Goal: Task Accomplishment & Management: Manage account settings

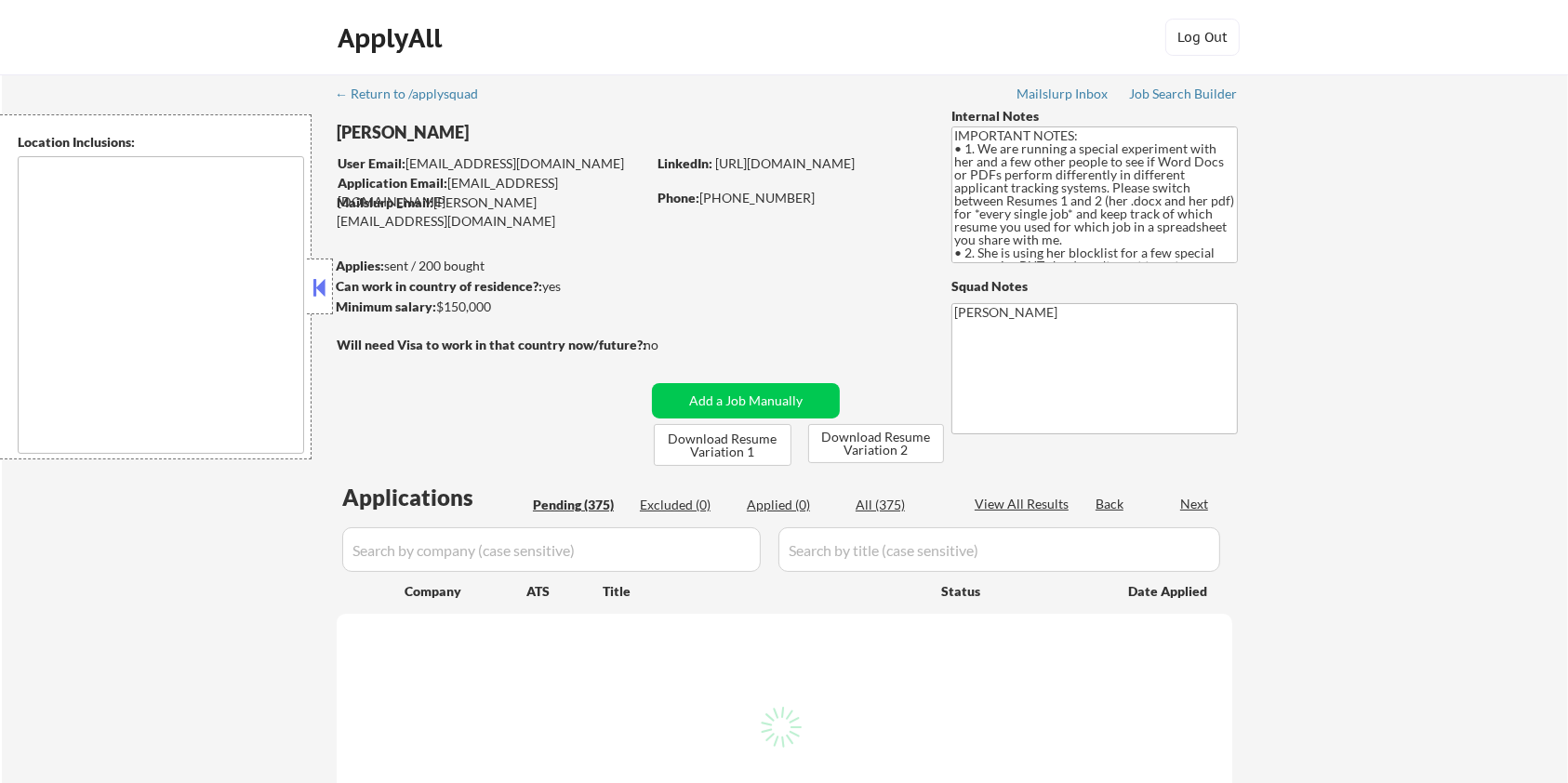
type textarea "[GEOGRAPHIC_DATA], [GEOGRAPHIC_DATA] [GEOGRAPHIC_DATA], [GEOGRAPHIC_DATA] [GEOG…"
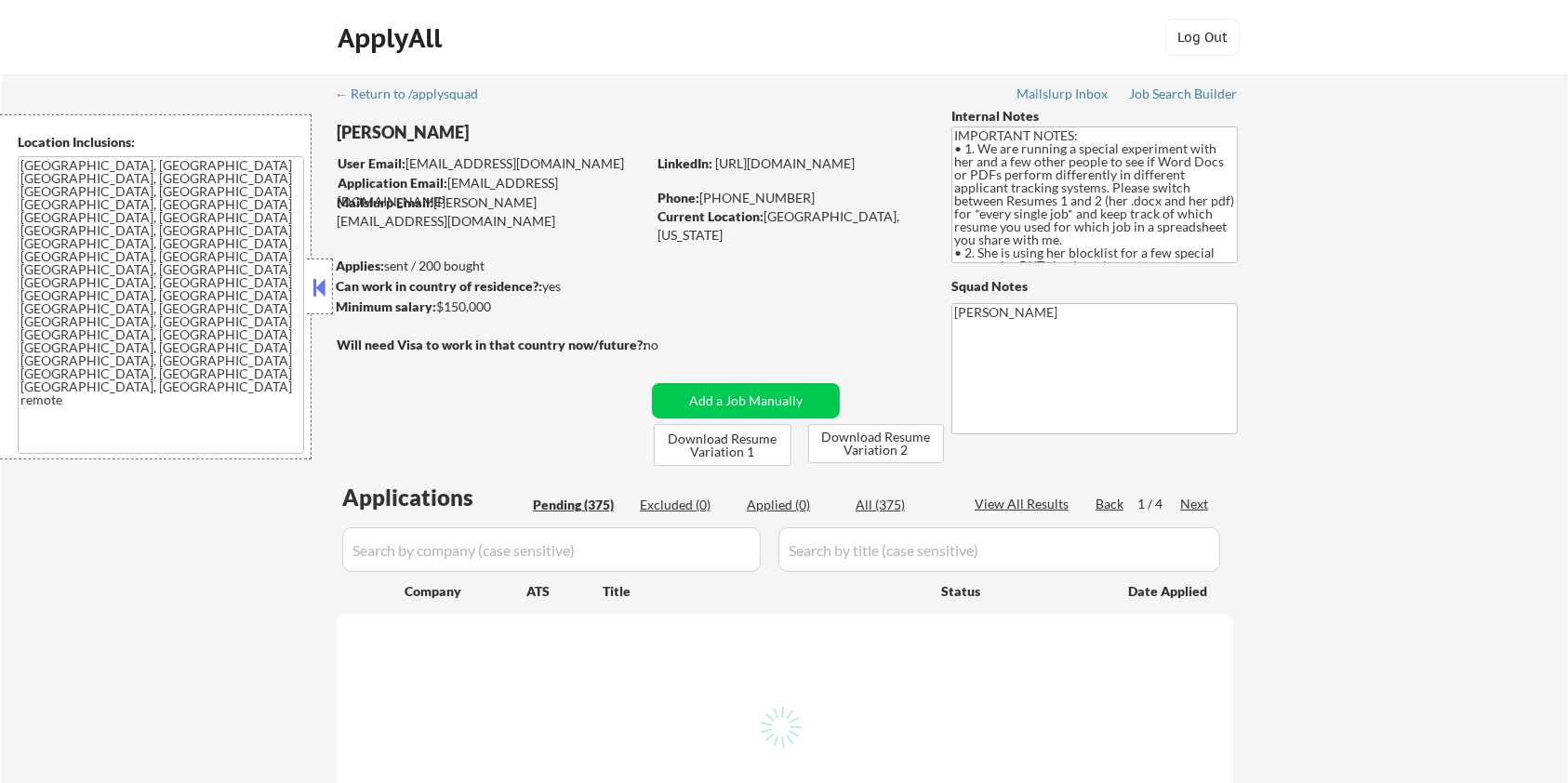
click at [356, 138] on div "[PERSON_NAME]" at bounding box center [527, 133] width 383 height 24
select select ""pending""
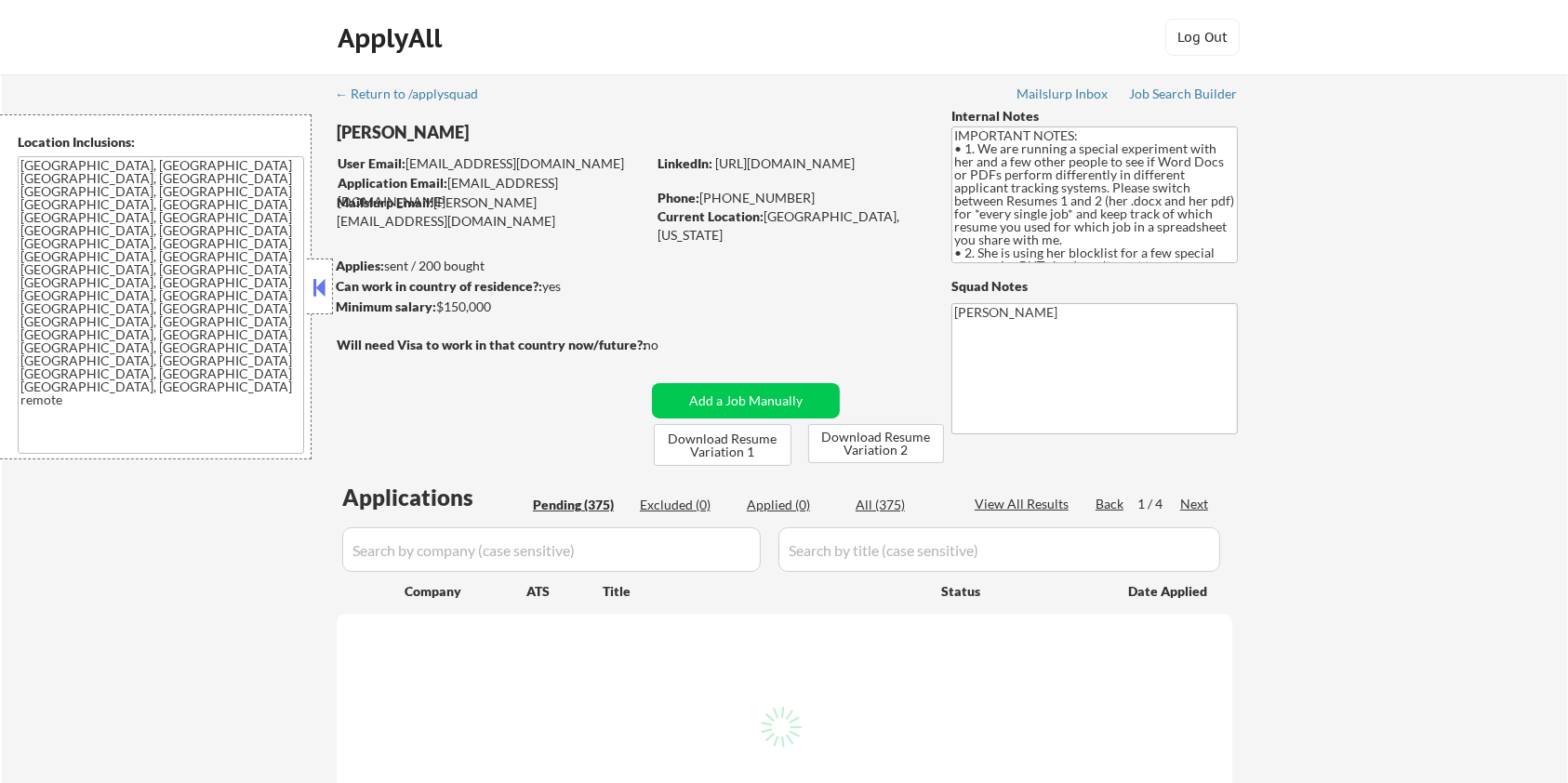
select select ""pending""
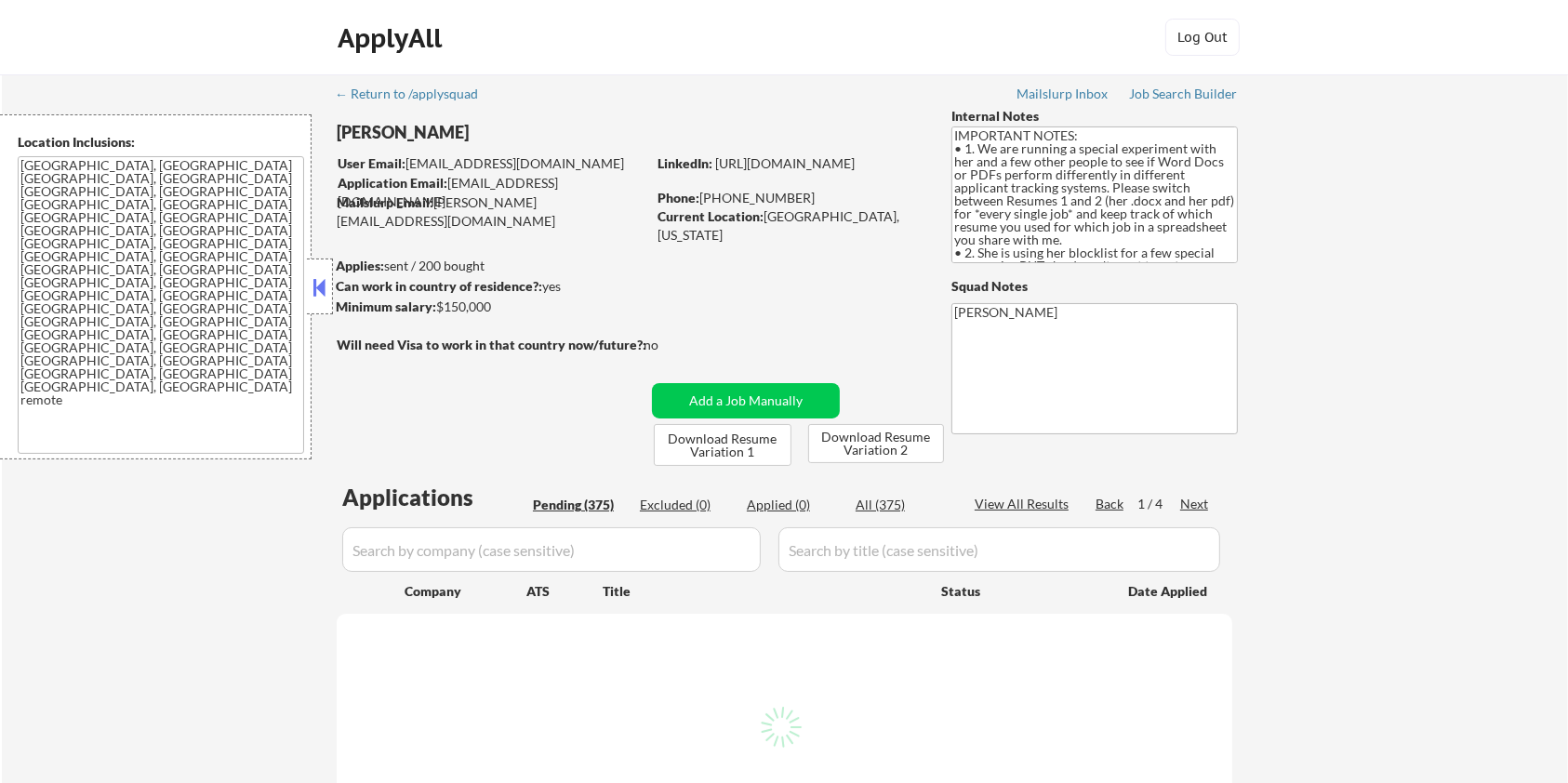
select select ""pending""
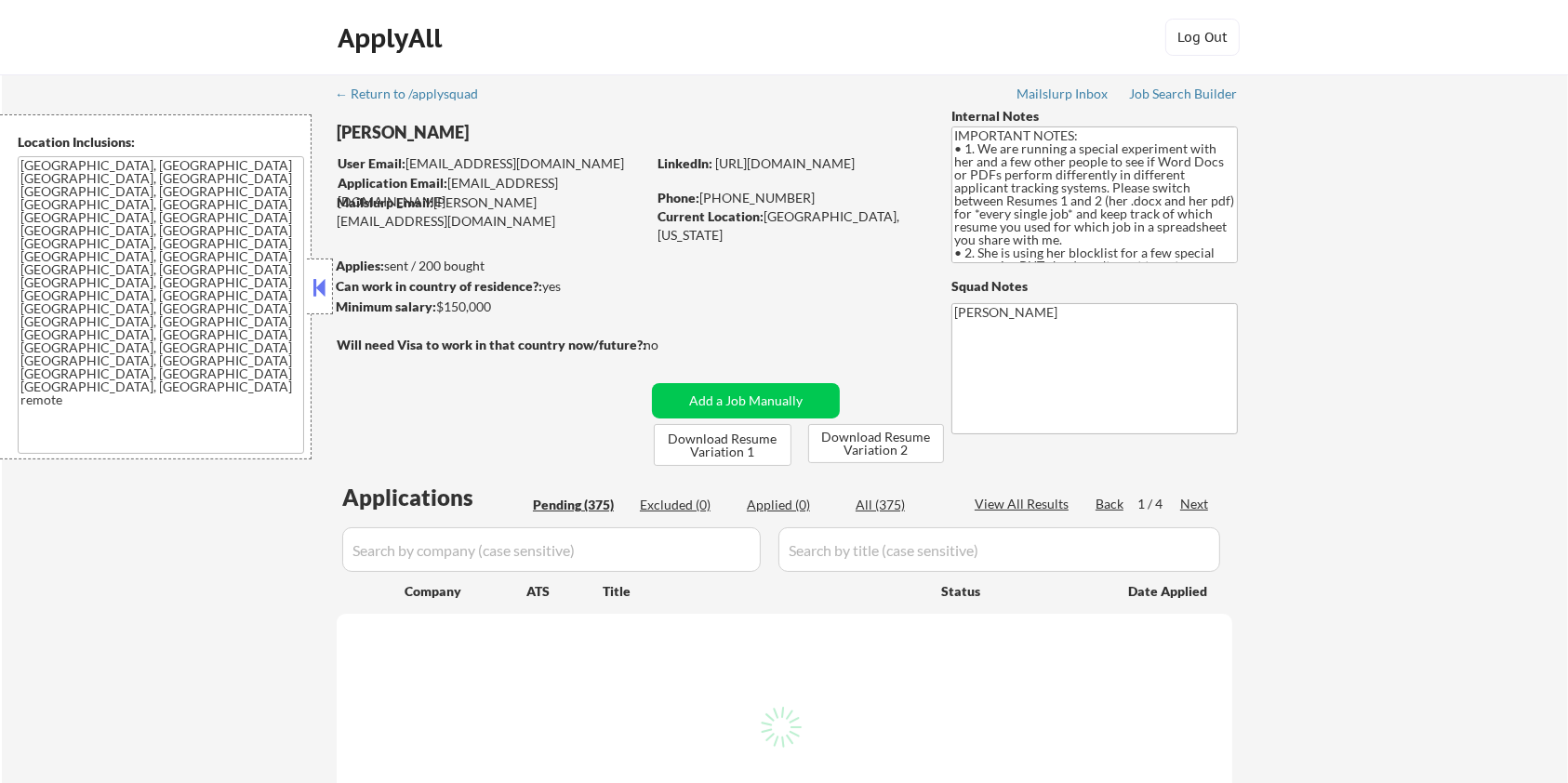
select select ""pending""
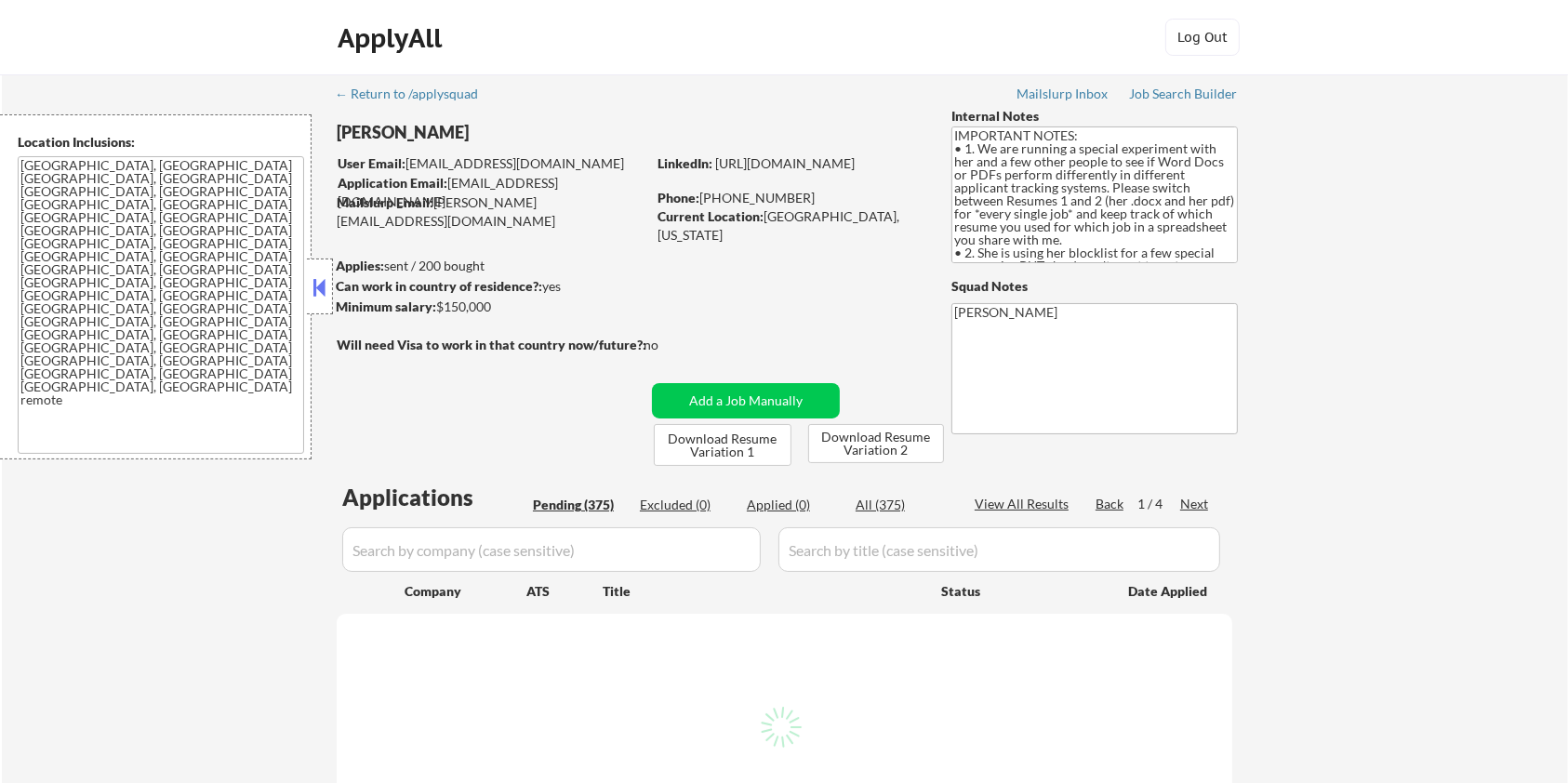
select select ""pending""
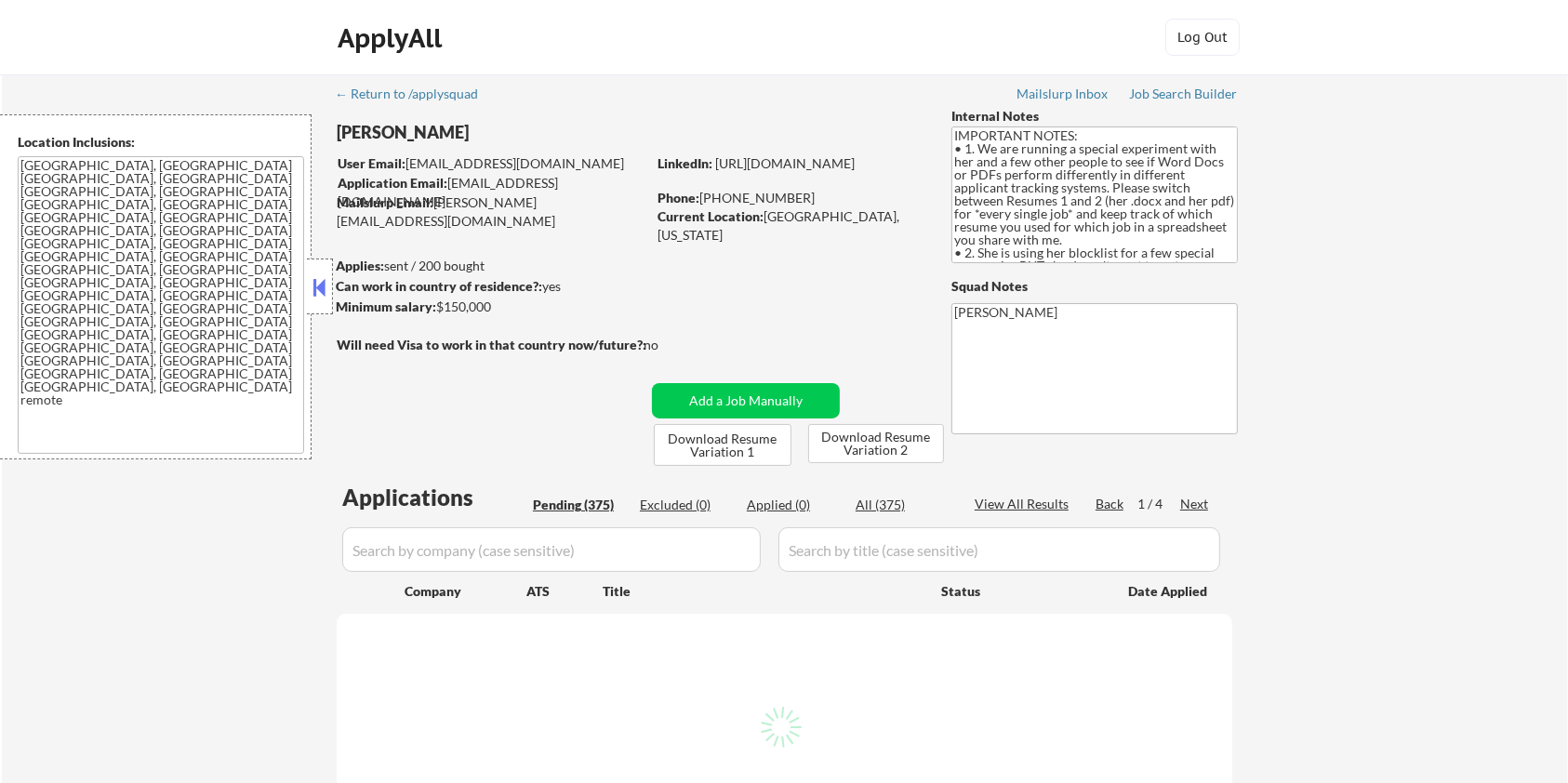
select select ""pending""
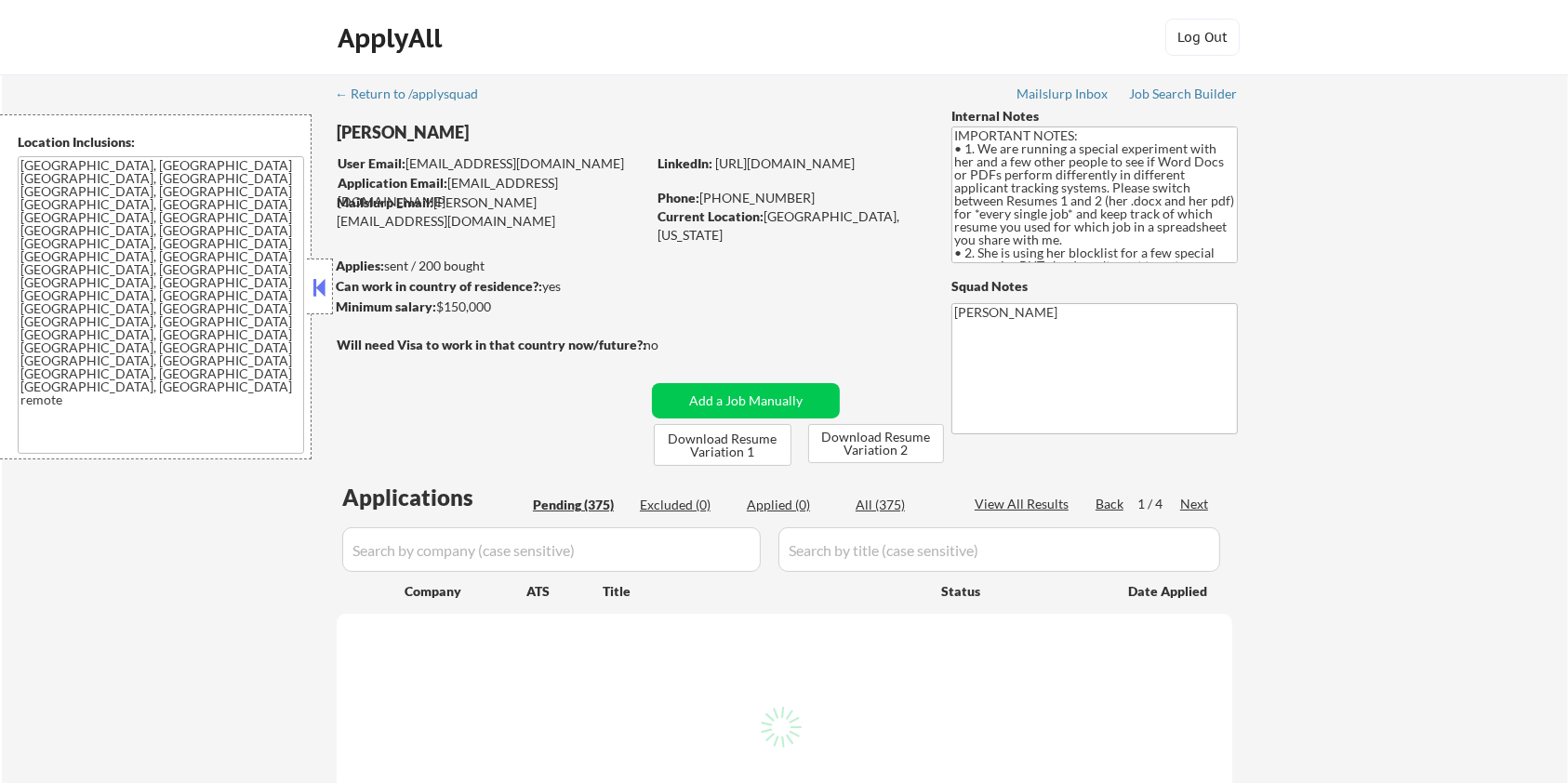
select select ""pending""
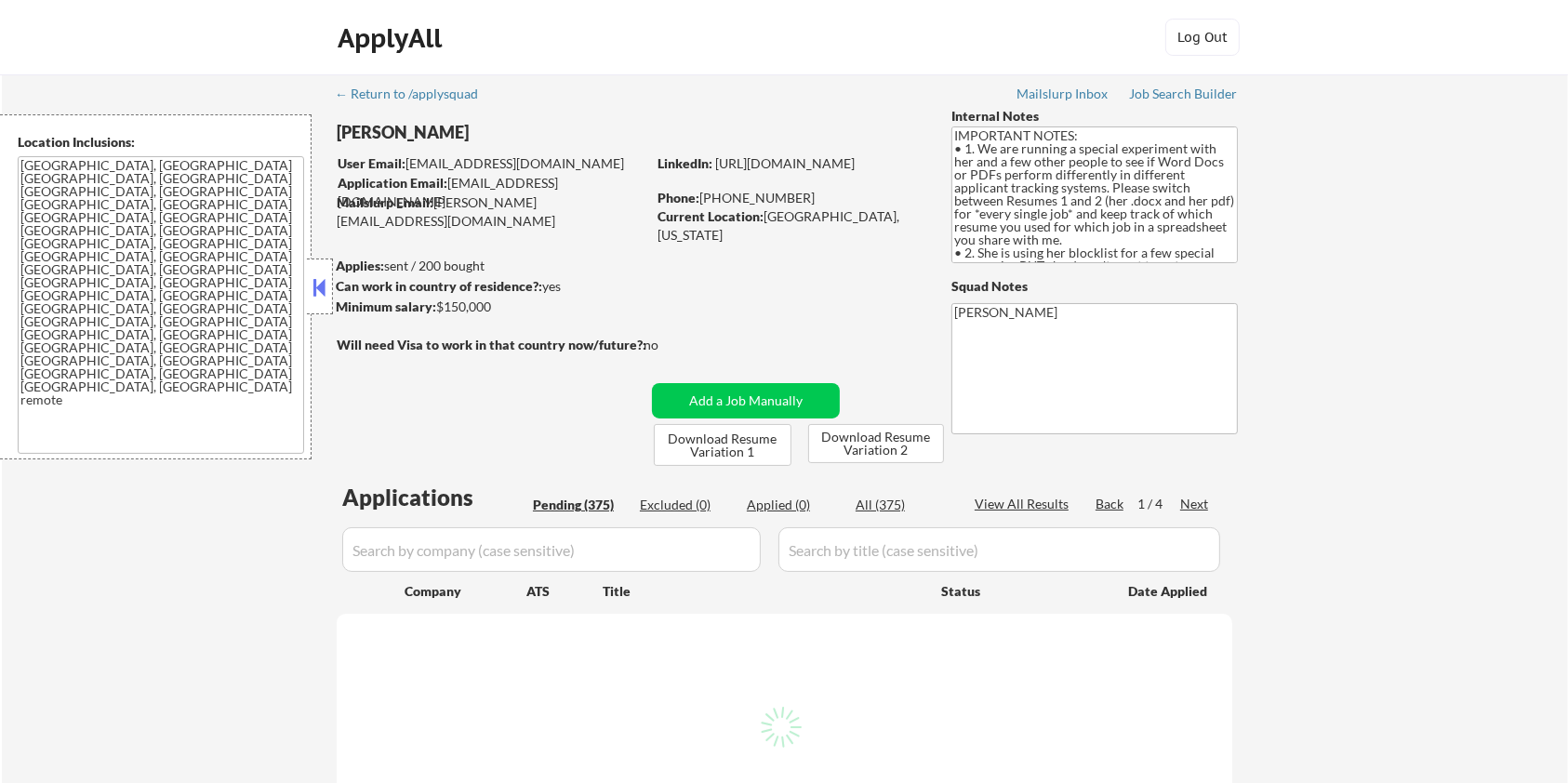
select select ""pending""
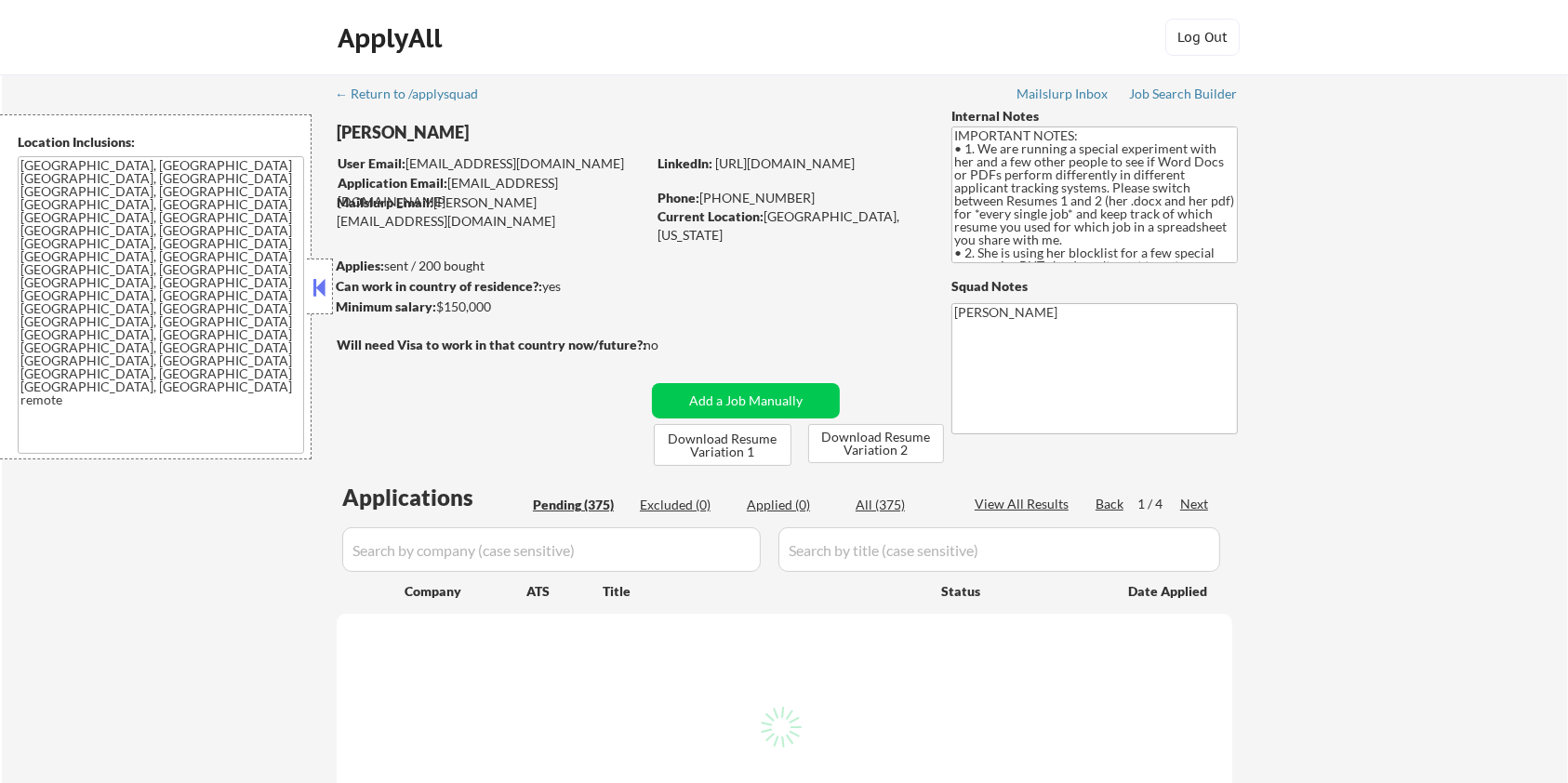
select select ""pending""
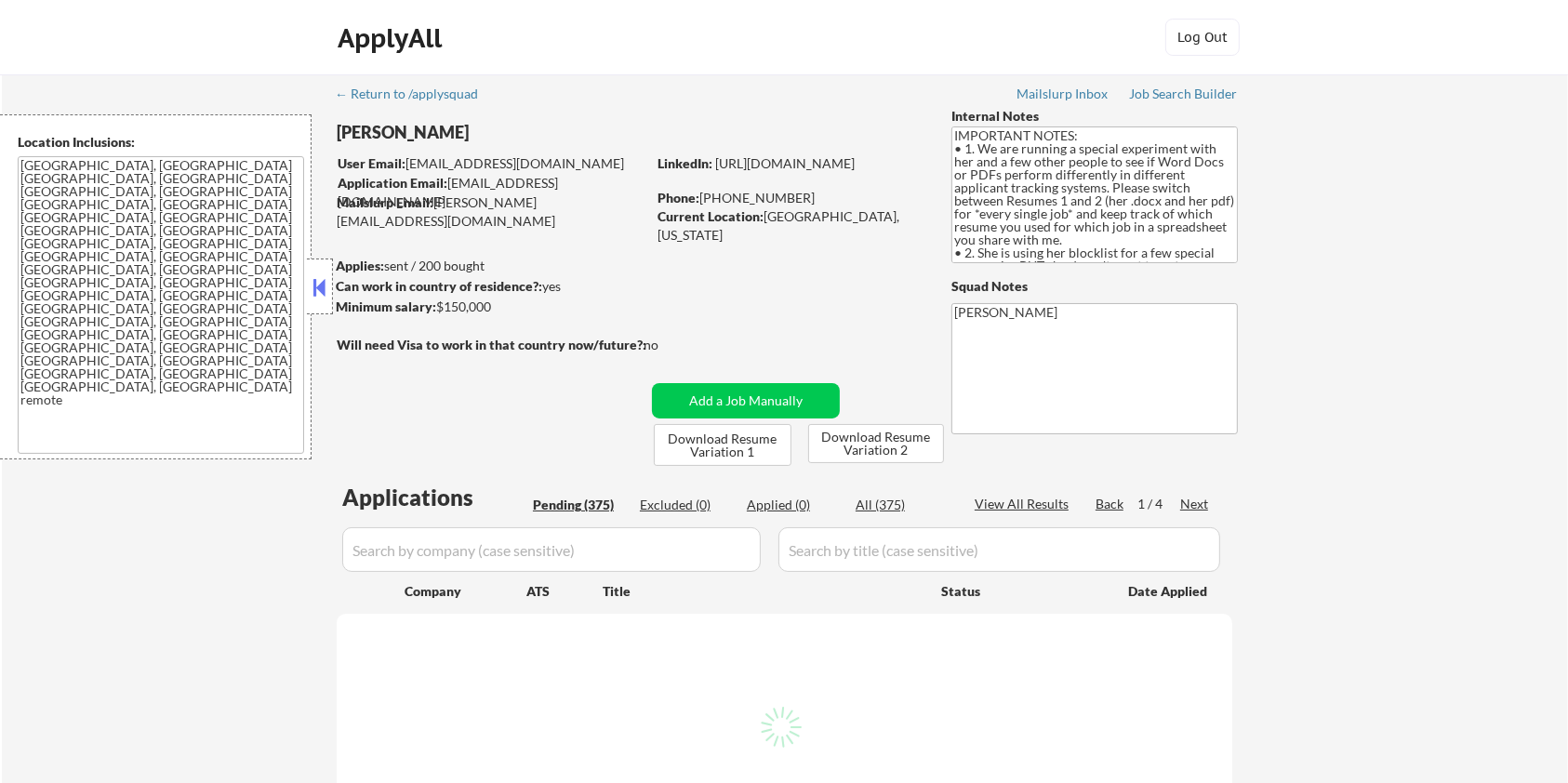
select select ""pending""
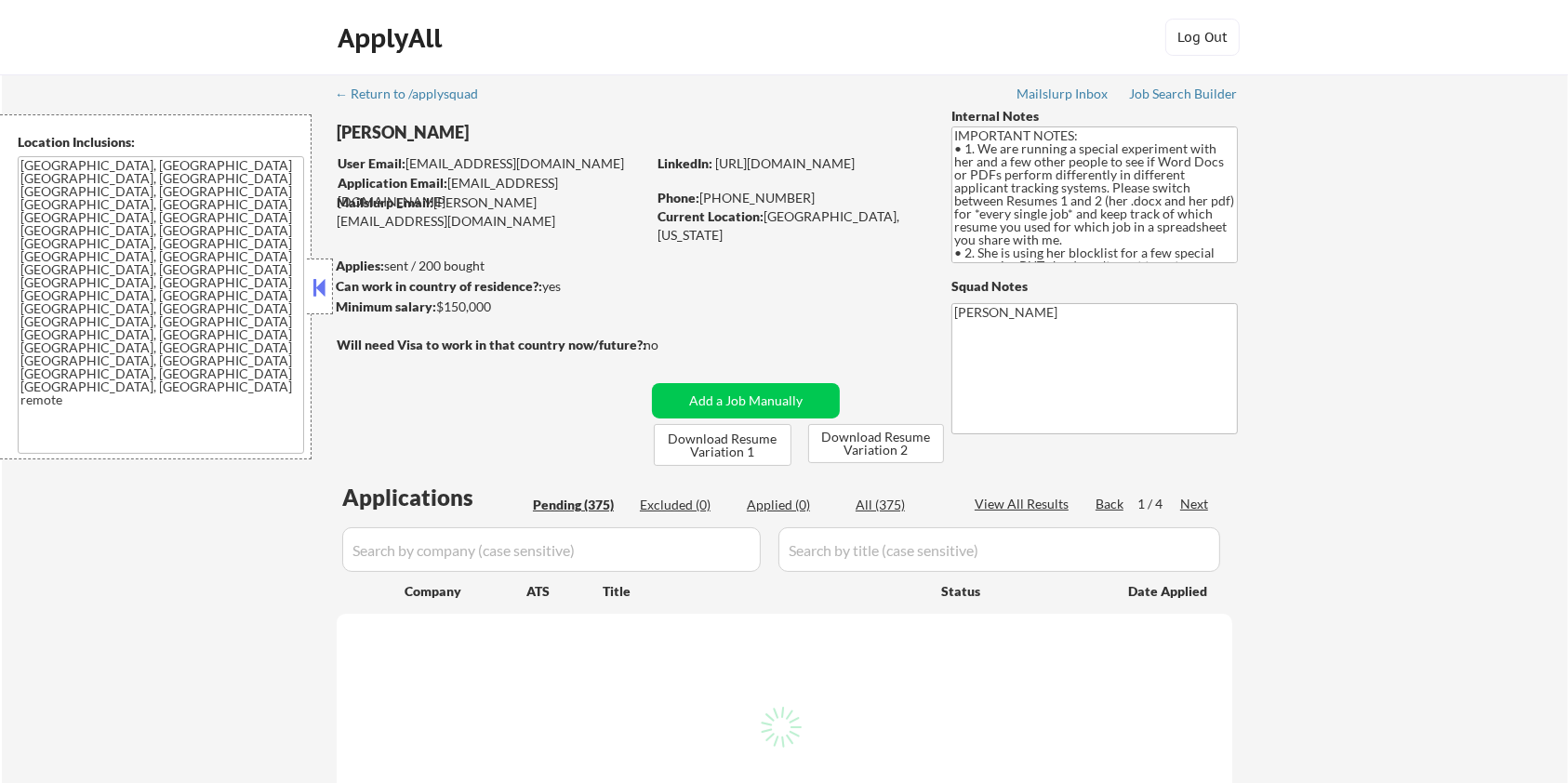
select select ""pending""
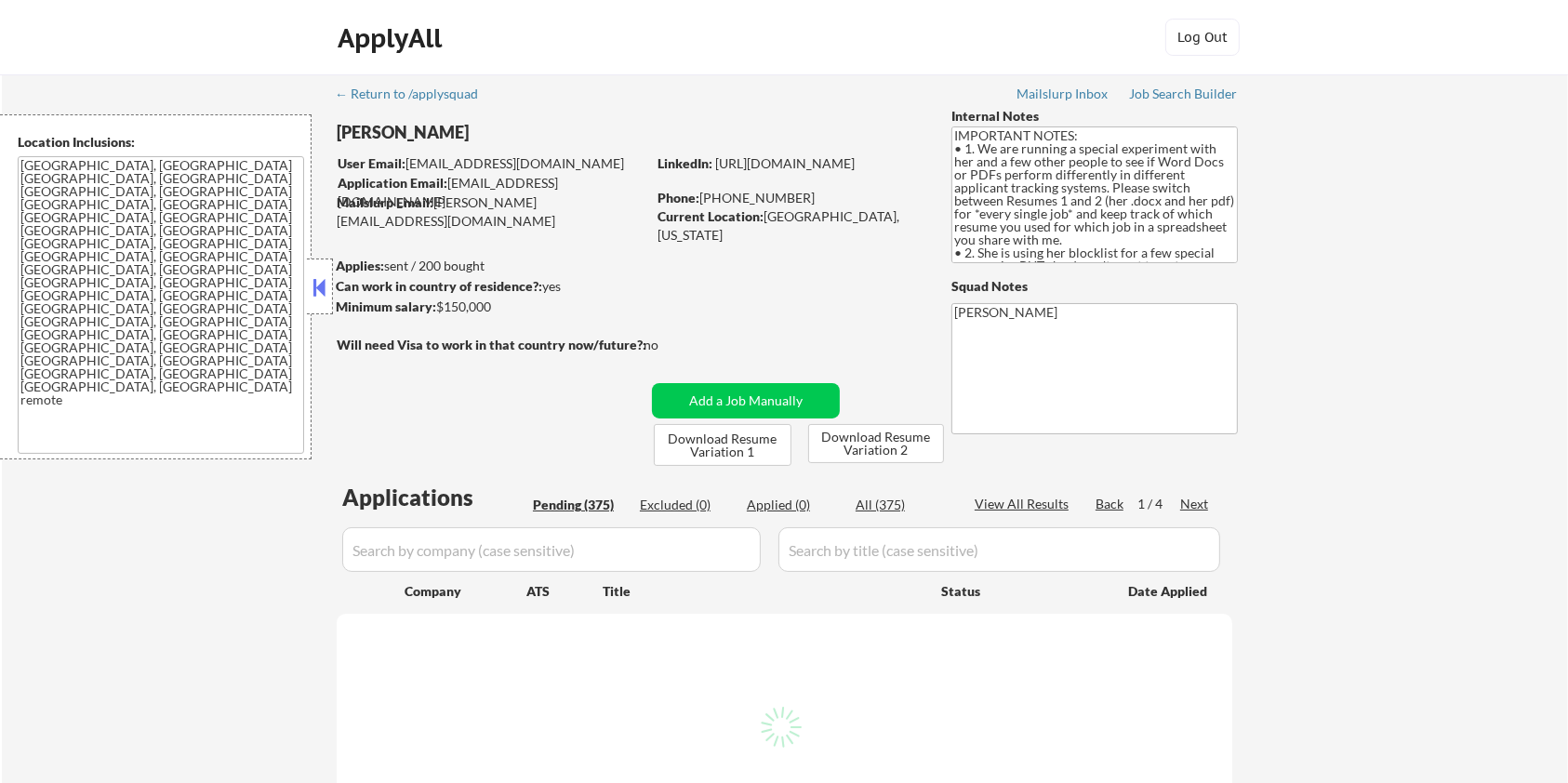
select select ""pending""
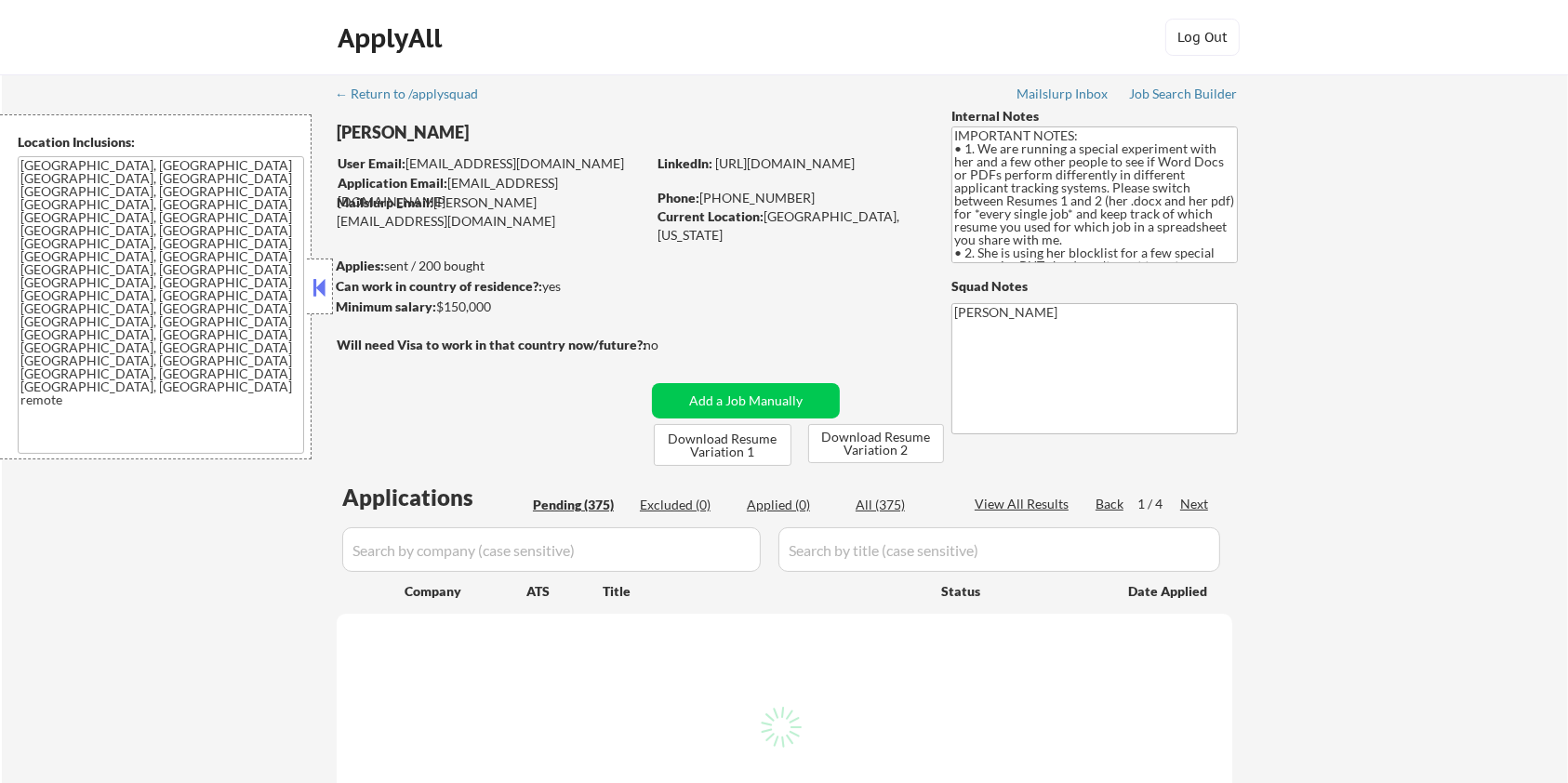
select select ""pending""
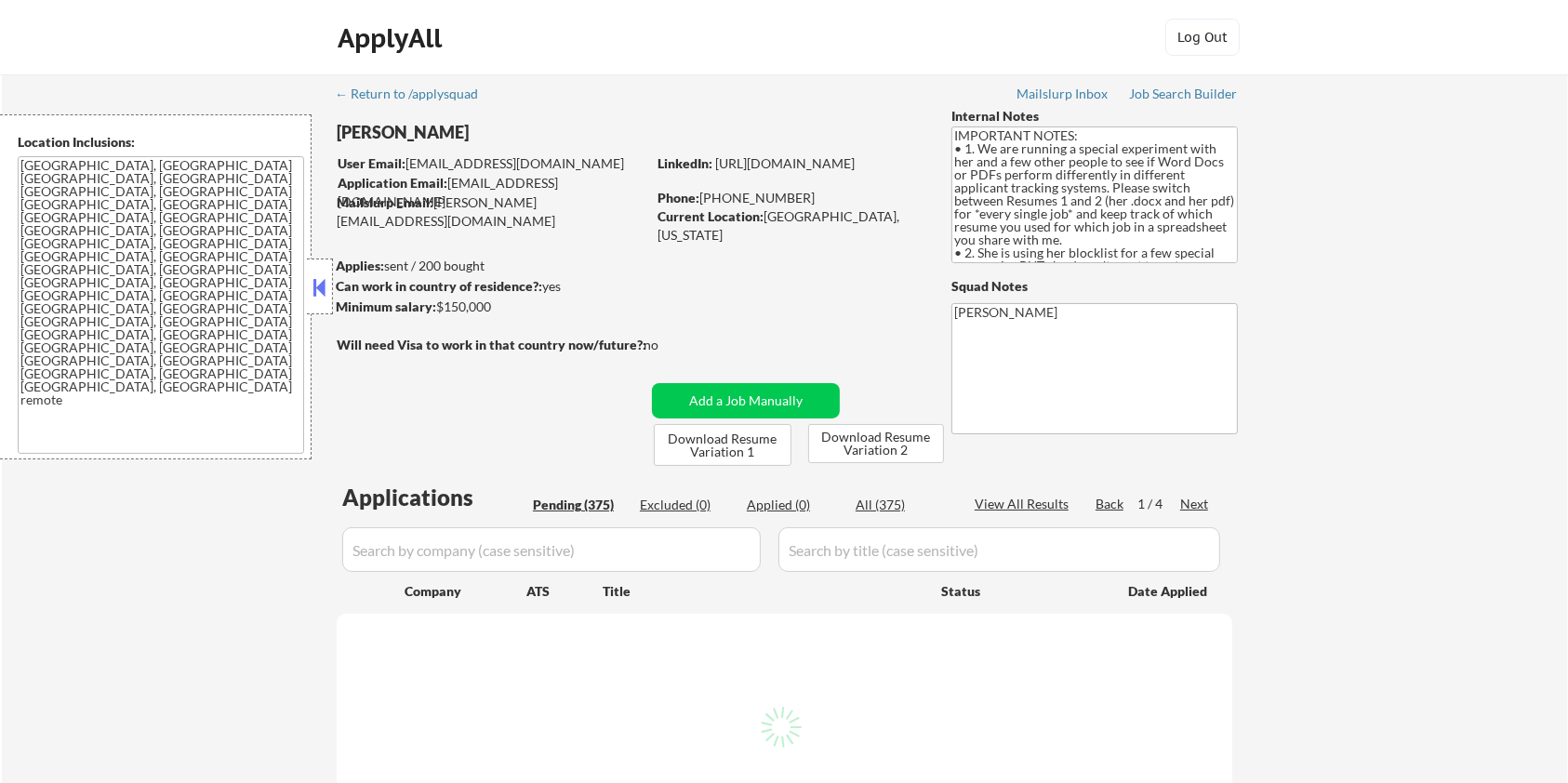
select select ""pending""
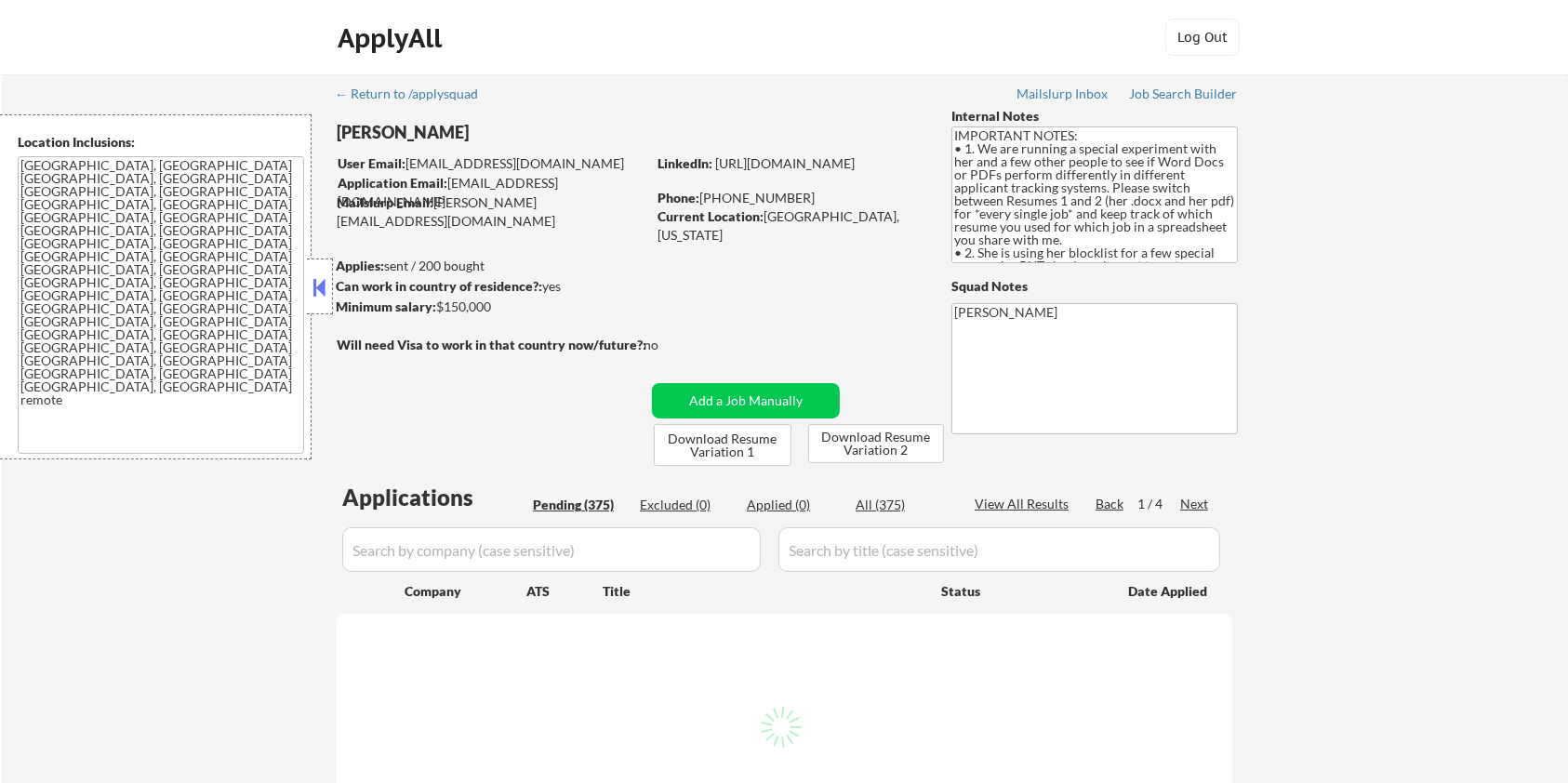
select select ""pending""
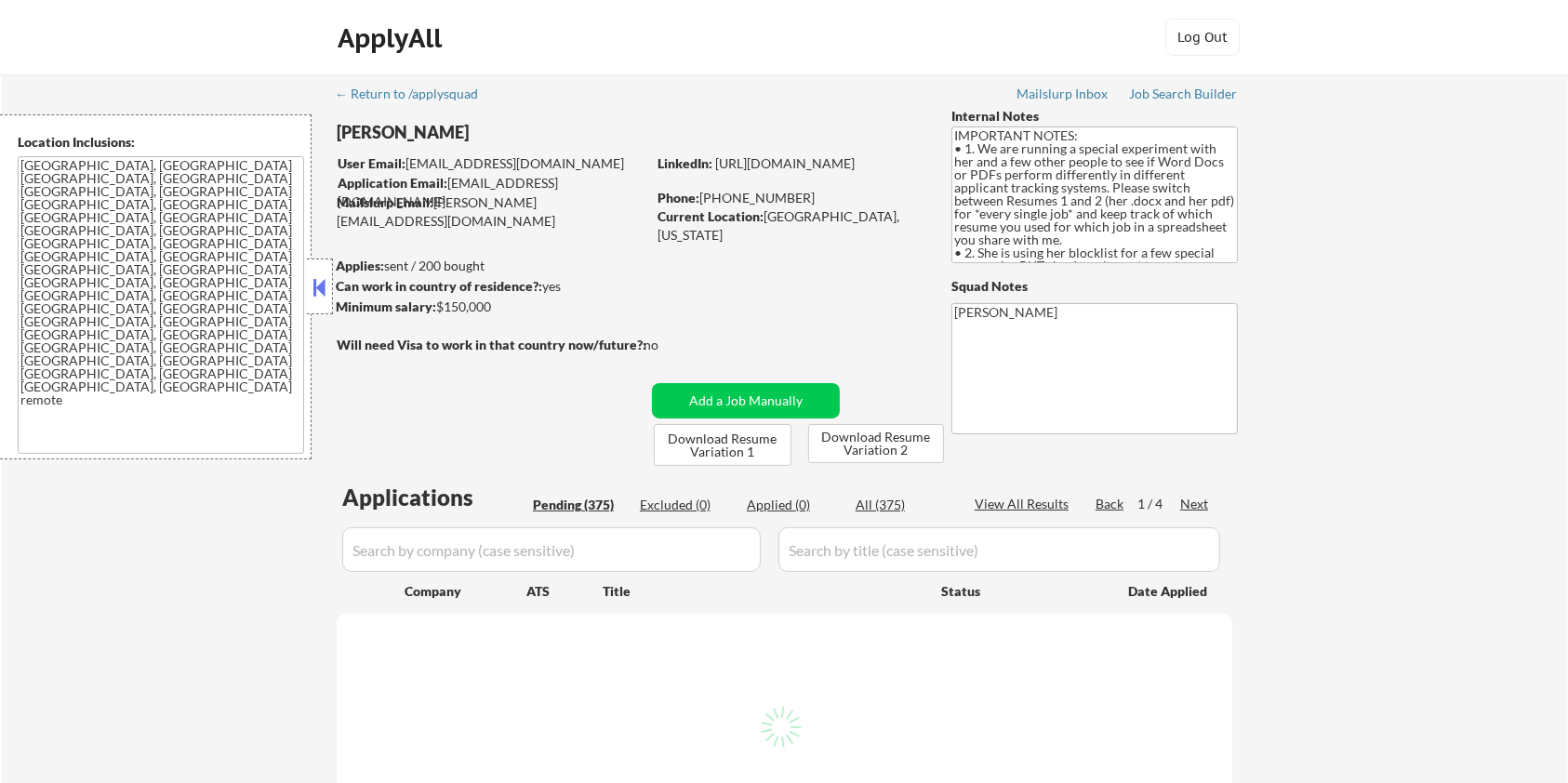
select select ""pending""
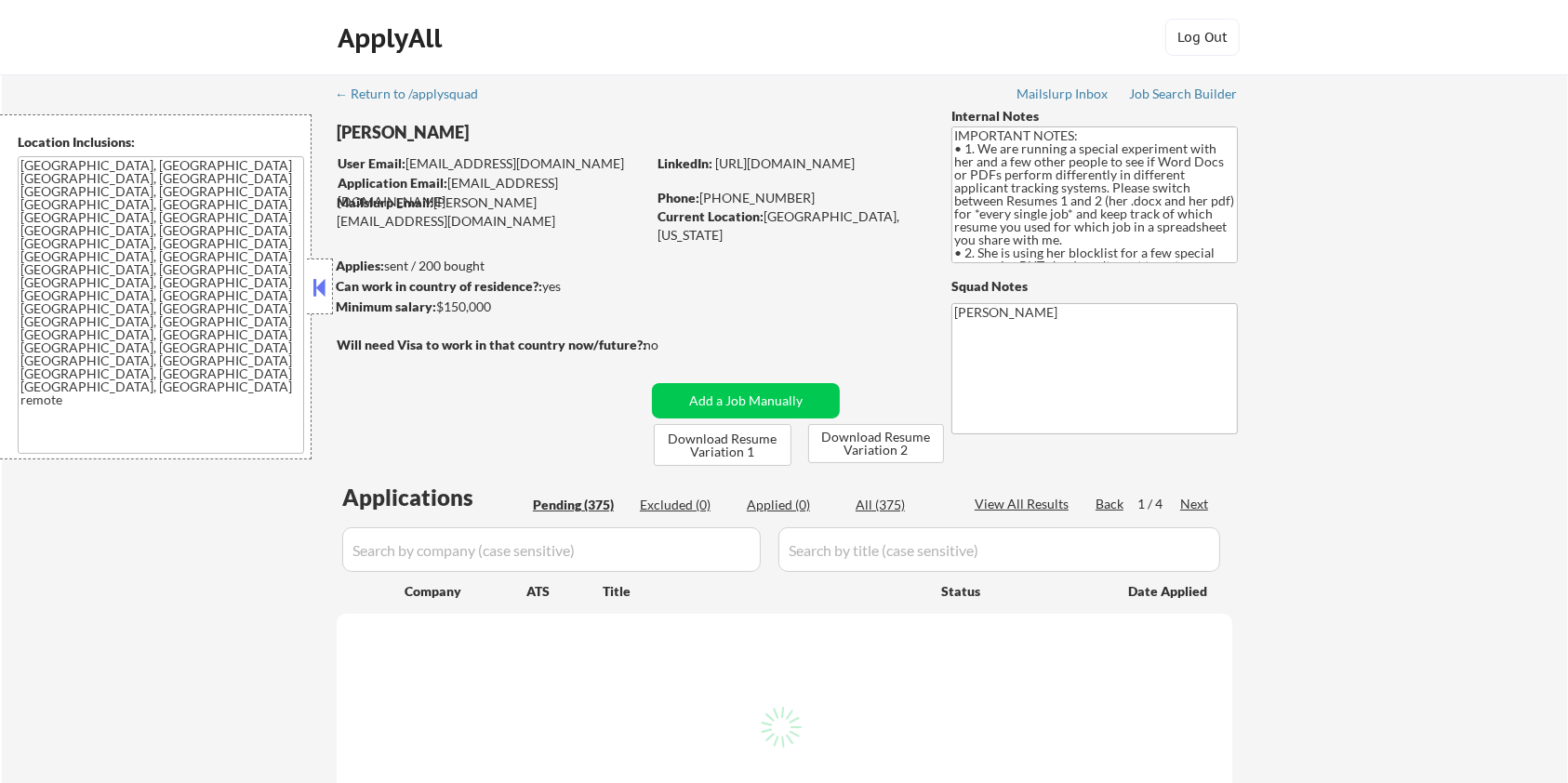
select select ""pending""
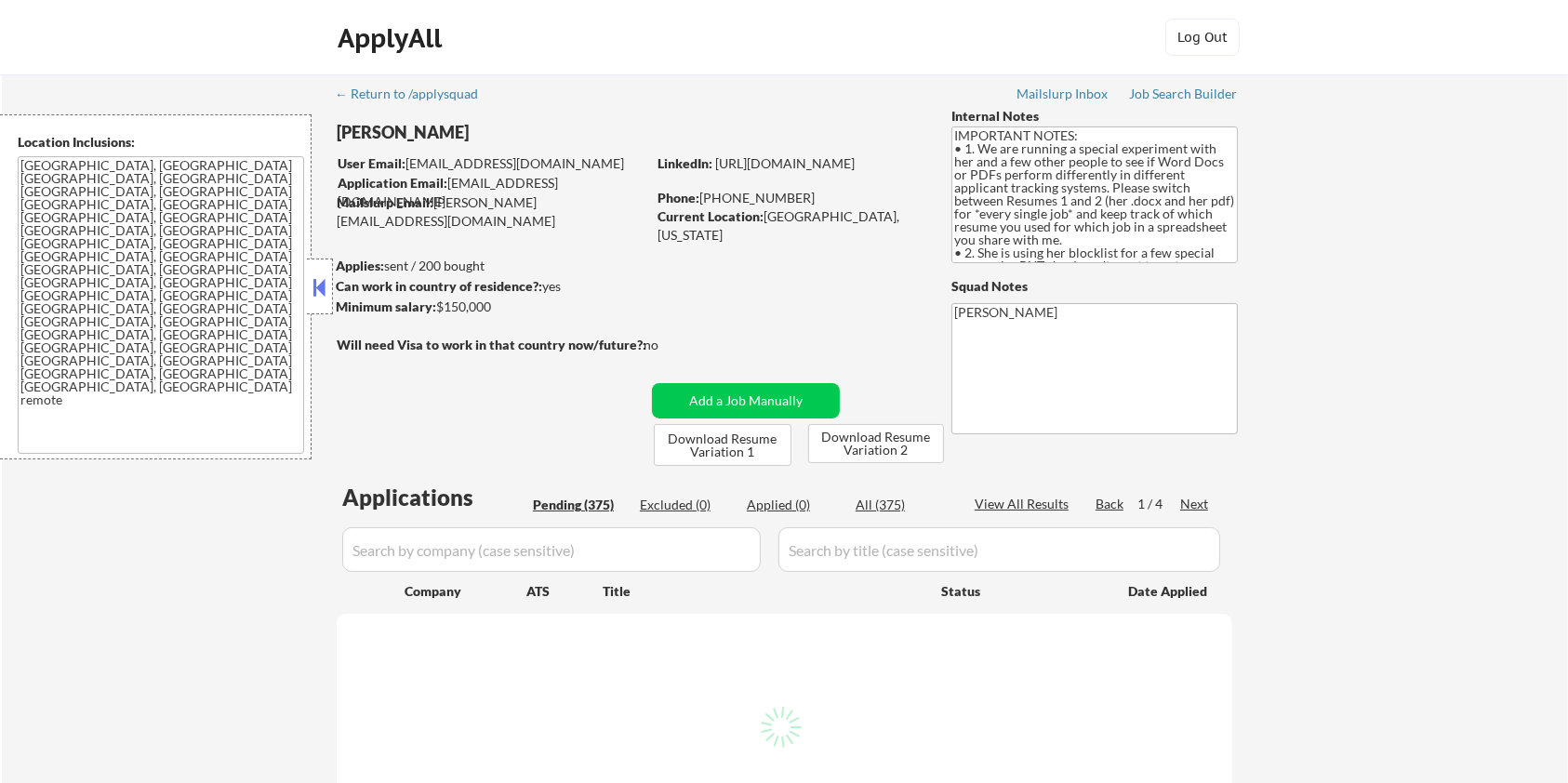
select select ""pending""
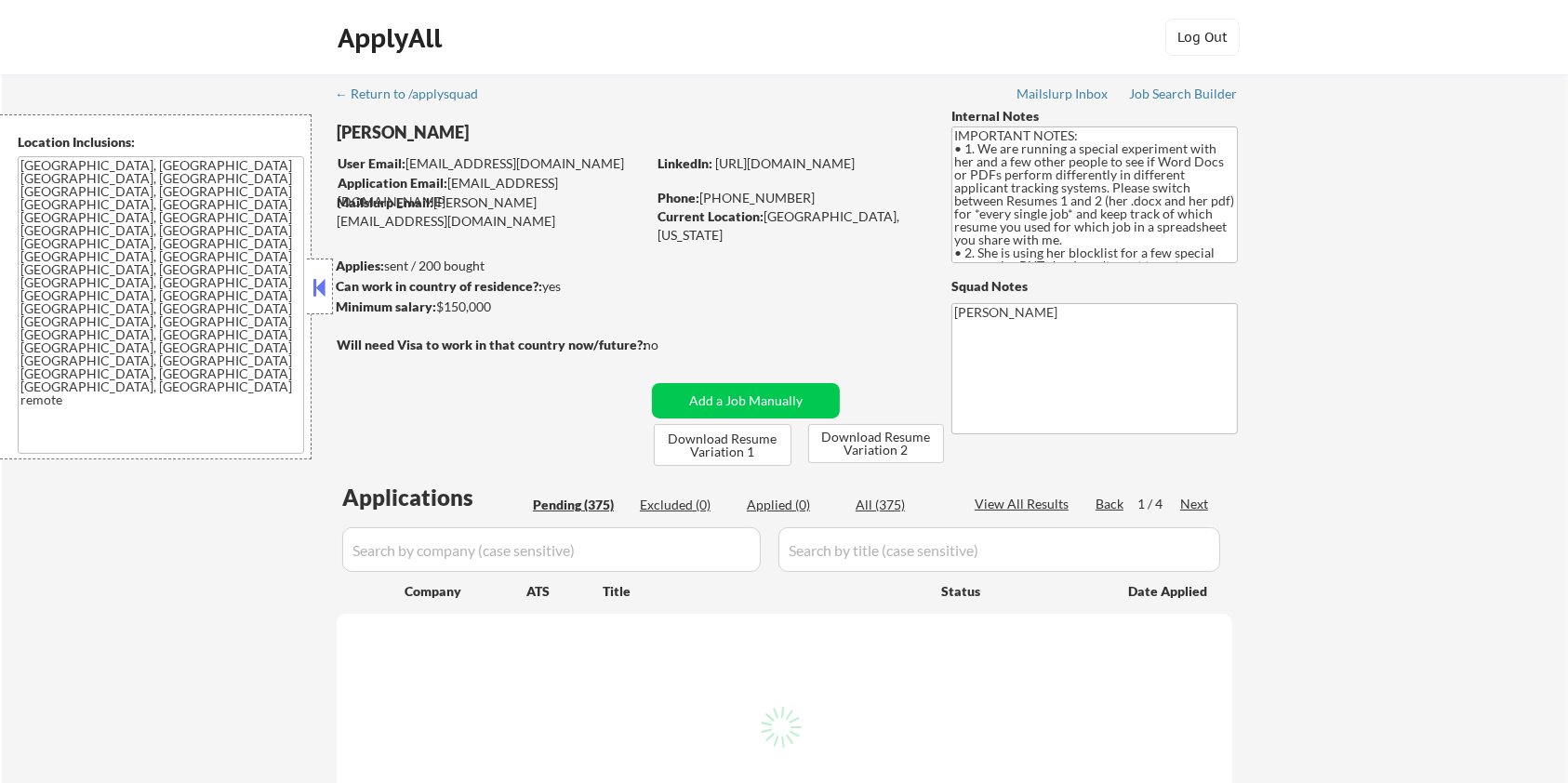
select select ""pending""
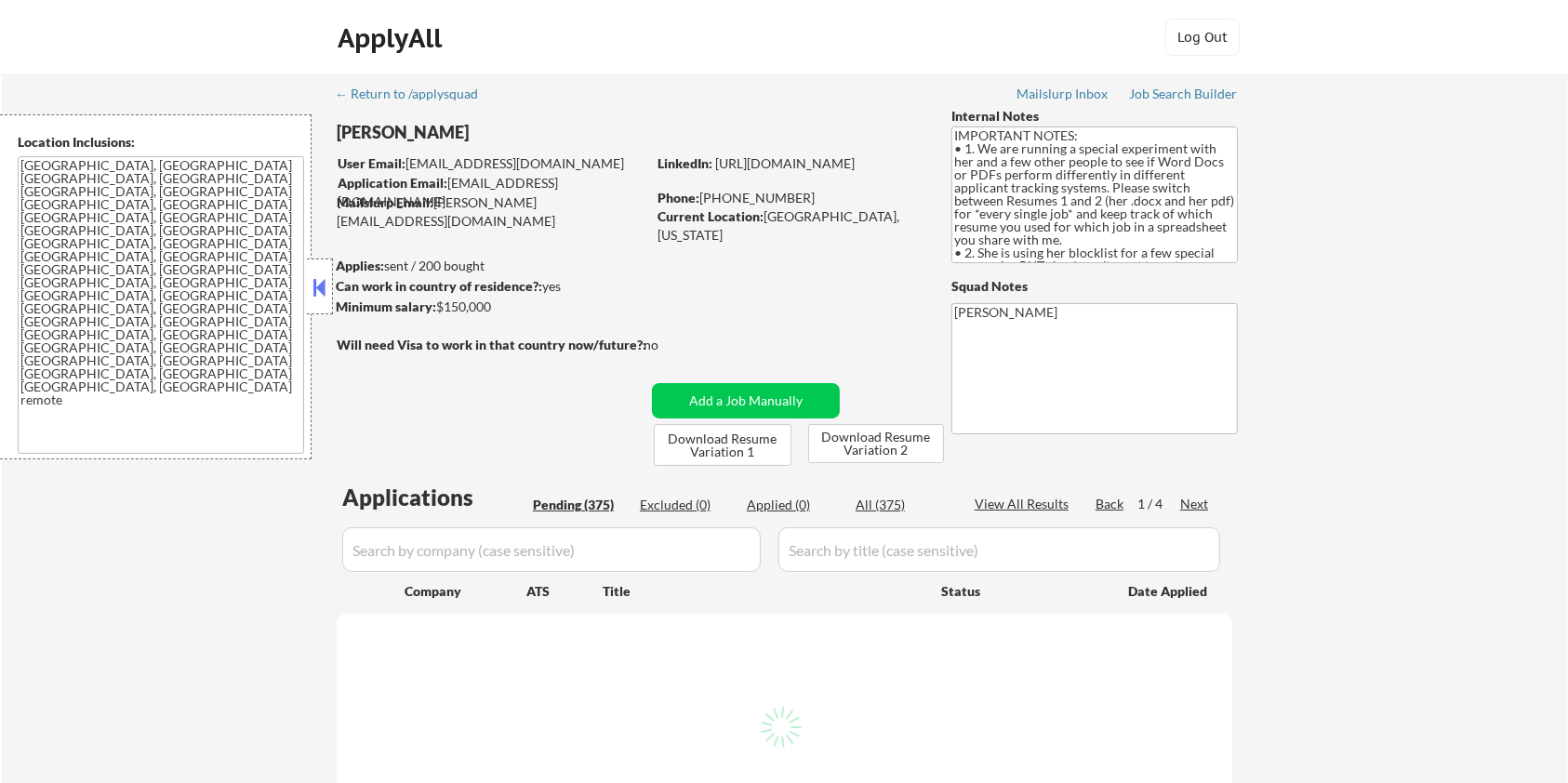
select select ""pending""
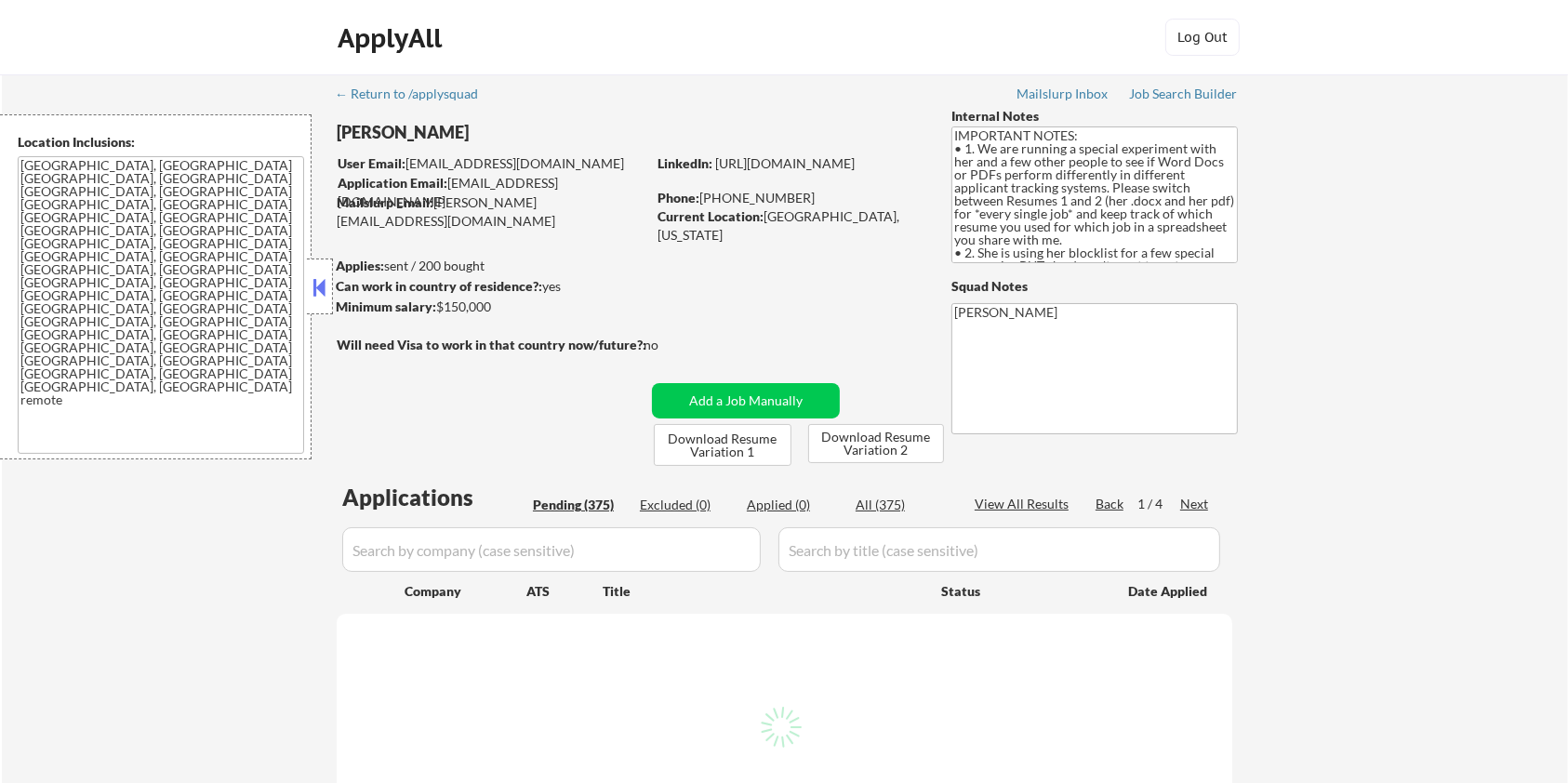
select select ""pending""
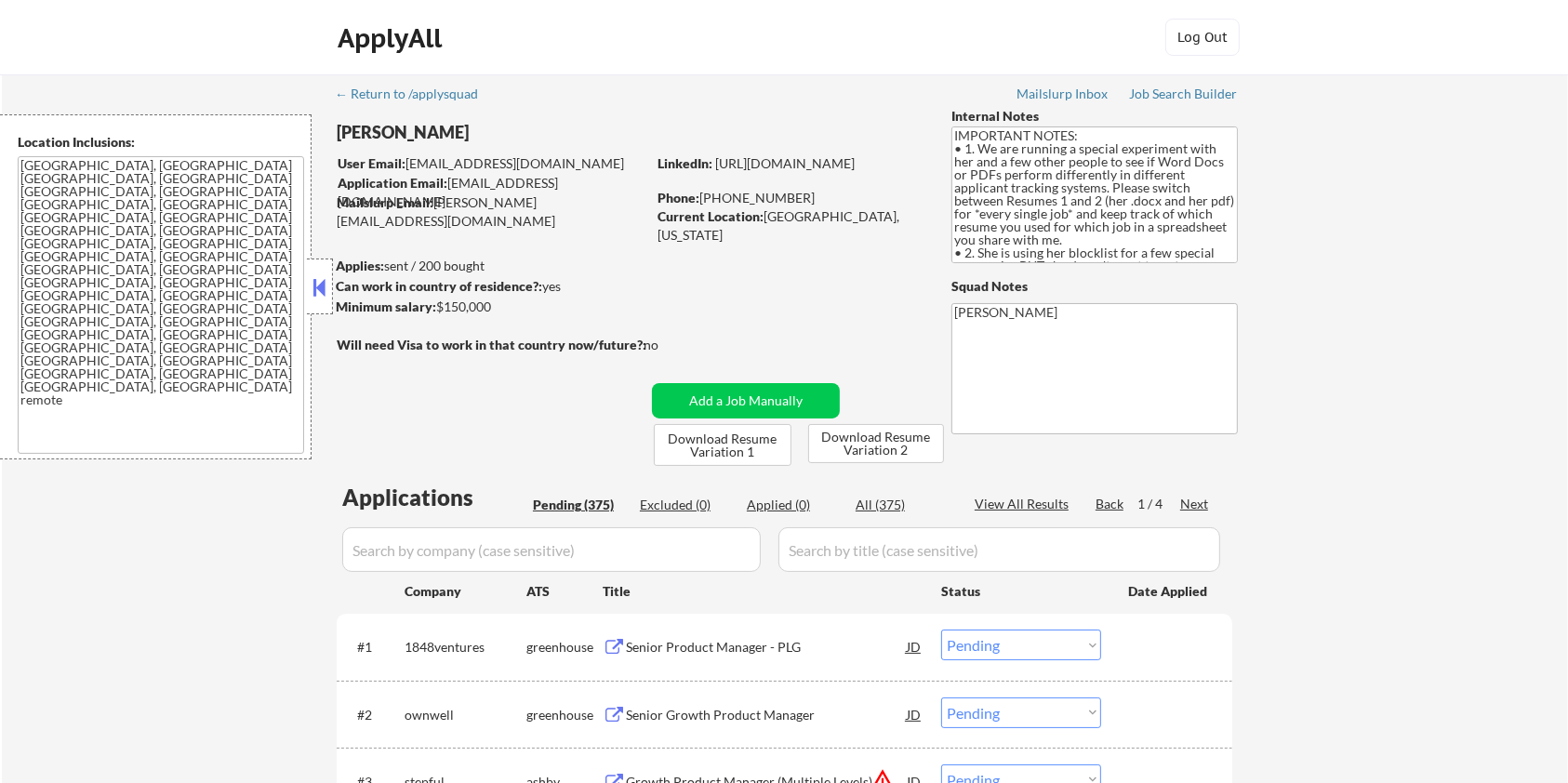
drag, startPoint x: 338, startPoint y: 128, endPoint x: 467, endPoint y: 145, distance: 130.1
click at [467, 145] on div "[PERSON_NAME]" at bounding box center [527, 133] width 383 height 24
copy div "[PERSON_NAME]"
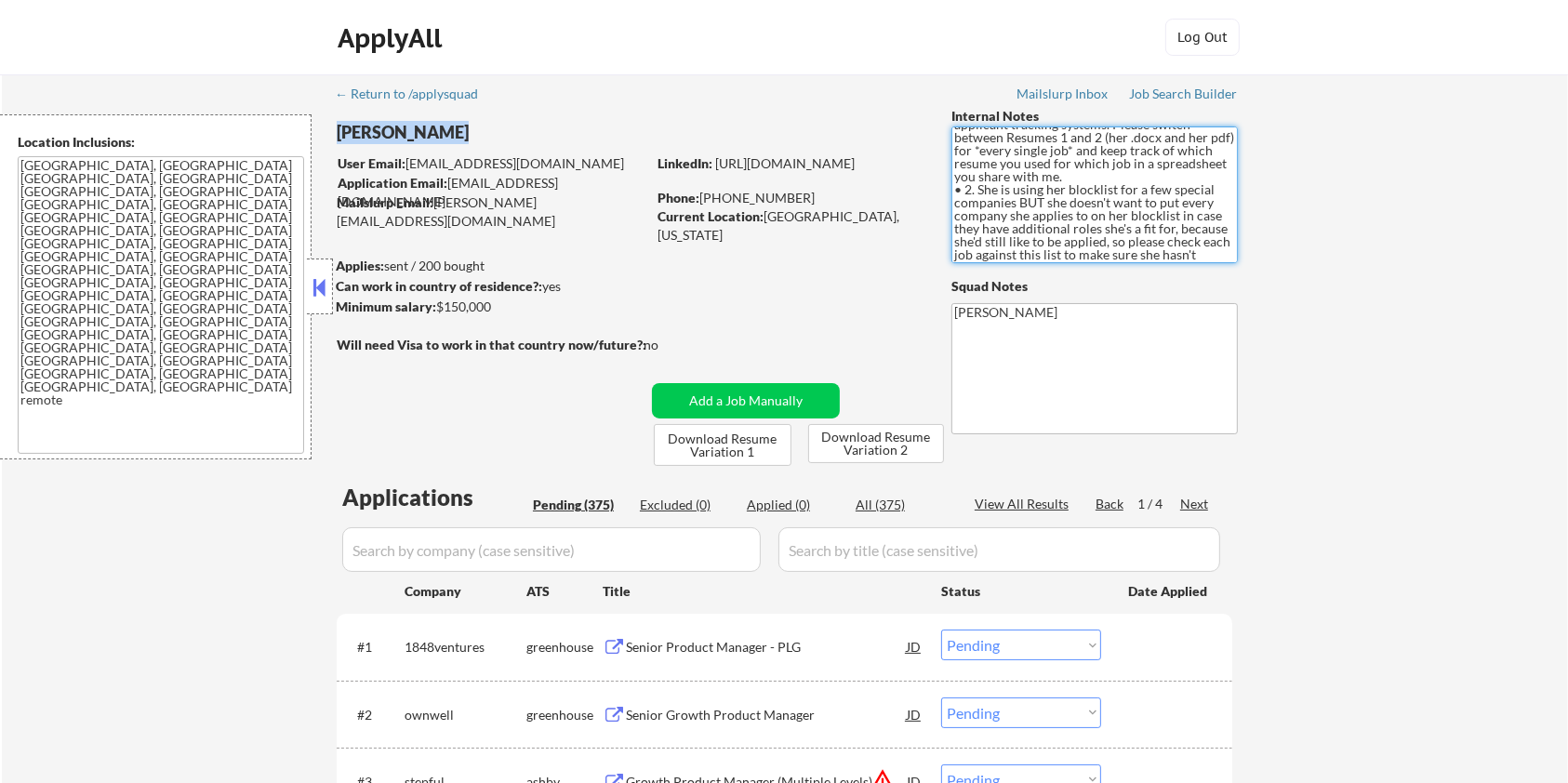
scroll to position [83, 0]
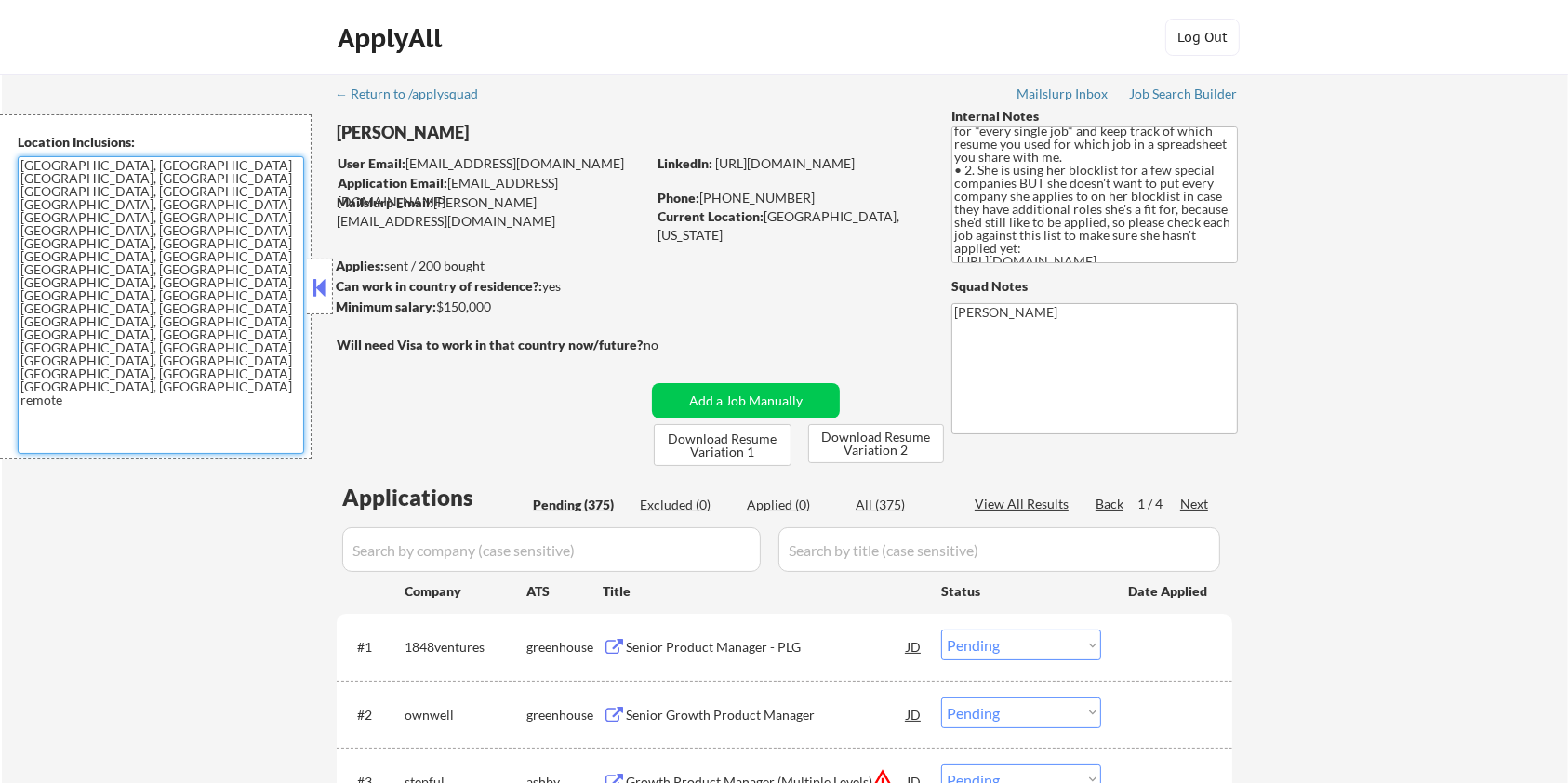
drag, startPoint x: 215, startPoint y: 229, endPoint x: 175, endPoint y: 232, distance: 40.1
click at [175, 232] on textarea "[GEOGRAPHIC_DATA], [GEOGRAPHIC_DATA] [GEOGRAPHIC_DATA], [GEOGRAPHIC_DATA] [GEOG…" at bounding box center [160, 305] width 286 height 298
drag, startPoint x: 171, startPoint y: 232, endPoint x: 16, endPoint y: 159, distance: 171.3
click at [16, 159] on div "Location Inclusions: [GEOGRAPHIC_DATA], [GEOGRAPHIC_DATA] [GEOGRAPHIC_DATA], [G…" at bounding box center [155, 286] width 312 height 345
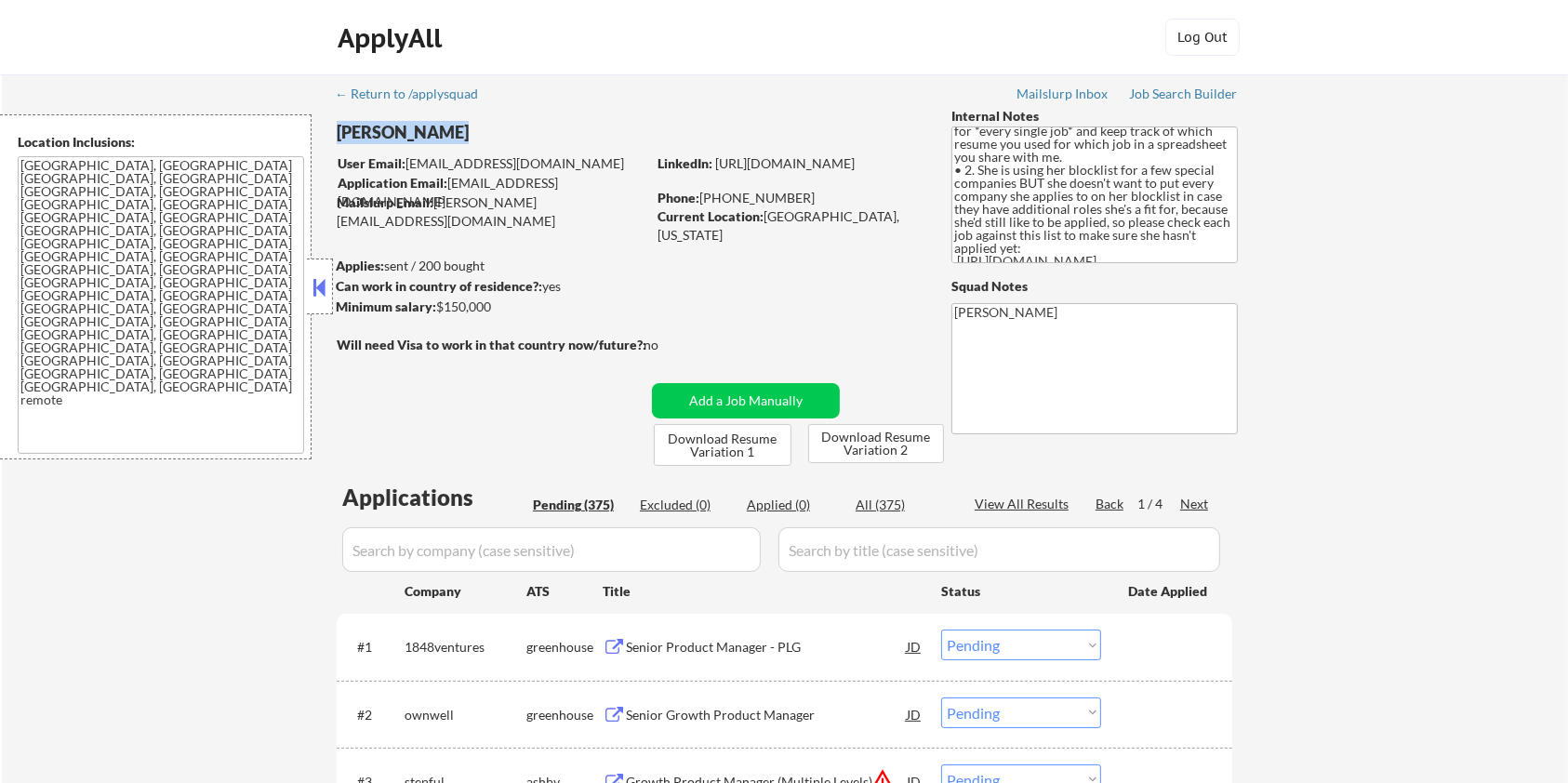
drag, startPoint x: 464, startPoint y: 130, endPoint x: 349, endPoint y: 135, distance: 115.1
click at [338, 137] on div "[PERSON_NAME]" at bounding box center [527, 133] width 383 height 24
copy div "[PERSON_NAME]"
drag, startPoint x: 799, startPoint y: 197, endPoint x: 705, endPoint y: 196, distance: 94.0
click at [705, 196] on div "Phone: [PHONE_NUMBER]" at bounding box center [789, 198] width 264 height 19
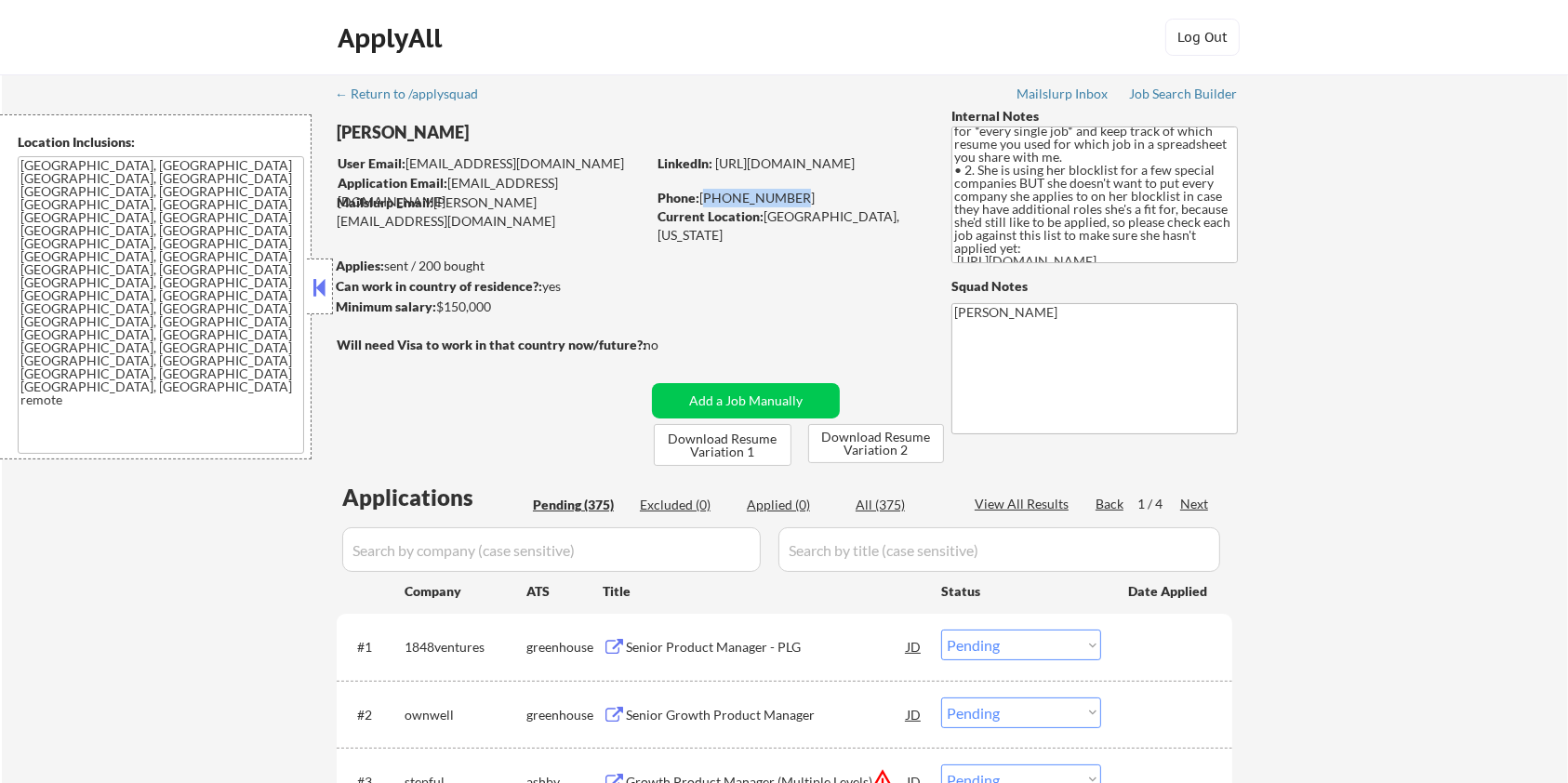
copy div "[PHONE_NUMBER]"
drag, startPoint x: 923, startPoint y: 182, endPoint x: 660, endPoint y: 182, distance: 263.0
click at [660, 173] on div "LinkedIn: [URL][DOMAIN_NAME]" at bounding box center [790, 163] width 266 height 19
copy link "[URL][DOMAIN_NAME]"
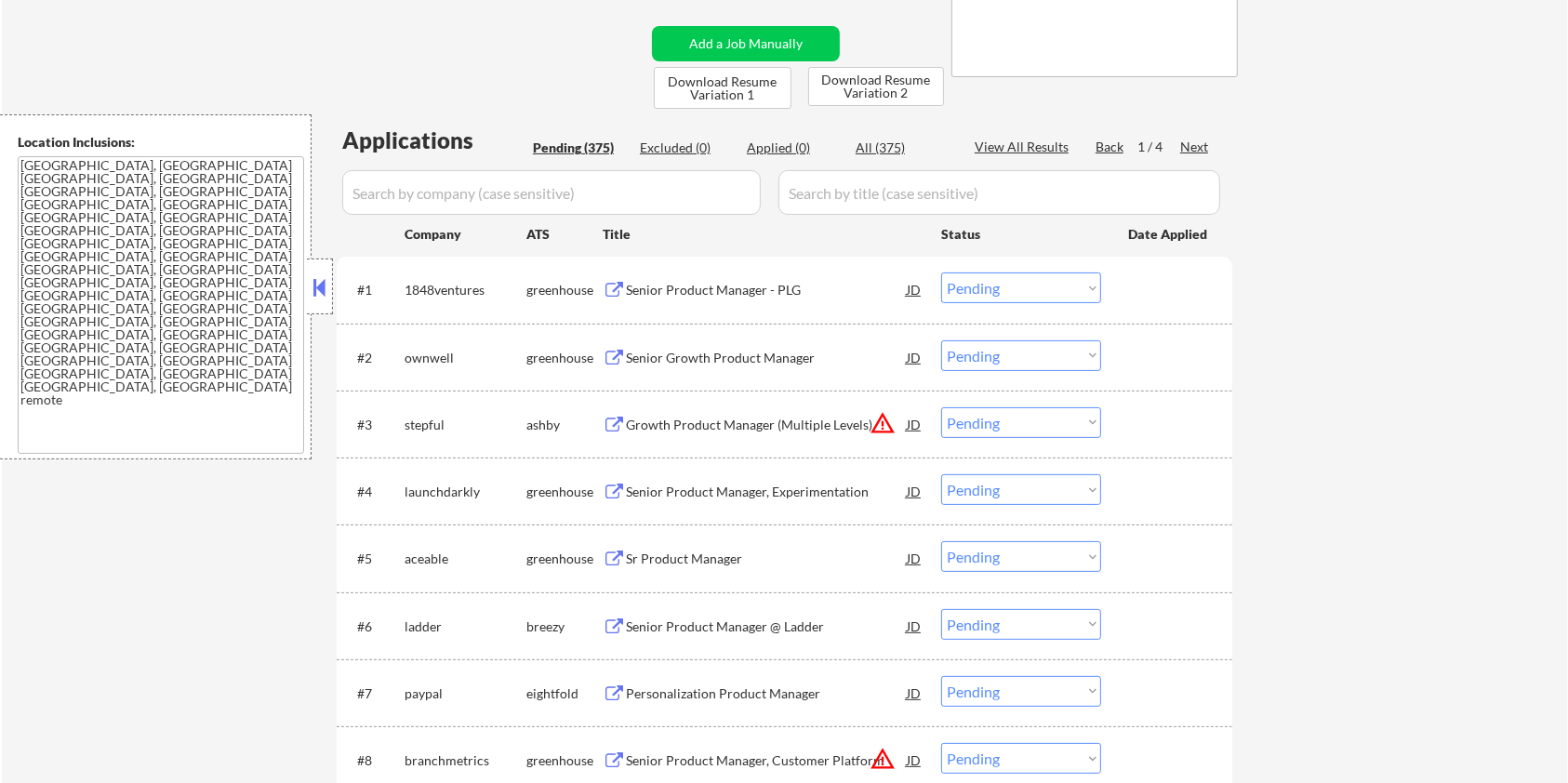
scroll to position [372, 0]
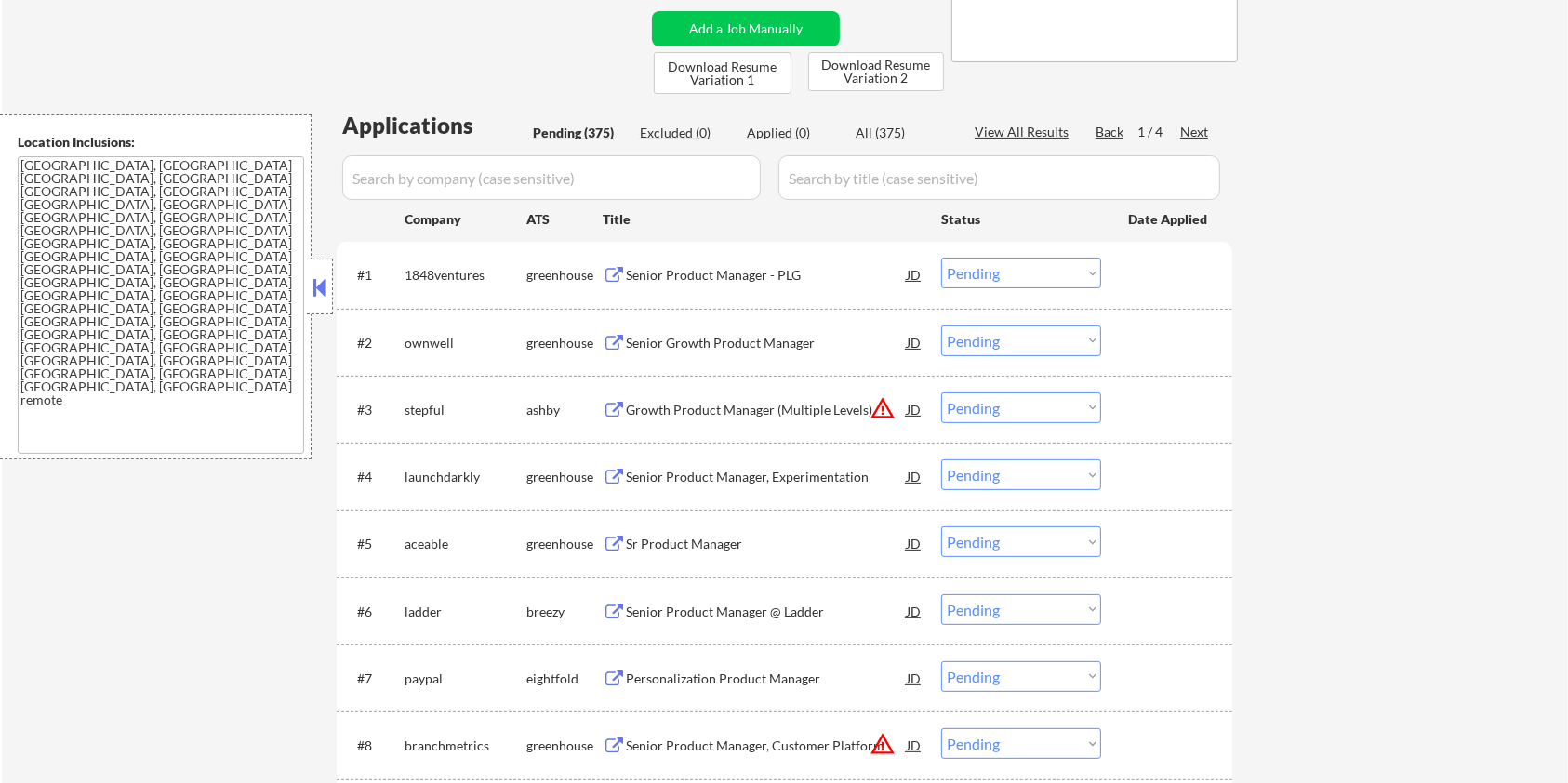
click at [655, 603] on div "Senior Product Manager @ Ladder" at bounding box center [765, 612] width 280 height 19
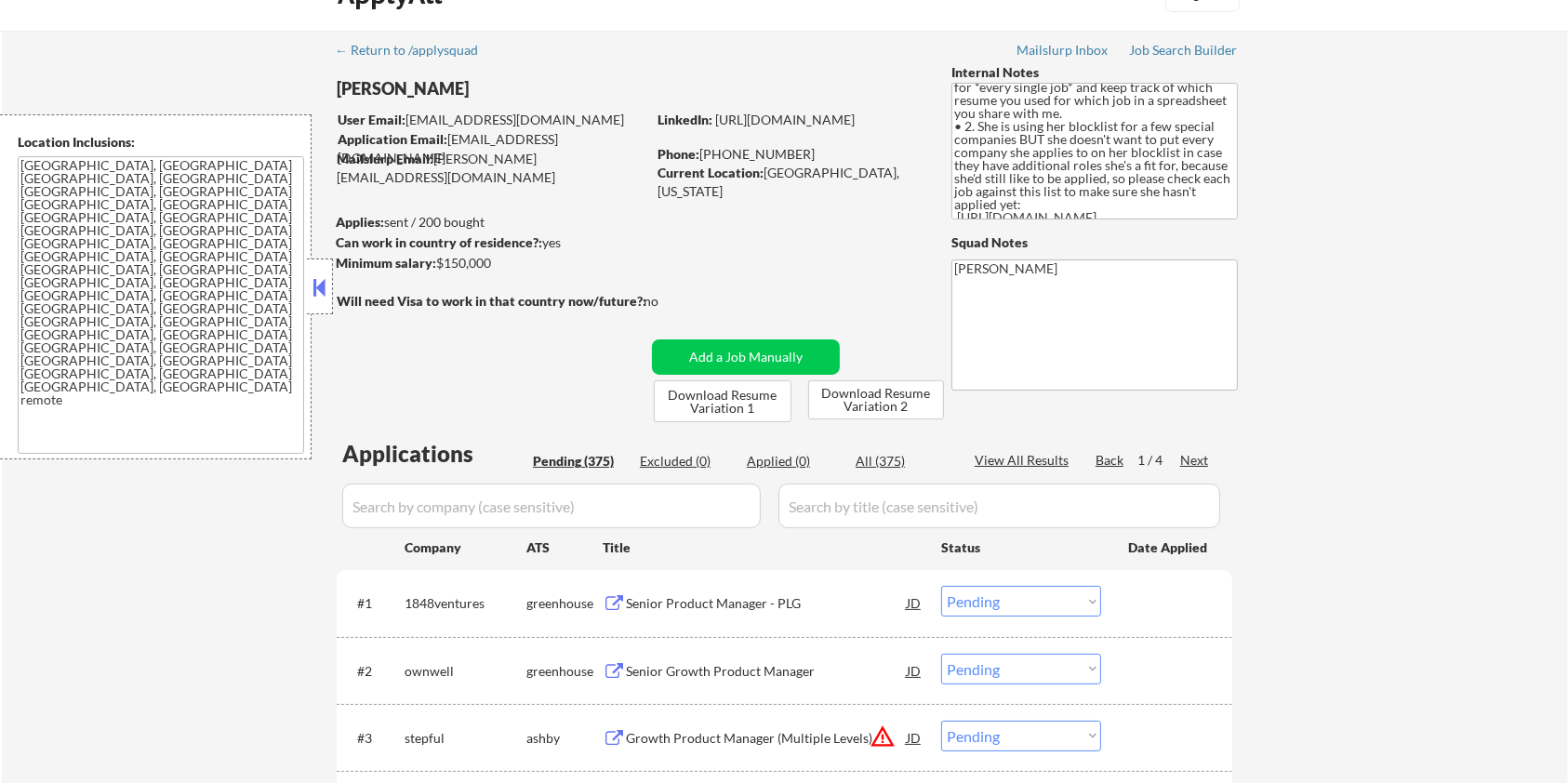
scroll to position [0, 0]
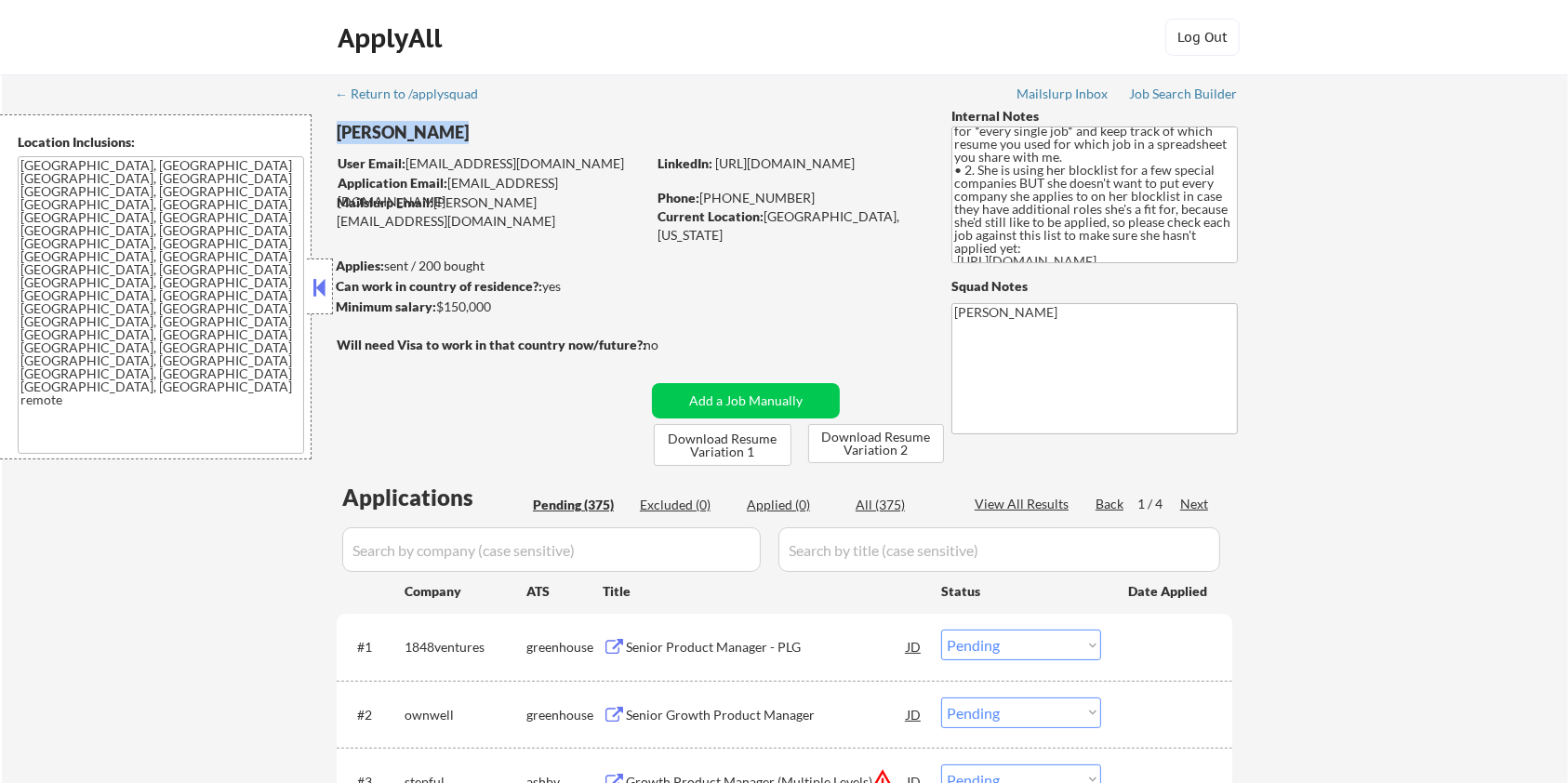
drag, startPoint x: 459, startPoint y: 128, endPoint x: 341, endPoint y: 138, distance: 118.4
click at [341, 138] on div "[PERSON_NAME]" at bounding box center [527, 133] width 383 height 24
copy div "[PERSON_NAME]"
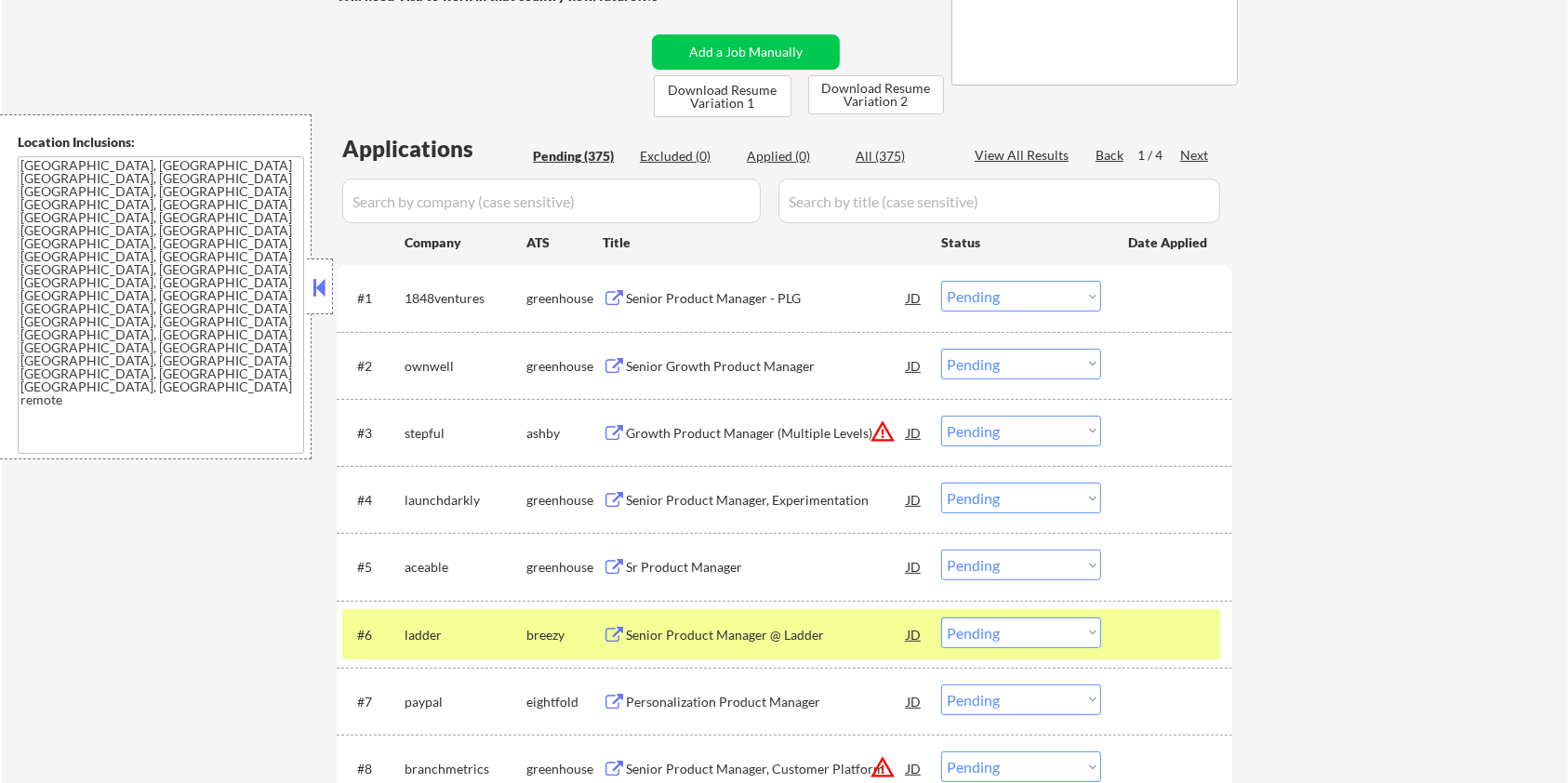
scroll to position [372, 0]
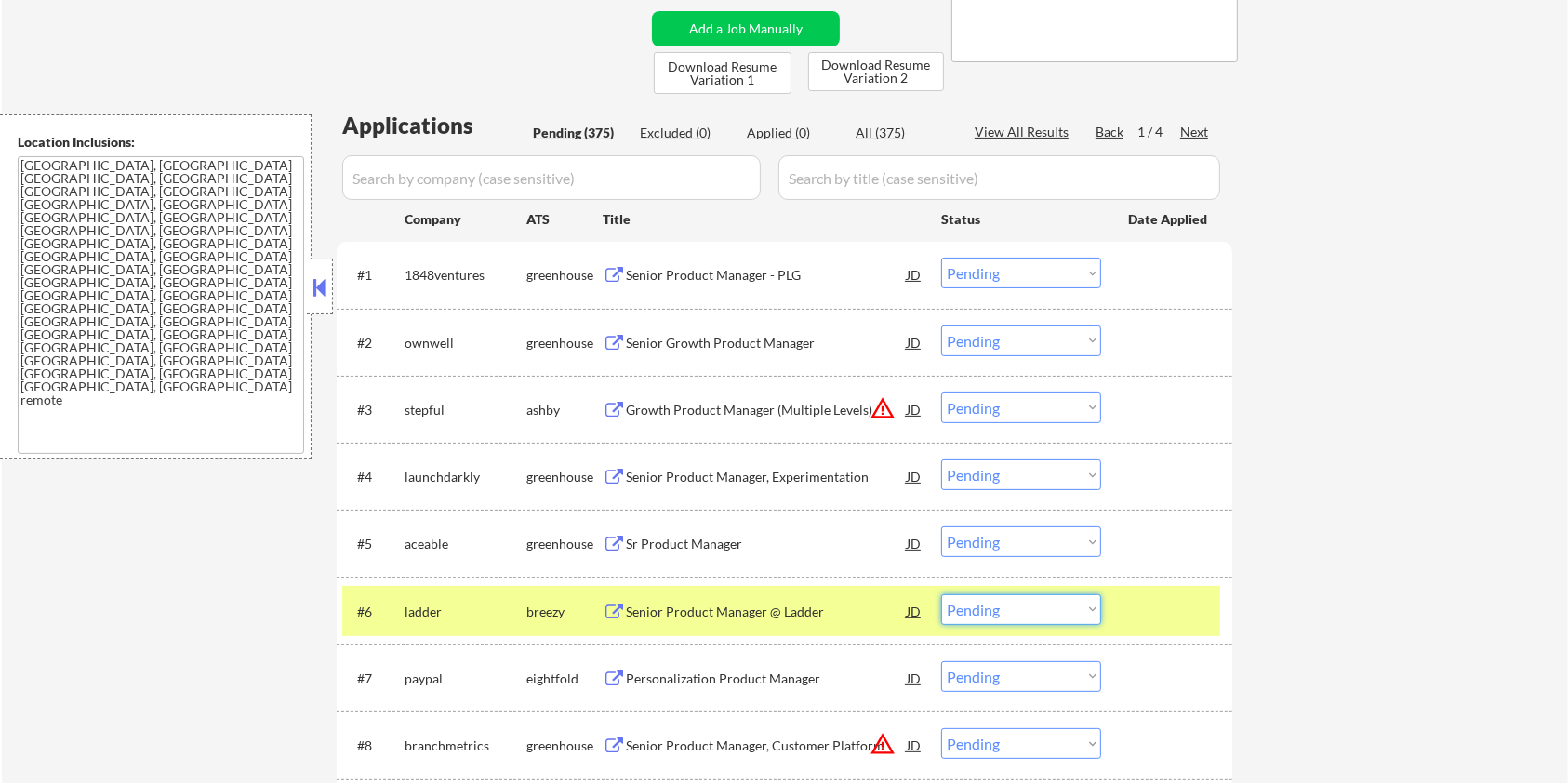
click at [1091, 621] on select "Choose an option... Pending Applied Excluded (Questions) Excluded (Expired) Exc…" at bounding box center [1021, 609] width 160 height 30
click at [941, 594] on select "Choose an option... Pending Applied Excluded (Questions) Excluded (Expired) Exc…" at bounding box center [1021, 609] width 160 height 30
select select ""pending""
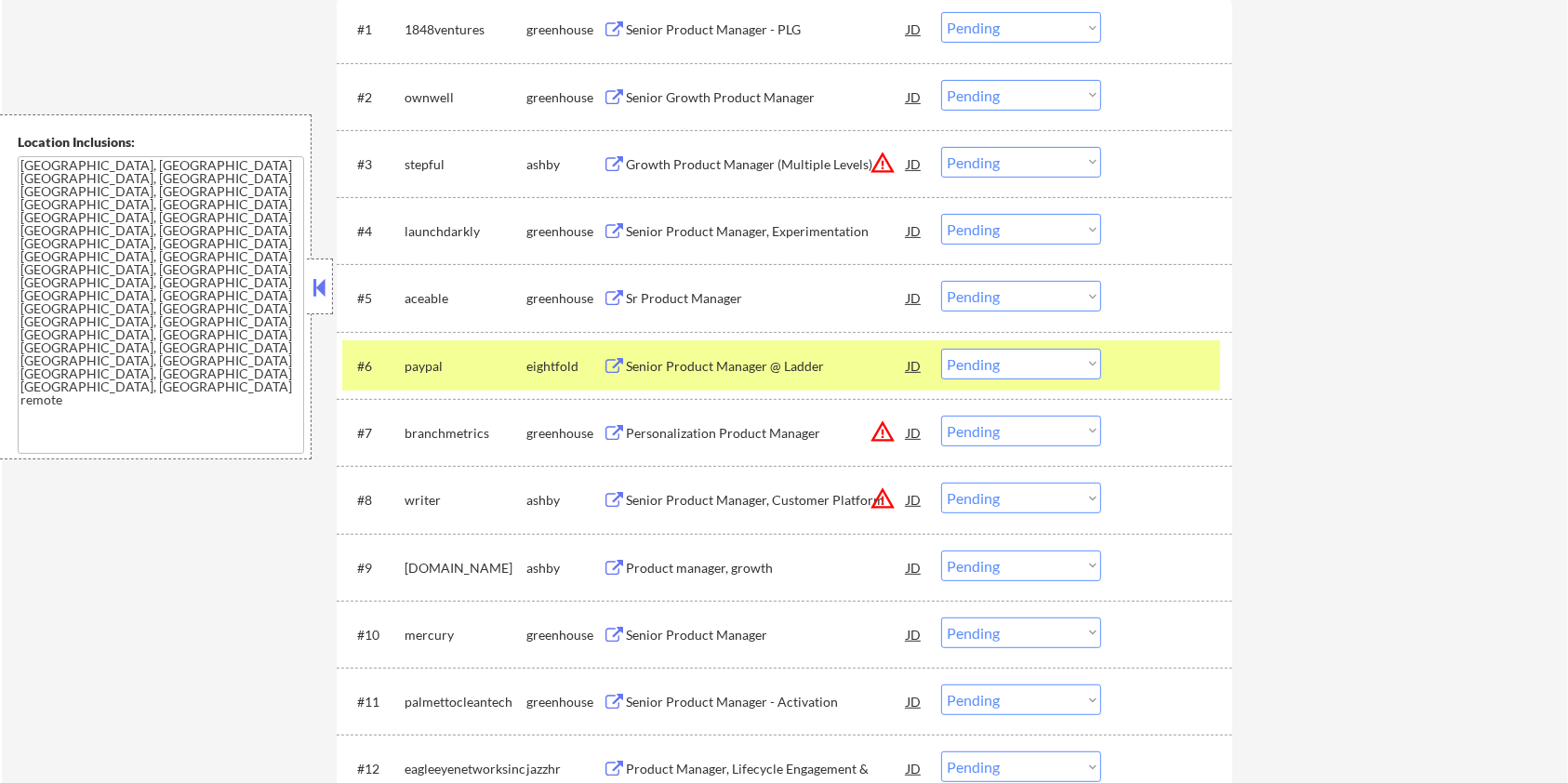
scroll to position [620, 0]
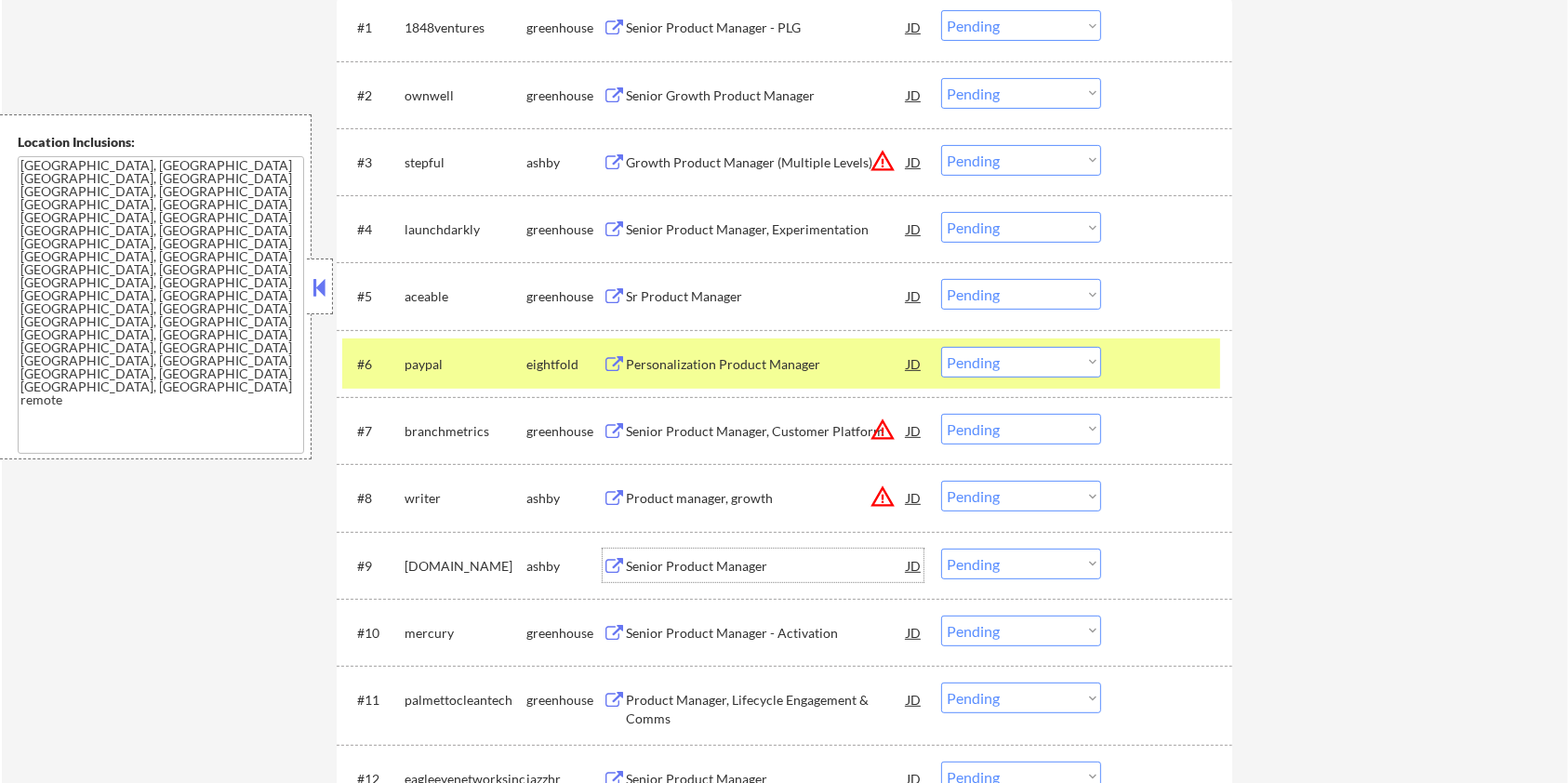
click at [621, 554] on div "Senior Product Manager JD warning_amber" at bounding box center [763, 566] width 321 height 33
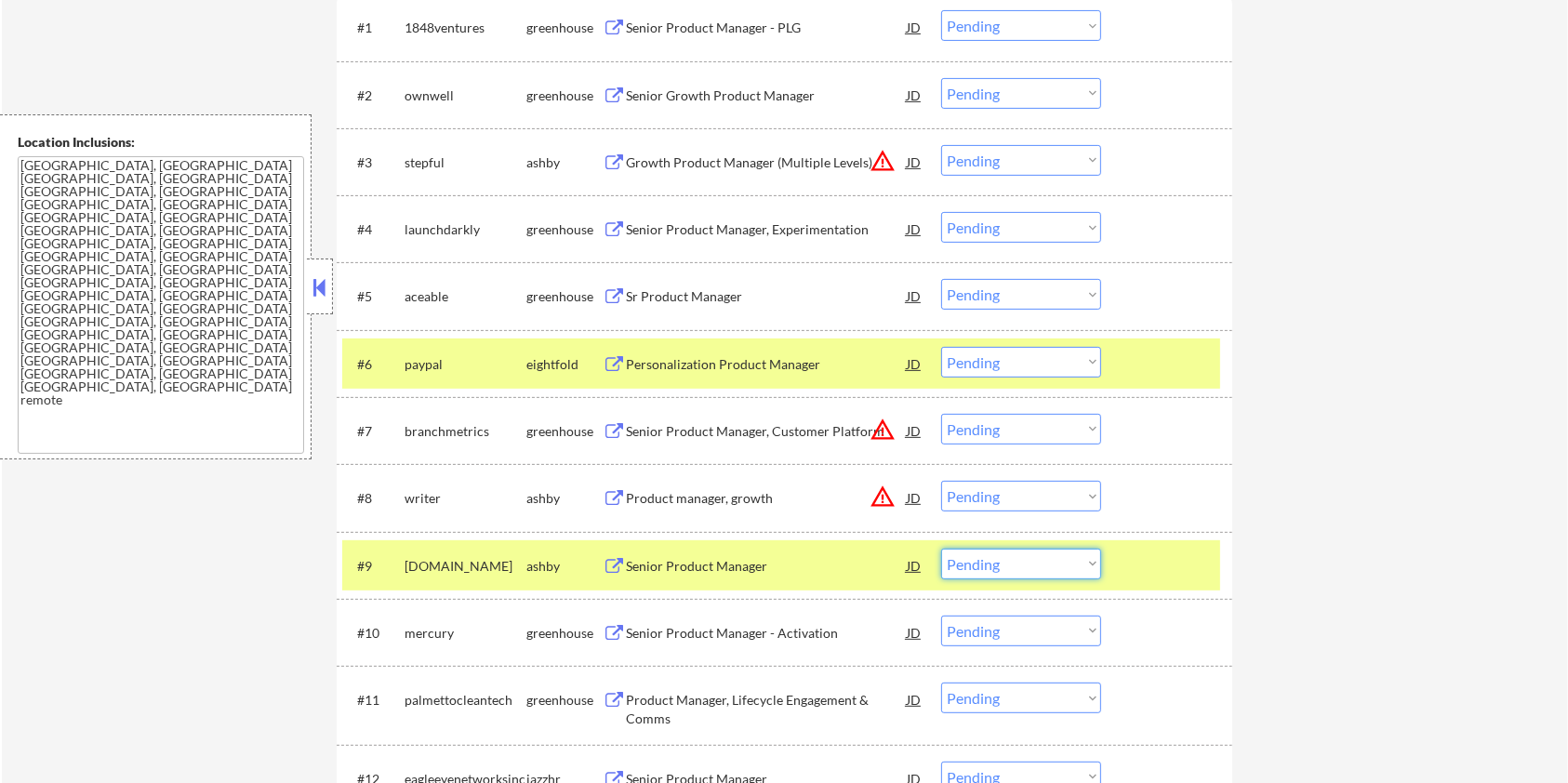
click at [1039, 566] on select "Choose an option... Pending Applied Excluded (Questions) Excluded (Expired) Exc…" at bounding box center [1021, 564] width 160 height 30
click at [941, 549] on select "Choose an option... Pending Applied Excluded (Questions) Excluded (Expired) Exc…" at bounding box center [1021, 564] width 160 height 30
select select ""pending""
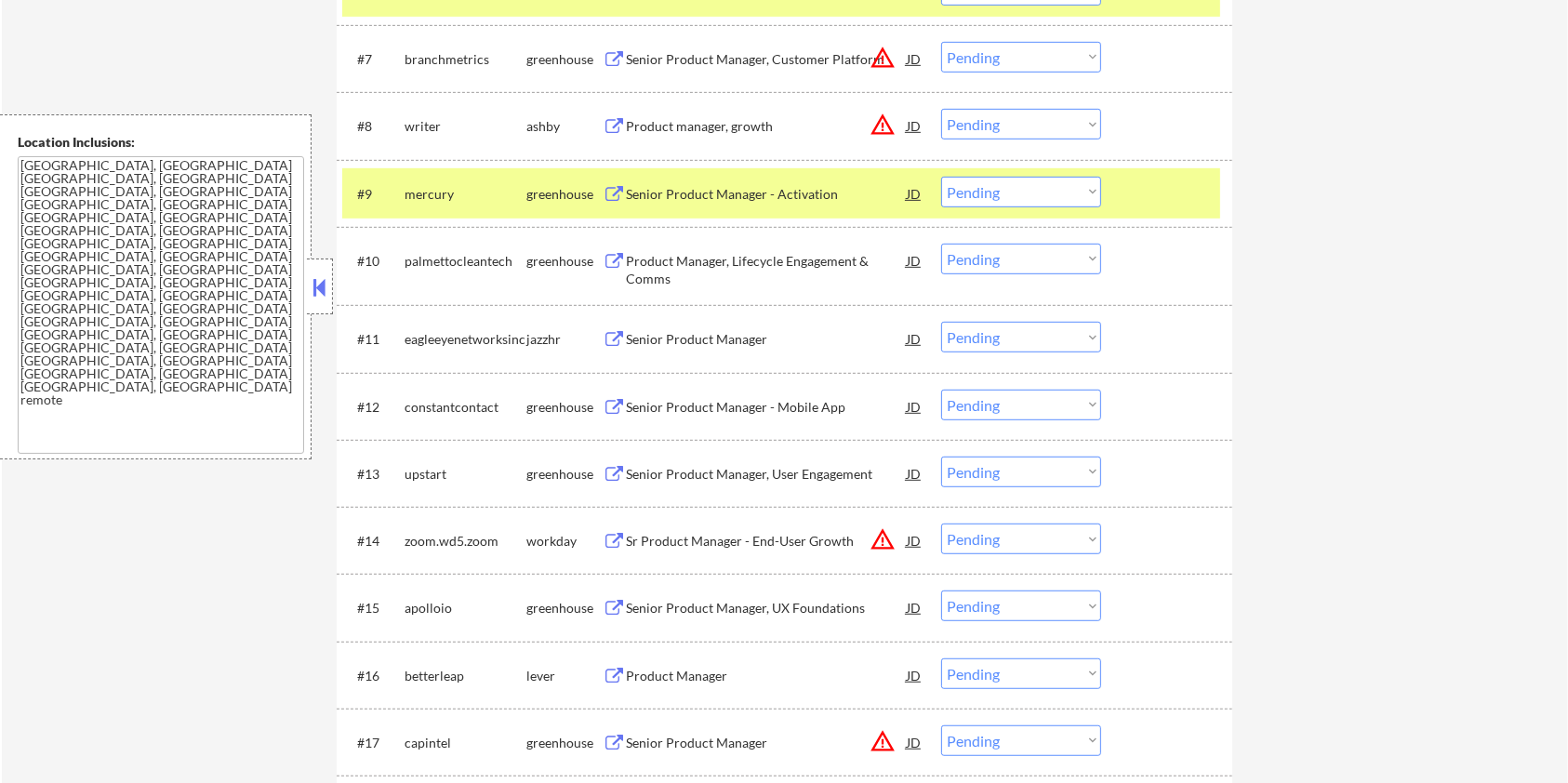
scroll to position [1239, 0]
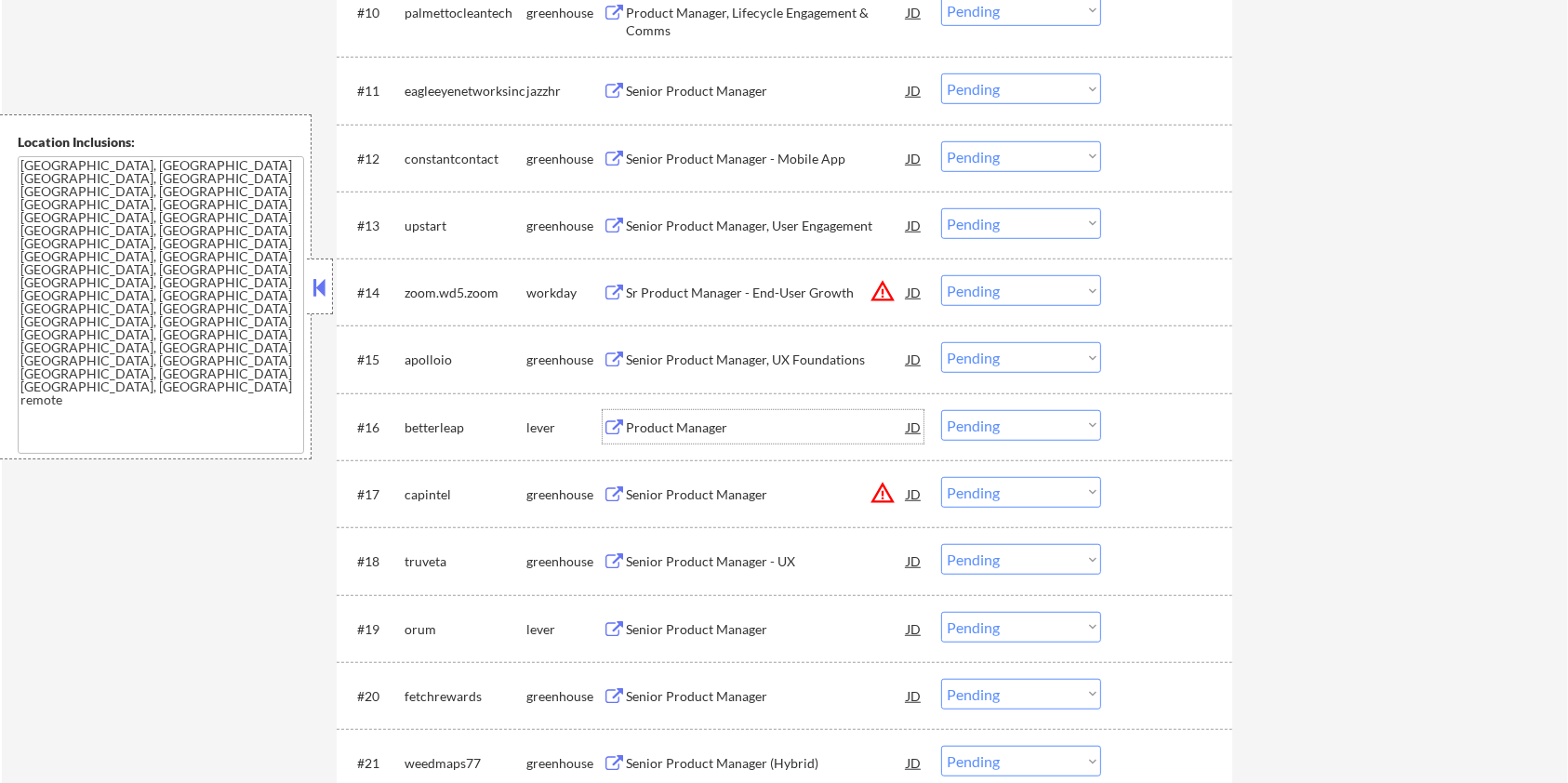
click at [674, 422] on div "Product Manager" at bounding box center [765, 427] width 280 height 19
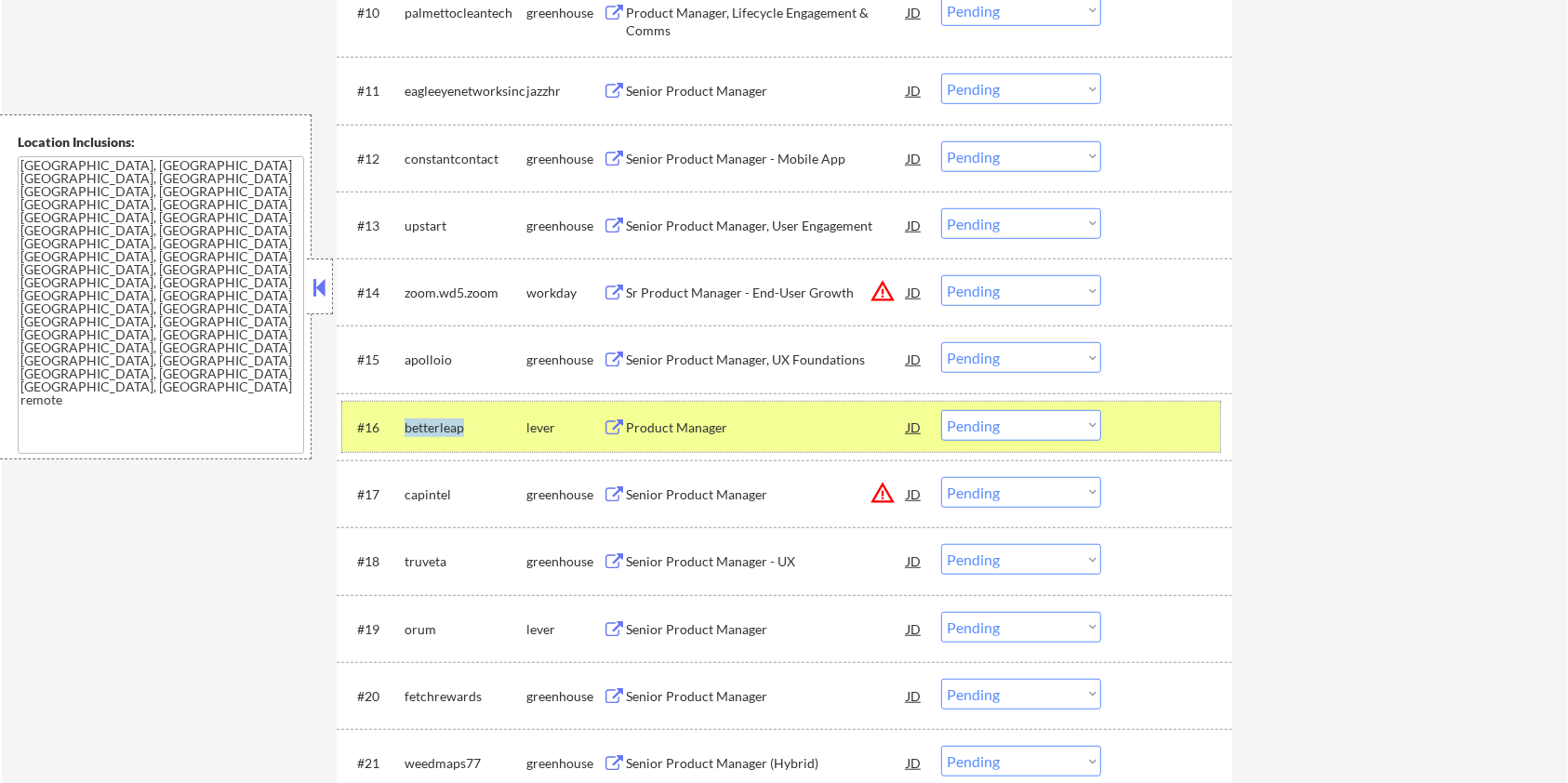
drag, startPoint x: 468, startPoint y: 424, endPoint x: 400, endPoint y: 421, distance: 68.1
click at [400, 421] on div "#16 betterleap lever Product Manager JD warning_amber Choose an option... Pendi…" at bounding box center [781, 426] width 877 height 50
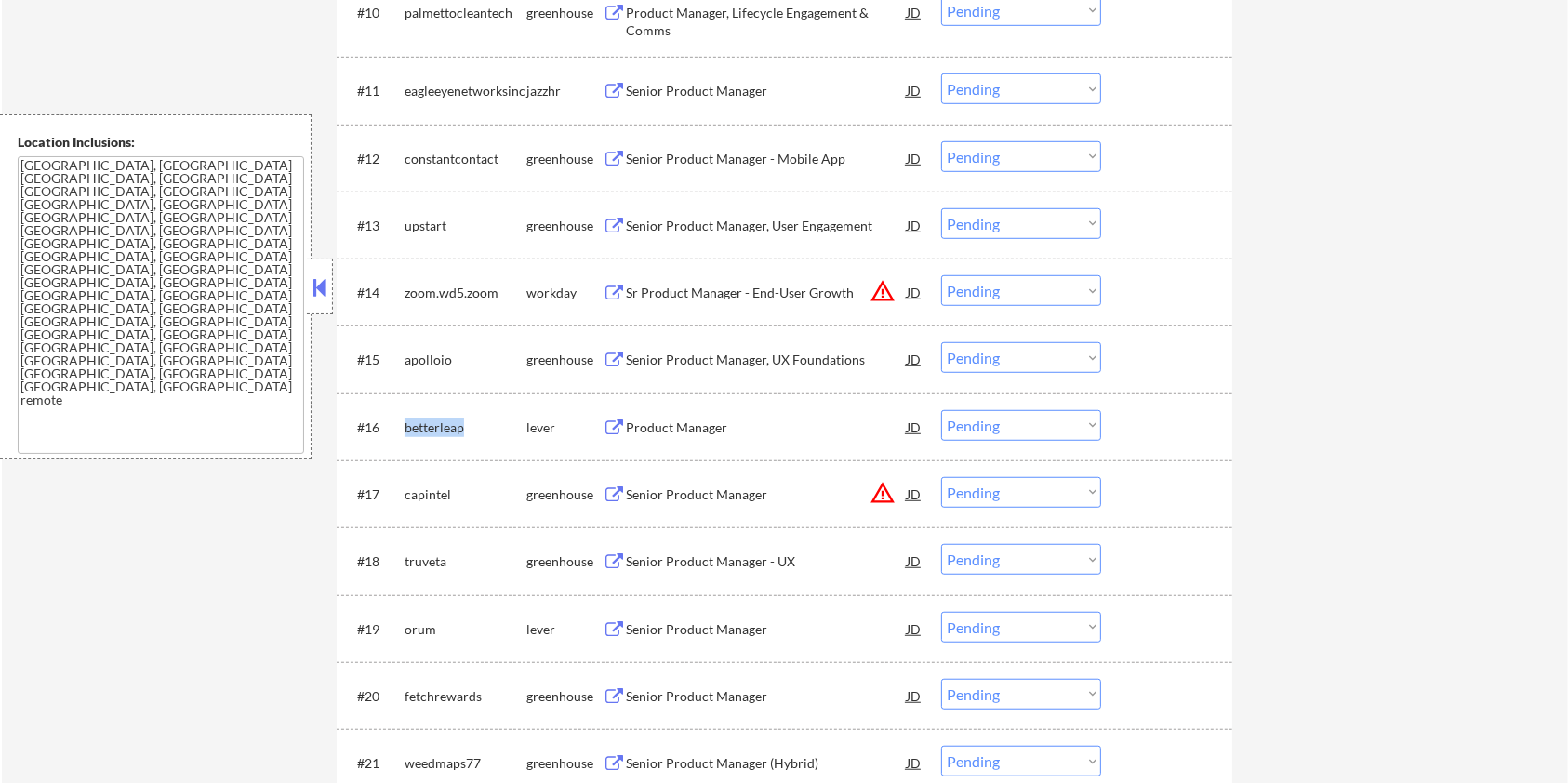
copy div "betterleap"
click at [988, 424] on select "Choose an option... Pending Applied Excluded (Questions) Excluded (Expired) Exc…" at bounding box center [1021, 425] width 160 height 30
click at [941, 410] on select "Choose an option... Pending Applied Excluded (Questions) Excluded (Expired) Exc…" at bounding box center [1021, 425] width 160 height 30
select select ""pending""
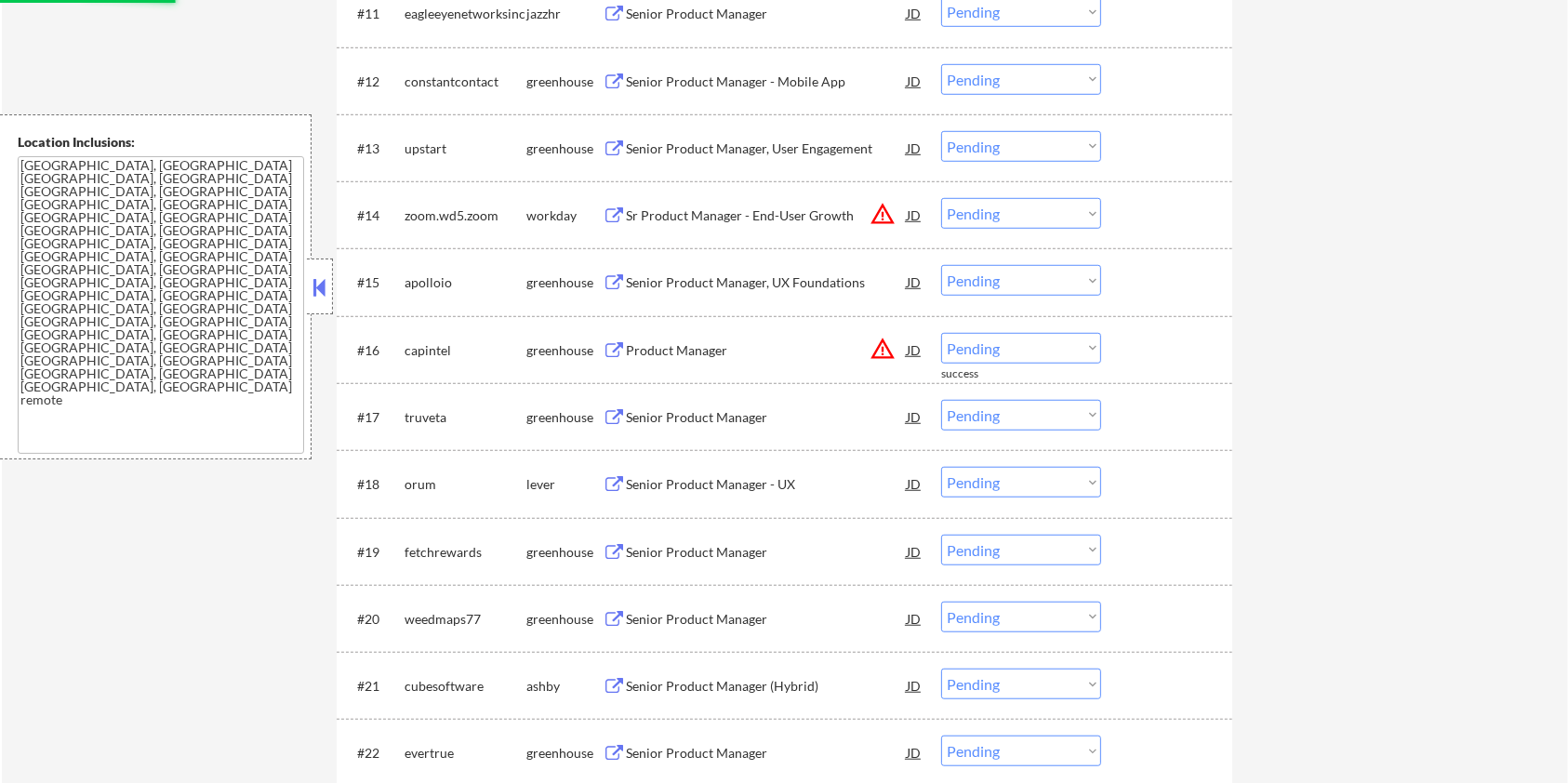
scroll to position [1363, 0]
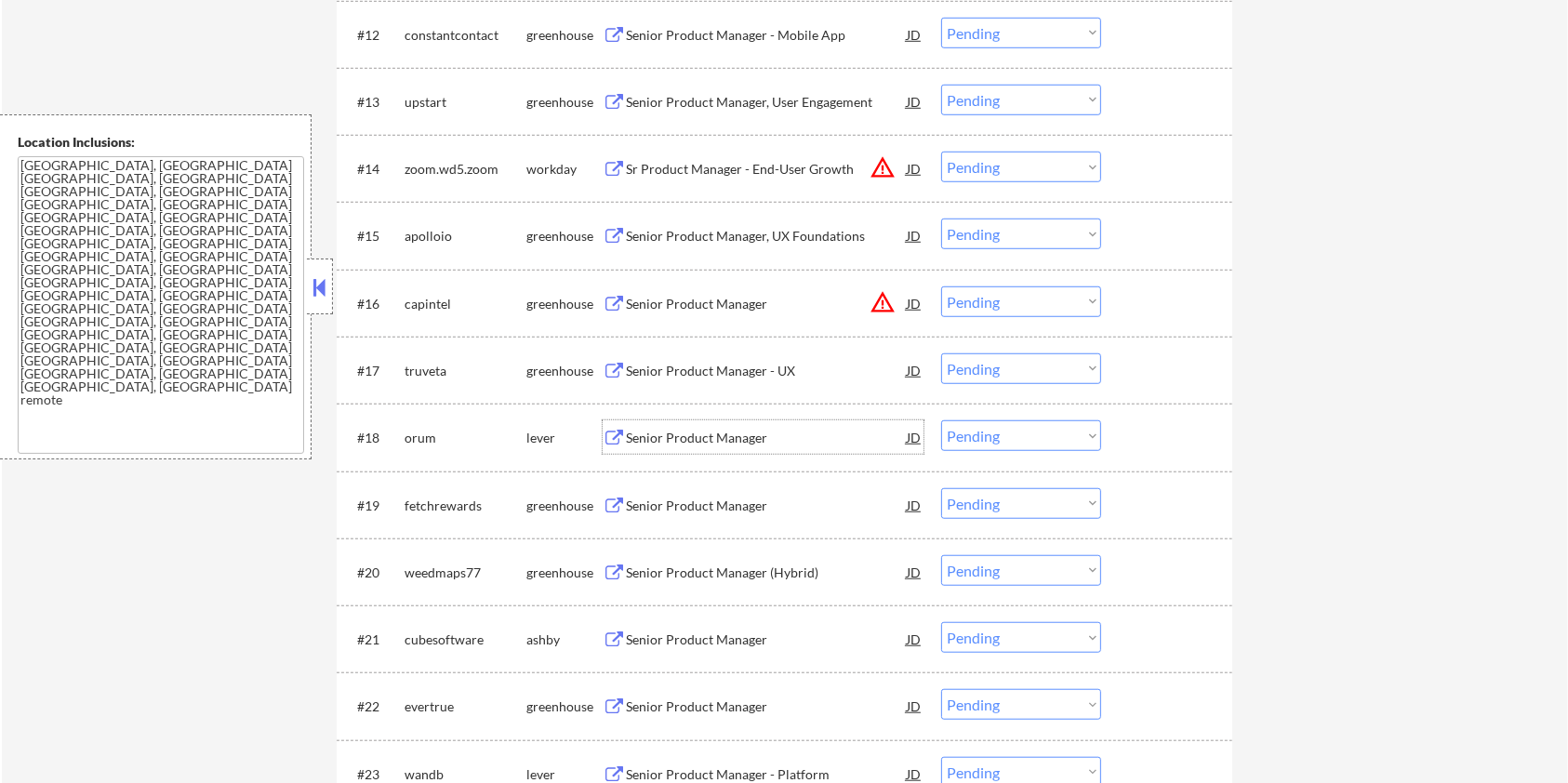
click at [688, 439] on div "Senior Product Manager" at bounding box center [765, 438] width 280 height 19
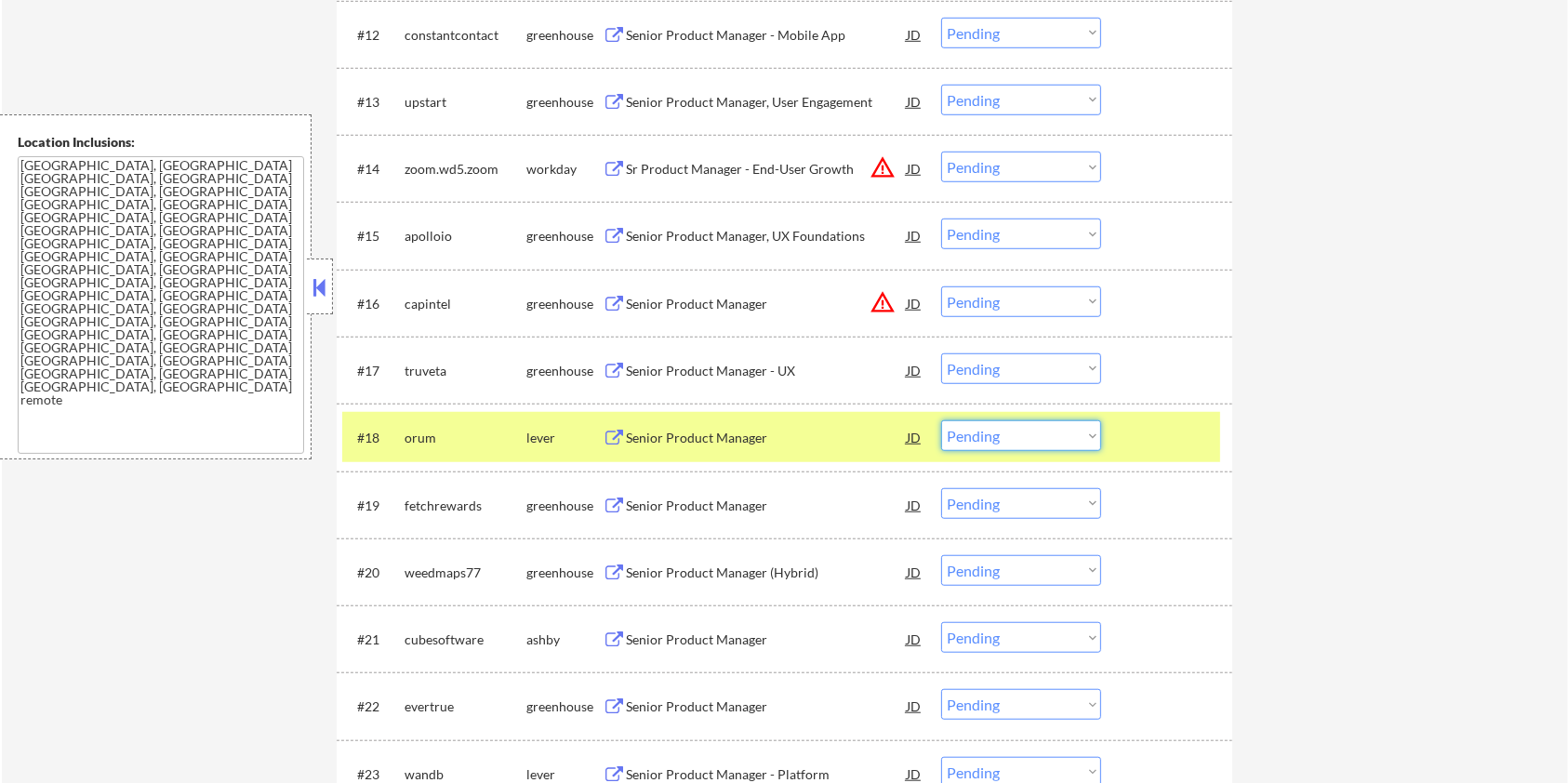
click at [1015, 437] on select "Choose an option... Pending Applied Excluded (Questions) Excluded (Expired) Exc…" at bounding box center [1021, 435] width 160 height 30
click at [941, 420] on select "Choose an option... Pending Applied Excluded (Questions) Excluded (Expired) Exc…" at bounding box center [1021, 435] width 160 height 30
select select ""pending""
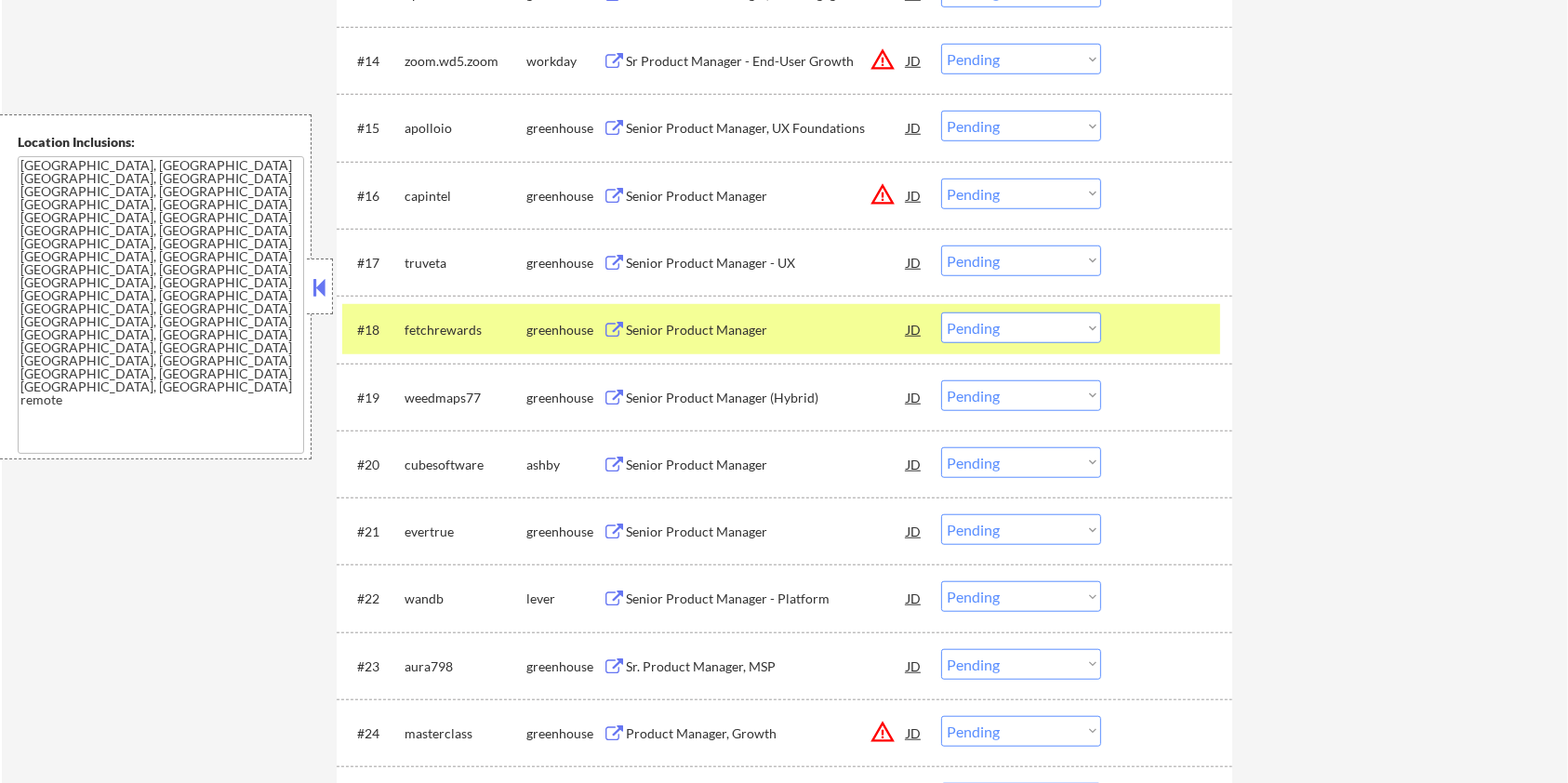
scroll to position [1611, 0]
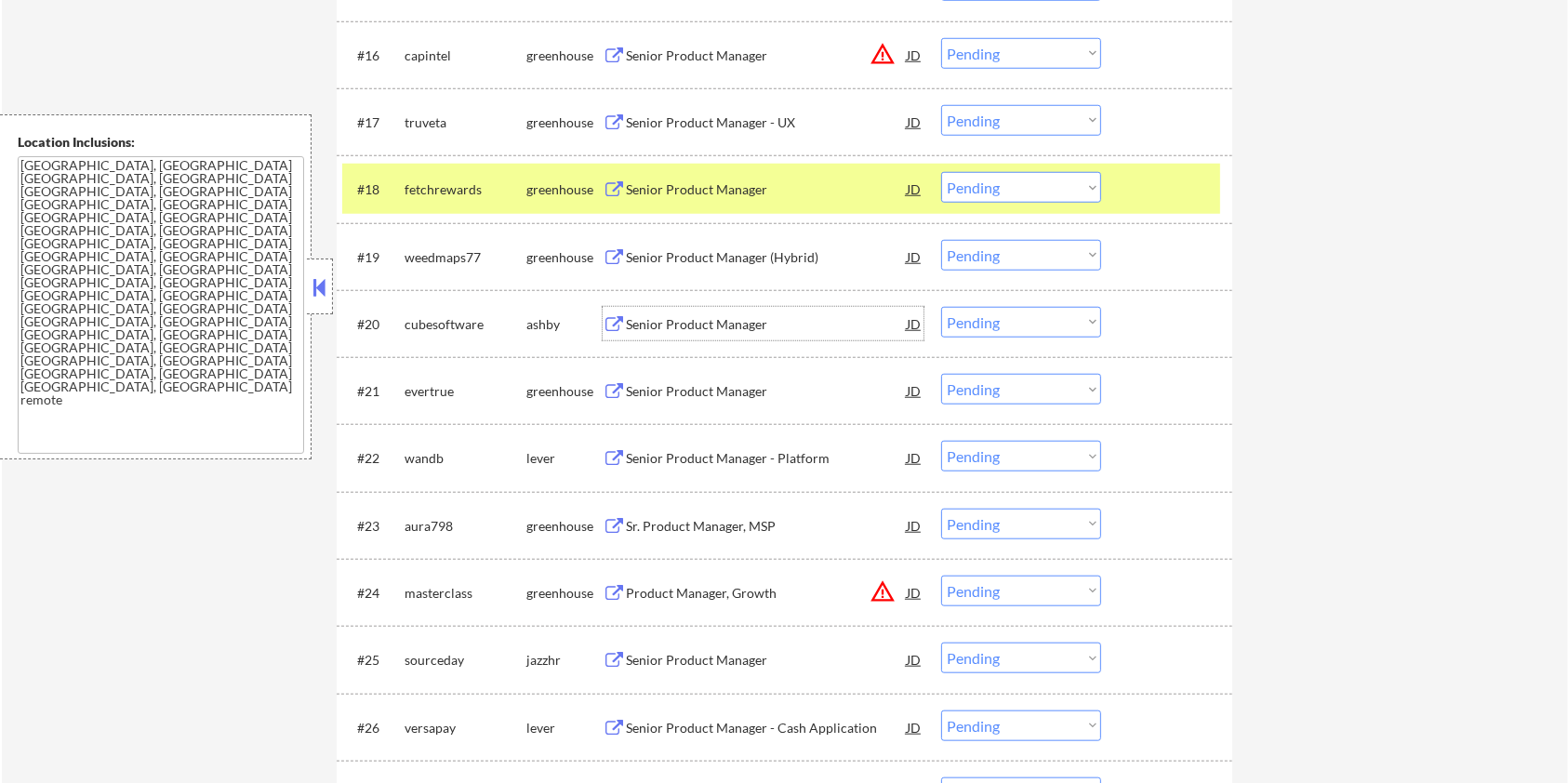
click at [676, 317] on div "Senior Product Manager" at bounding box center [765, 324] width 280 height 19
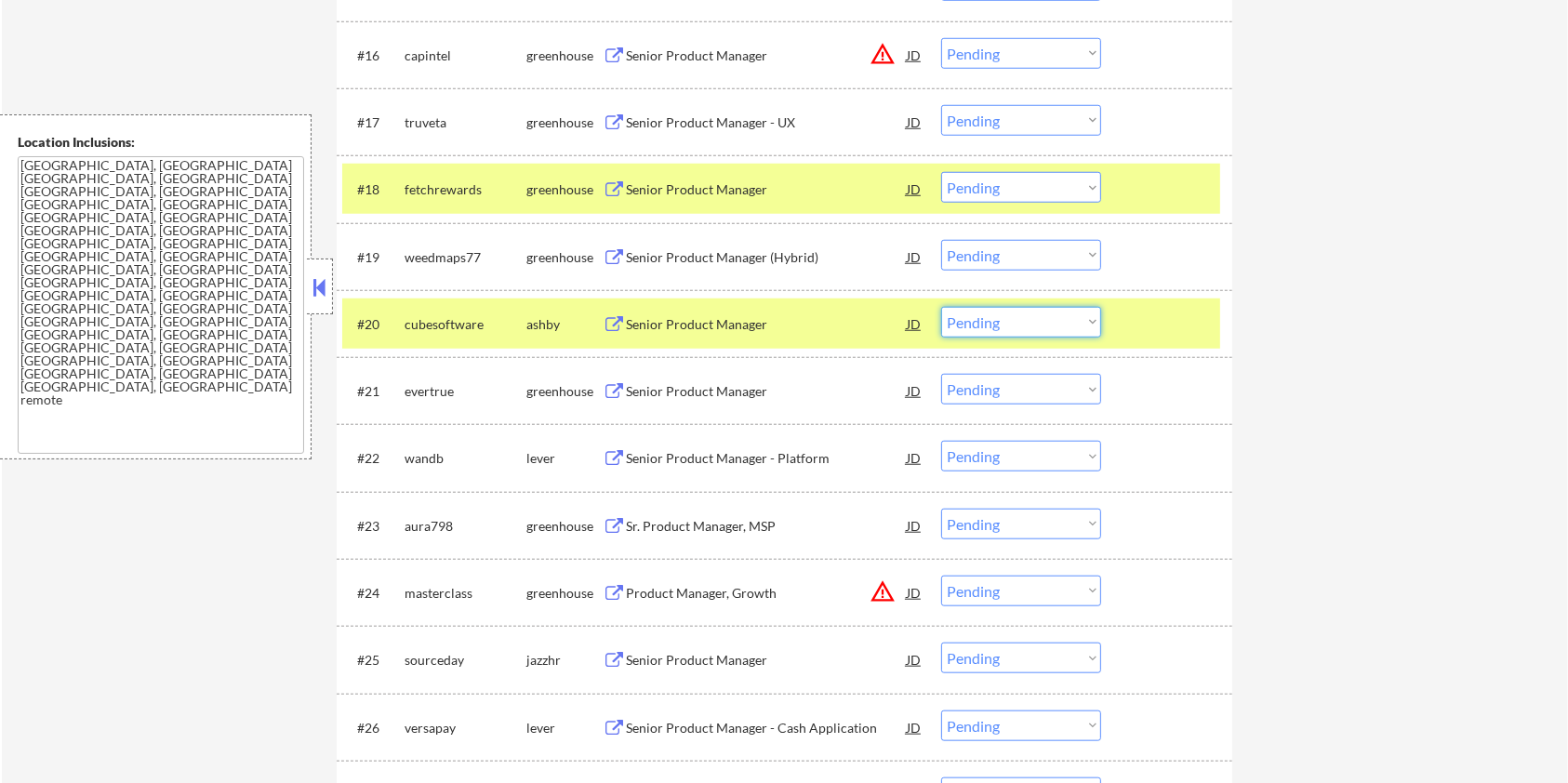
click at [1040, 326] on select "Choose an option... Pending Applied Excluded (Questions) Excluded (Expired) Exc…" at bounding box center [1021, 322] width 160 height 30
click at [941, 307] on select "Choose an option... Pending Applied Excluded (Questions) Excluded (Expired) Exc…" at bounding box center [1021, 322] width 160 height 30
select select ""pending""
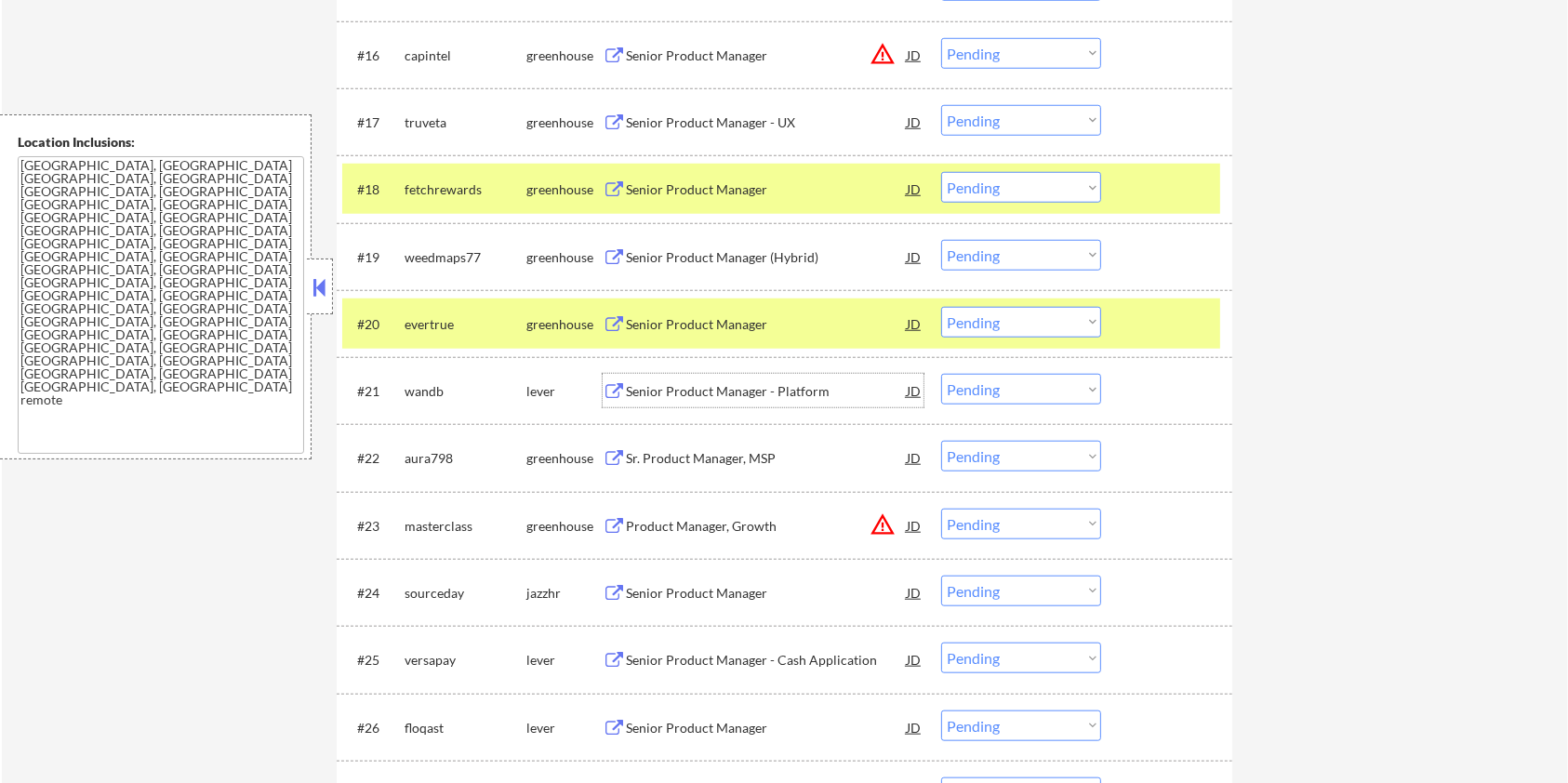
click at [714, 390] on div "Senior Product Manager - Platform" at bounding box center [765, 392] width 280 height 19
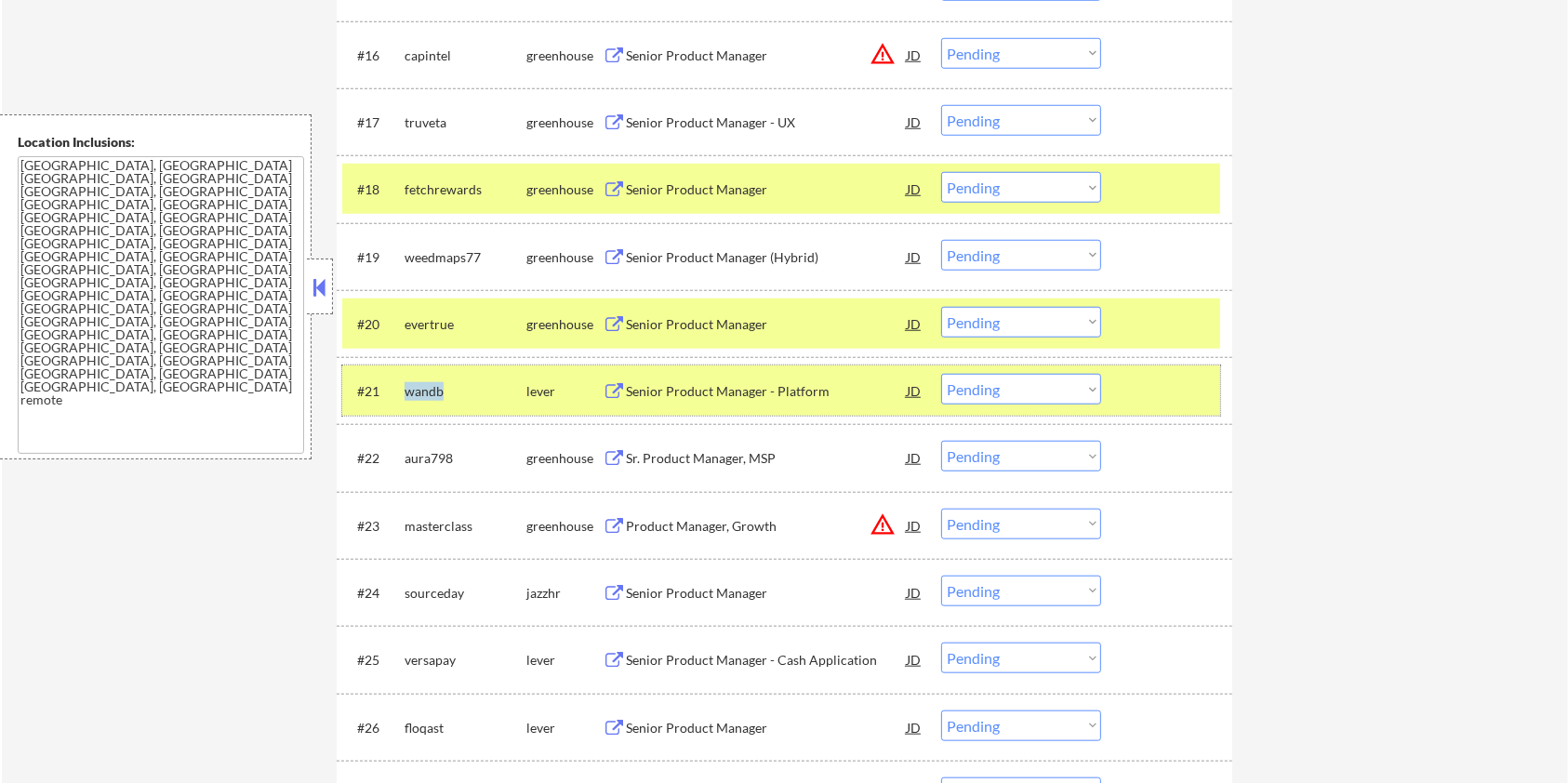
drag, startPoint x: 452, startPoint y: 385, endPoint x: 400, endPoint y: 387, distance: 52.0
click at [400, 387] on div "#21 wandb lever Senior Product Manager - Platform JD Choose an option... Pendin…" at bounding box center [781, 391] width 877 height 50
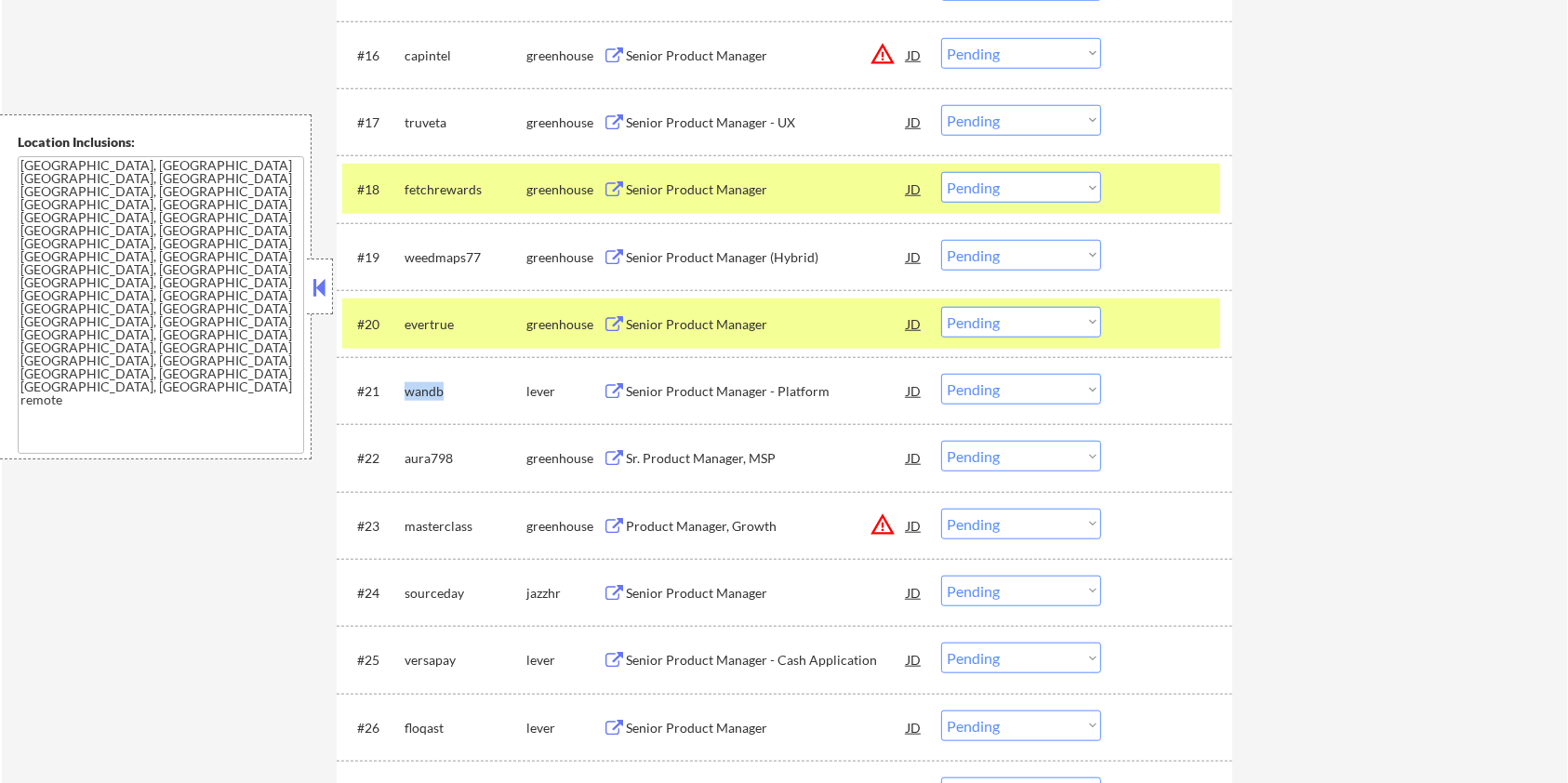
copy div "wandb"
click at [1061, 393] on select "Choose an option... Pending Applied Excluded (Questions) Excluded (Expired) Exc…" at bounding box center [1021, 389] width 160 height 30
click at [941, 374] on select "Choose an option... Pending Applied Excluded (Questions) Excluded (Expired) Exc…" at bounding box center [1021, 389] width 160 height 30
click at [1146, 316] on div at bounding box center [1169, 324] width 82 height 33
select select ""pending""
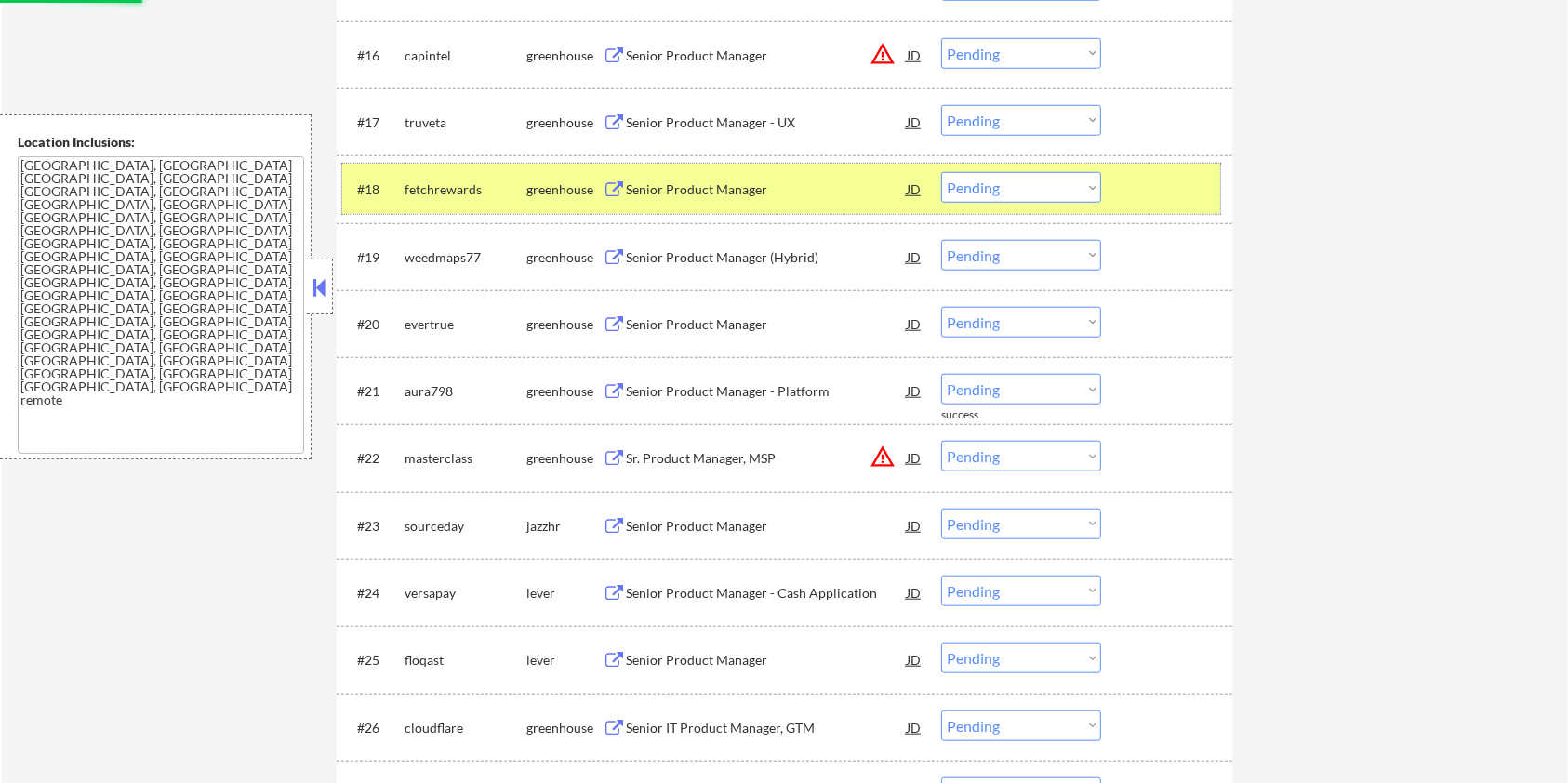
click at [1145, 191] on div at bounding box center [1169, 189] width 82 height 33
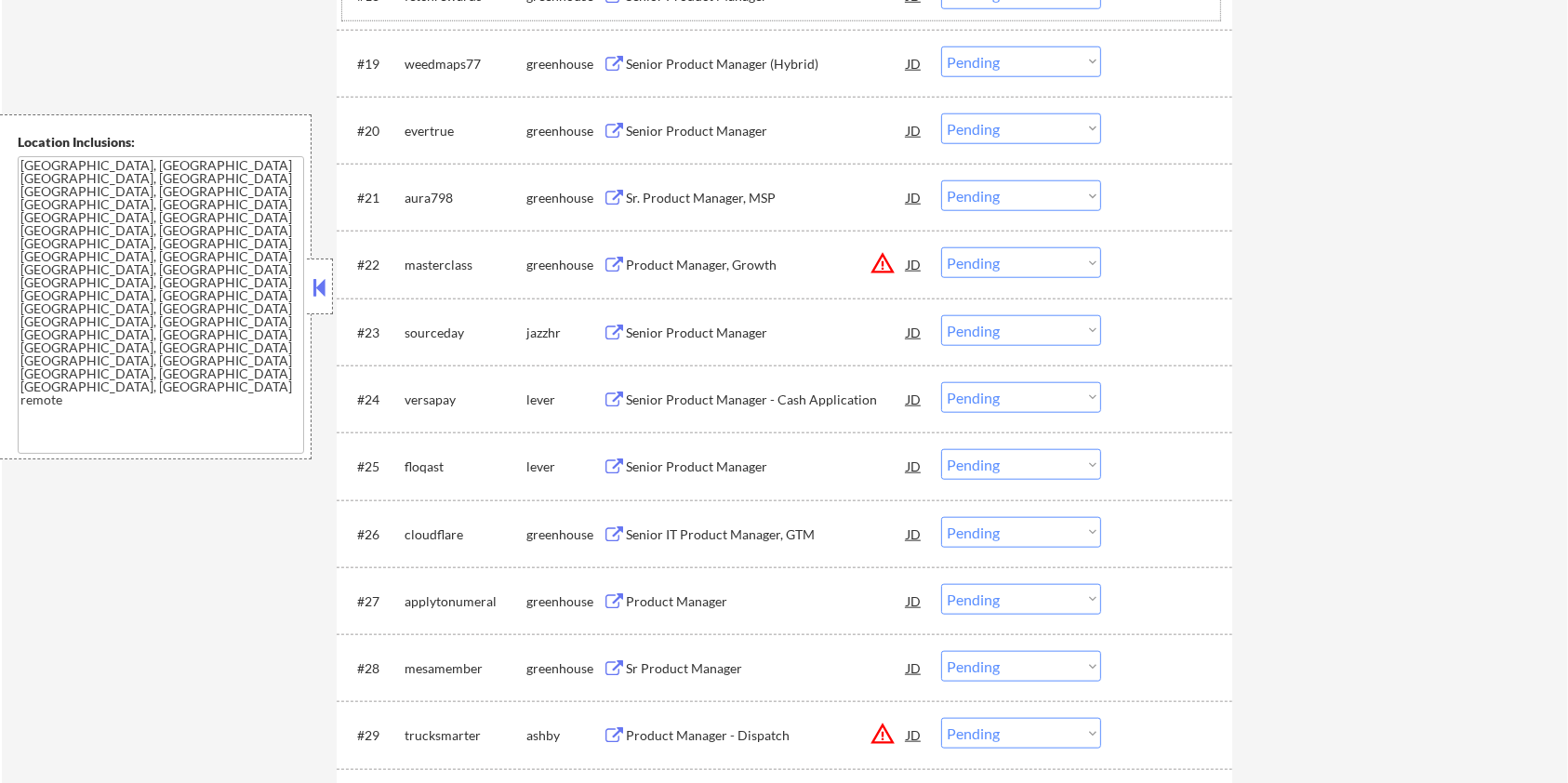
scroll to position [1860, 0]
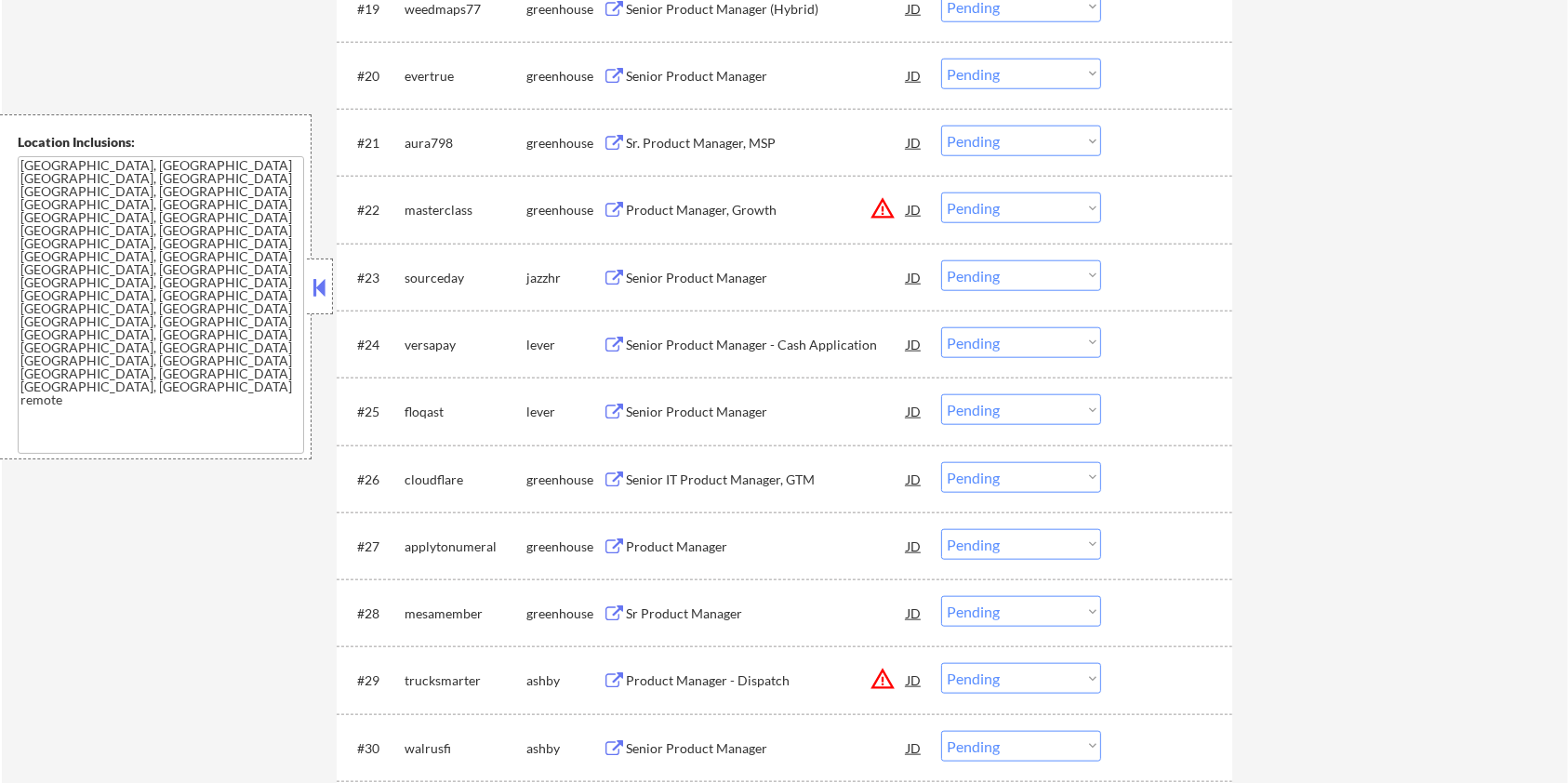
click at [711, 337] on div "Senior Product Manager - Cash Application" at bounding box center [765, 344] width 280 height 19
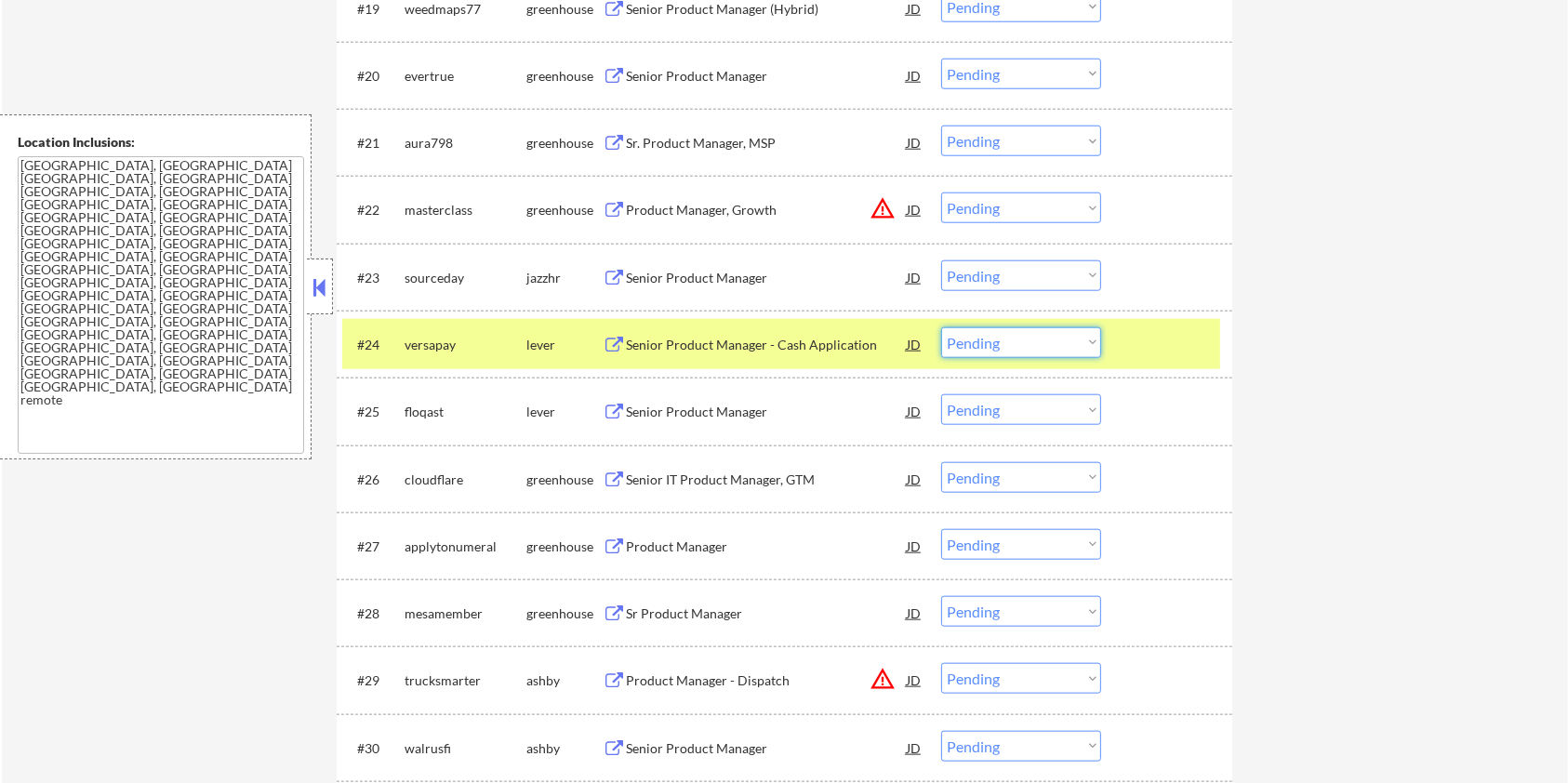
click at [976, 341] on select "Choose an option... Pending Applied Excluded (Questions) Excluded (Expired) Exc…" at bounding box center [1021, 342] width 160 height 30
click at [941, 328] on select "Choose an option... Pending Applied Excluded (Questions) Excluded (Expired) Exc…" at bounding box center [1021, 342] width 160 height 30
click at [733, 338] on div "Senior Product Manager" at bounding box center [765, 344] width 280 height 19
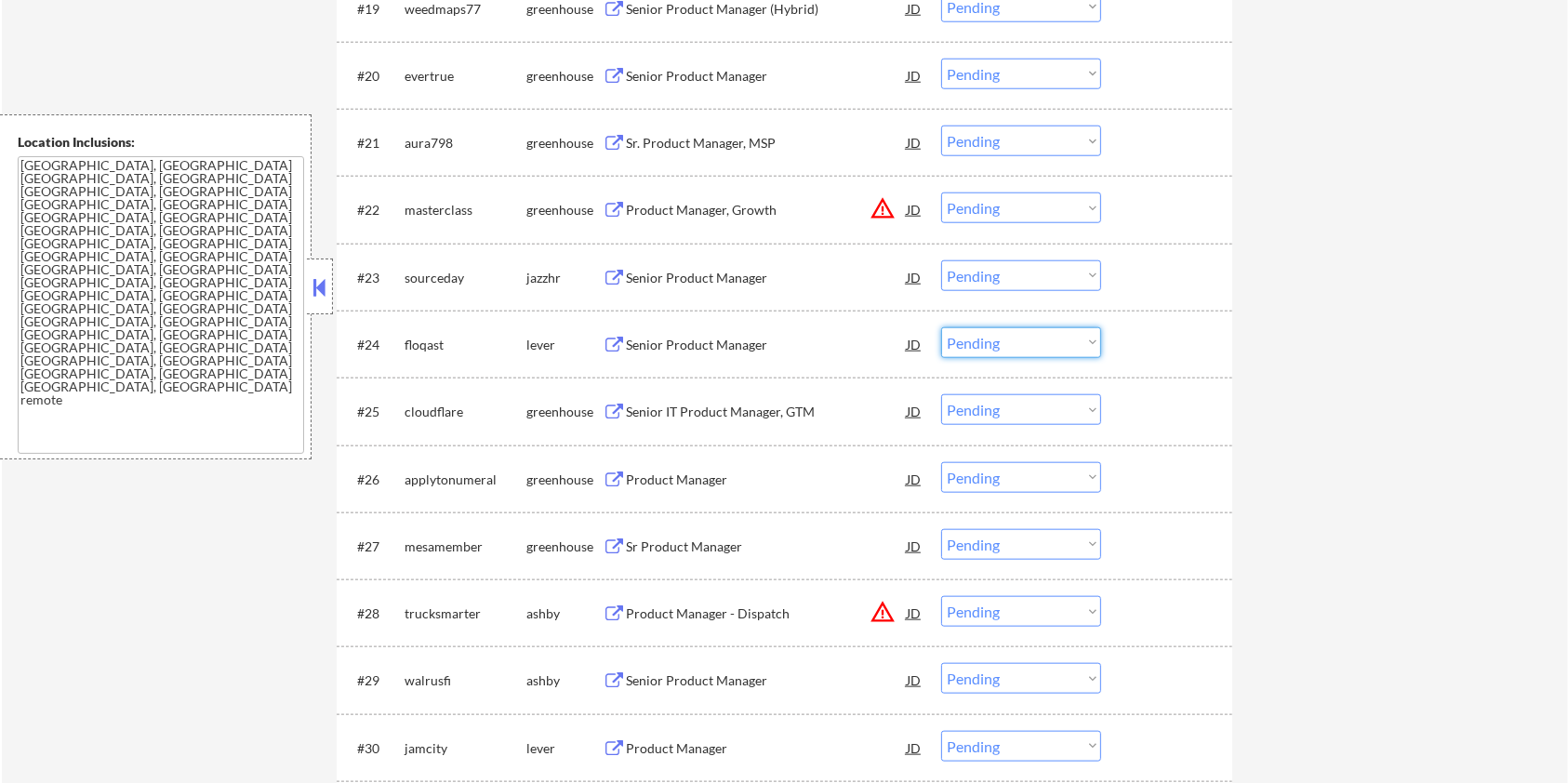
click at [1013, 346] on select "Choose an option... Pending Applied Excluded (Questions) Excluded (Expired) Exc…" at bounding box center [1021, 342] width 160 height 30
click at [941, 328] on select "Choose an option... Pending Applied Excluded (Questions) Excluded (Expired) Exc…" at bounding box center [1021, 342] width 160 height 30
select select ""pending""
click at [666, 619] on div "Senior Product Manager" at bounding box center [765, 613] width 280 height 19
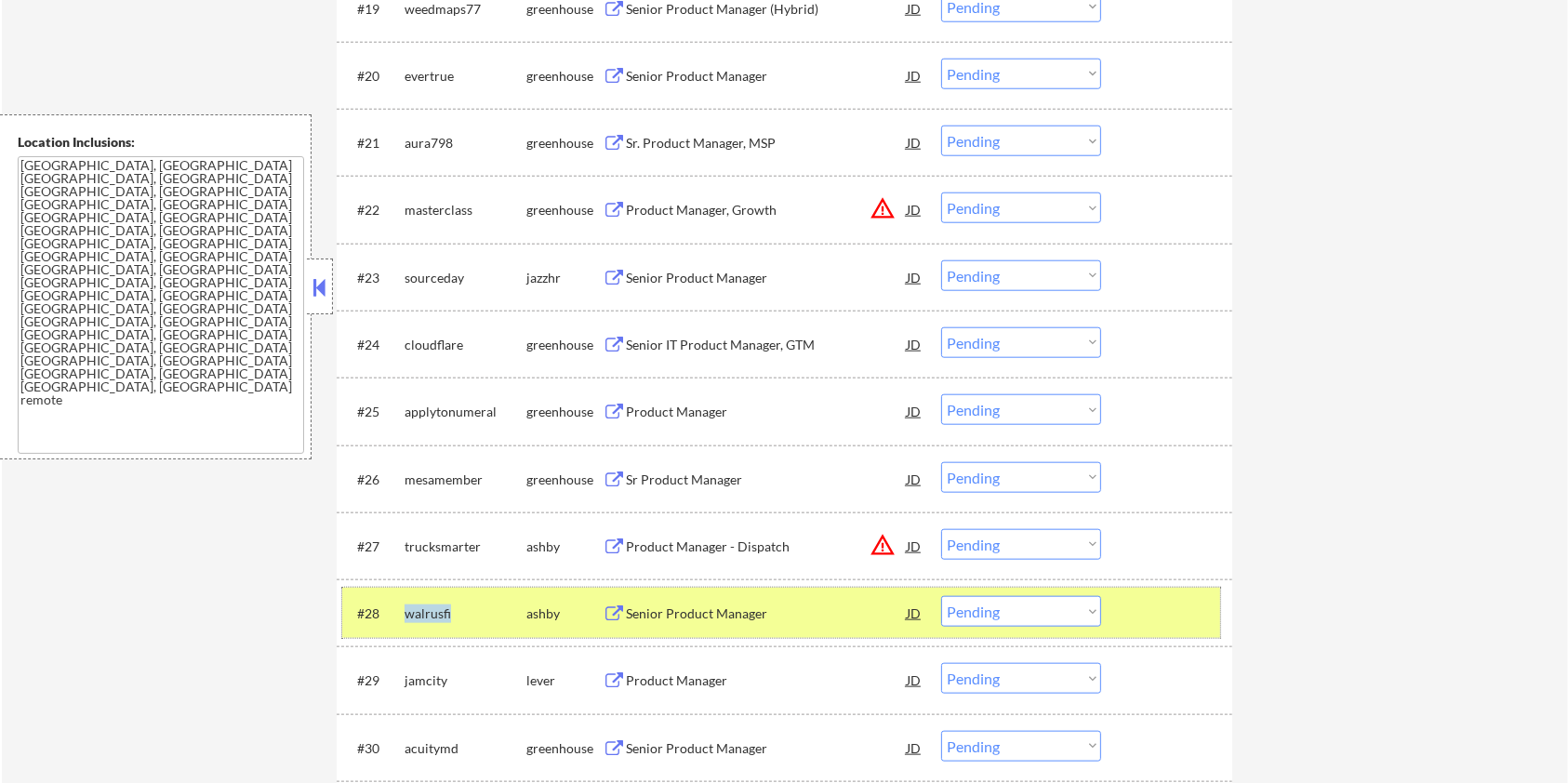
drag, startPoint x: 458, startPoint y: 609, endPoint x: 404, endPoint y: 608, distance: 54.0
click at [404, 608] on div "walrusfi" at bounding box center [465, 613] width 122 height 19
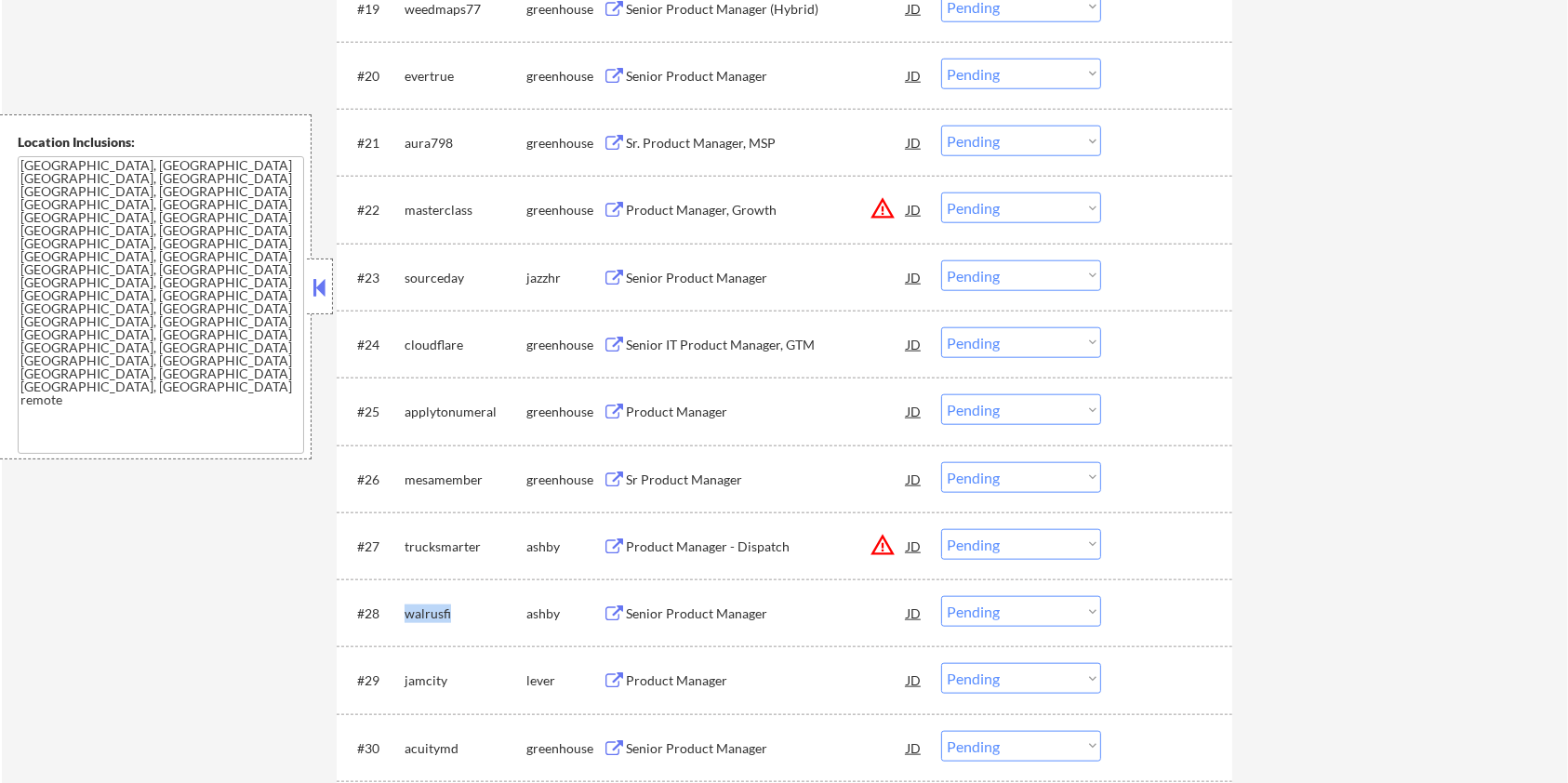
copy div "walrusfi"
click at [990, 618] on select "Choose an option... Pending Applied Excluded (Questions) Excluded (Expired) Exc…" at bounding box center [1021, 611] width 160 height 30
click at [941, 596] on select "Choose an option... Pending Applied Excluded (Questions) Excluded (Expired) Exc…" at bounding box center [1021, 611] width 160 height 30
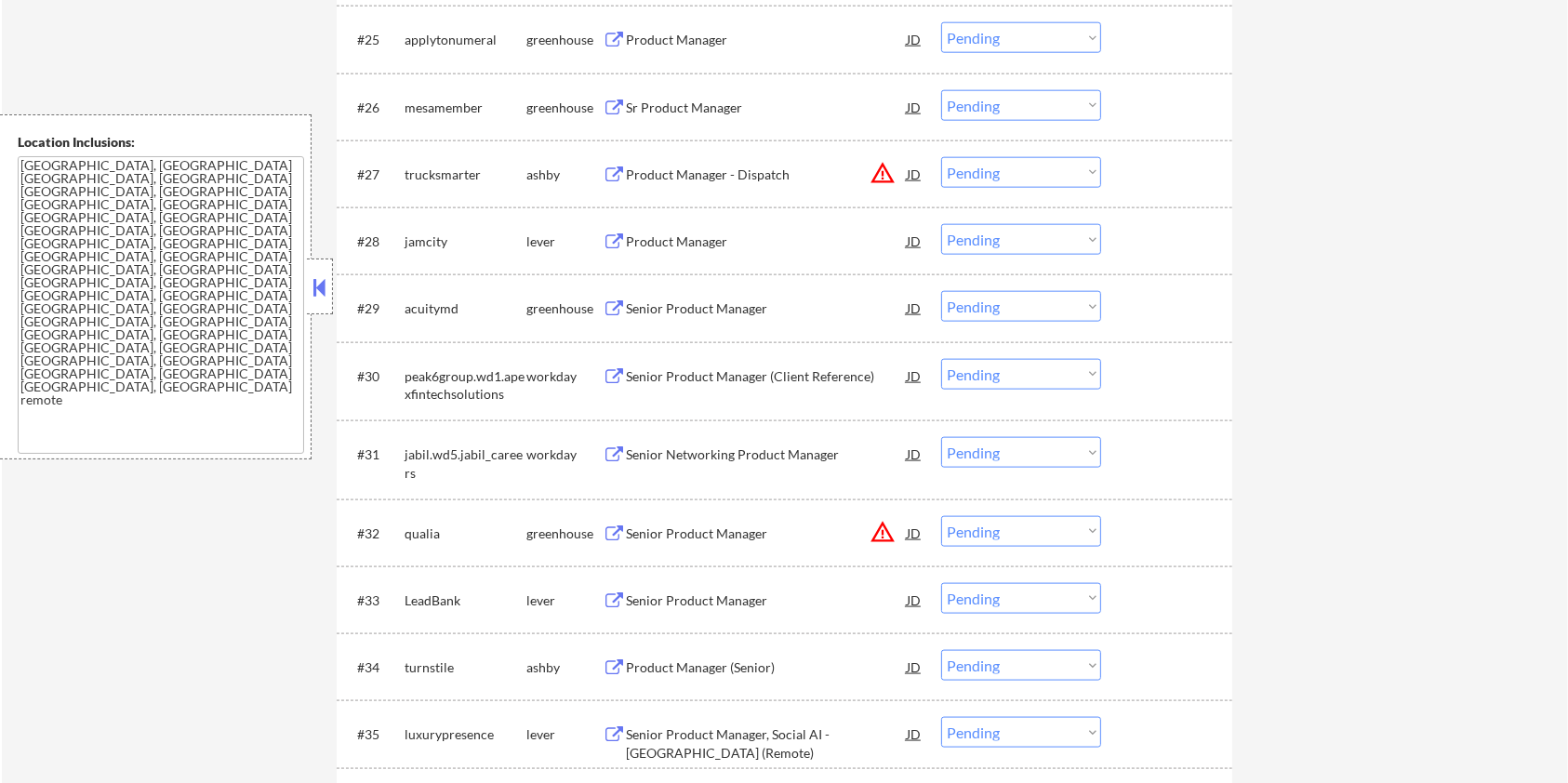
scroll to position [2107, 0]
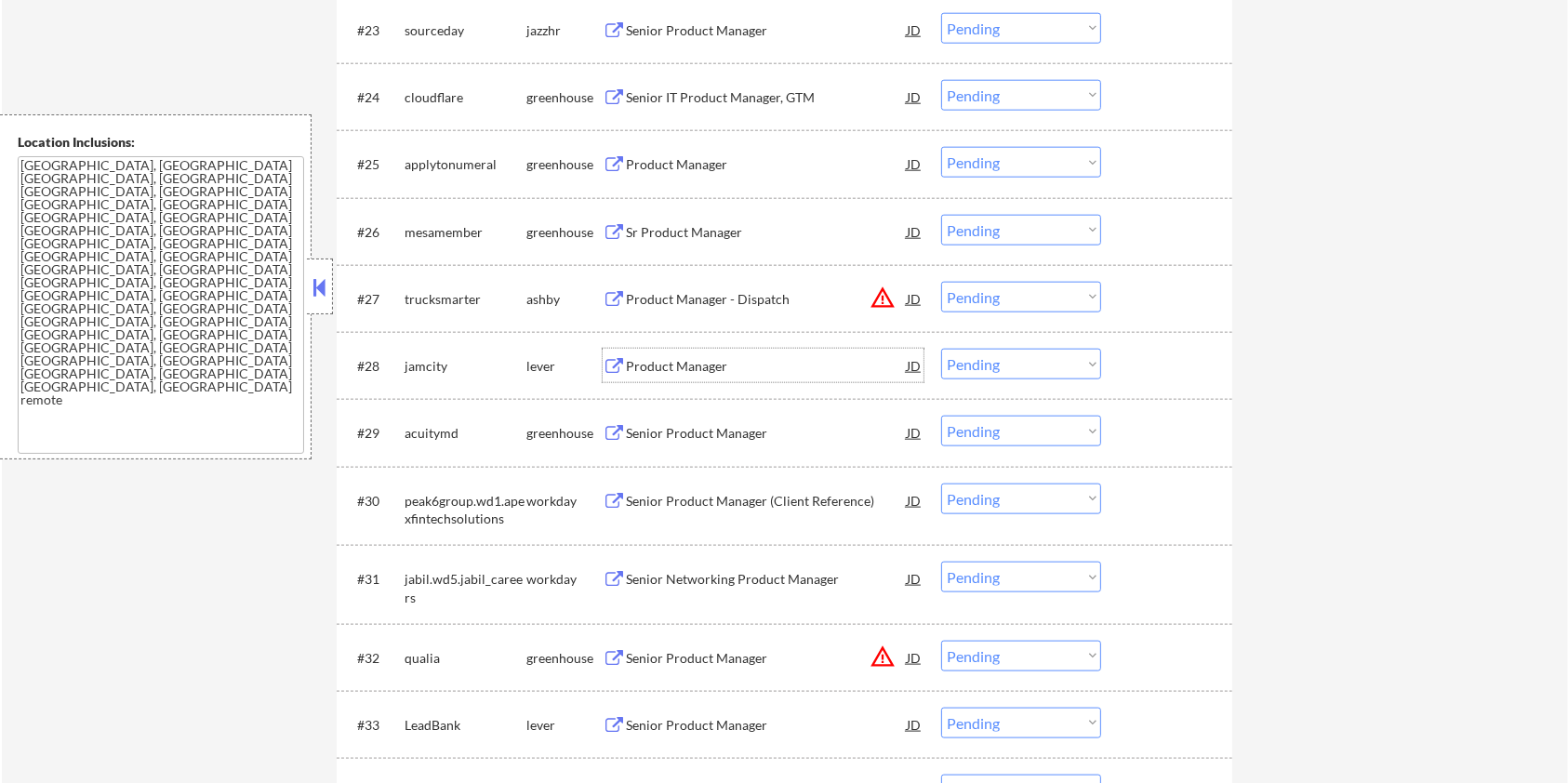
click at [692, 362] on div "Product Manager" at bounding box center [765, 366] width 280 height 19
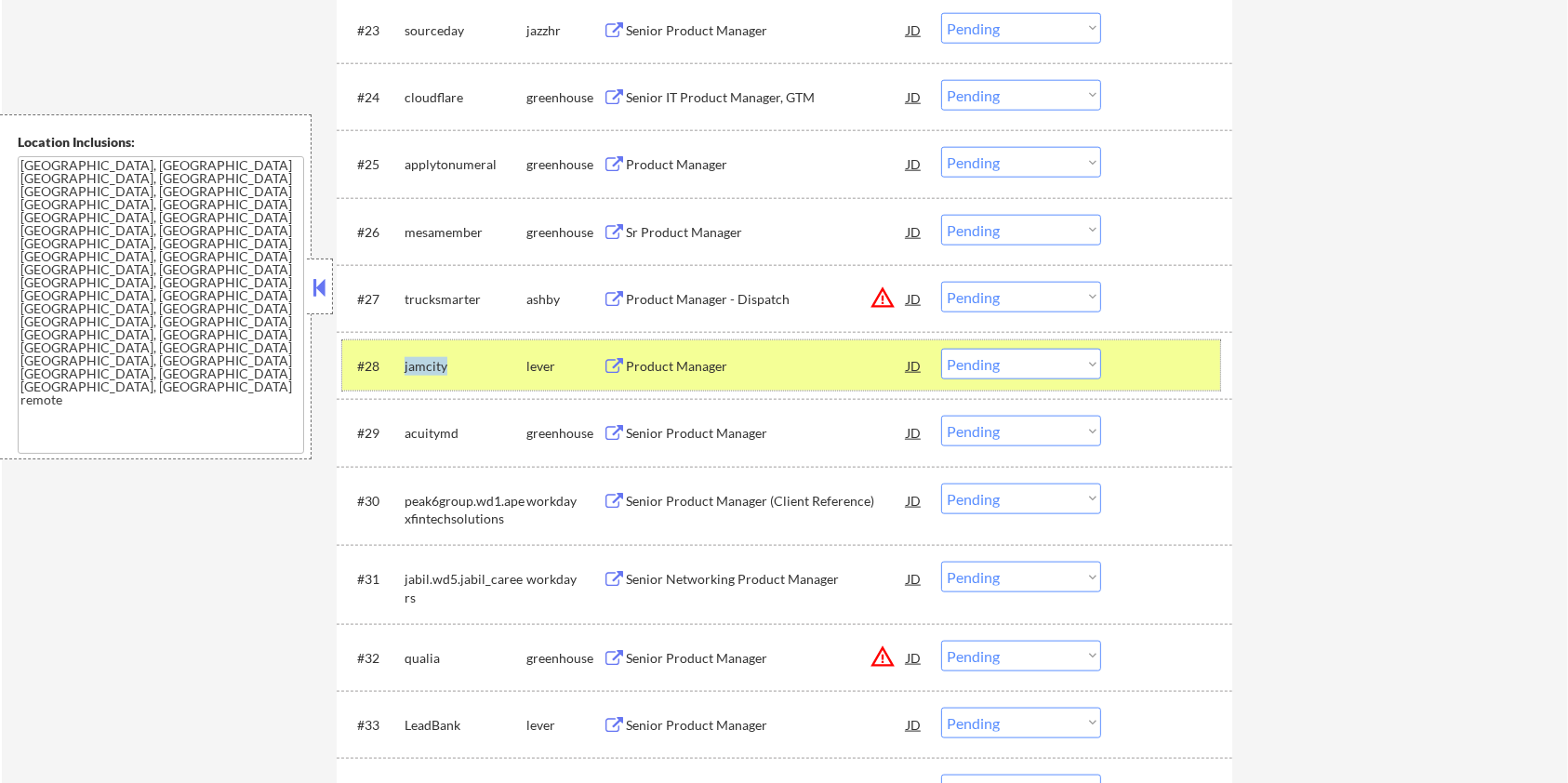
drag, startPoint x: 451, startPoint y: 365, endPoint x: 404, endPoint y: 360, distance: 47.3
click at [404, 360] on div "jamcity" at bounding box center [465, 366] width 122 height 19
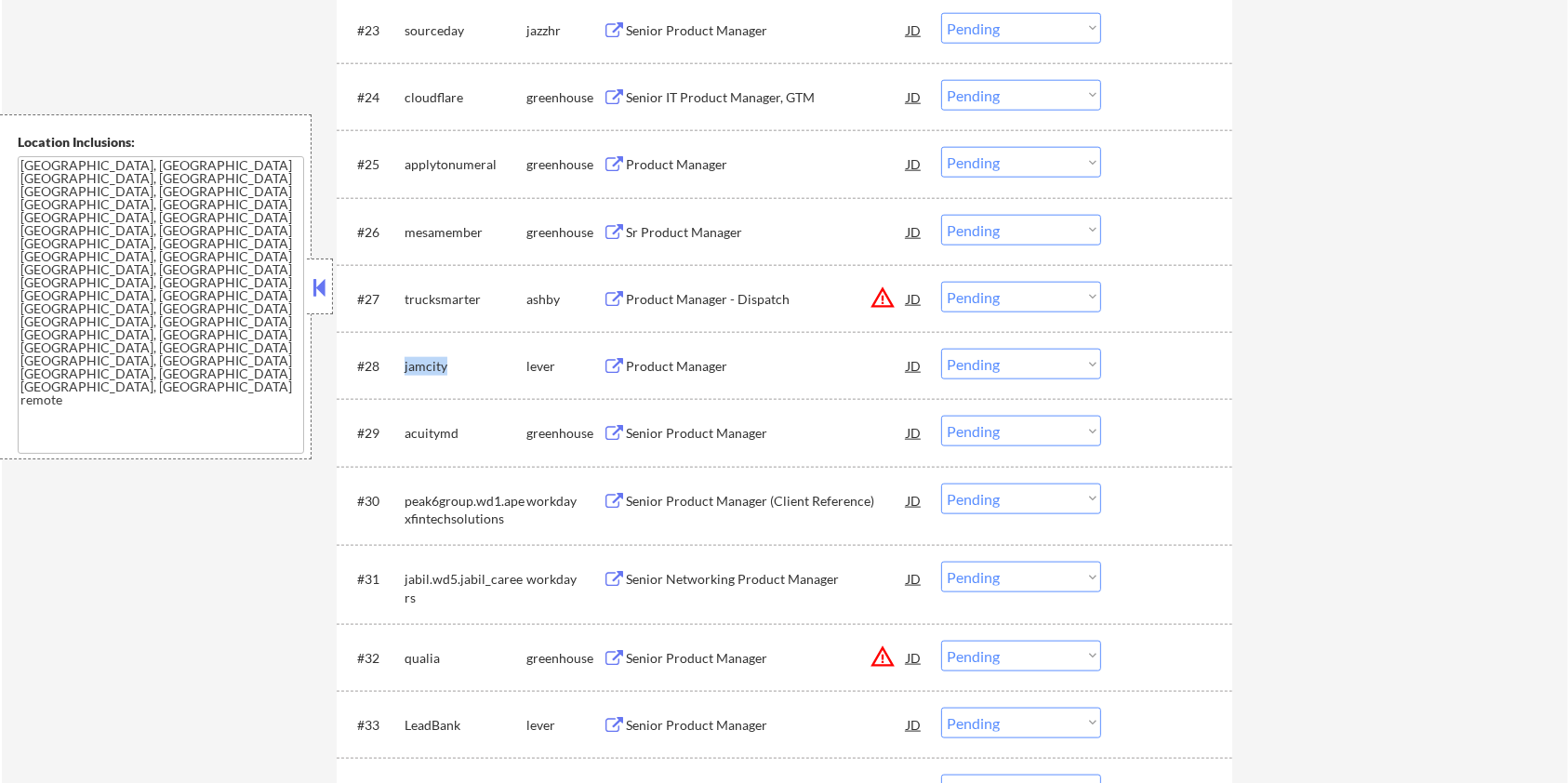
copy div "jamcity"
click at [1012, 363] on select "Choose an option... Pending Applied Excluded (Questions) Excluded (Expired) Exc…" at bounding box center [1021, 363] width 160 height 30
click at [941, 348] on select "Choose an option... Pending Applied Excluded (Questions) Excluded (Expired) Exc…" at bounding box center [1021, 363] width 160 height 30
select select ""pending""
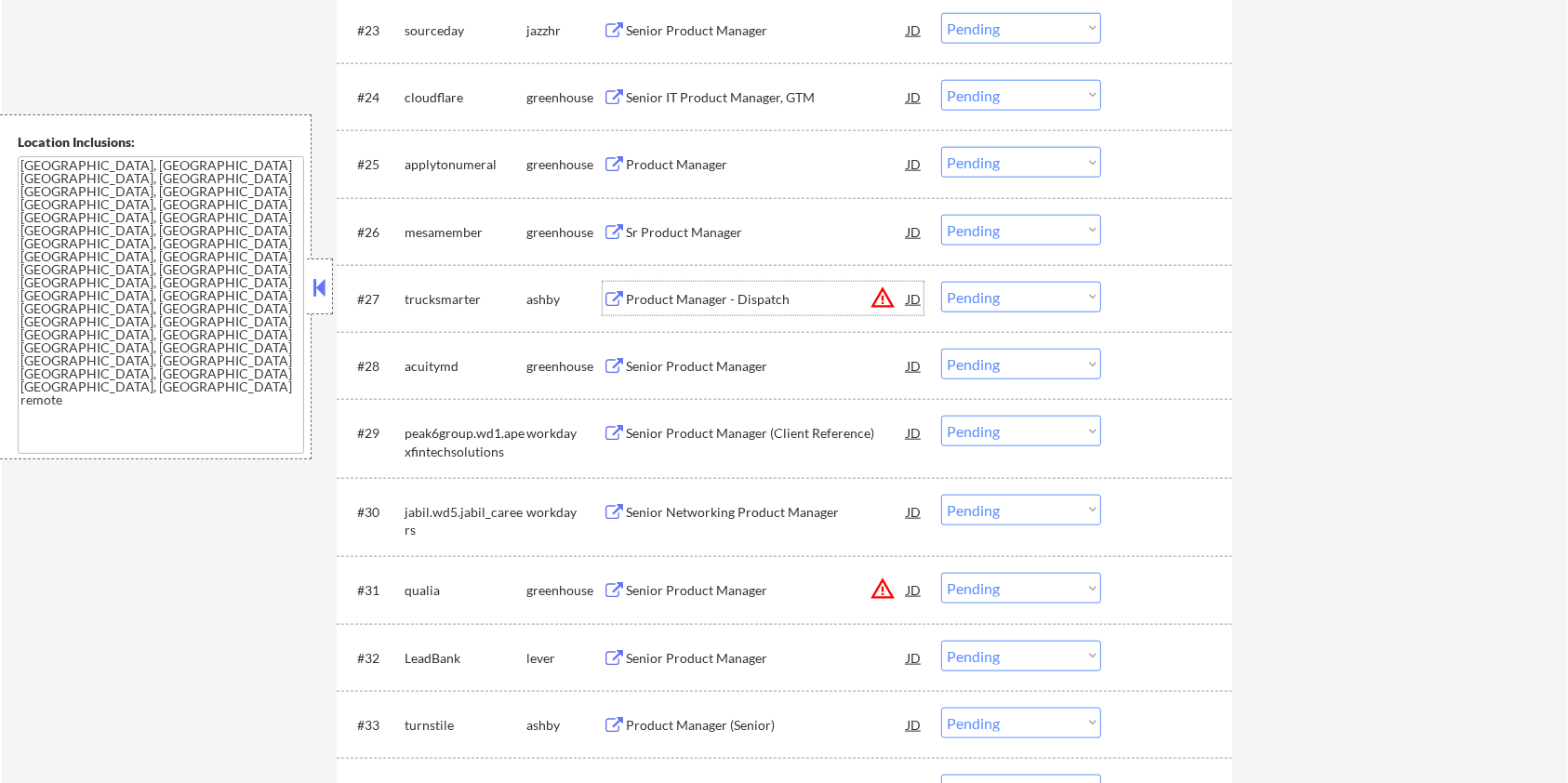
click at [647, 290] on div "Product Manager - Dispatch" at bounding box center [765, 299] width 280 height 19
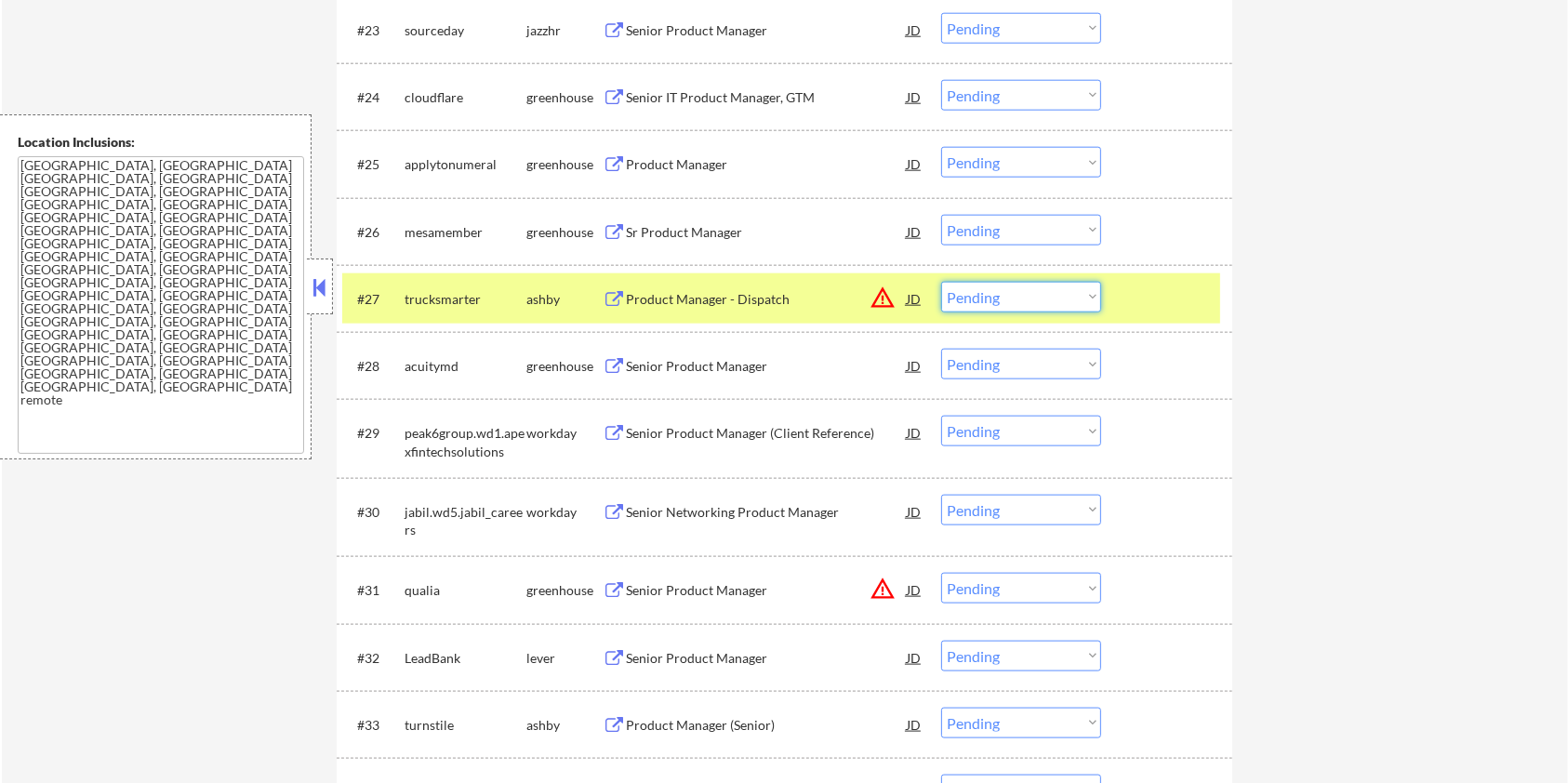
click at [1014, 296] on select "Choose an option... Pending Applied Excluded (Questions) Excluded (Expired) Exc…" at bounding box center [1021, 296] width 160 height 30
click at [941, 281] on select "Choose an option... Pending Applied Excluded (Questions) Excluded (Expired) Exc…" at bounding box center [1021, 296] width 160 height 30
select select ""pending""
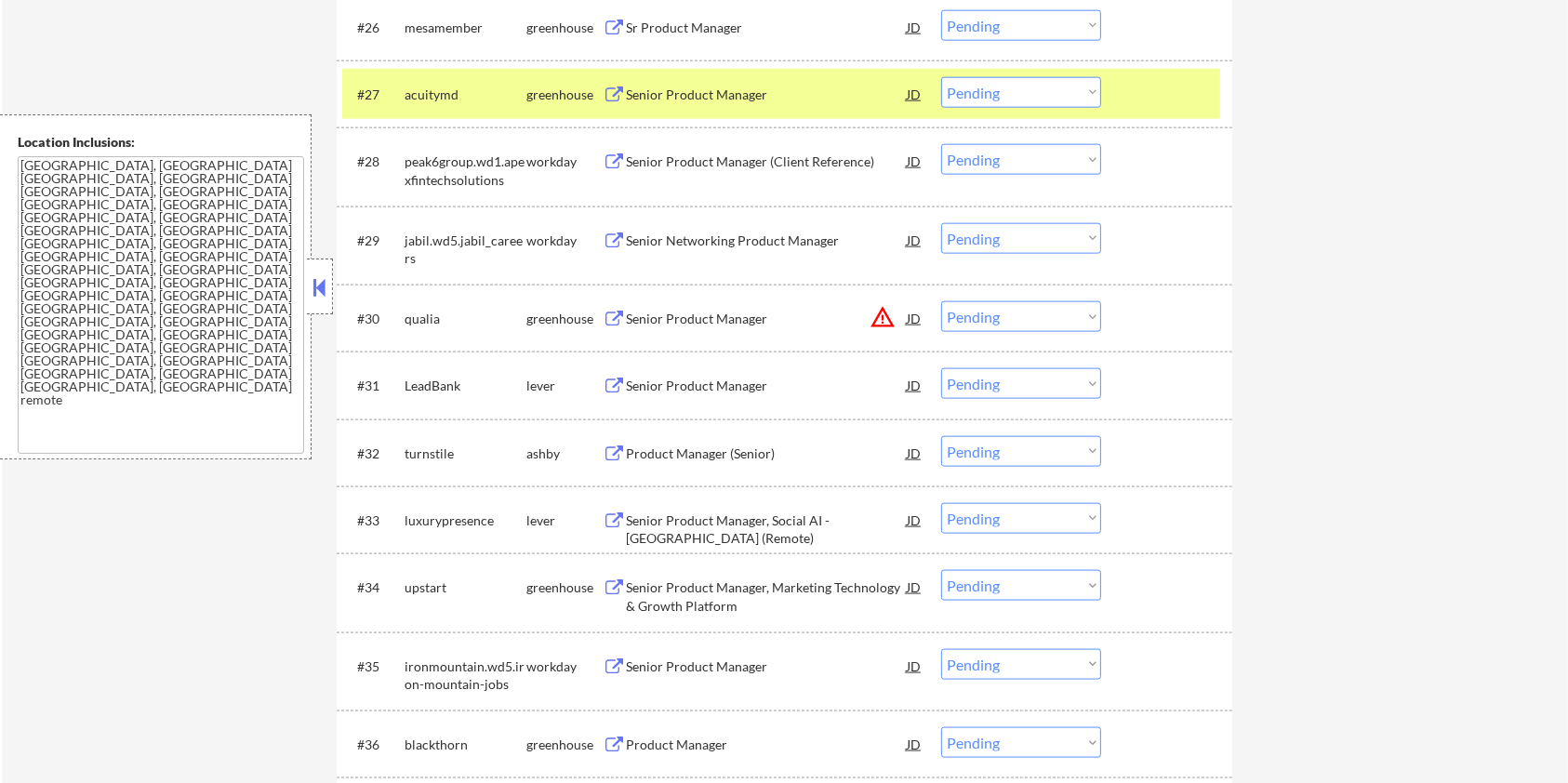
scroll to position [2356, 0]
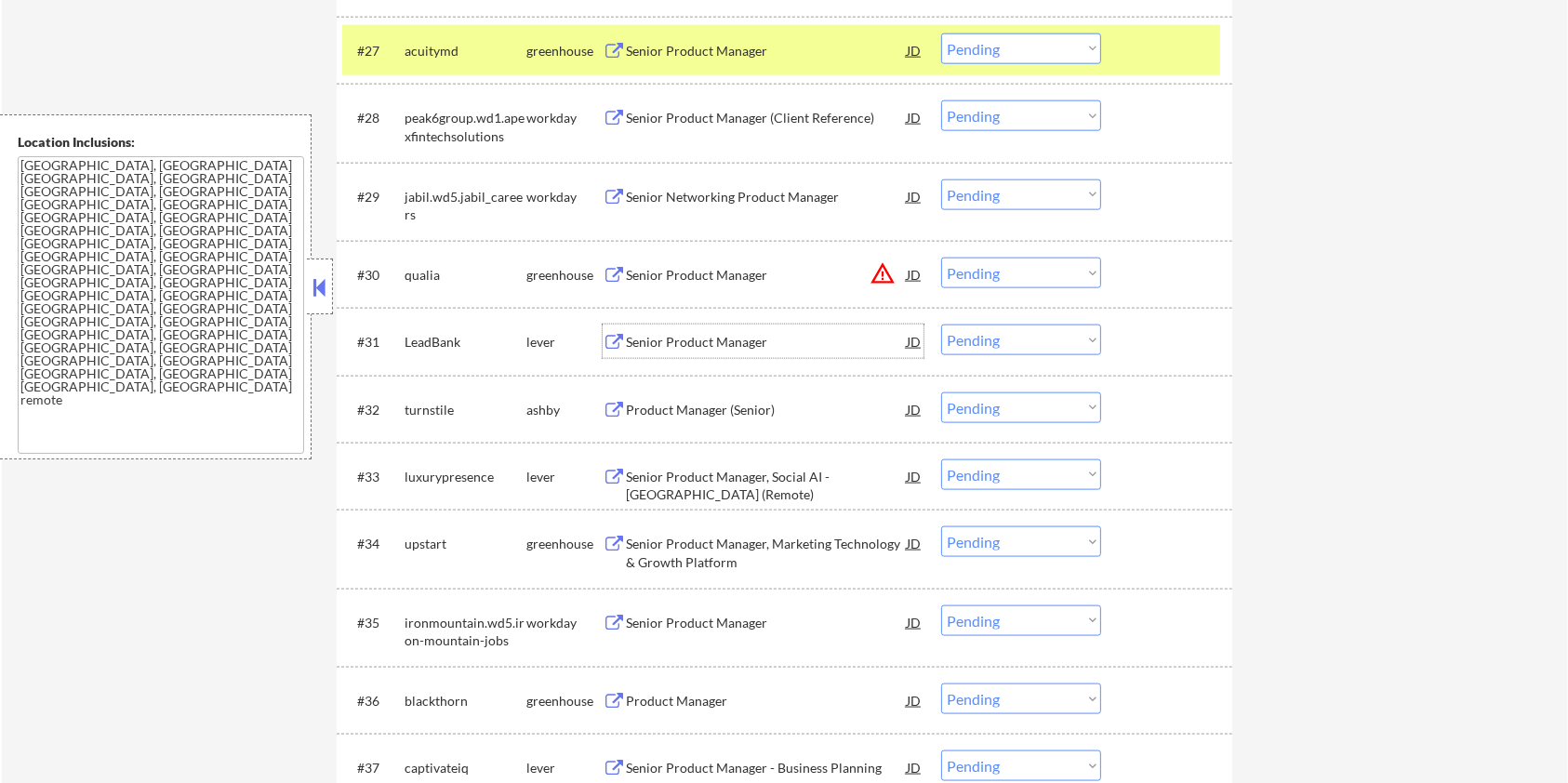
click at [668, 338] on div "Senior Product Manager" at bounding box center [765, 341] width 280 height 19
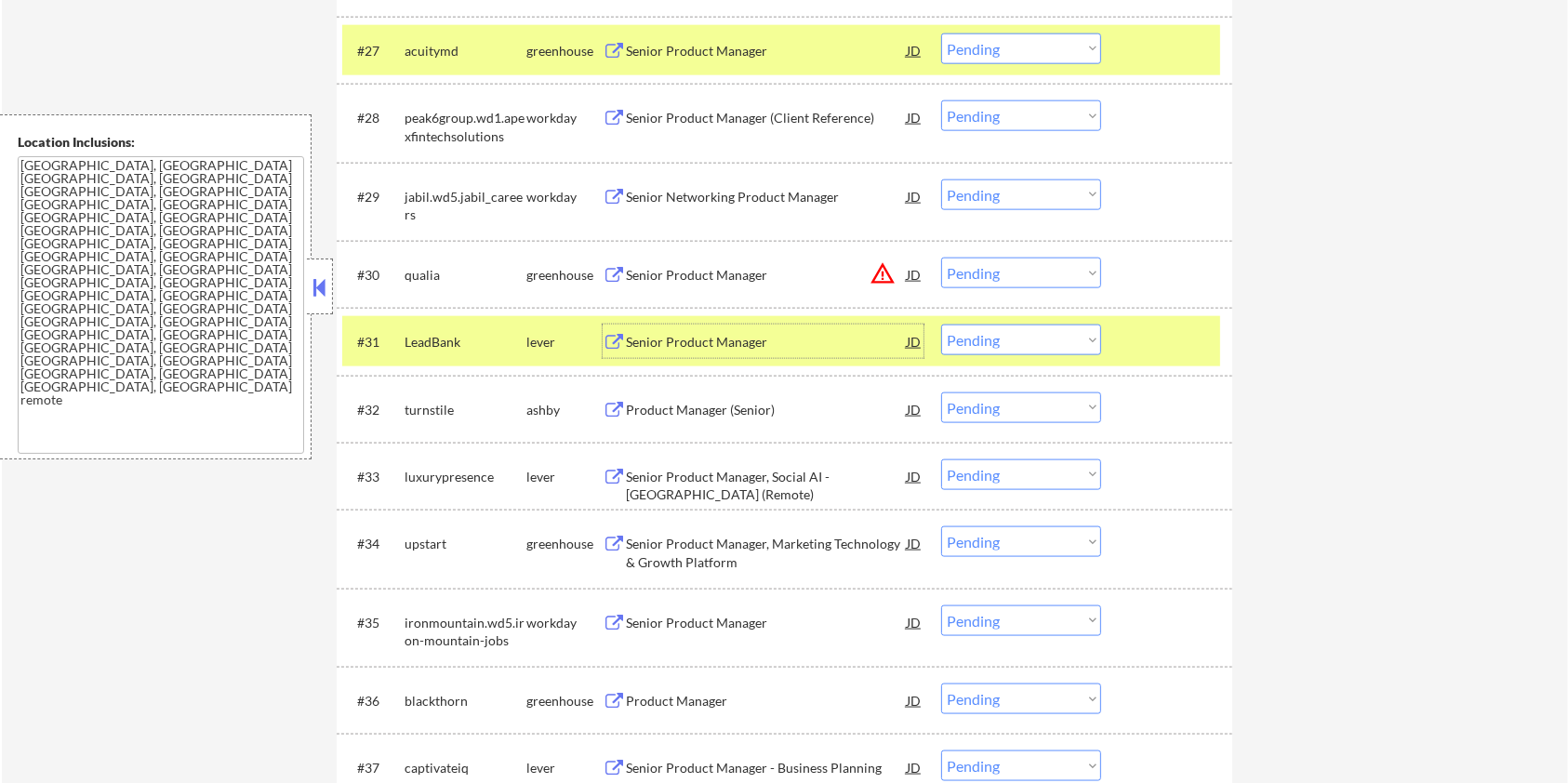
click at [1046, 343] on select "Choose an option... Pending Applied Excluded (Questions) Excluded (Expired) Exc…" at bounding box center [1021, 339] width 160 height 30
click at [941, 325] on select "Choose an option... Pending Applied Excluded (Questions) Excluded (Expired) Exc…" at bounding box center [1021, 339] width 160 height 30
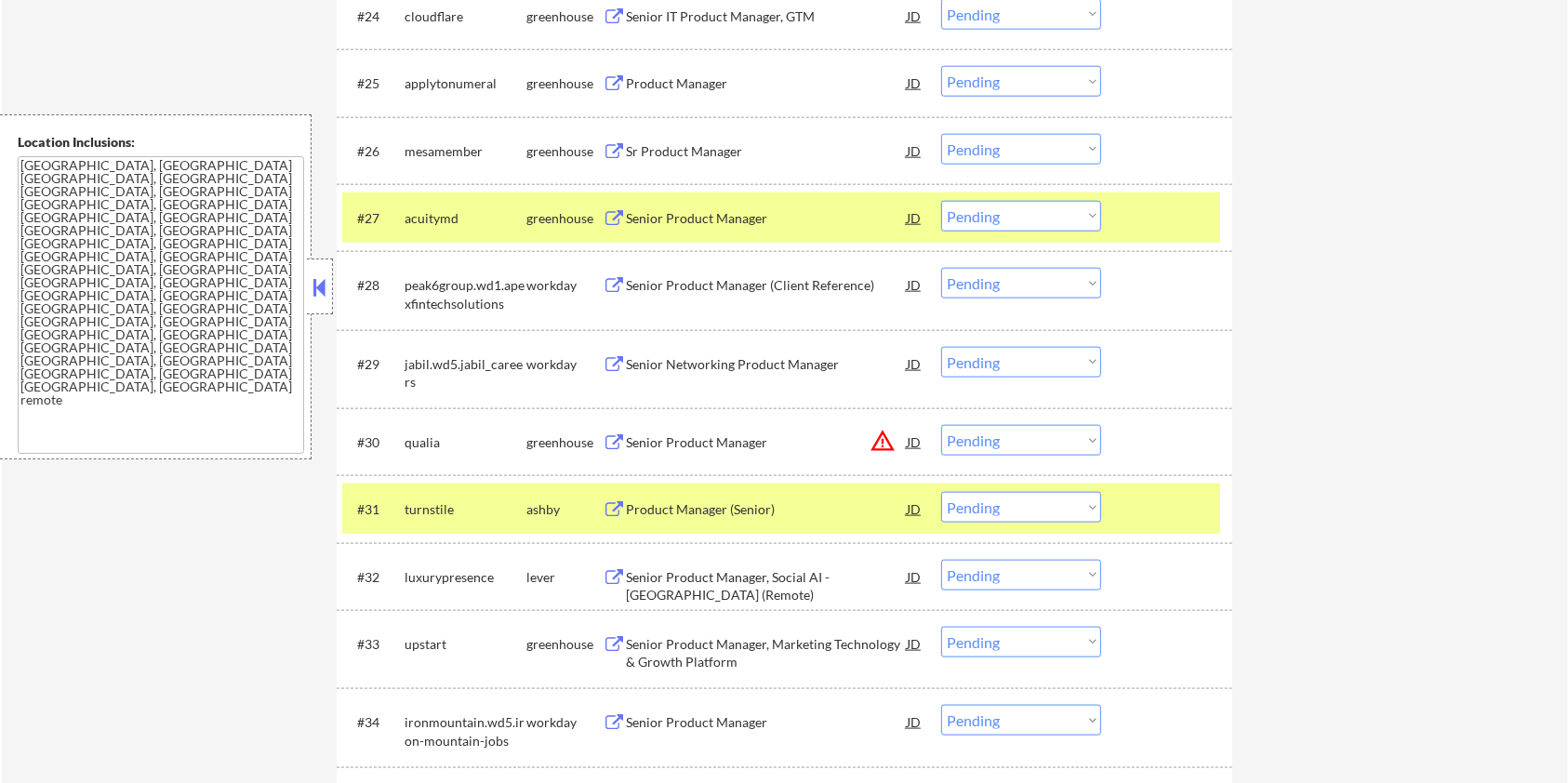
scroll to position [2232, 0]
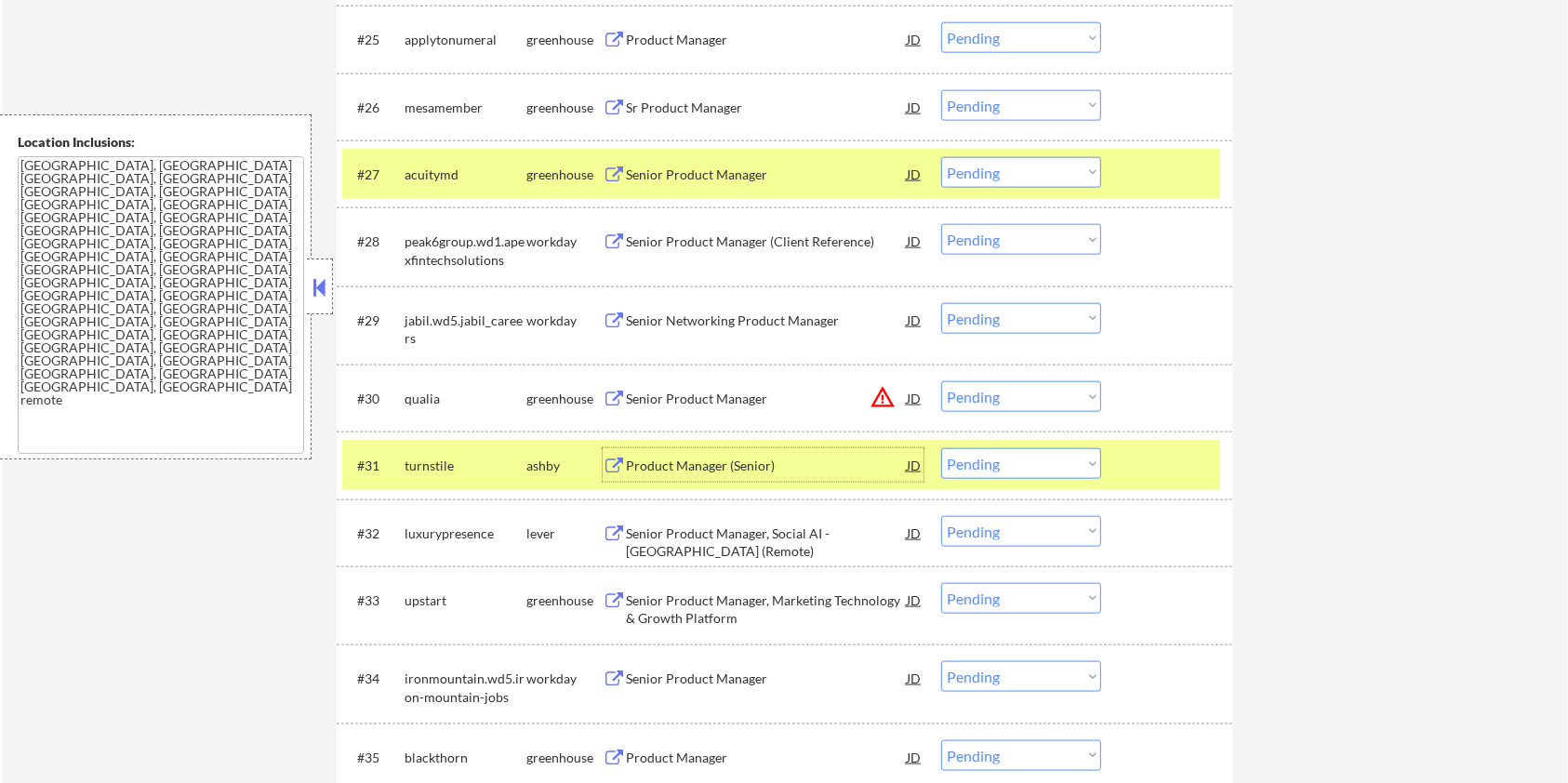
click at [692, 456] on div "Product Manager (Senior)" at bounding box center [765, 465] width 280 height 19
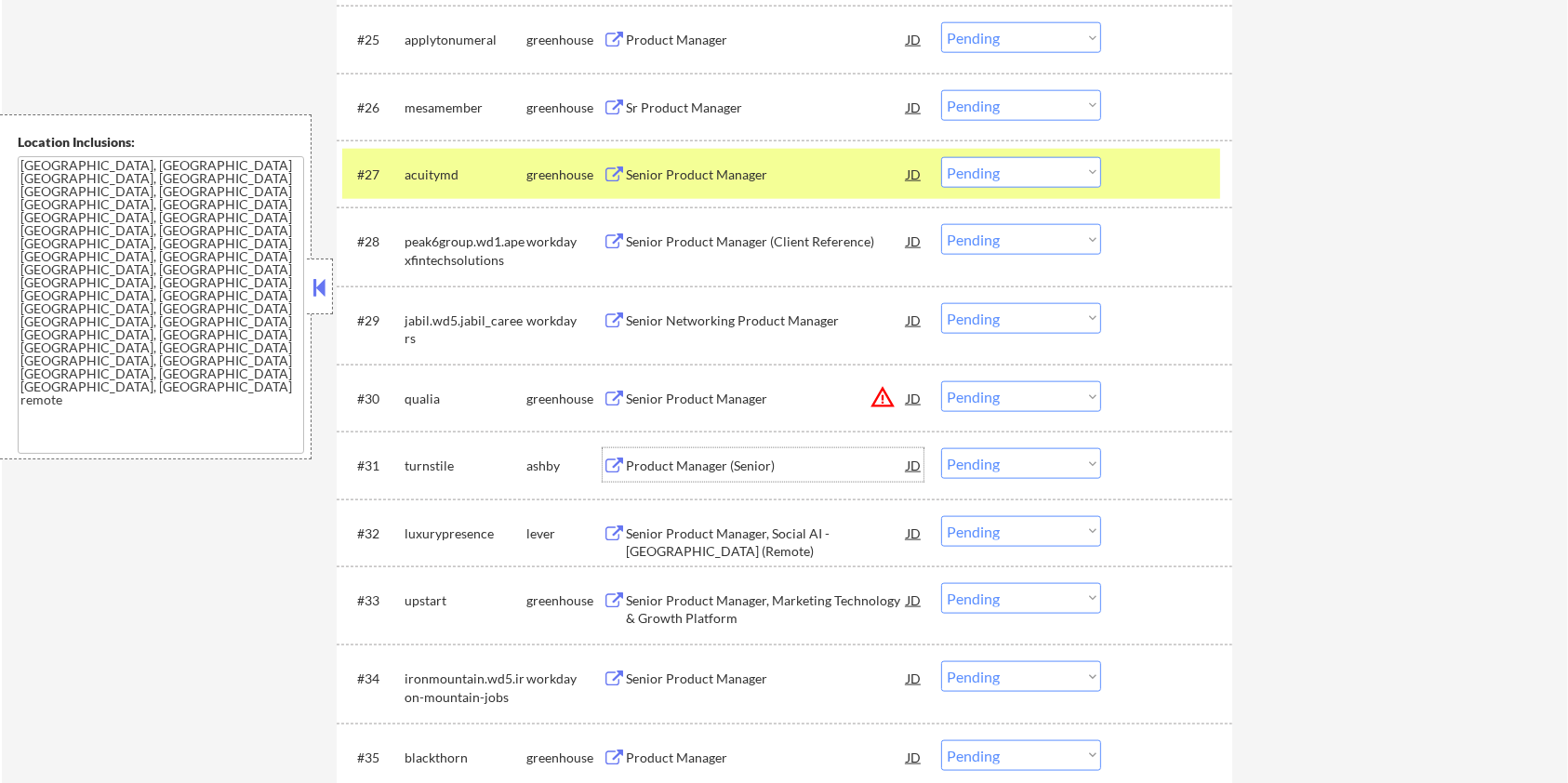
click at [1022, 465] on select "Choose an option... Pending Applied Excluded (Questions) Excluded (Expired) Exc…" at bounding box center [1021, 463] width 160 height 30
click at [941, 449] on select "Choose an option... Pending Applied Excluded (Questions) Excluded (Expired) Exc…" at bounding box center [1021, 463] width 160 height 30
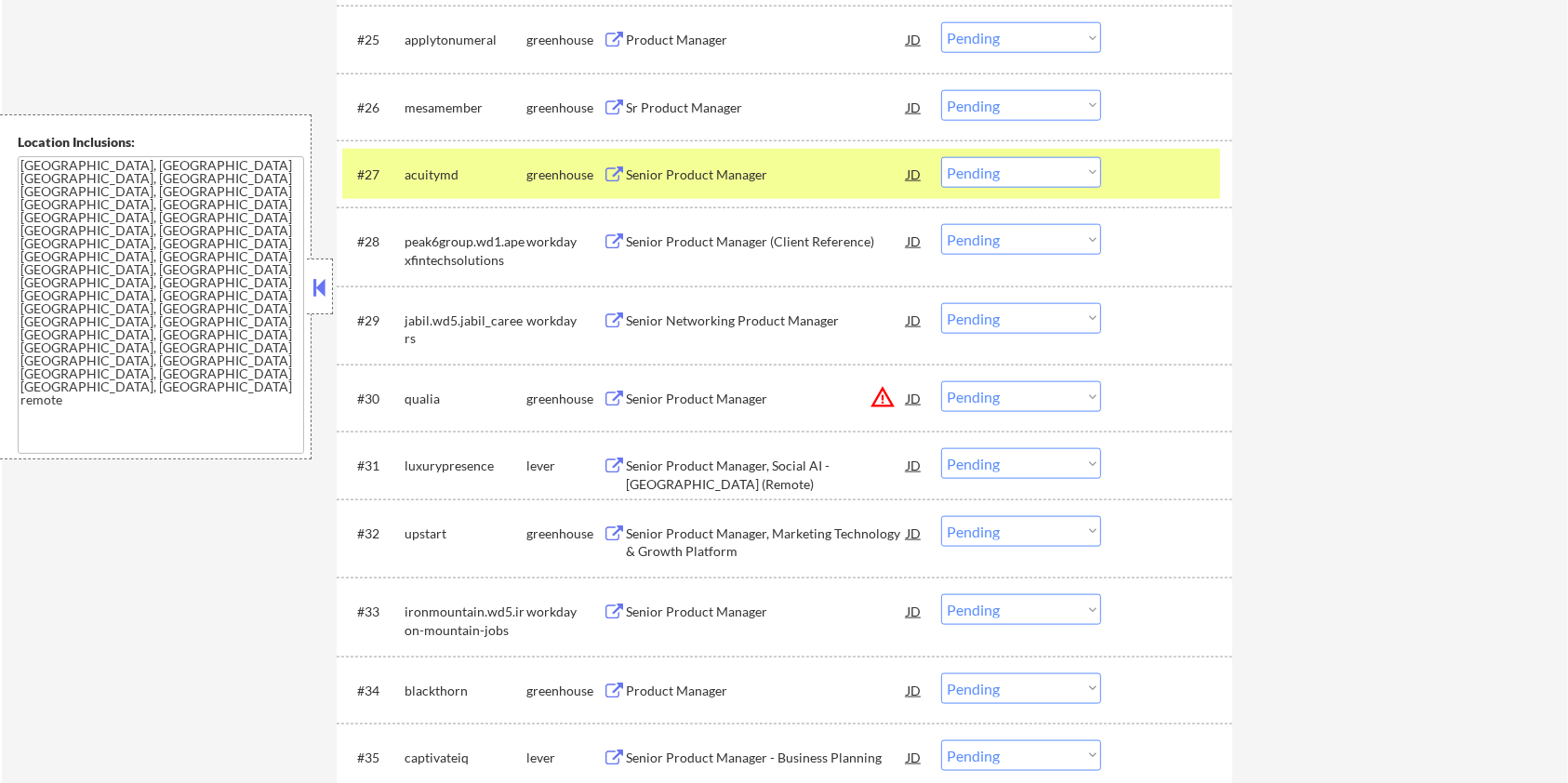
click at [682, 463] on div "Senior Product Manager, Social AI - [GEOGRAPHIC_DATA] (Remote)" at bounding box center [765, 474] width 280 height 36
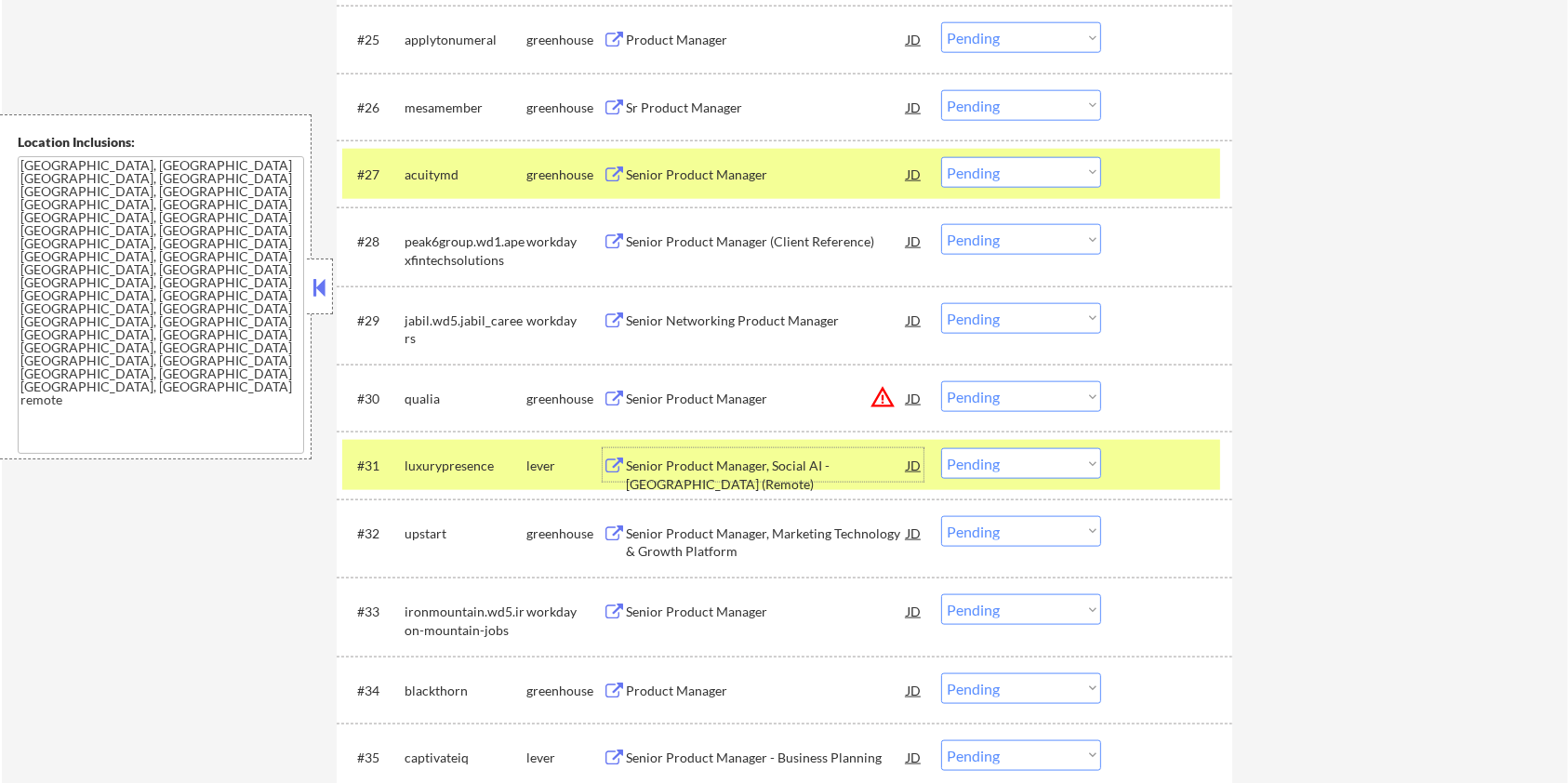
click at [1042, 467] on select "Choose an option... Pending Applied Excluded (Questions) Excluded (Expired) Exc…" at bounding box center [1021, 463] width 160 height 30
click at [941, 449] on select "Choose an option... Pending Applied Excluded (Questions) Excluded (Expired) Exc…" at bounding box center [1021, 463] width 160 height 30
select select ""pending""
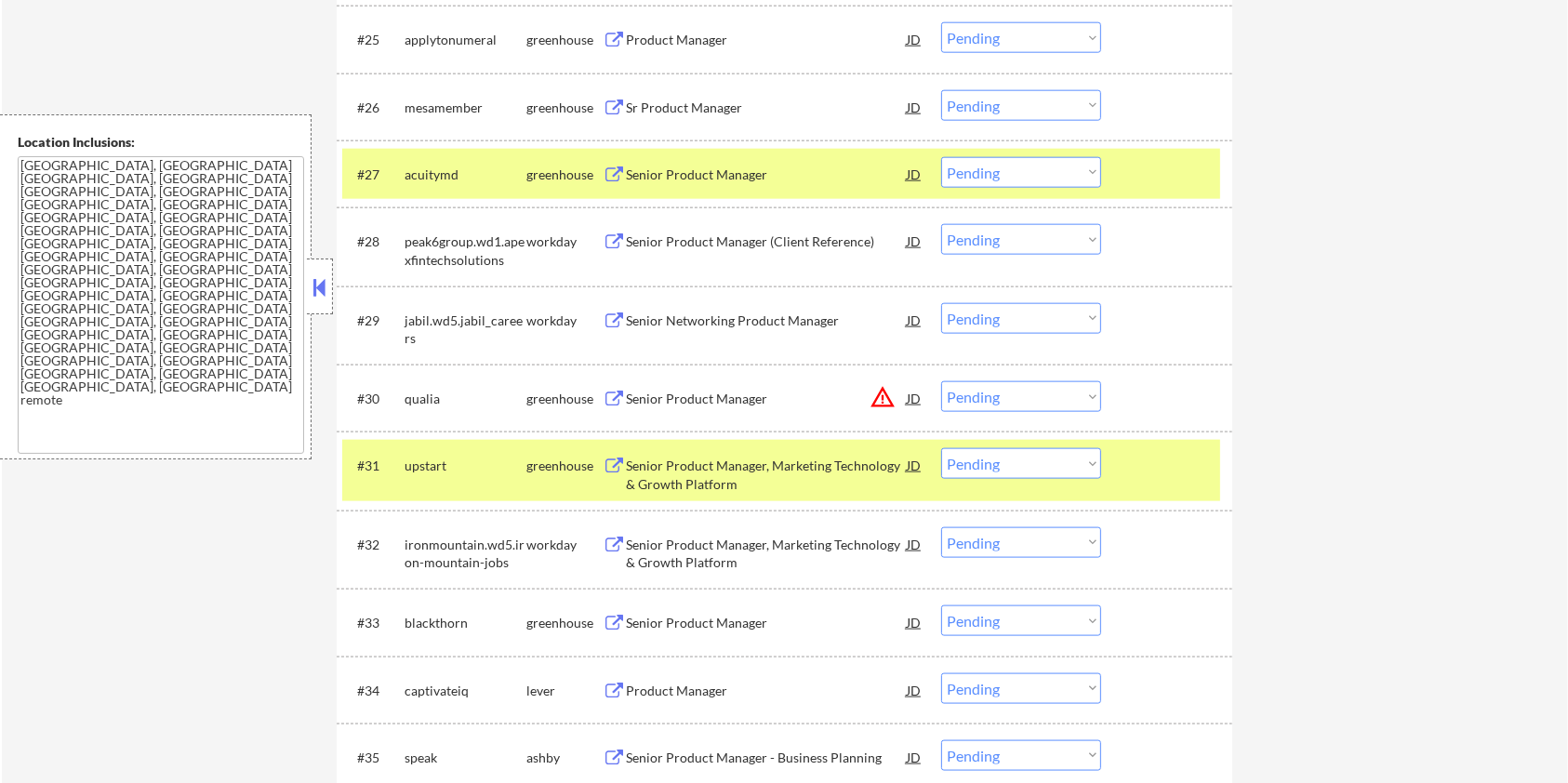
scroll to position [2356, 0]
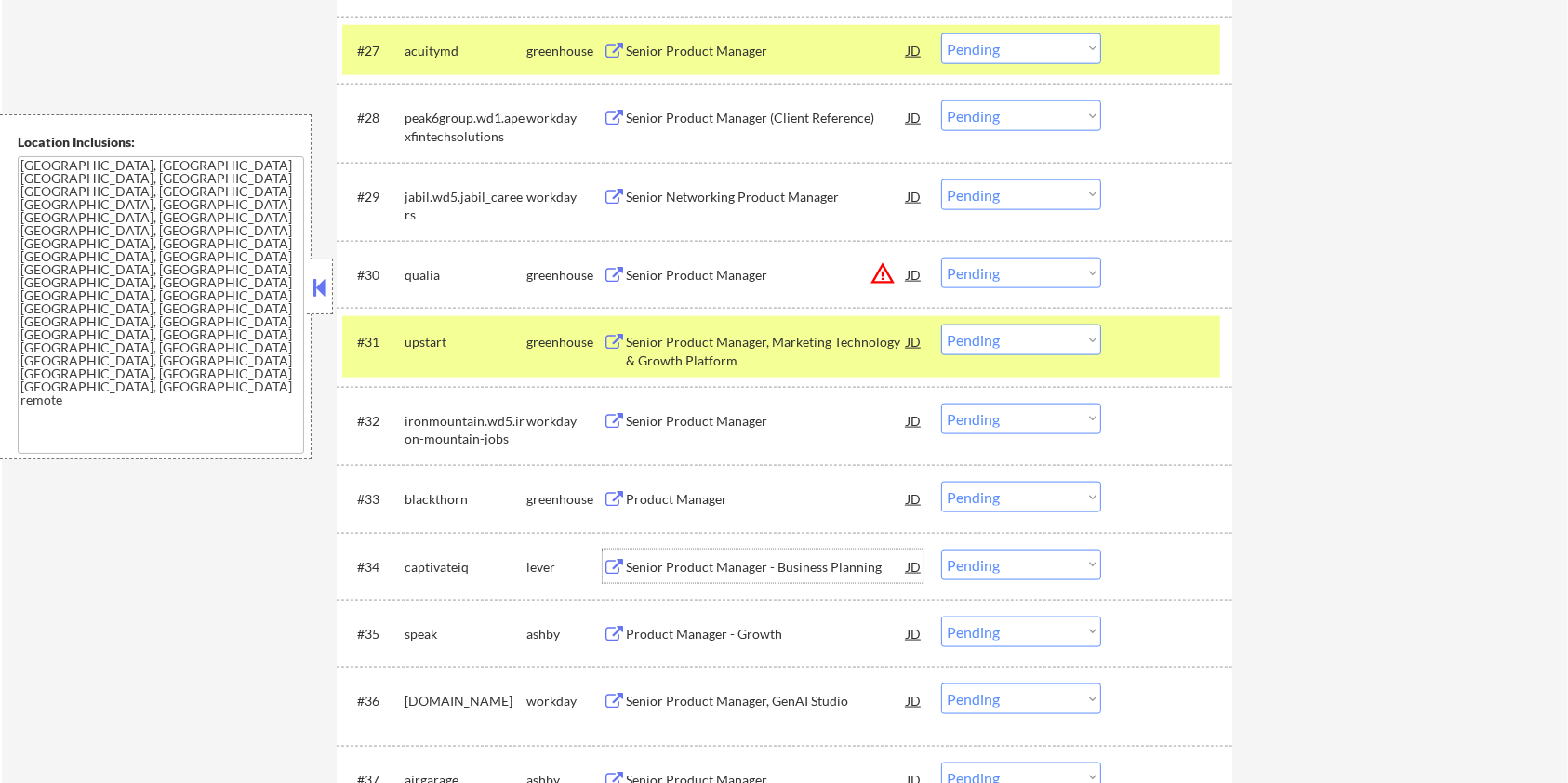
click at [733, 564] on div "Senior Product Manager - Business Planning" at bounding box center [765, 567] width 280 height 19
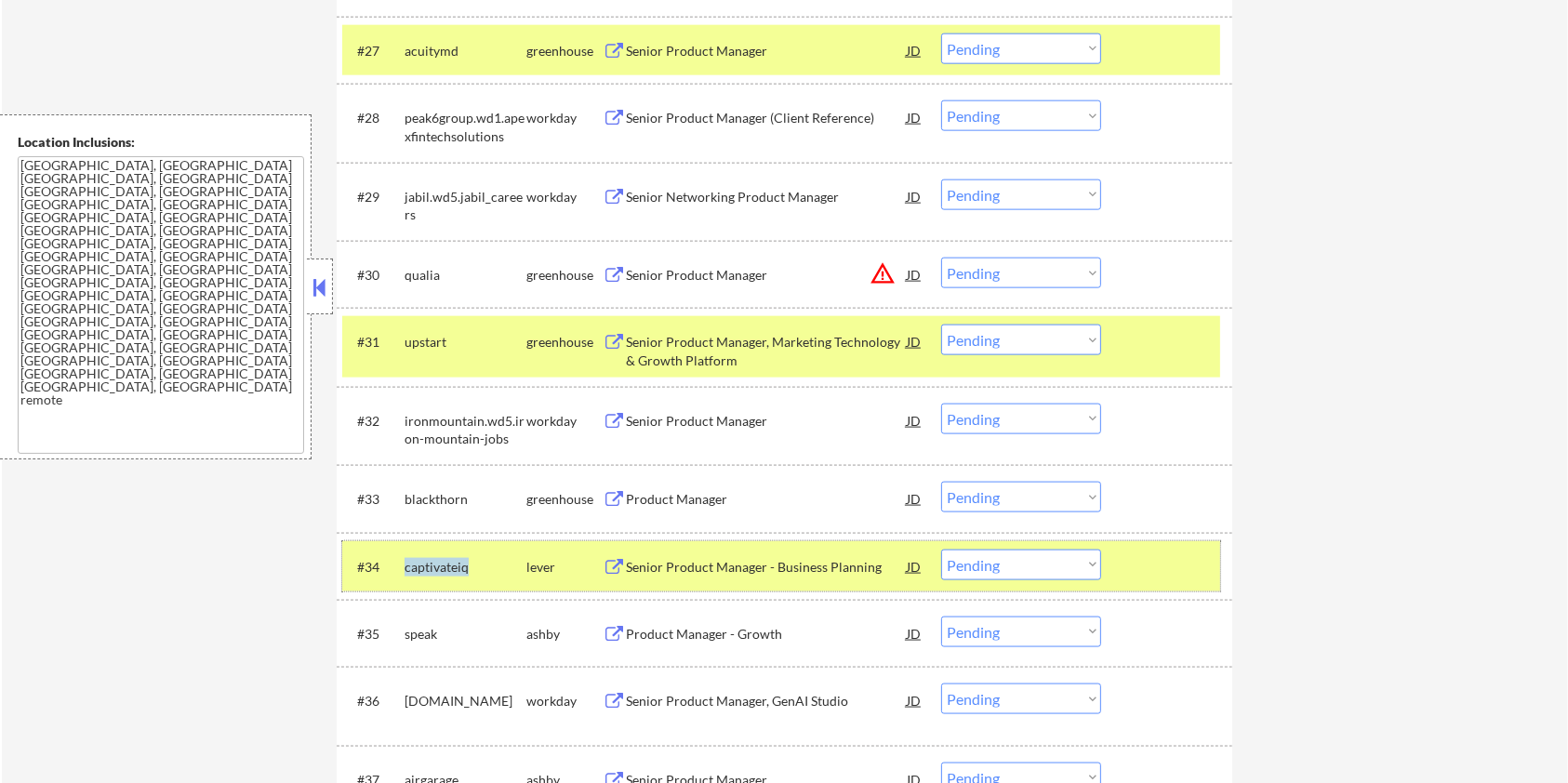
drag, startPoint x: 476, startPoint y: 570, endPoint x: 404, endPoint y: 567, distance: 72.1
click at [404, 567] on div "captivateiq" at bounding box center [465, 567] width 122 height 19
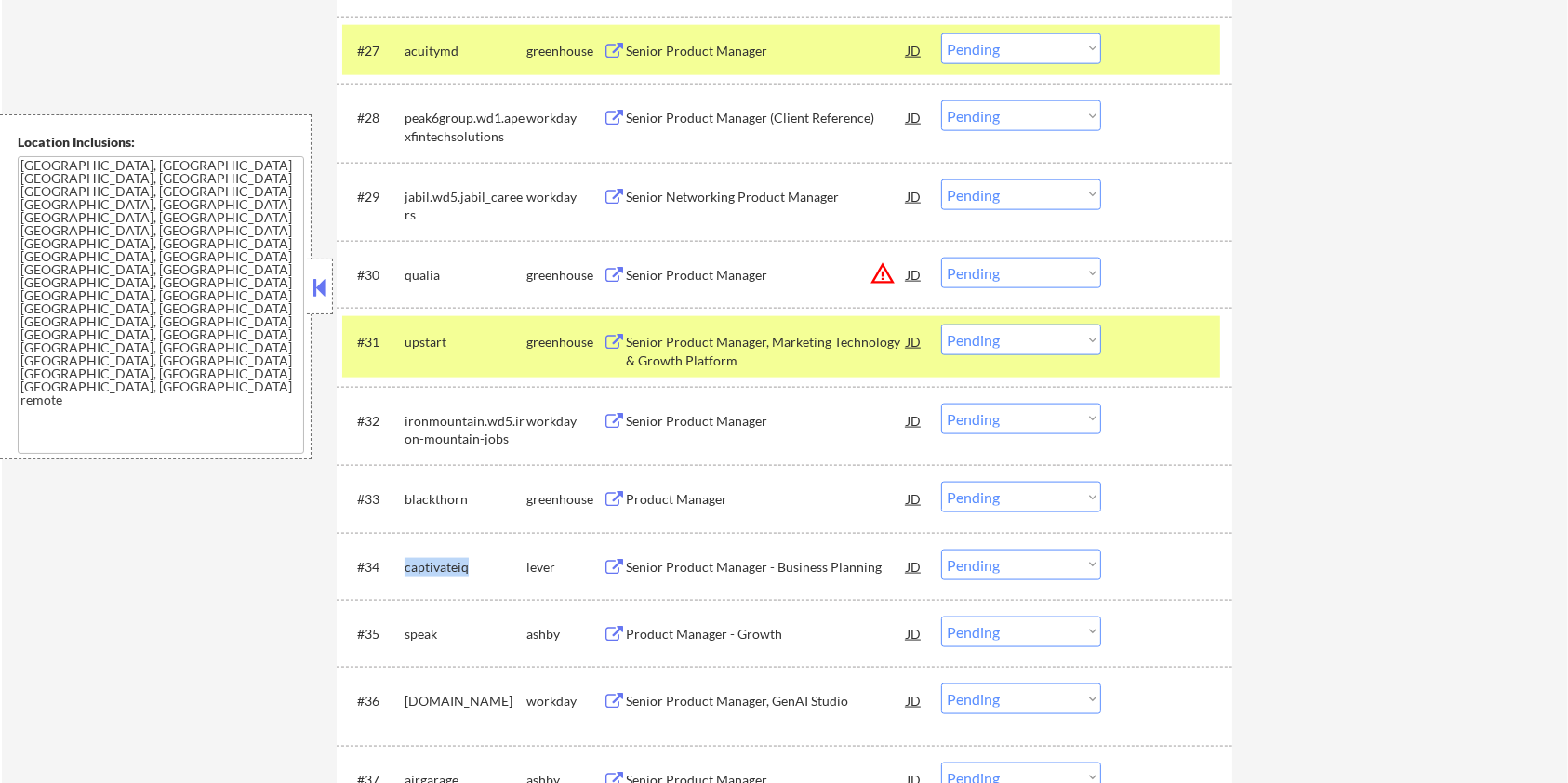
copy div "captivateiq"
click at [1159, 348] on div at bounding box center [1169, 341] width 82 height 33
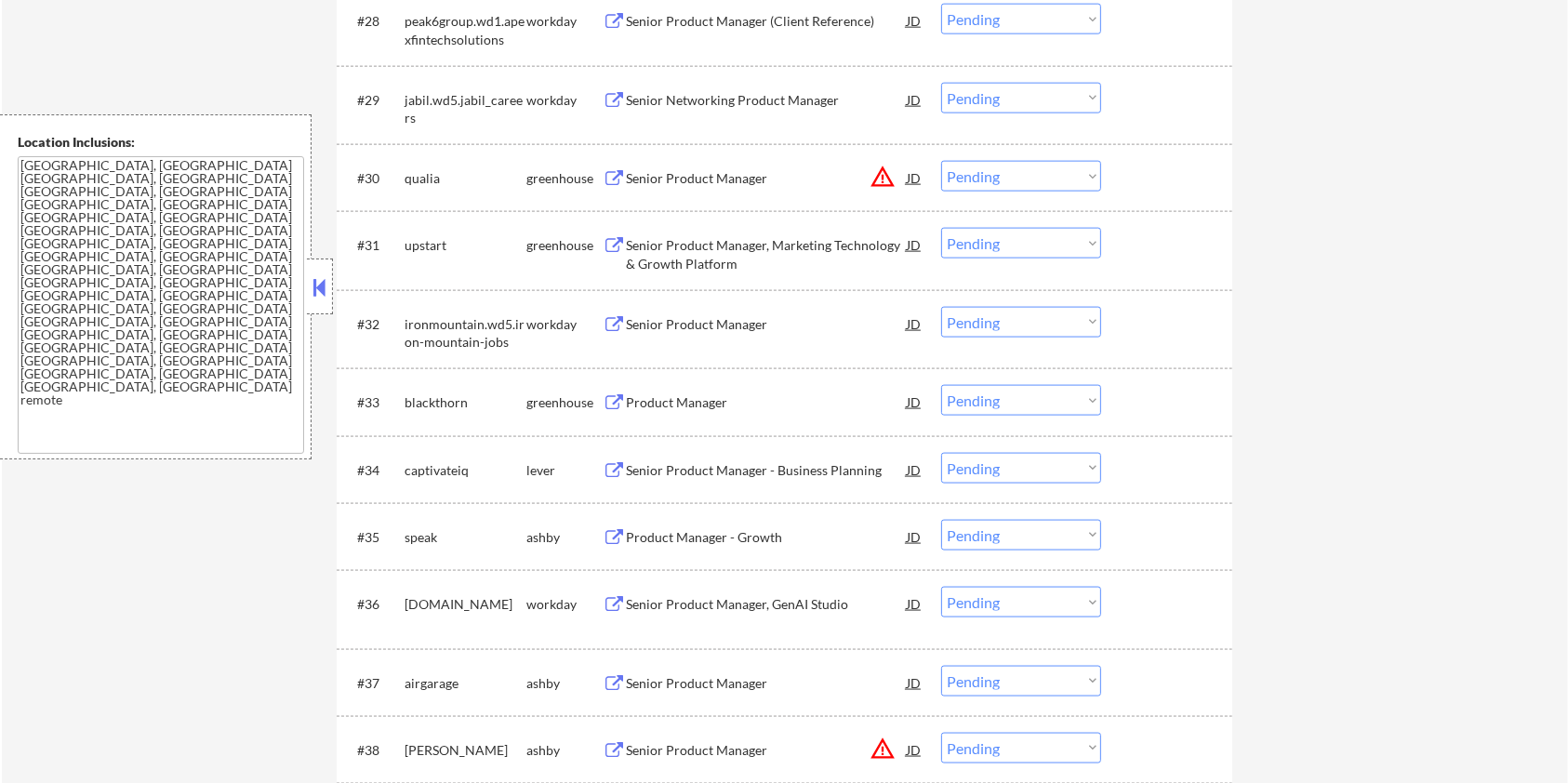
scroll to position [2479, 0]
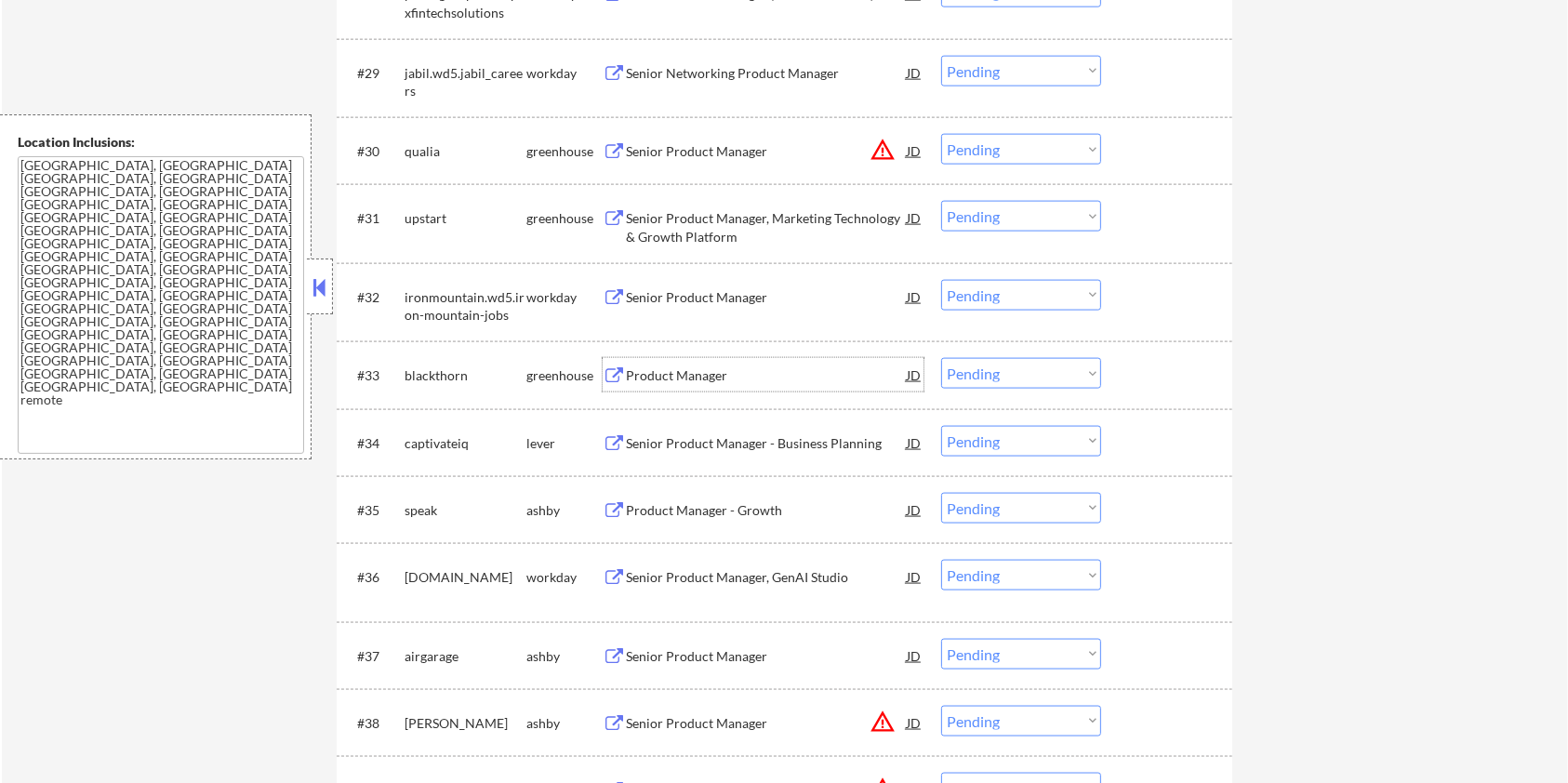
click at [689, 378] on div "Product Manager" at bounding box center [765, 375] width 280 height 19
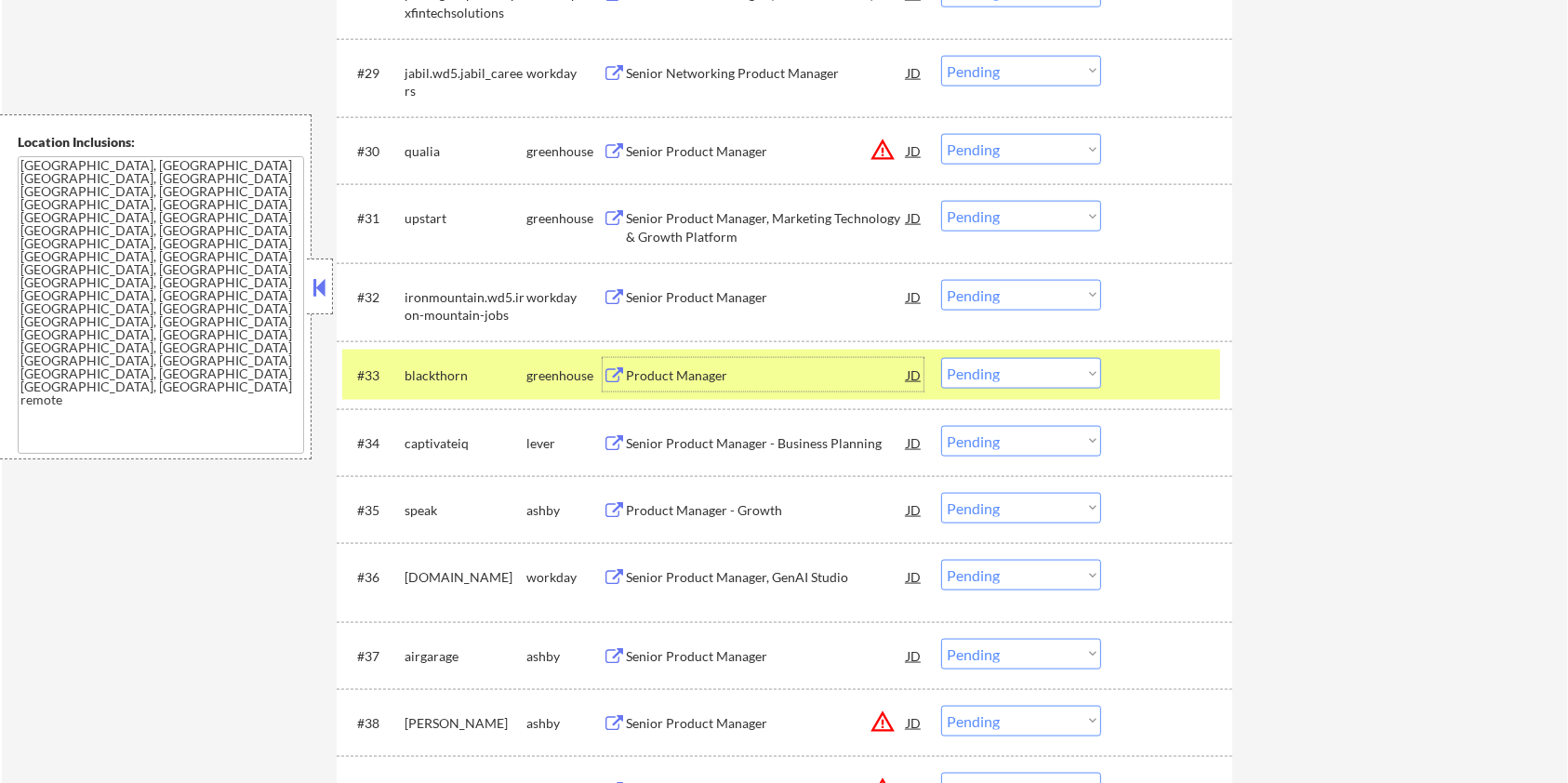
click at [990, 372] on select "Choose an option... Pending Applied Excluded (Questions) Excluded (Expired) Exc…" at bounding box center [1021, 373] width 160 height 30
click at [941, 358] on select "Choose an option... Pending Applied Excluded (Questions) Excluded (Expired) Exc…" at bounding box center [1021, 373] width 160 height 30
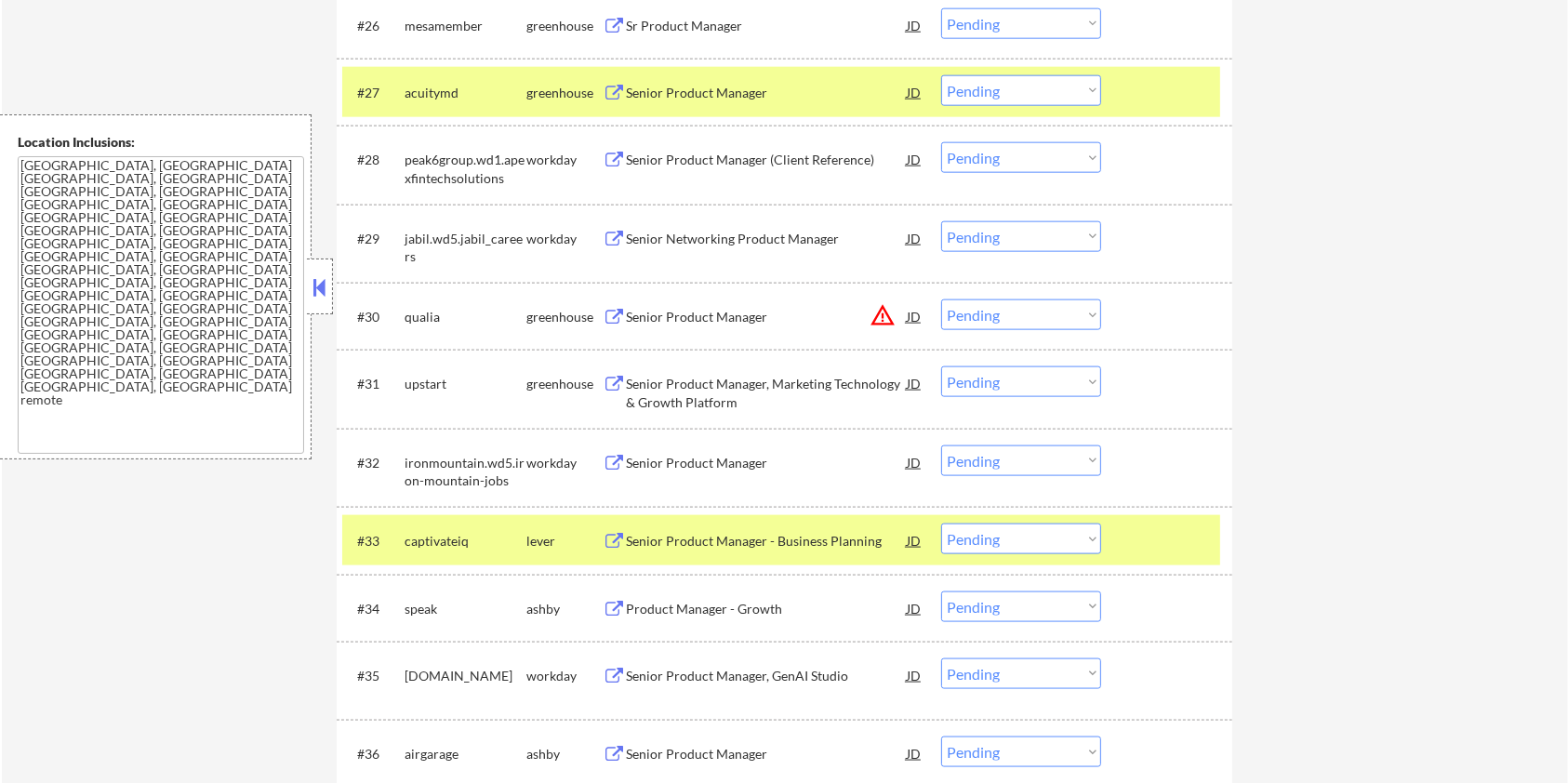
scroll to position [2356, 0]
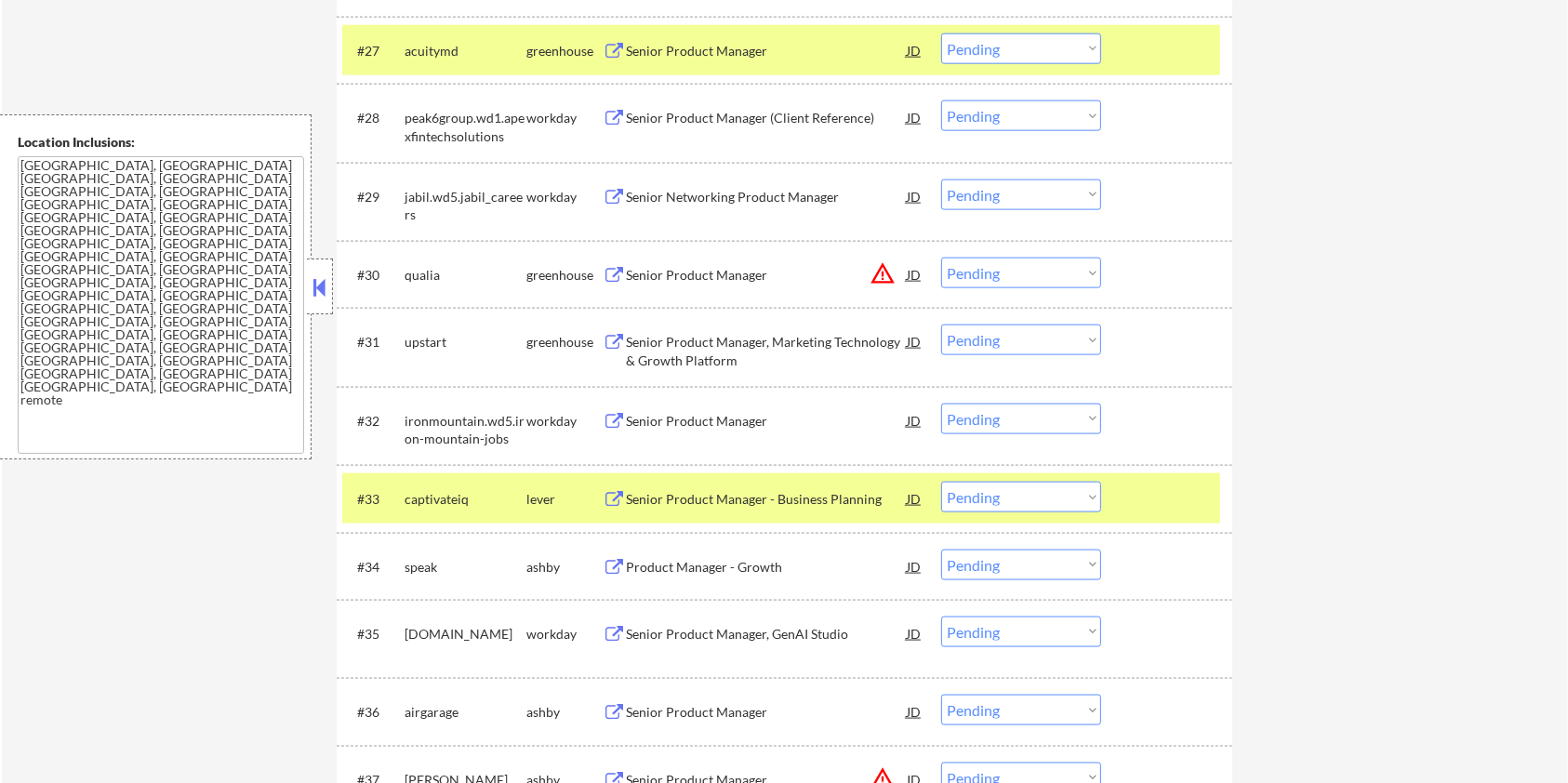
click at [1087, 500] on select "Choose an option... Pending Applied Excluded (Questions) Excluded (Expired) Exc…" at bounding box center [1021, 497] width 160 height 30
click at [941, 482] on select "Choose an option... Pending Applied Excluded (Questions) Excluded (Expired) Exc…" at bounding box center [1021, 497] width 160 height 30
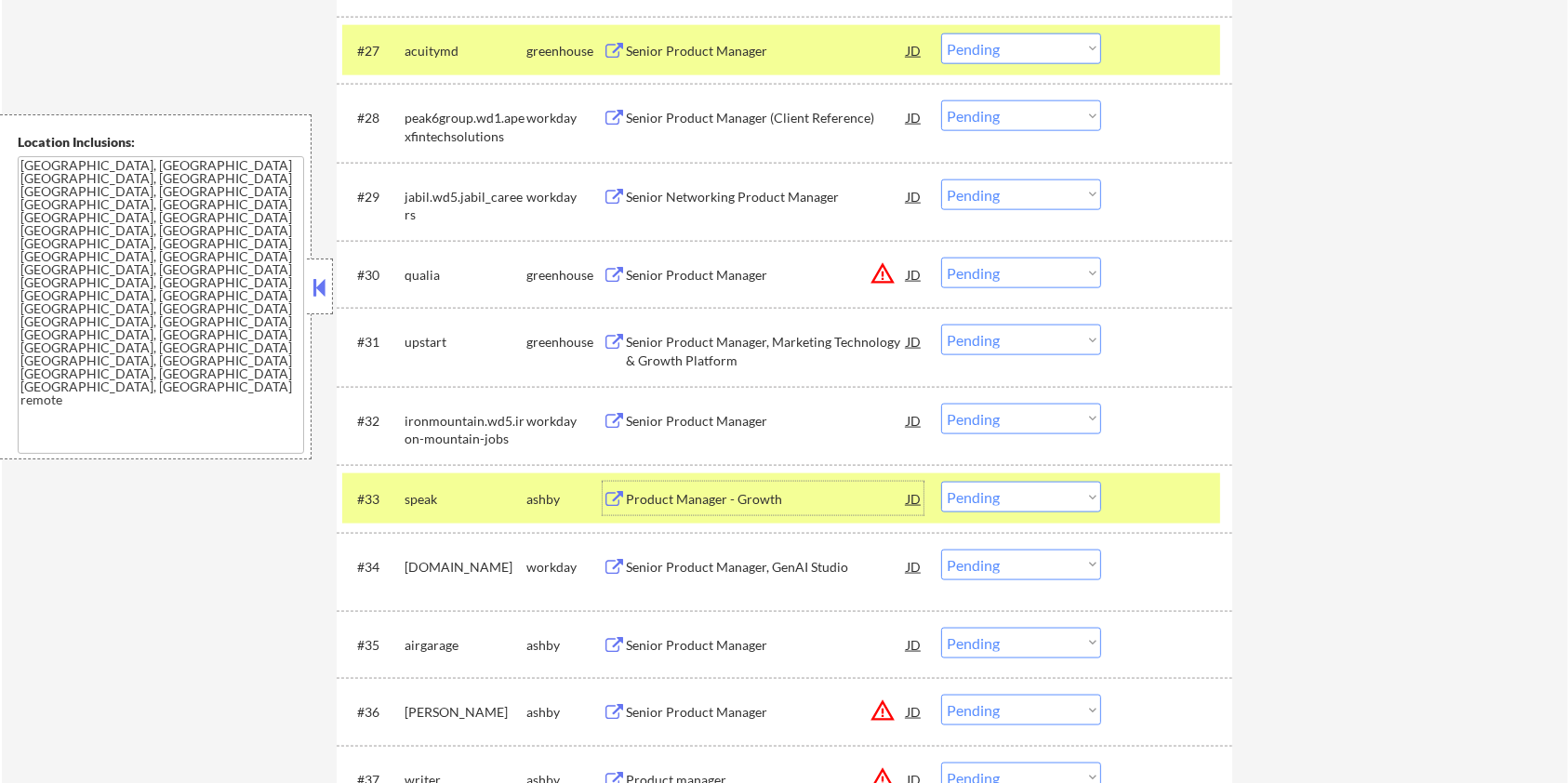
click at [688, 494] on div "Product Manager - Growth" at bounding box center [765, 499] width 280 height 19
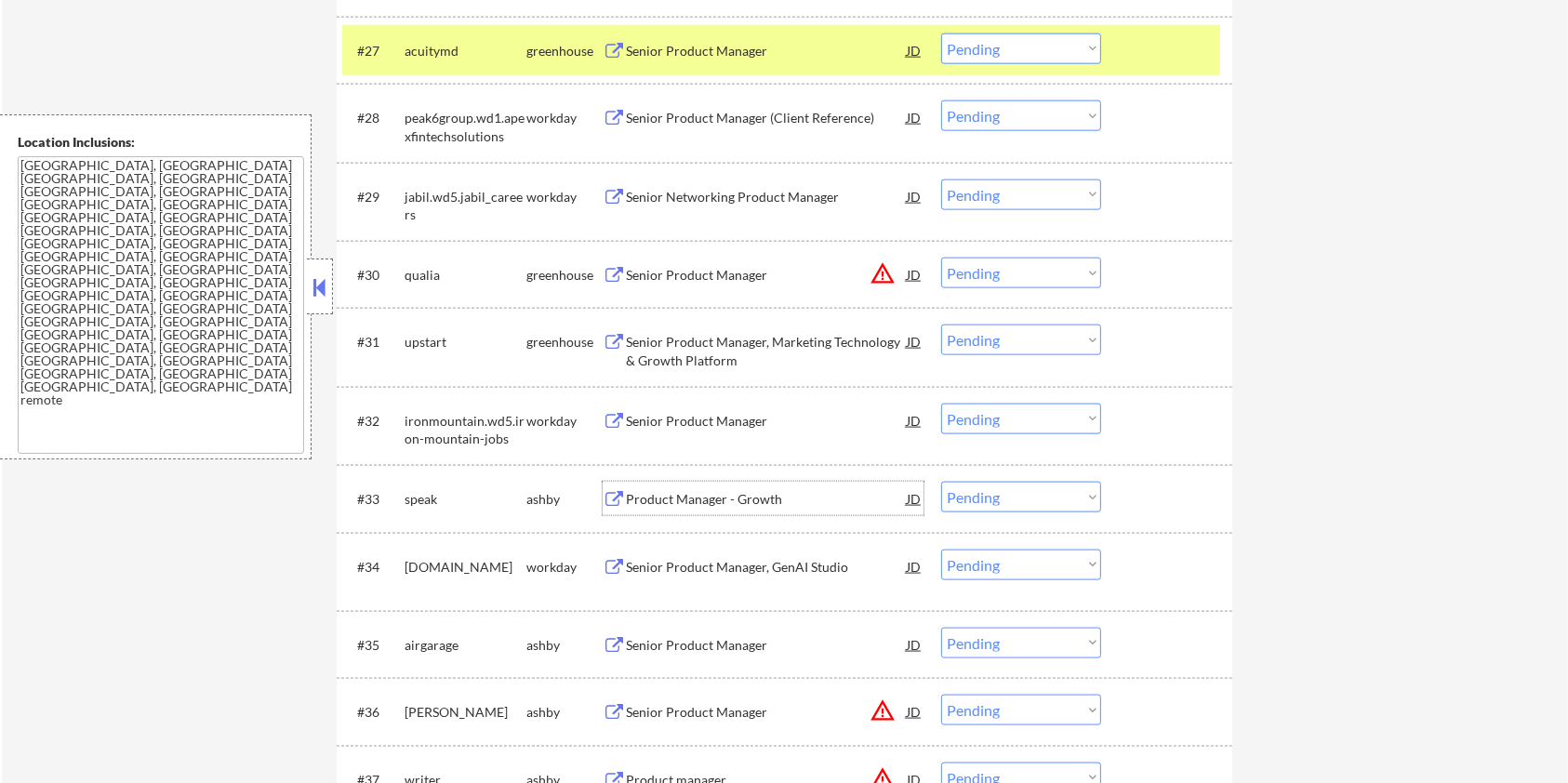
click at [1028, 502] on select "Choose an option... Pending Applied Excluded (Questions) Excluded (Expired) Exc…" at bounding box center [1021, 497] width 160 height 30
click at [941, 482] on select "Choose an option... Pending Applied Excluded (Questions) Excluded (Expired) Exc…" at bounding box center [1021, 497] width 160 height 30
select select ""pending""
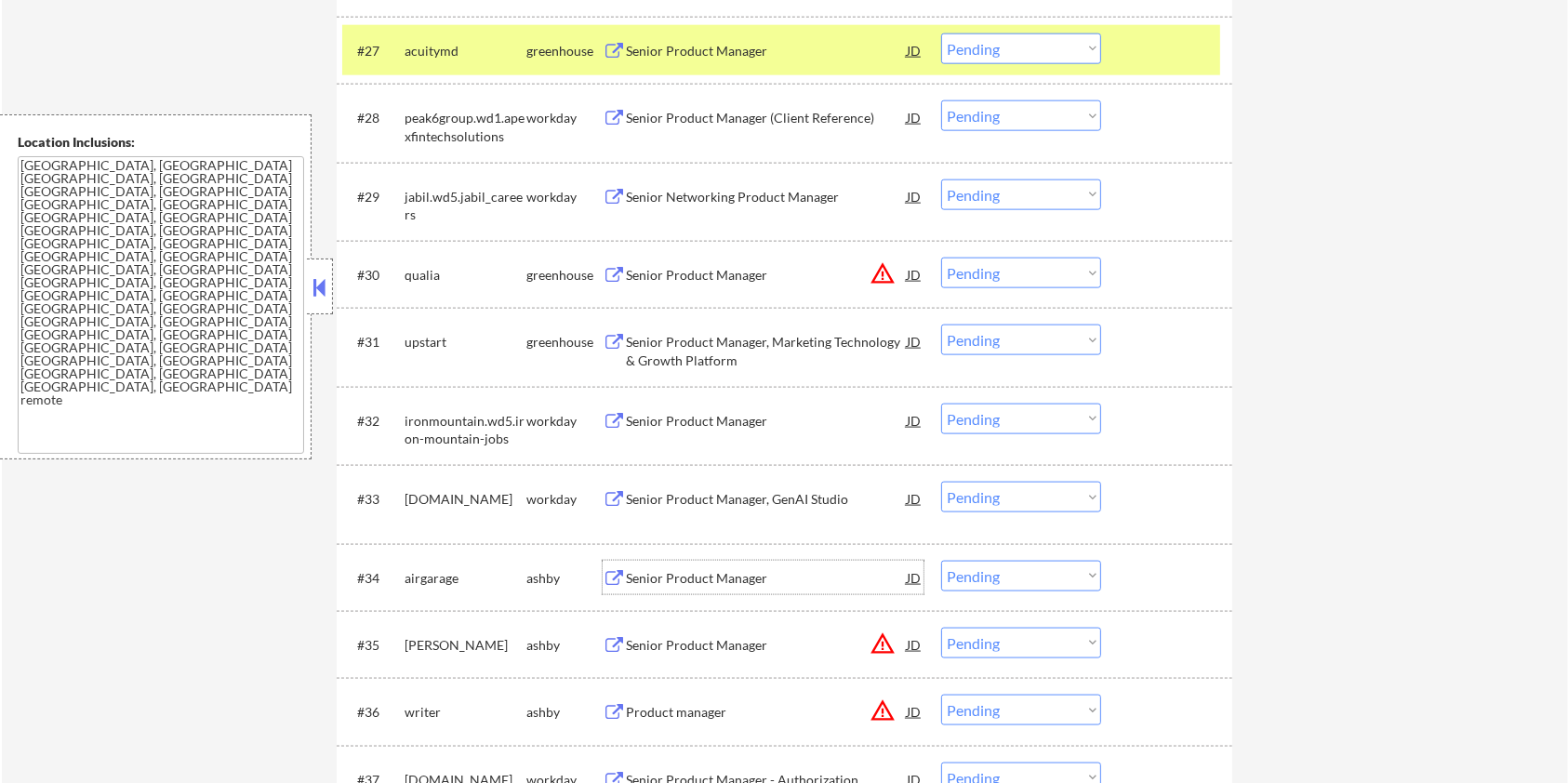
click at [709, 575] on div "Senior Product Manager" at bounding box center [765, 578] width 280 height 19
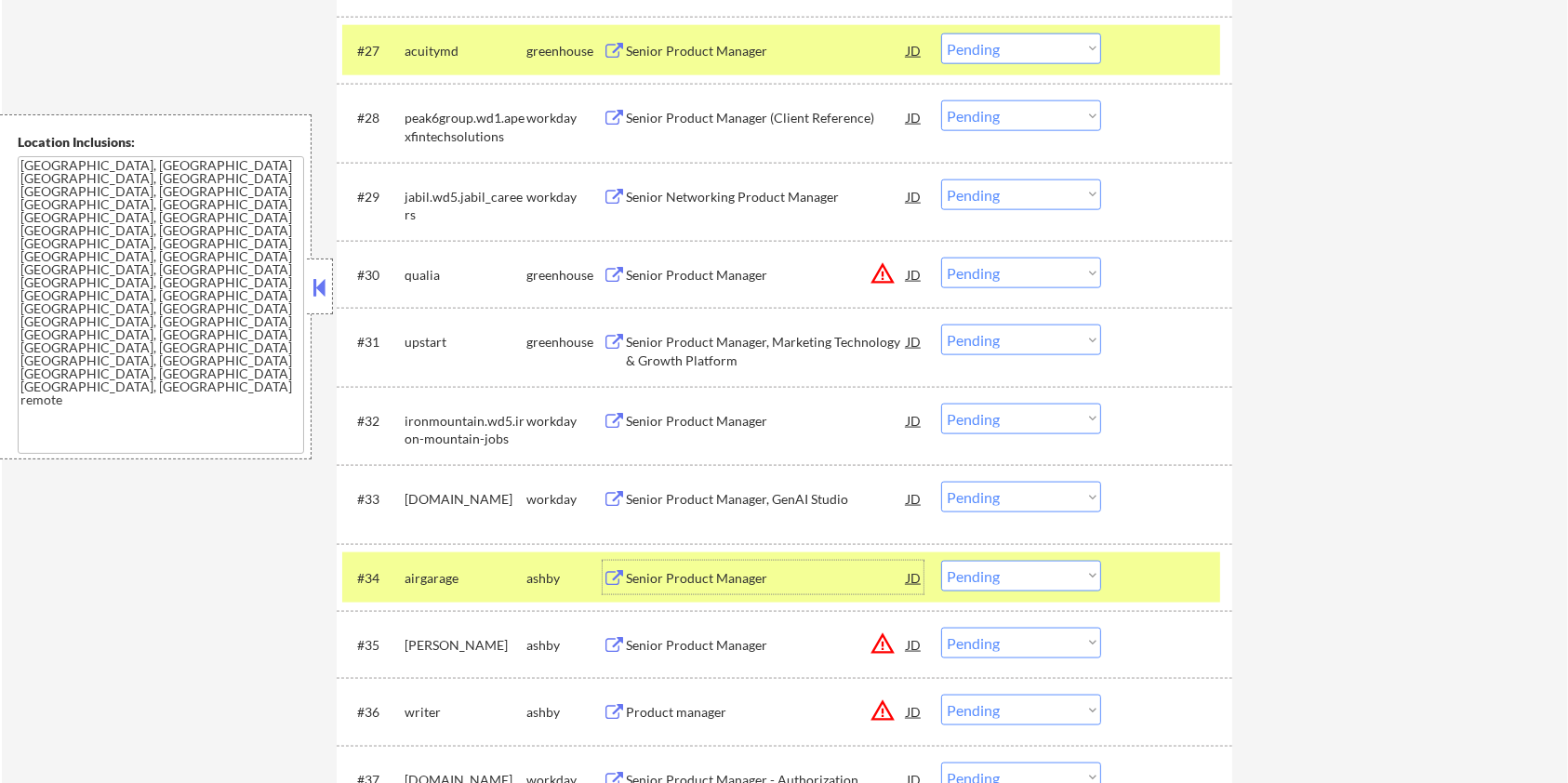
click at [983, 583] on select "Choose an option... Pending Applied Excluded (Questions) Excluded (Expired) Exc…" at bounding box center [1021, 575] width 160 height 30
click at [941, 561] on select "Choose an option... Pending Applied Excluded (Questions) Excluded (Expired) Exc…" at bounding box center [1021, 575] width 160 height 30
select select ""pending""
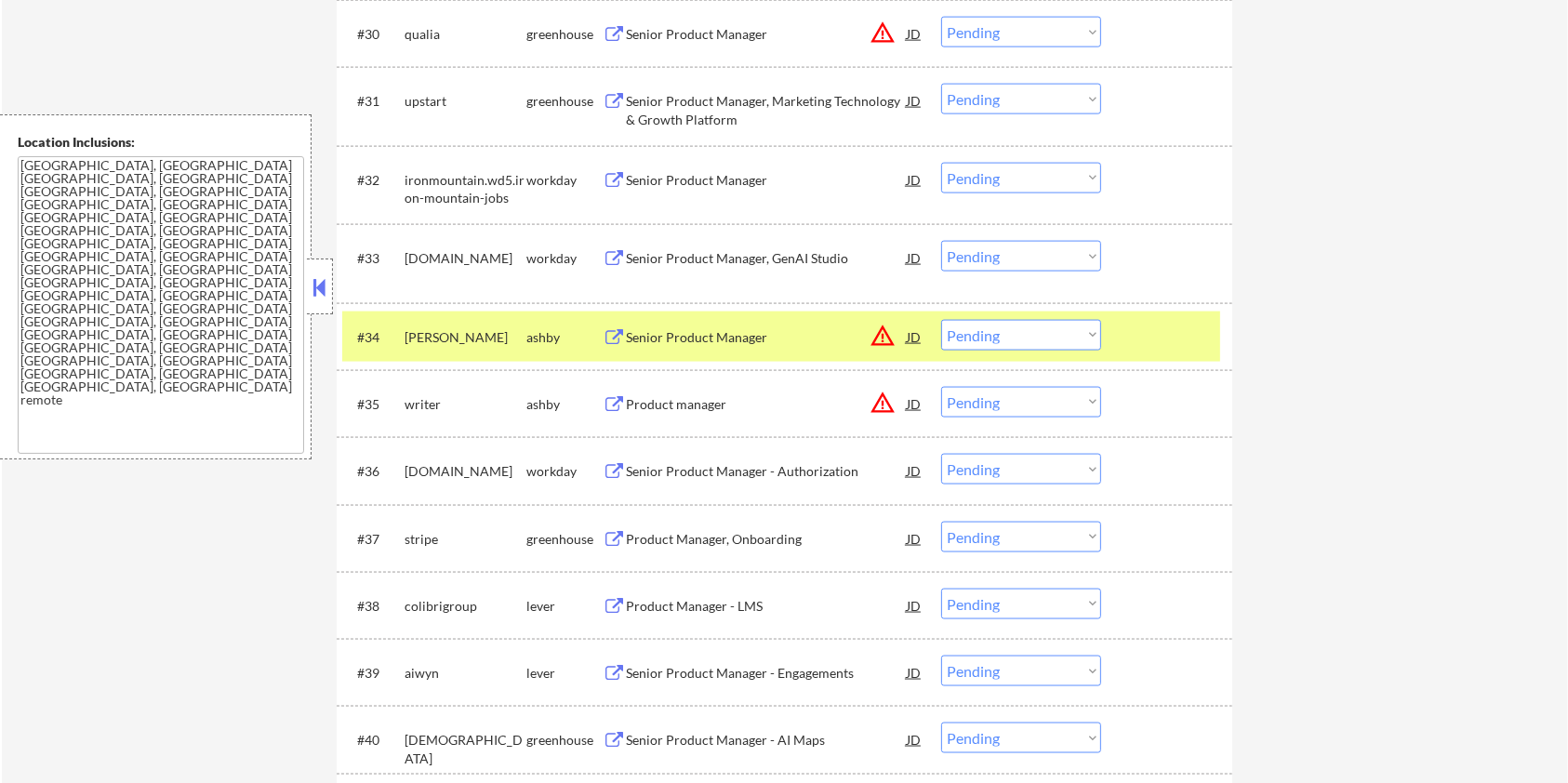
scroll to position [2604, 0]
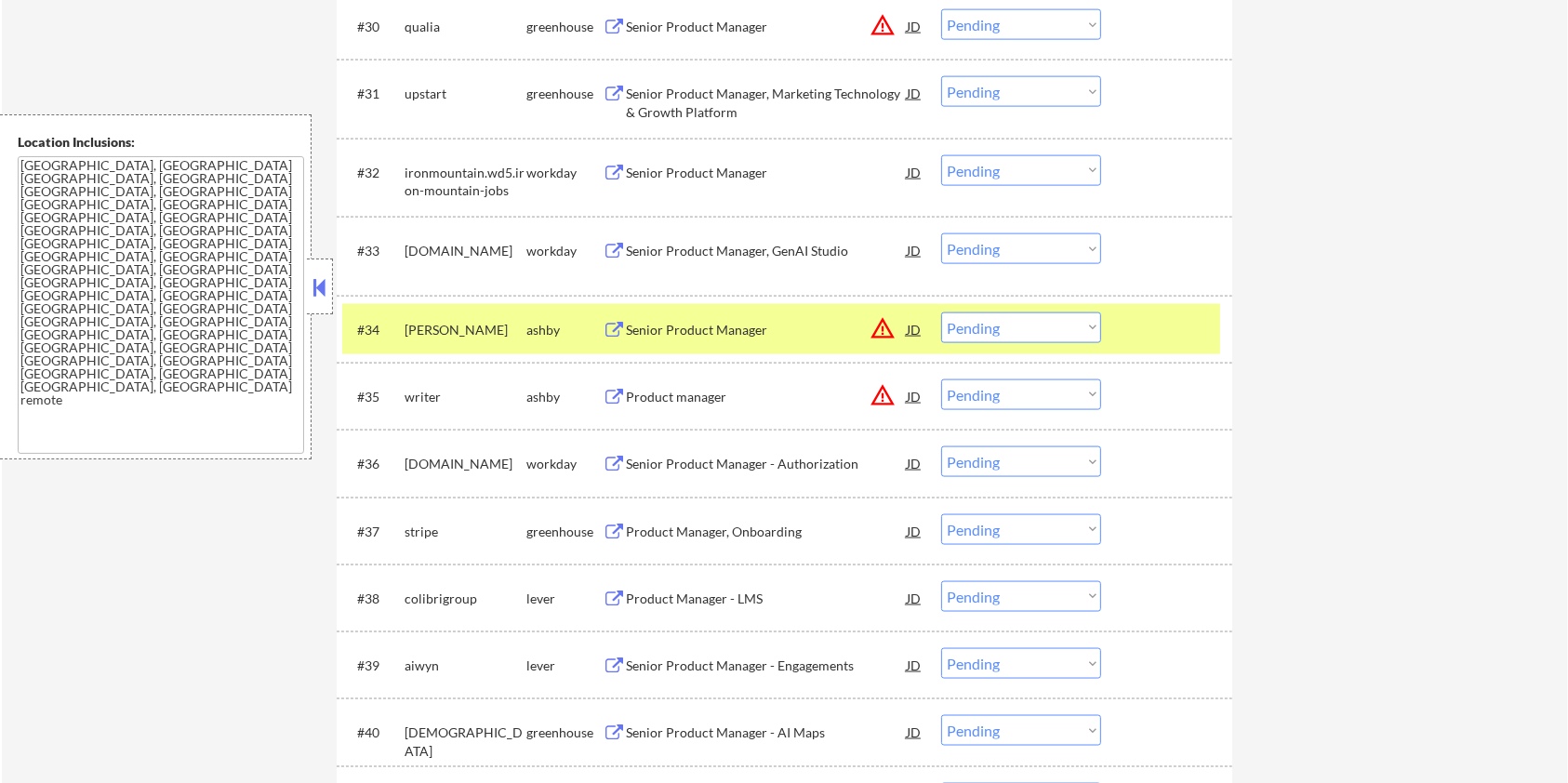
click at [693, 592] on div "Product Manager - LMS" at bounding box center [765, 598] width 280 height 19
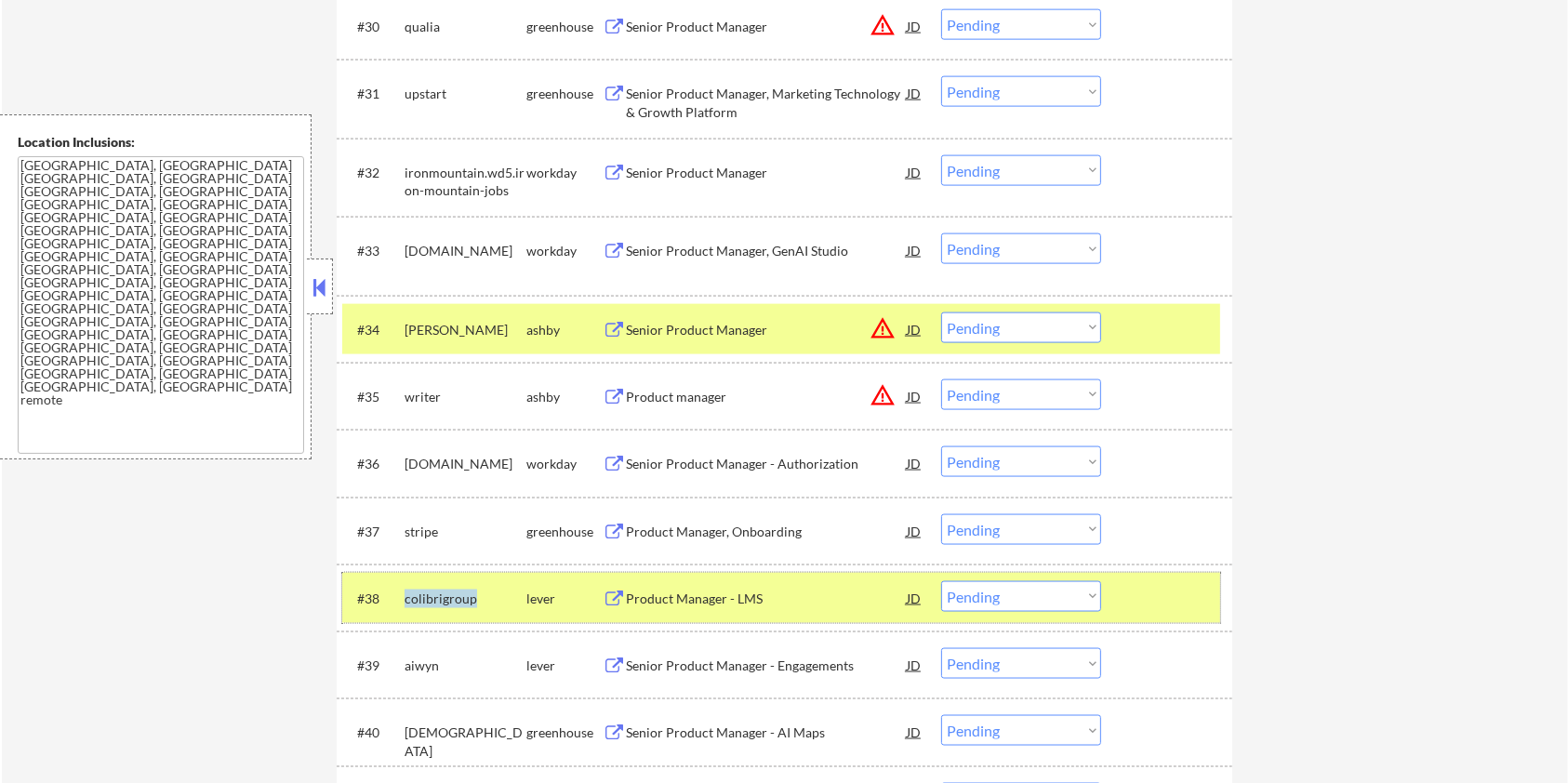
drag, startPoint x: 479, startPoint y: 591, endPoint x: 403, endPoint y: 589, distance: 76.0
click at [404, 589] on div "colibrigroup" at bounding box center [465, 598] width 122 height 19
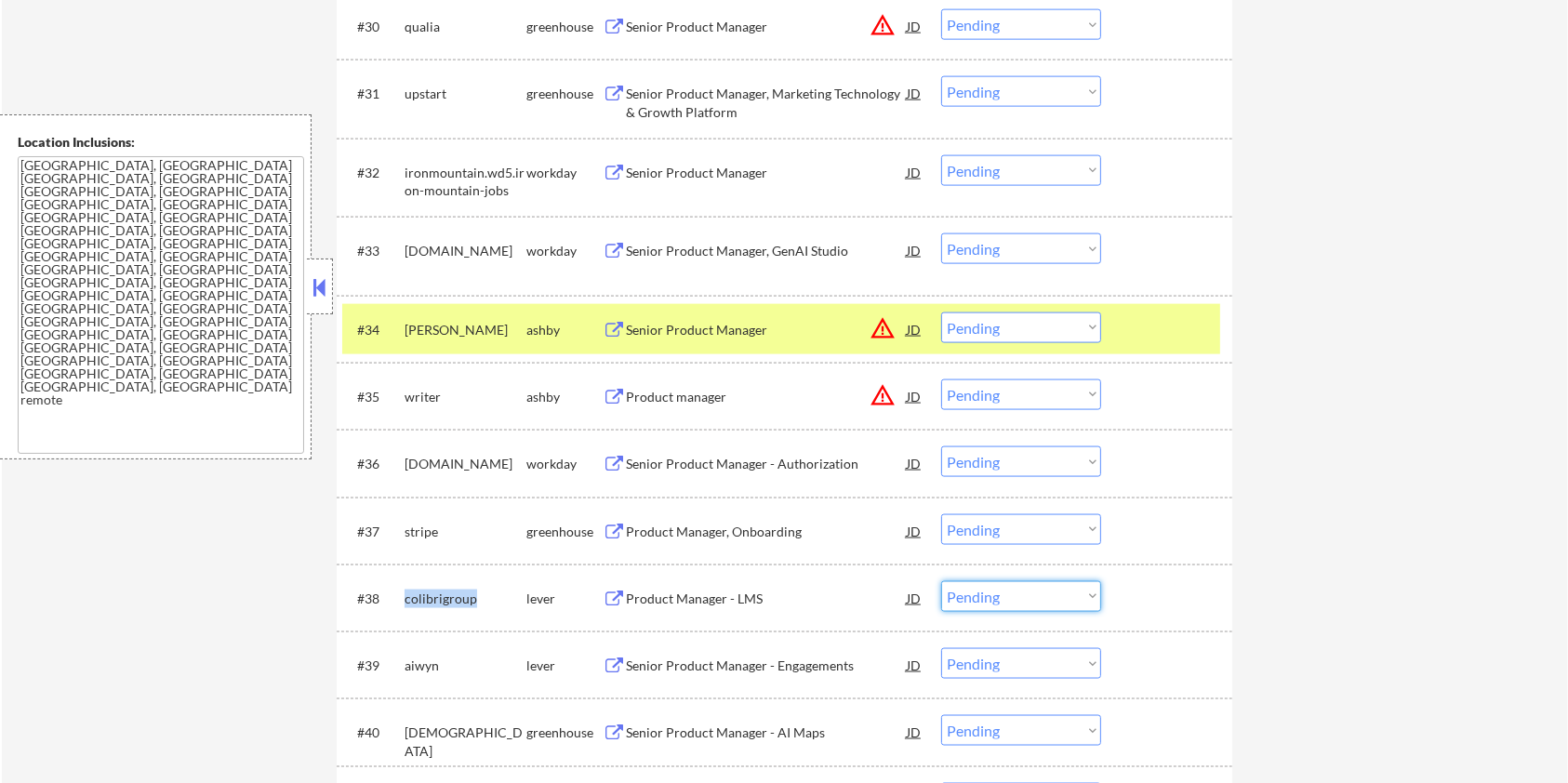
click at [1029, 604] on select "Choose an option... Pending Applied Excluded (Questions) Excluded (Expired) Exc…" at bounding box center [1021, 596] width 160 height 30
click at [941, 581] on select "Choose an option... Pending Applied Excluded (Questions) Excluded (Expired) Exc…" at bounding box center [1021, 596] width 160 height 30
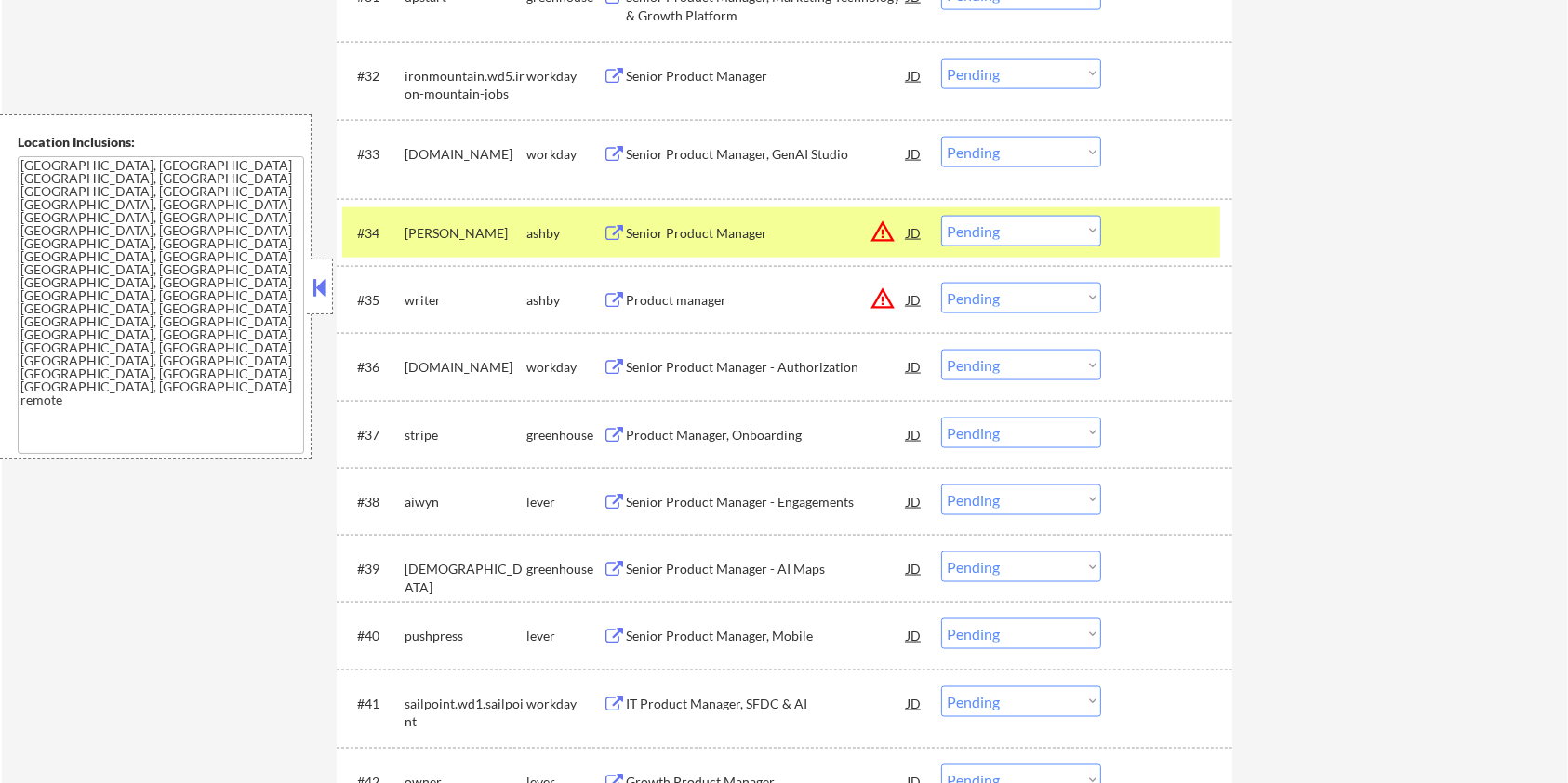
scroll to position [2728, 0]
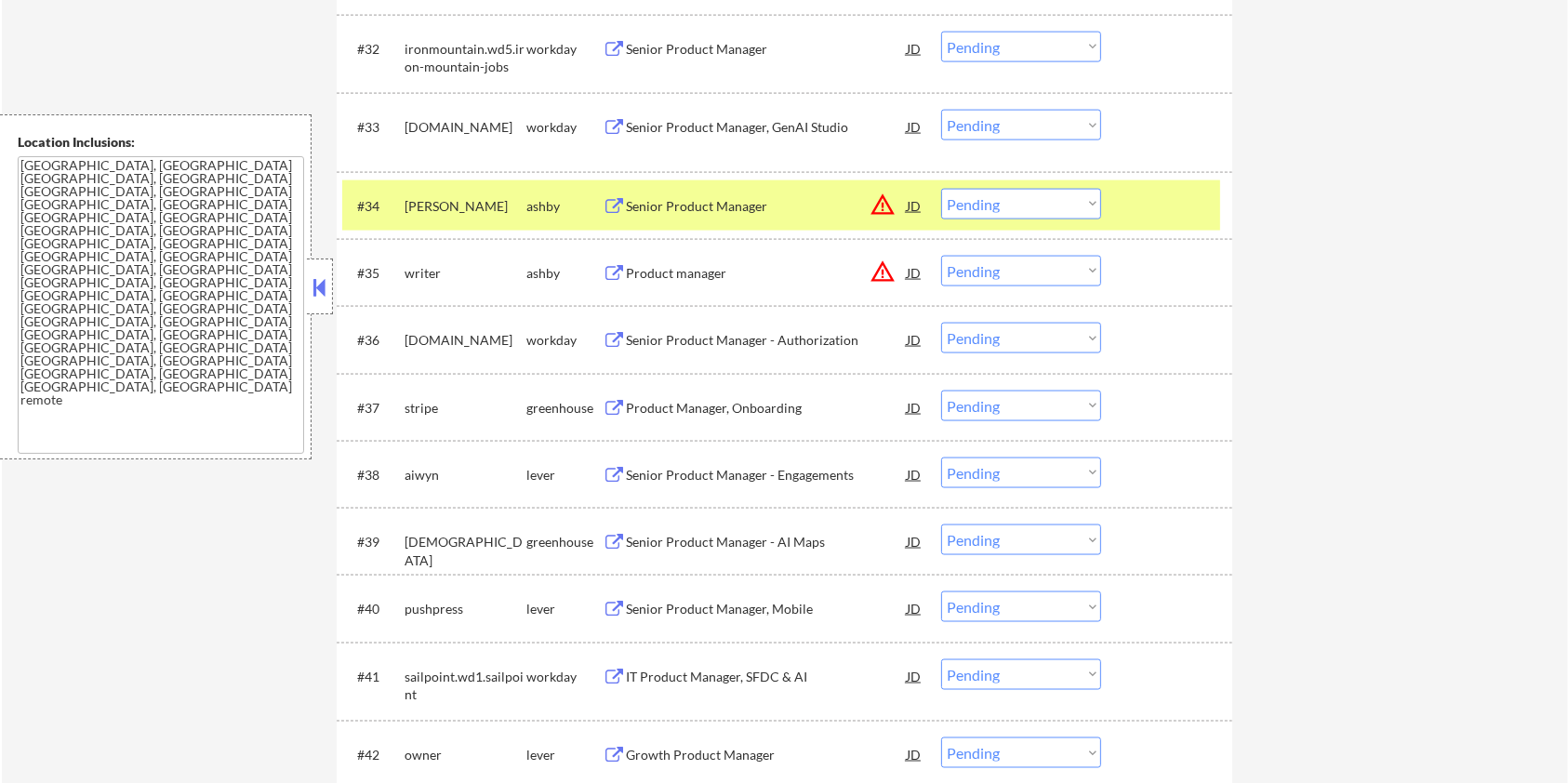
click at [692, 471] on div "Senior Product Manager - Engagements" at bounding box center [765, 475] width 280 height 19
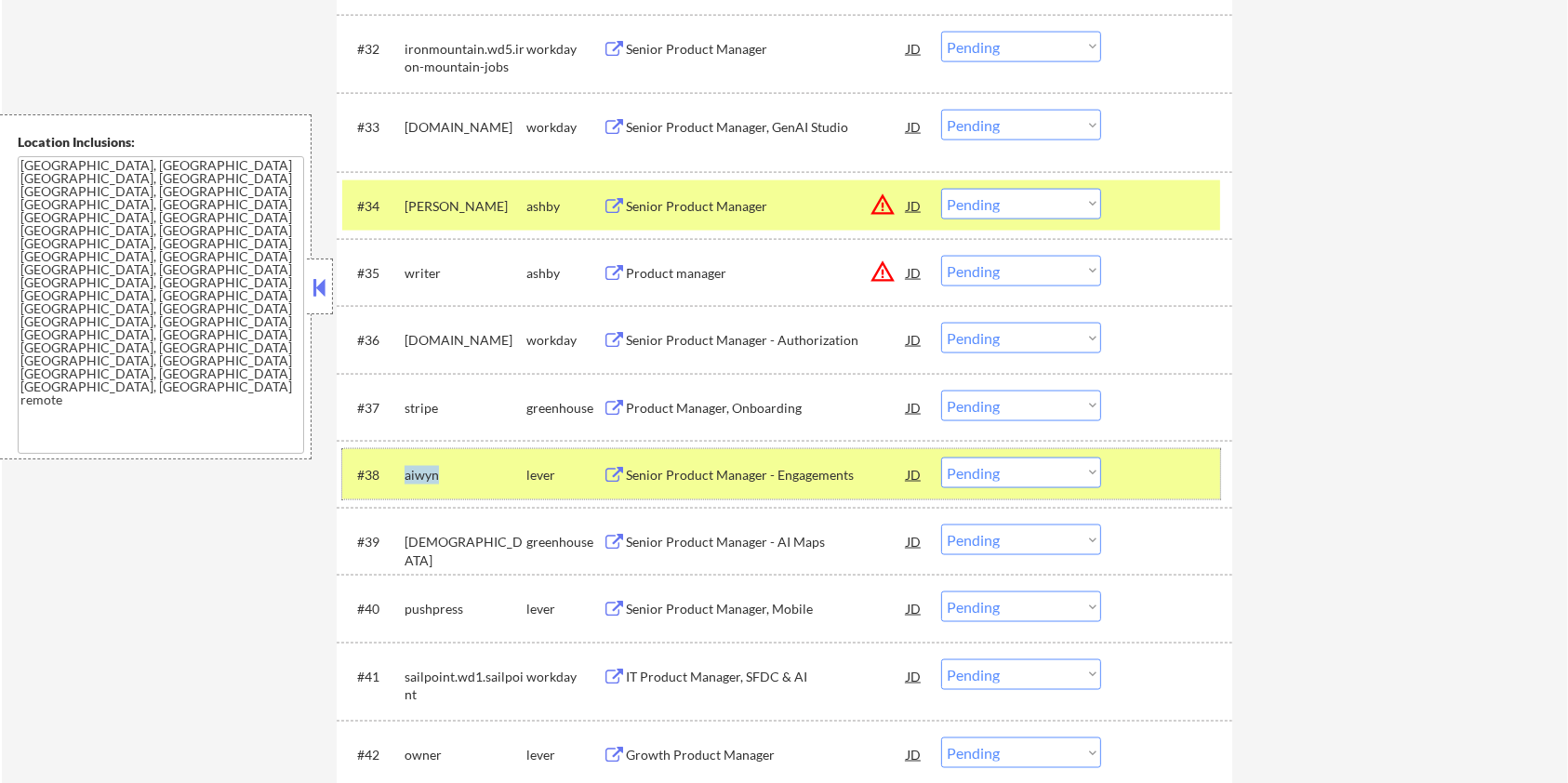
drag, startPoint x: 461, startPoint y: 472, endPoint x: 403, endPoint y: 468, distance: 58.1
click at [404, 468] on div "aiwyn" at bounding box center [465, 475] width 122 height 19
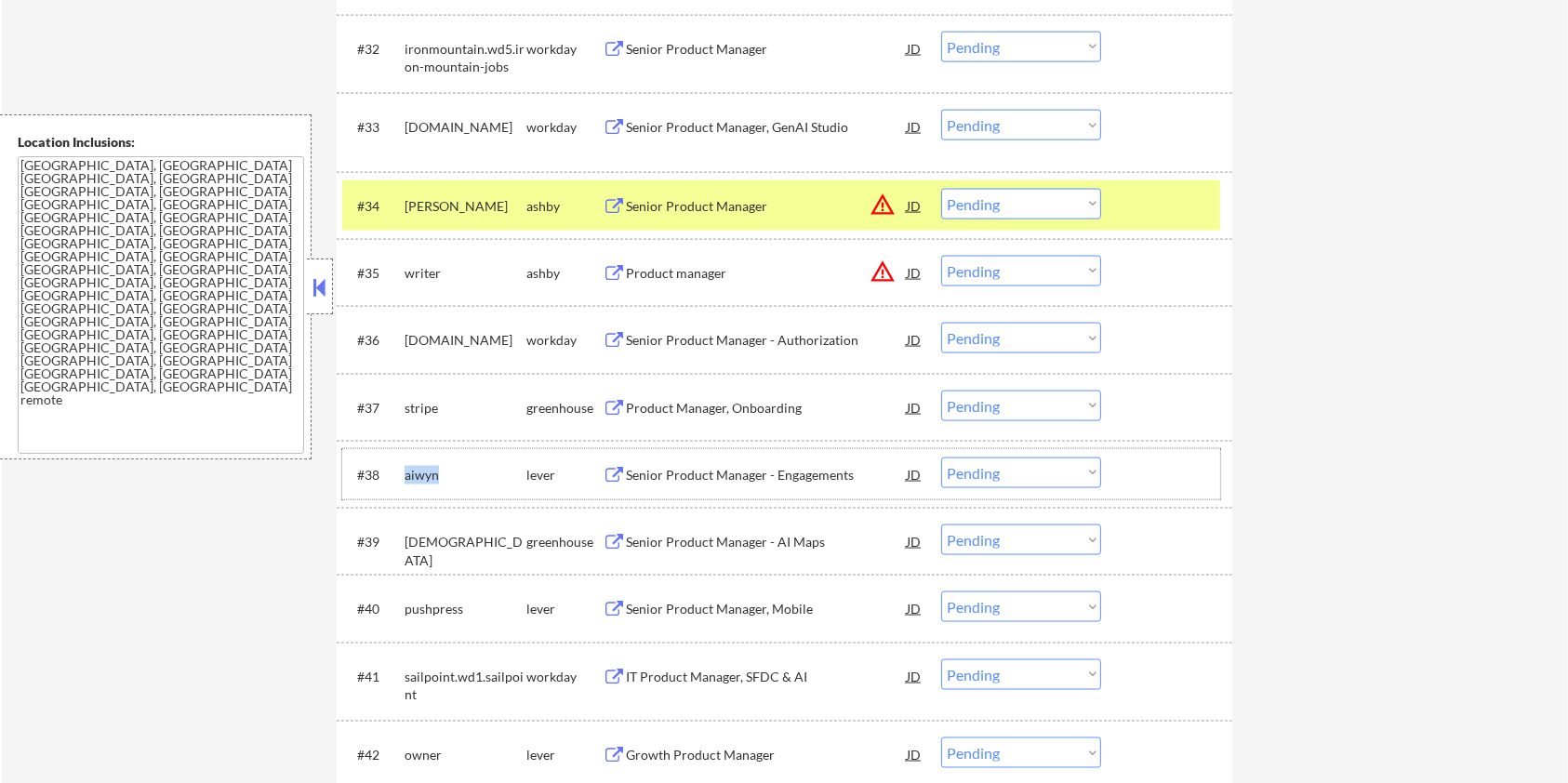
click at [995, 467] on select "Choose an option... Pending Applied Excluded (Questions) Excluded (Expired) Exc…" at bounding box center [1021, 472] width 160 height 30
click at [941, 457] on select "Choose an option... Pending Applied Excluded (Questions) Excluded (Expired) Exc…" at bounding box center [1021, 472] width 160 height 30
select select ""pending""
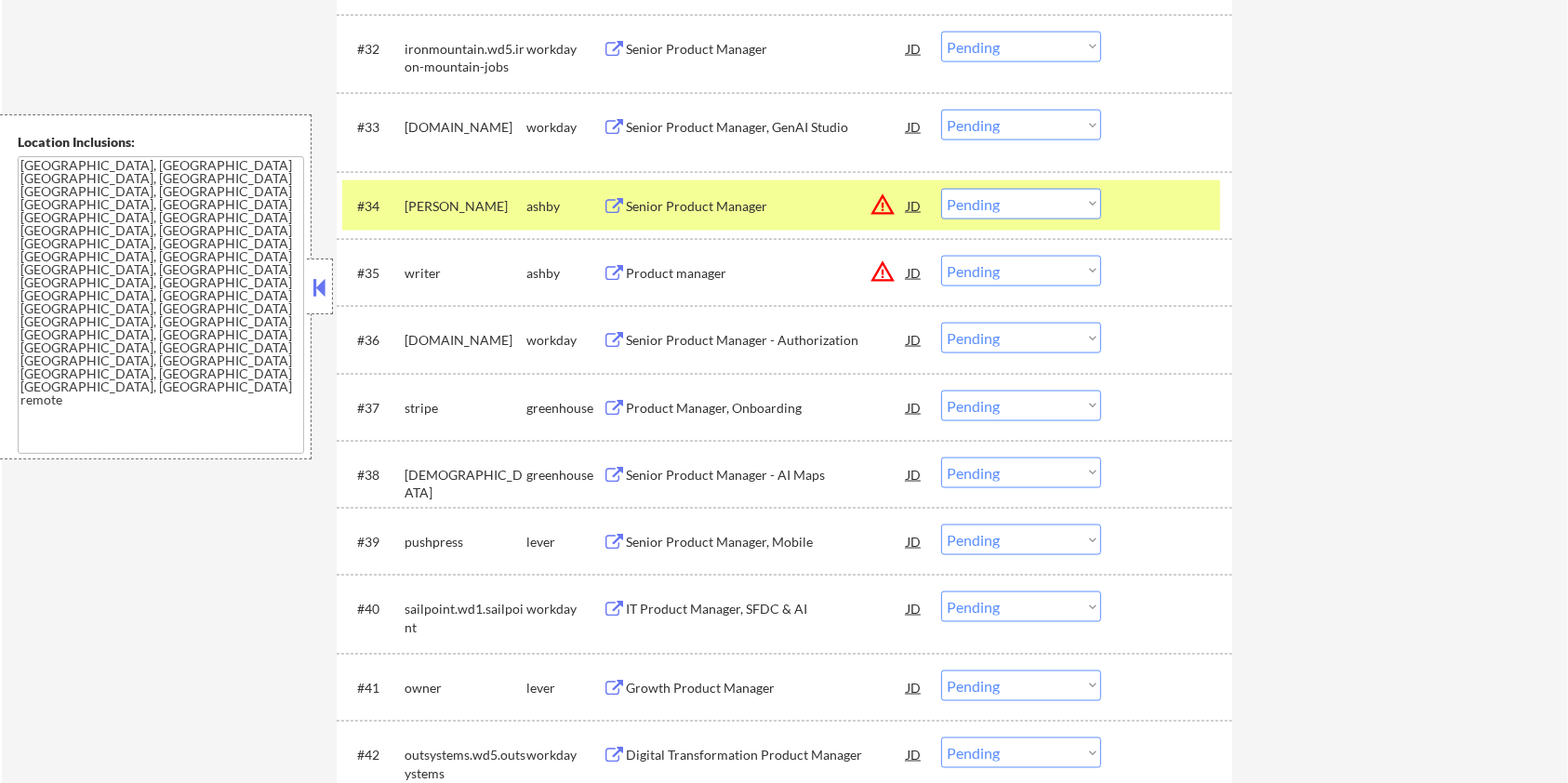
click at [1148, 197] on div at bounding box center [1169, 206] width 82 height 33
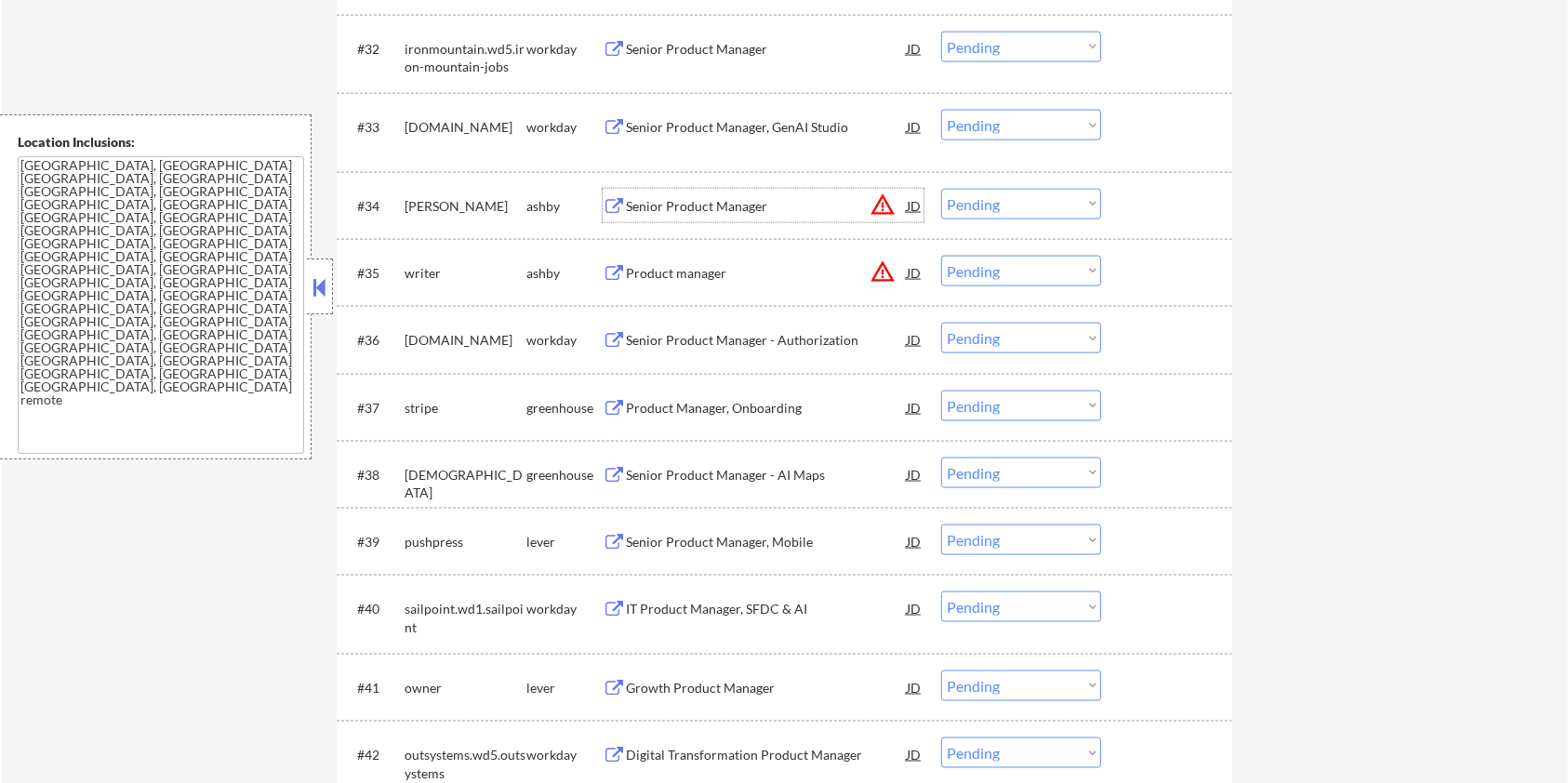
click at [671, 209] on div "Senior Product Manager" at bounding box center [765, 206] width 280 height 19
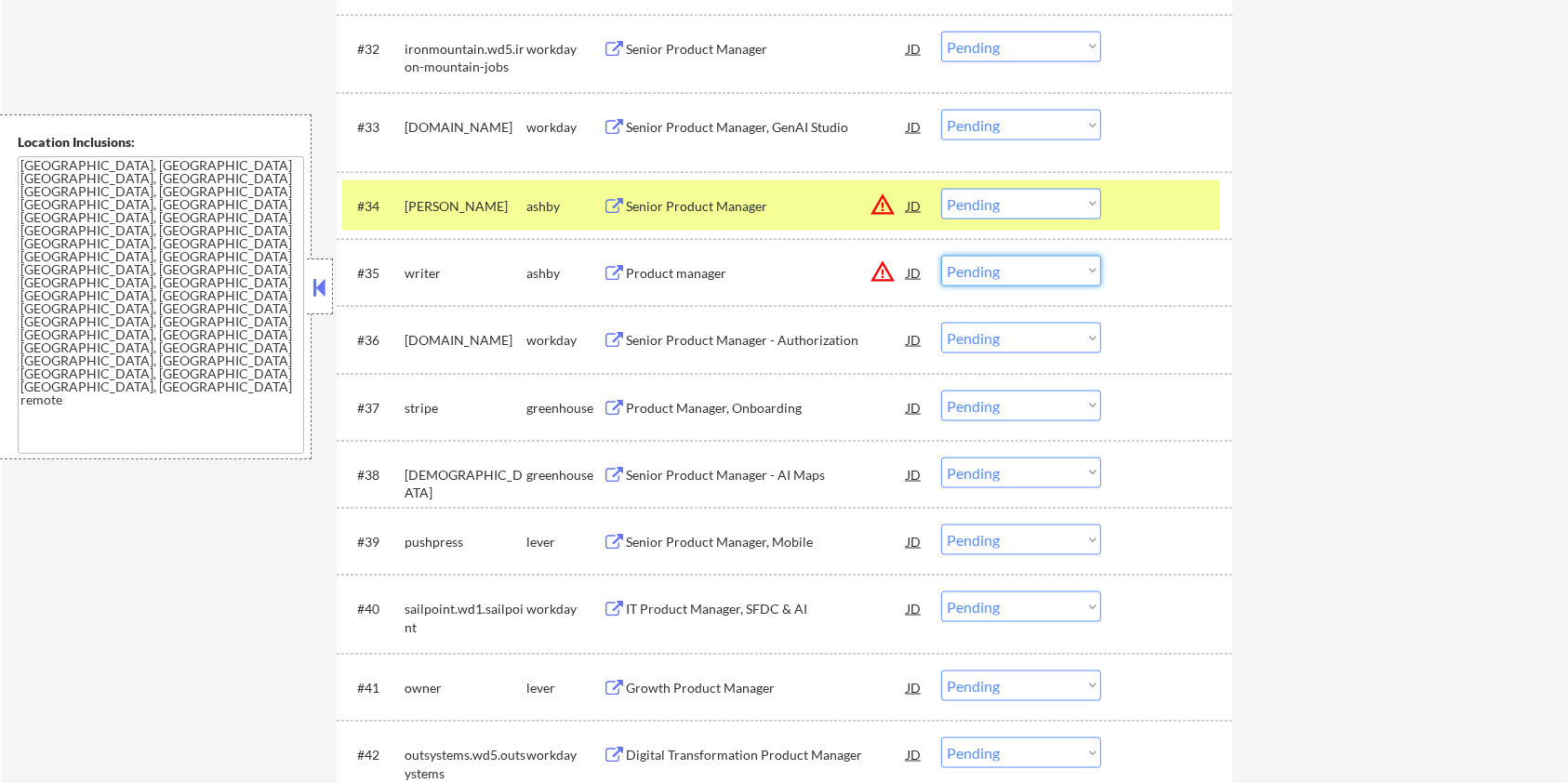
click at [1027, 271] on select "Choose an option... Pending Applied Excluded (Questions) Excluded (Expired) Exc…" at bounding box center [1021, 271] width 160 height 30
click at [941, 256] on select "Choose an option... Pending Applied Excluded (Questions) Excluded (Expired) Exc…" at bounding box center [1021, 271] width 160 height 30
select select ""pending""
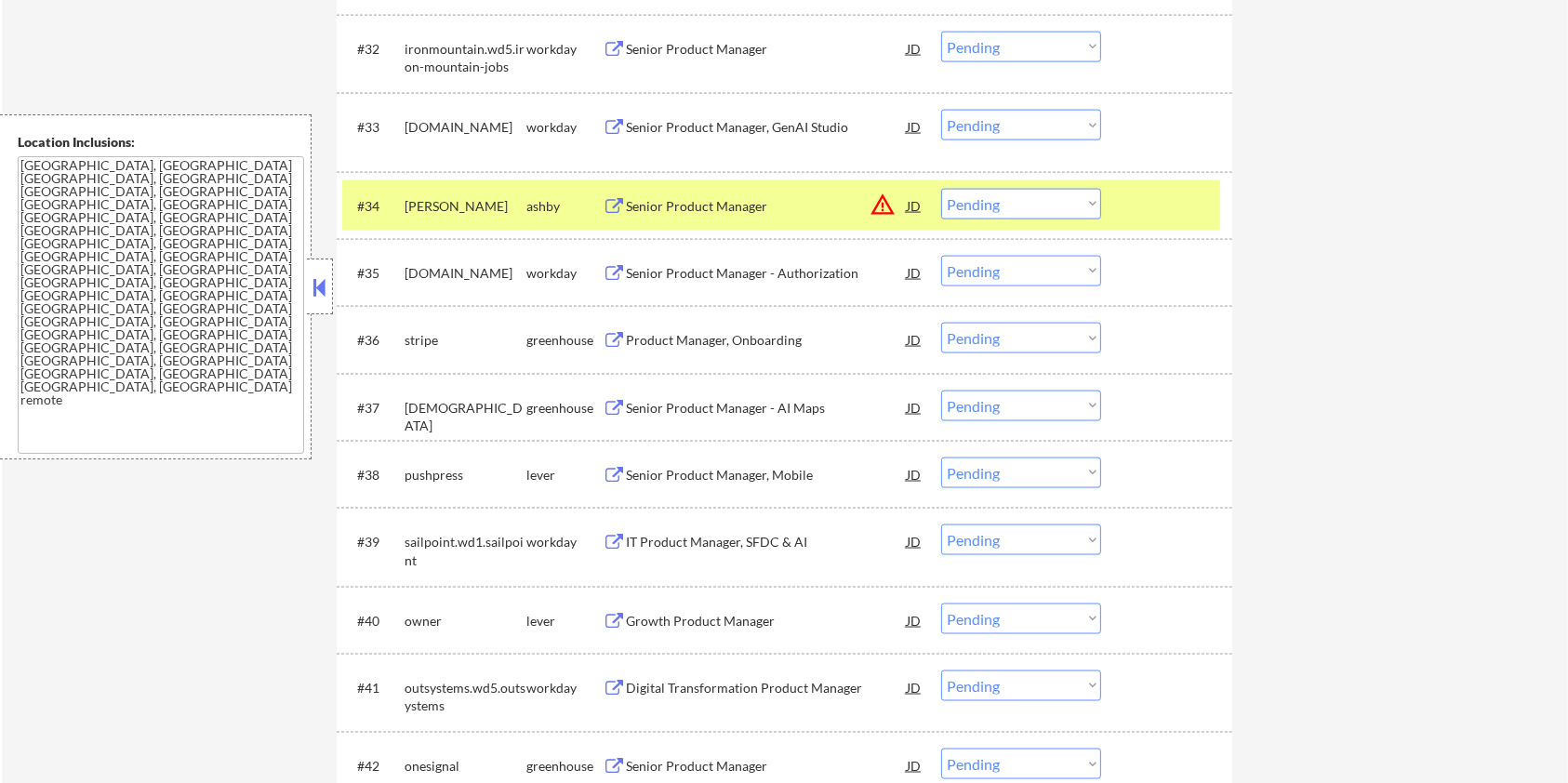
click at [1013, 199] on select "Choose an option... Pending Applied Excluded (Questions) Excluded (Expired) Exc…" at bounding box center [1021, 204] width 160 height 30
click at [941, 189] on select "Choose an option... Pending Applied Excluded (Questions) Excluded (Expired) Exc…" at bounding box center [1021, 204] width 160 height 30
select select ""pending""
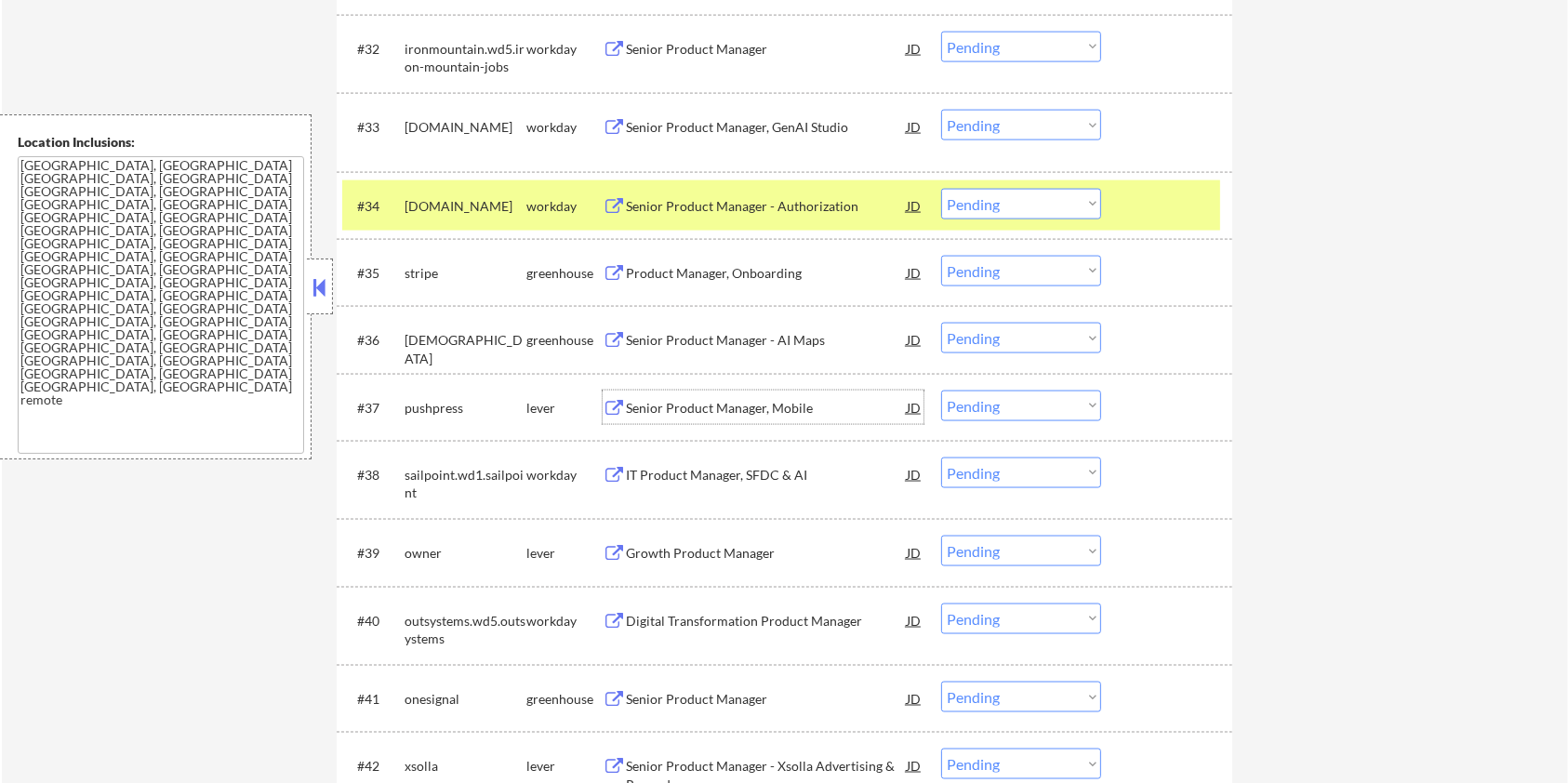
click at [754, 400] on div "Senior Product Manager, Mobile" at bounding box center [765, 408] width 280 height 19
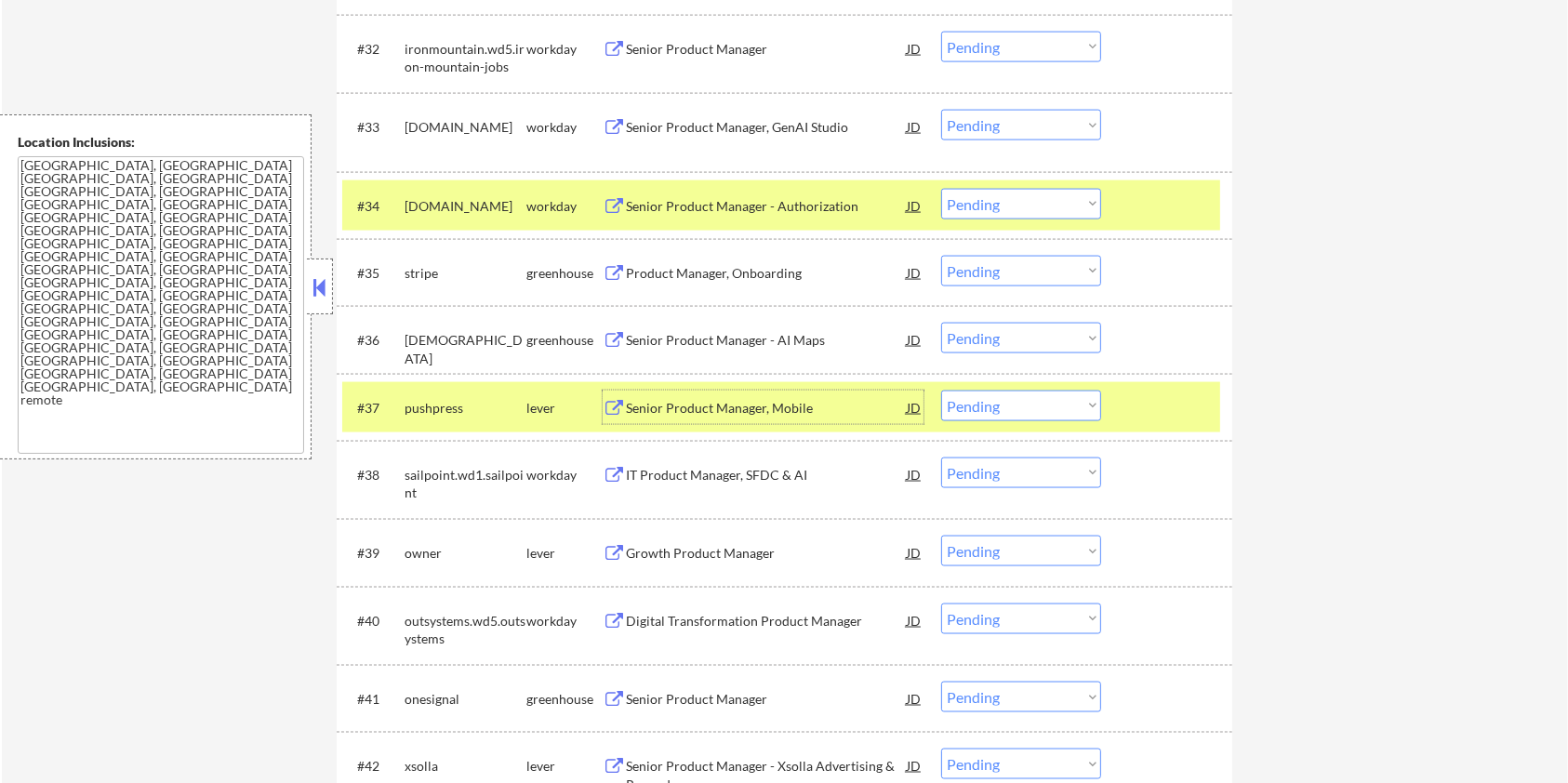
click at [1068, 402] on select "Choose an option... Pending Applied Excluded (Questions) Excluded (Expired) Exc…" at bounding box center [1021, 405] width 160 height 30
click at [941, 391] on select "Choose an option... Pending Applied Excluded (Questions) Excluded (Expired) Exc…" at bounding box center [1021, 405] width 160 height 30
select select ""pending""
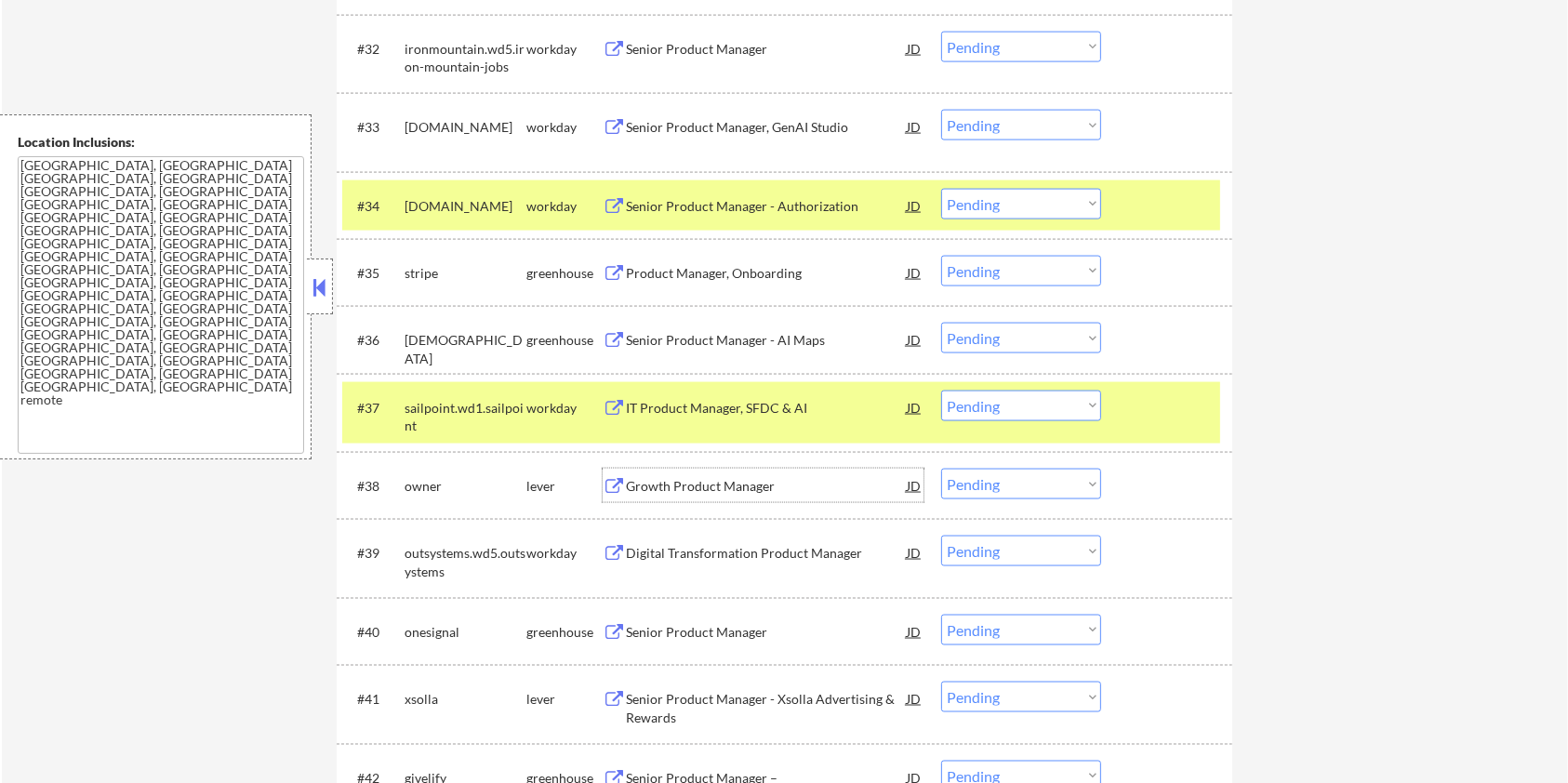
click at [673, 480] on div "Growth Product Manager" at bounding box center [765, 486] width 280 height 19
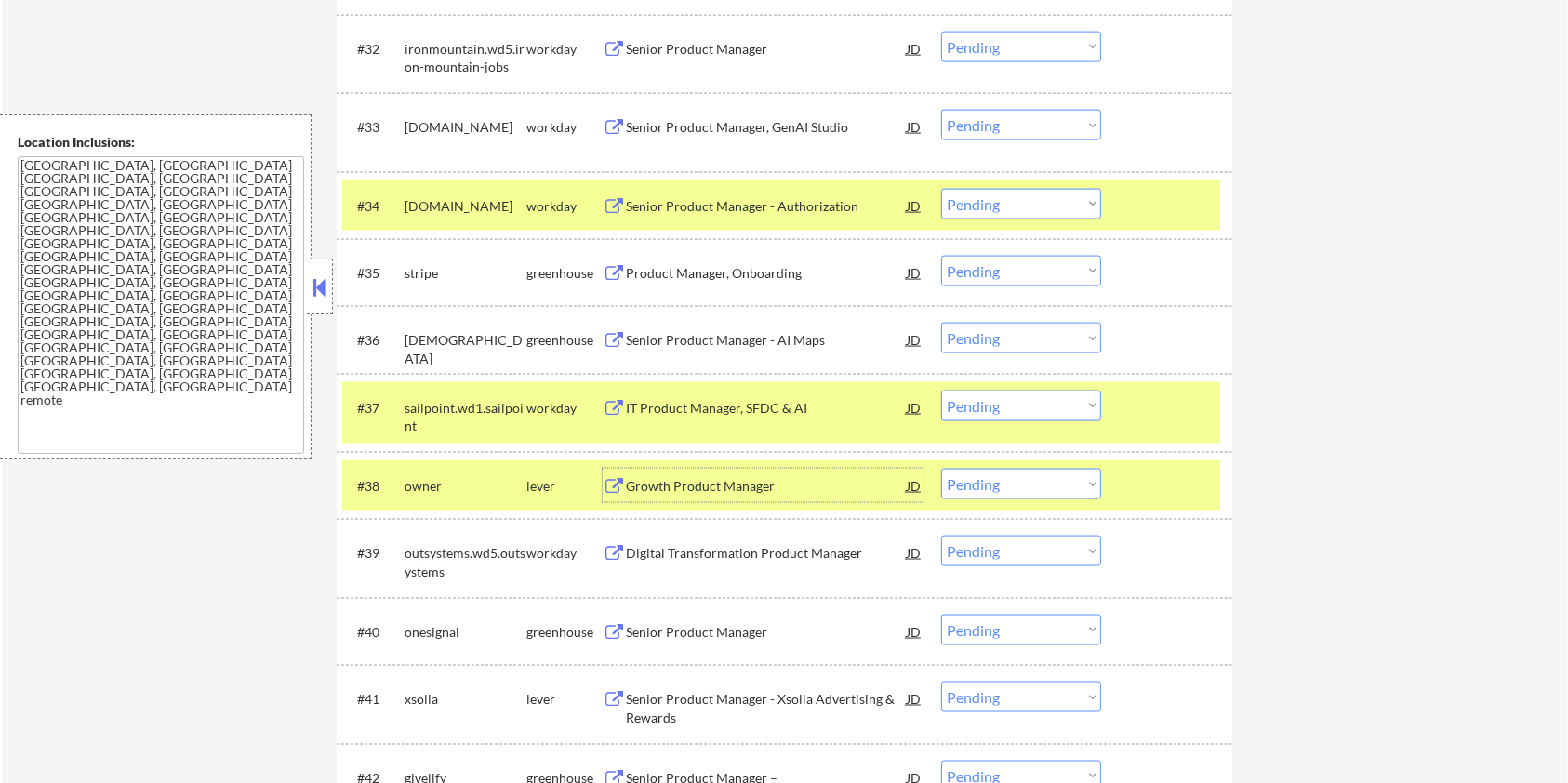
click at [1149, 405] on div at bounding box center [1169, 407] width 82 height 33
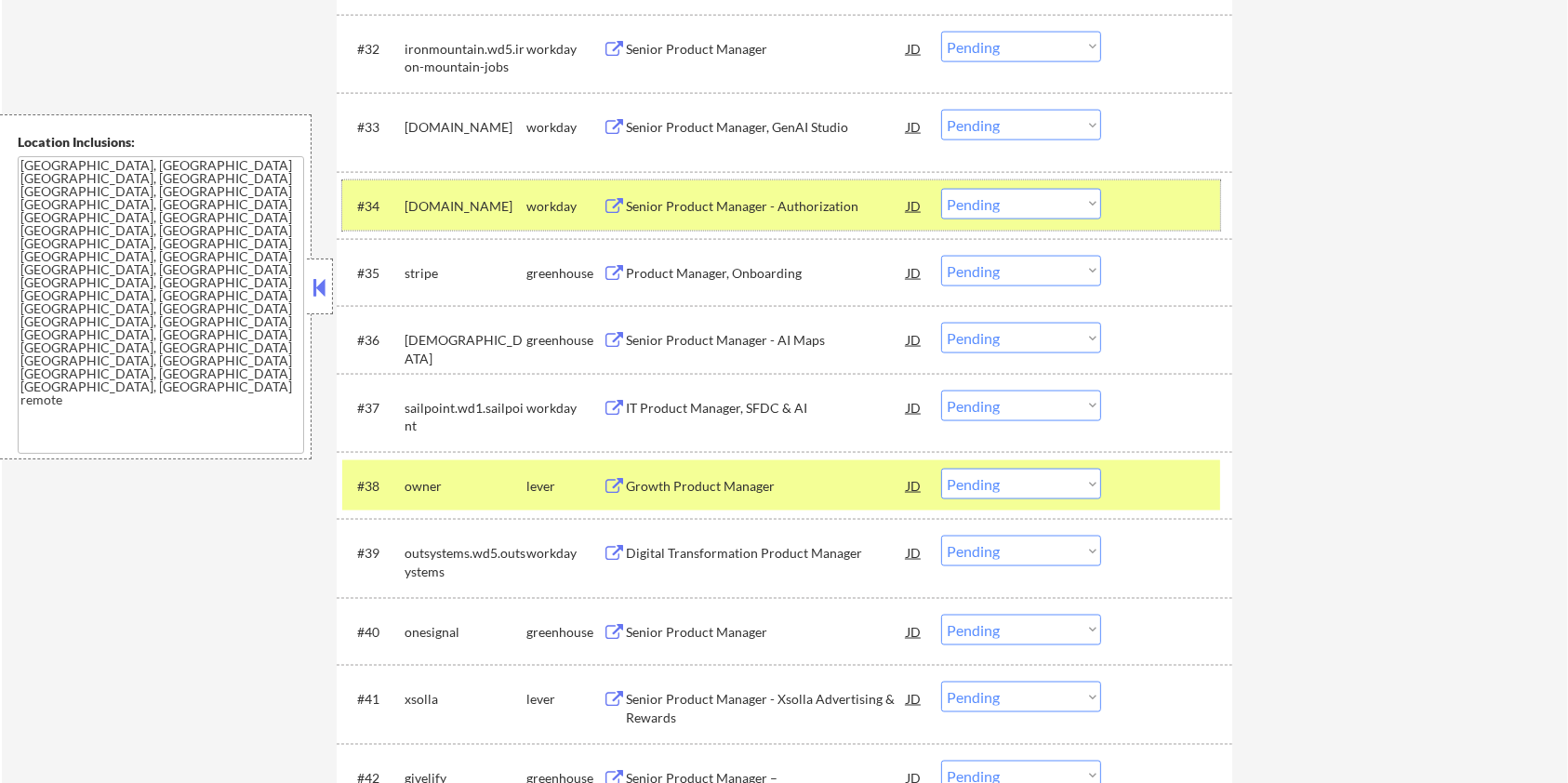
click at [1157, 205] on div at bounding box center [1169, 206] width 82 height 33
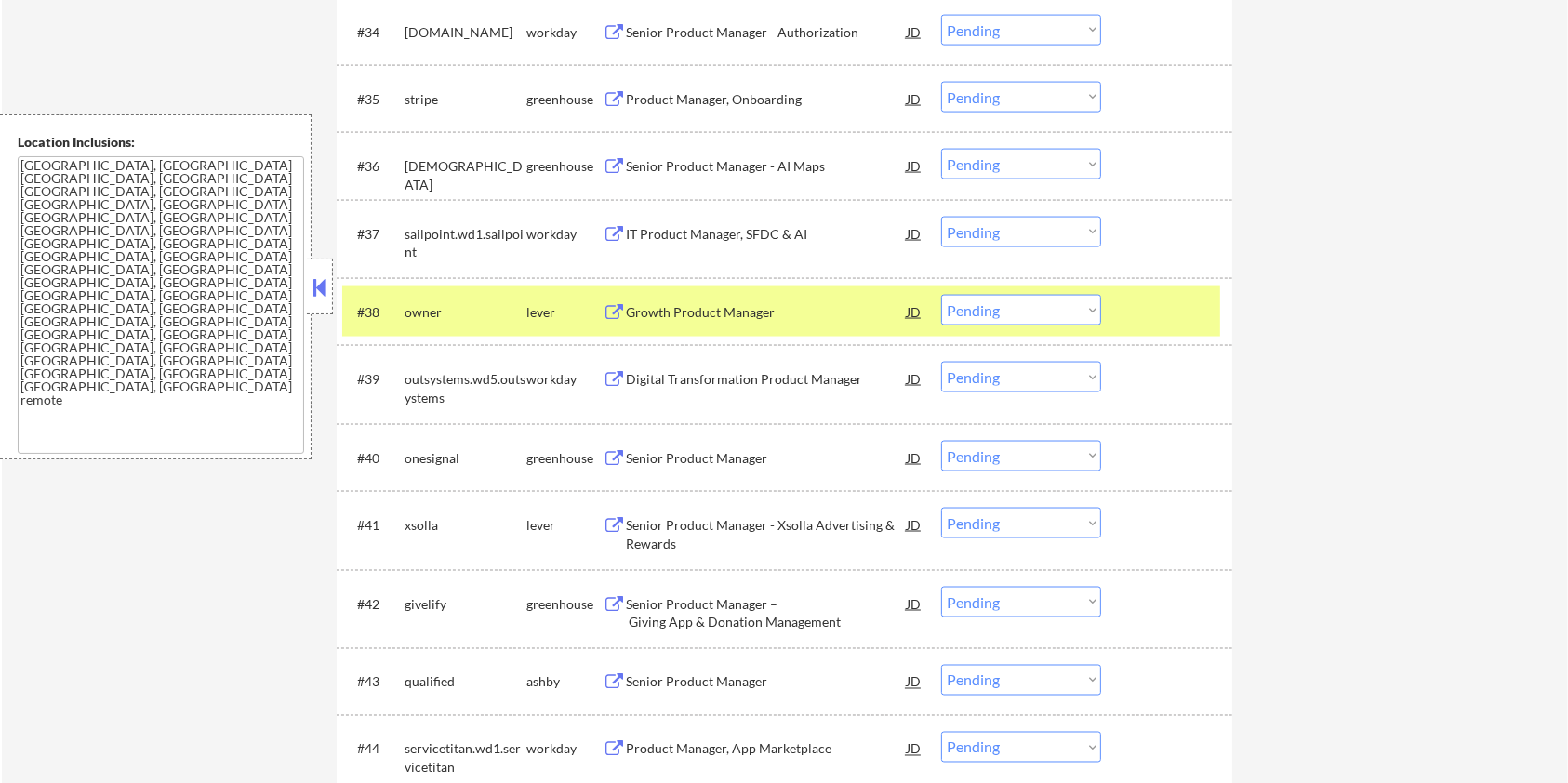
scroll to position [2976, 0]
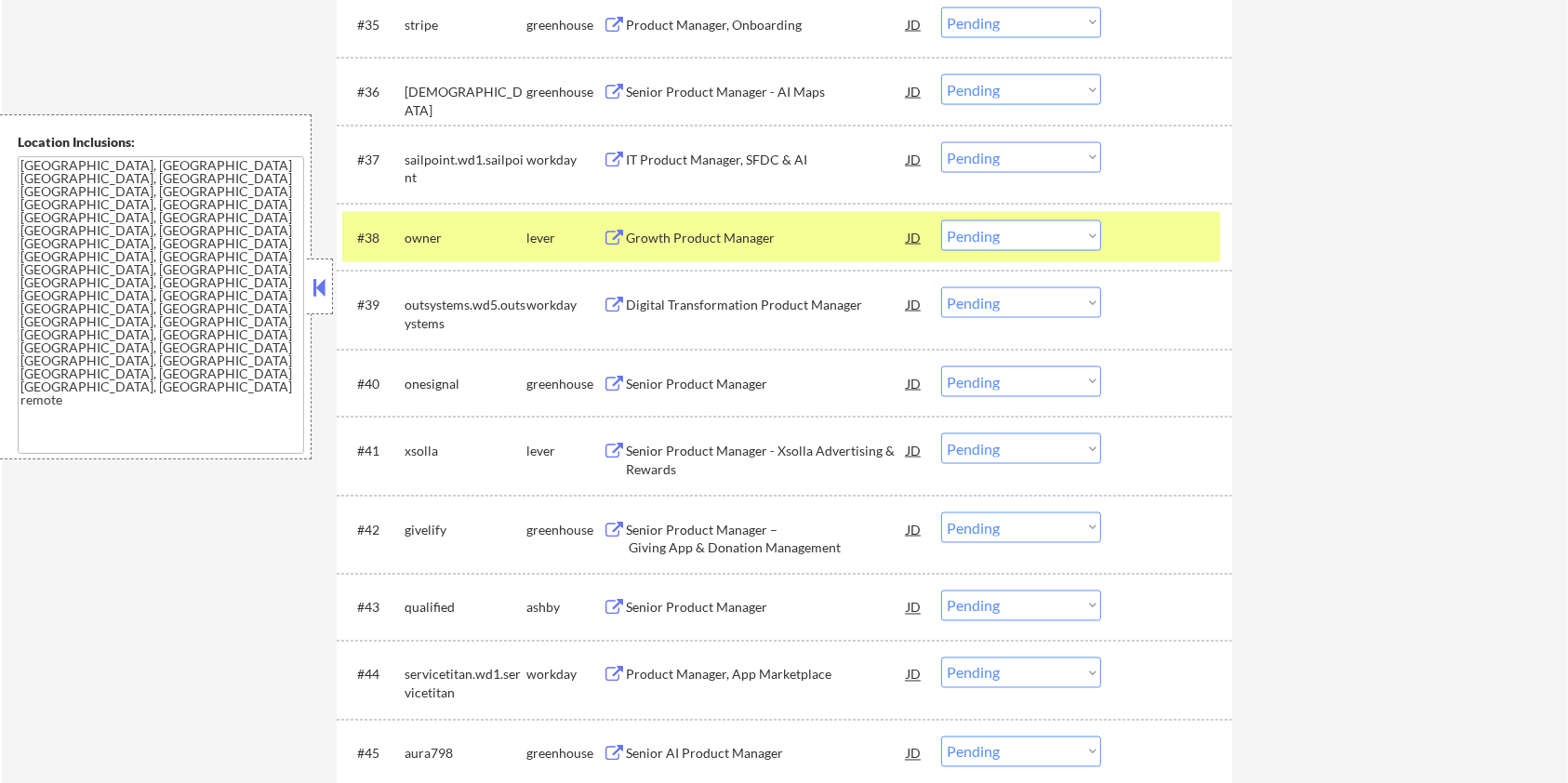
click at [653, 451] on div "Senior Product Manager - Xsolla Advertising & Rewards" at bounding box center [765, 459] width 280 height 36
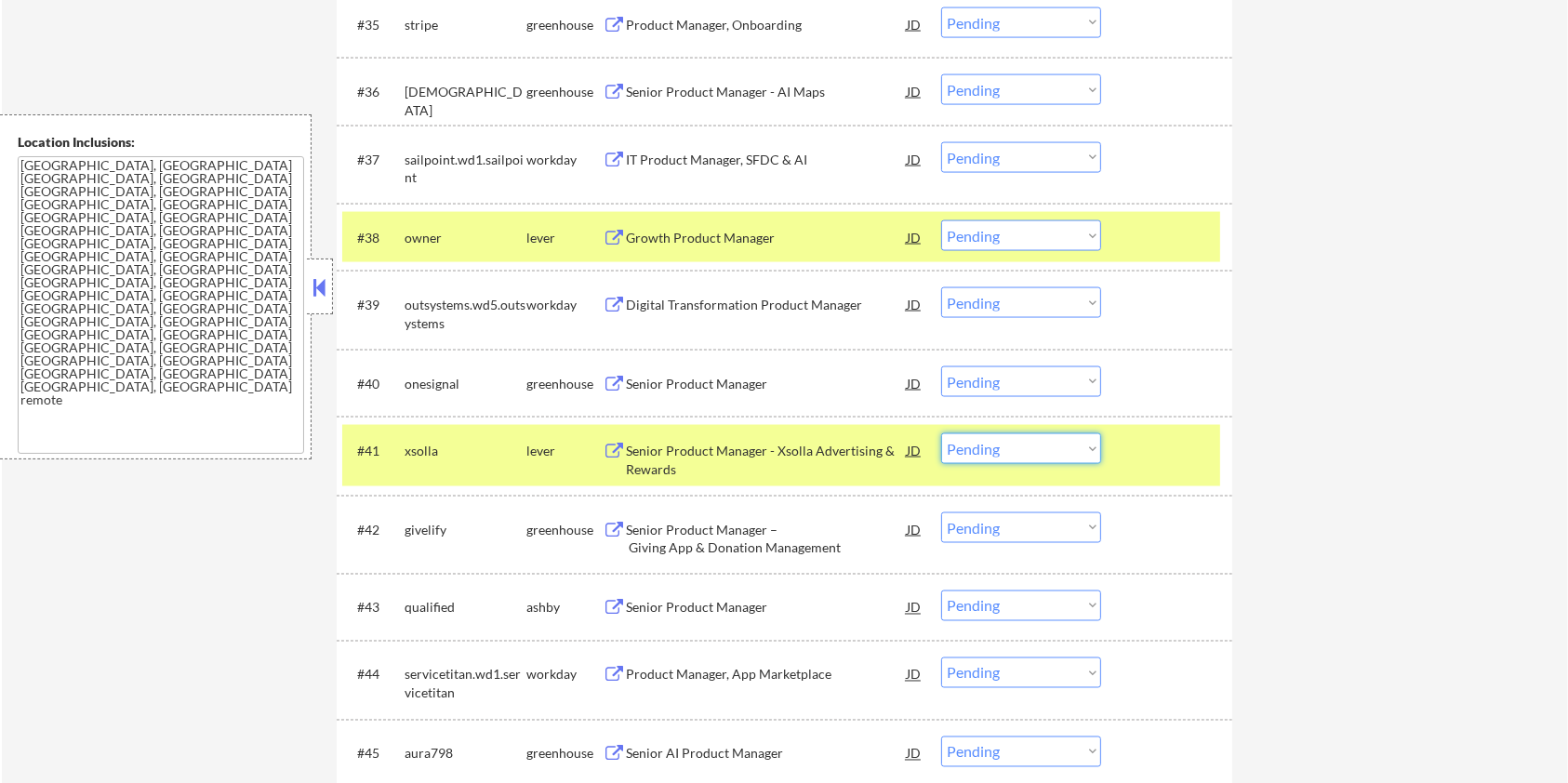
click at [1022, 445] on select "Choose an option... Pending Applied Excluded (Questions) Excluded (Expired) Exc…" at bounding box center [1021, 449] width 160 height 30
click at [941, 434] on select "Choose an option... Pending Applied Excluded (Questions) Excluded (Expired) Exc…" at bounding box center [1021, 449] width 160 height 30
select select ""pending""
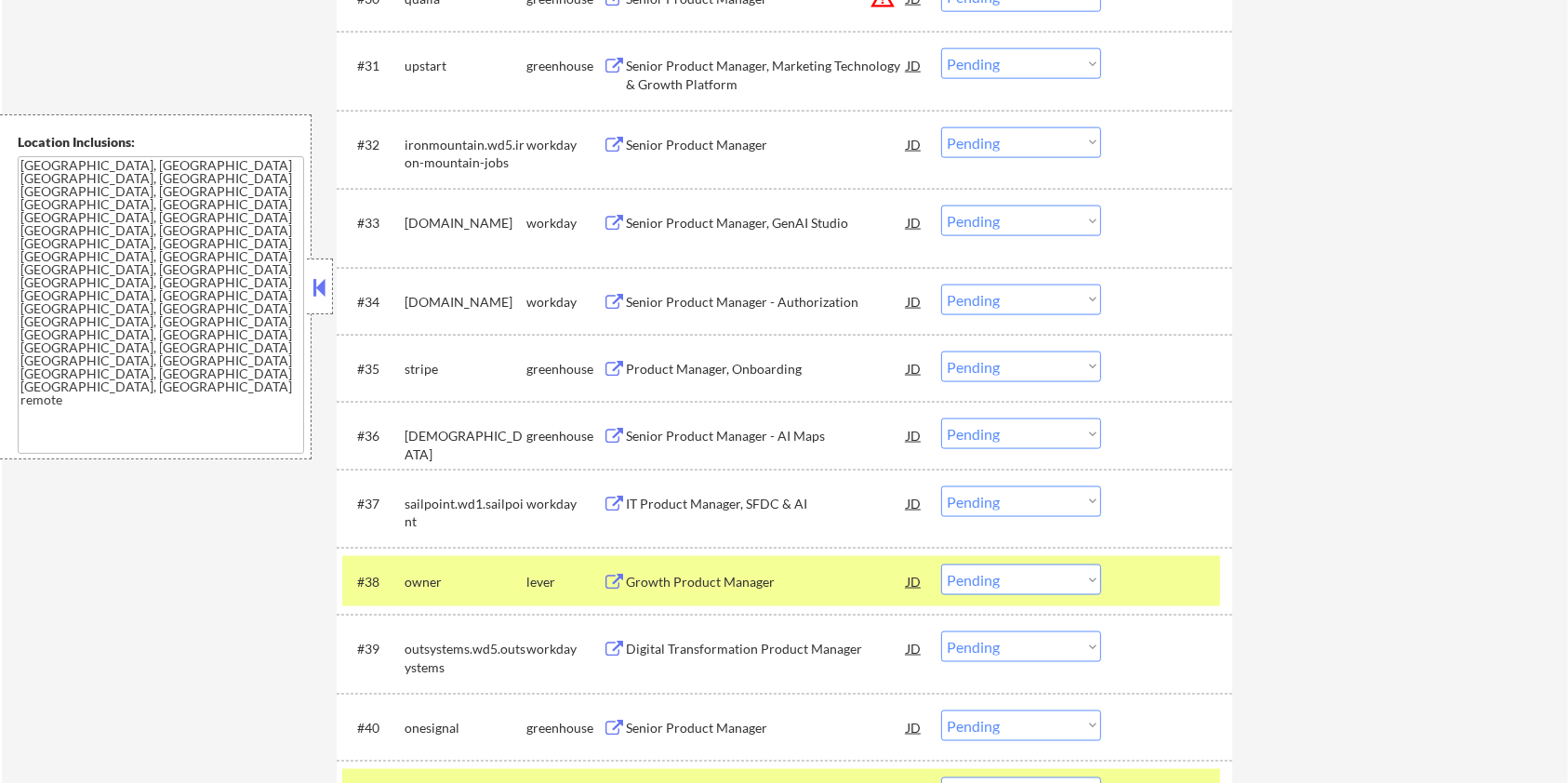
scroll to position [2648, 0]
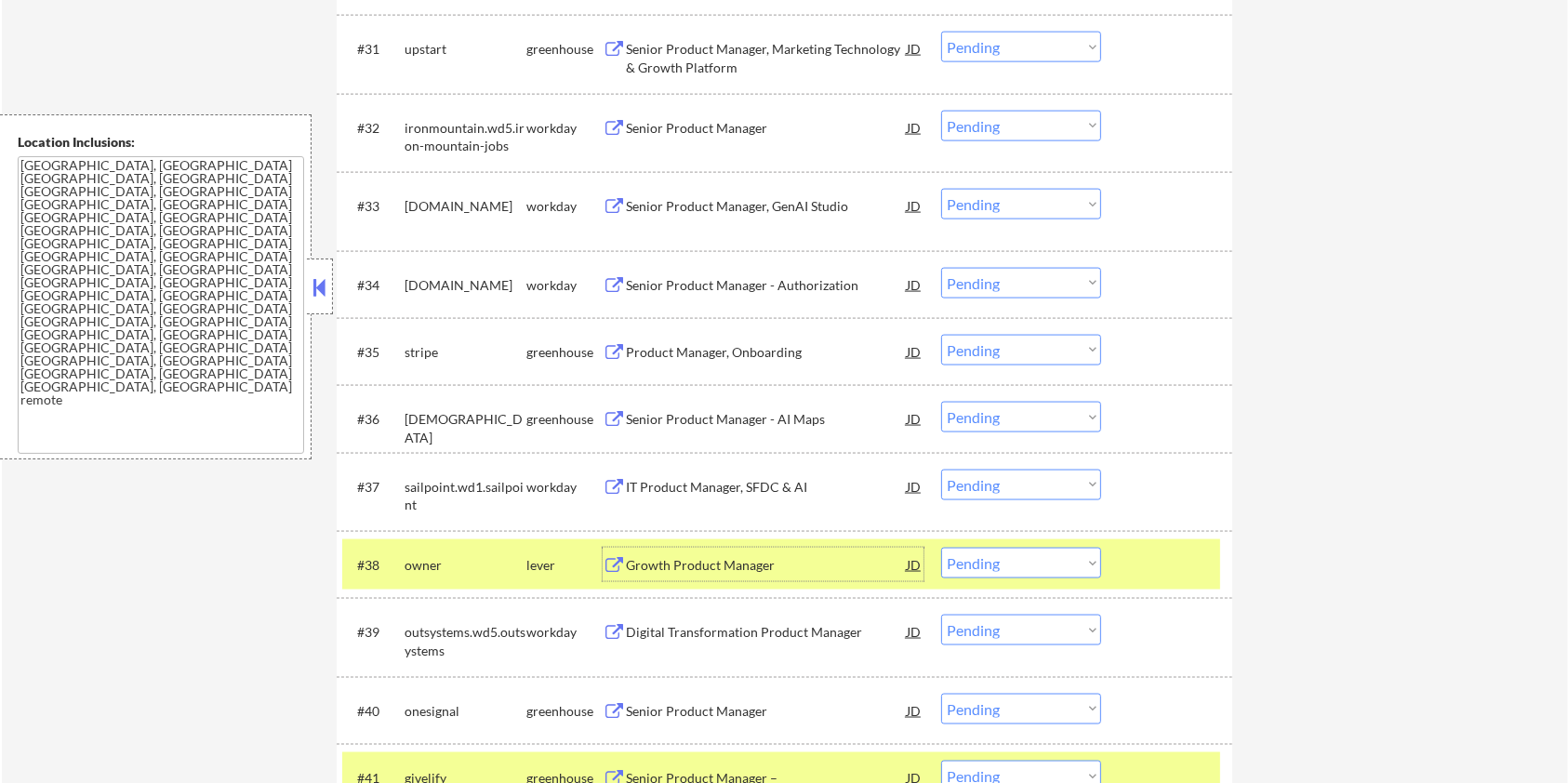
click at [651, 557] on div "Growth Product Manager" at bounding box center [765, 565] width 280 height 19
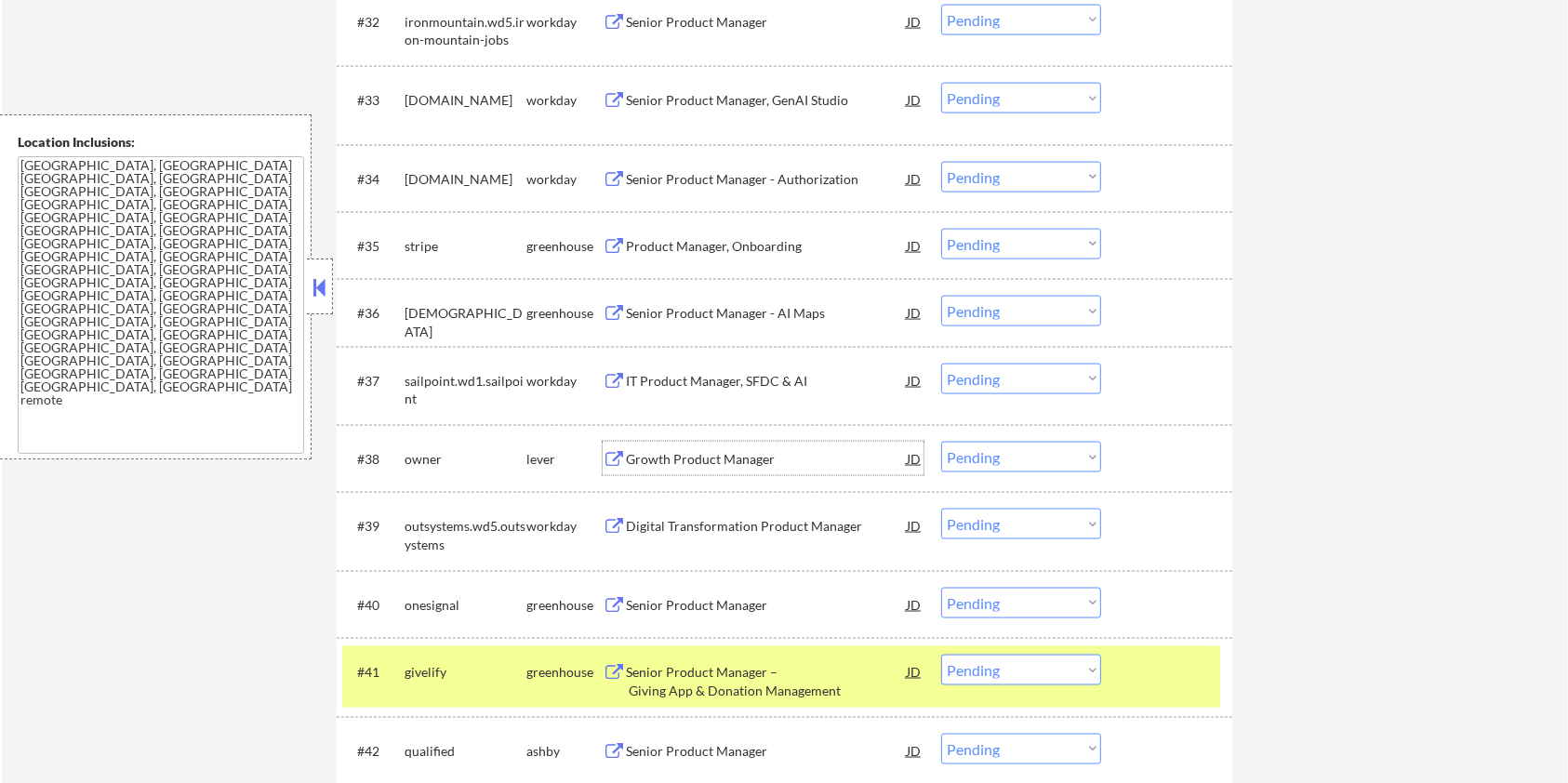
scroll to position [2897, 0]
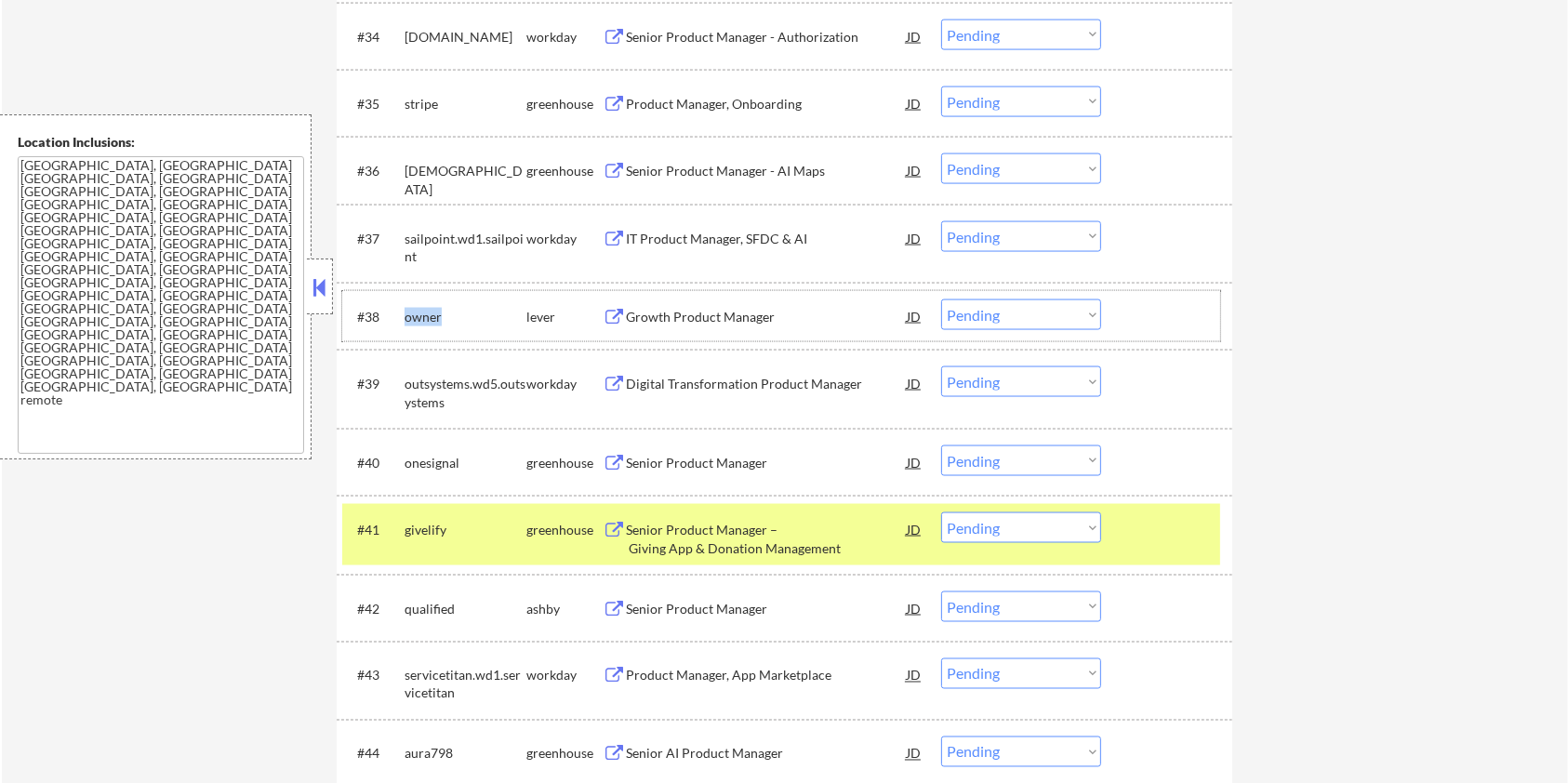
drag, startPoint x: 456, startPoint y: 312, endPoint x: 401, endPoint y: 324, distance: 56.3
click at [401, 324] on div "#38 owner lever Growth Product Manager JD warning_amber Choose an option... Pen…" at bounding box center [781, 316] width 877 height 50
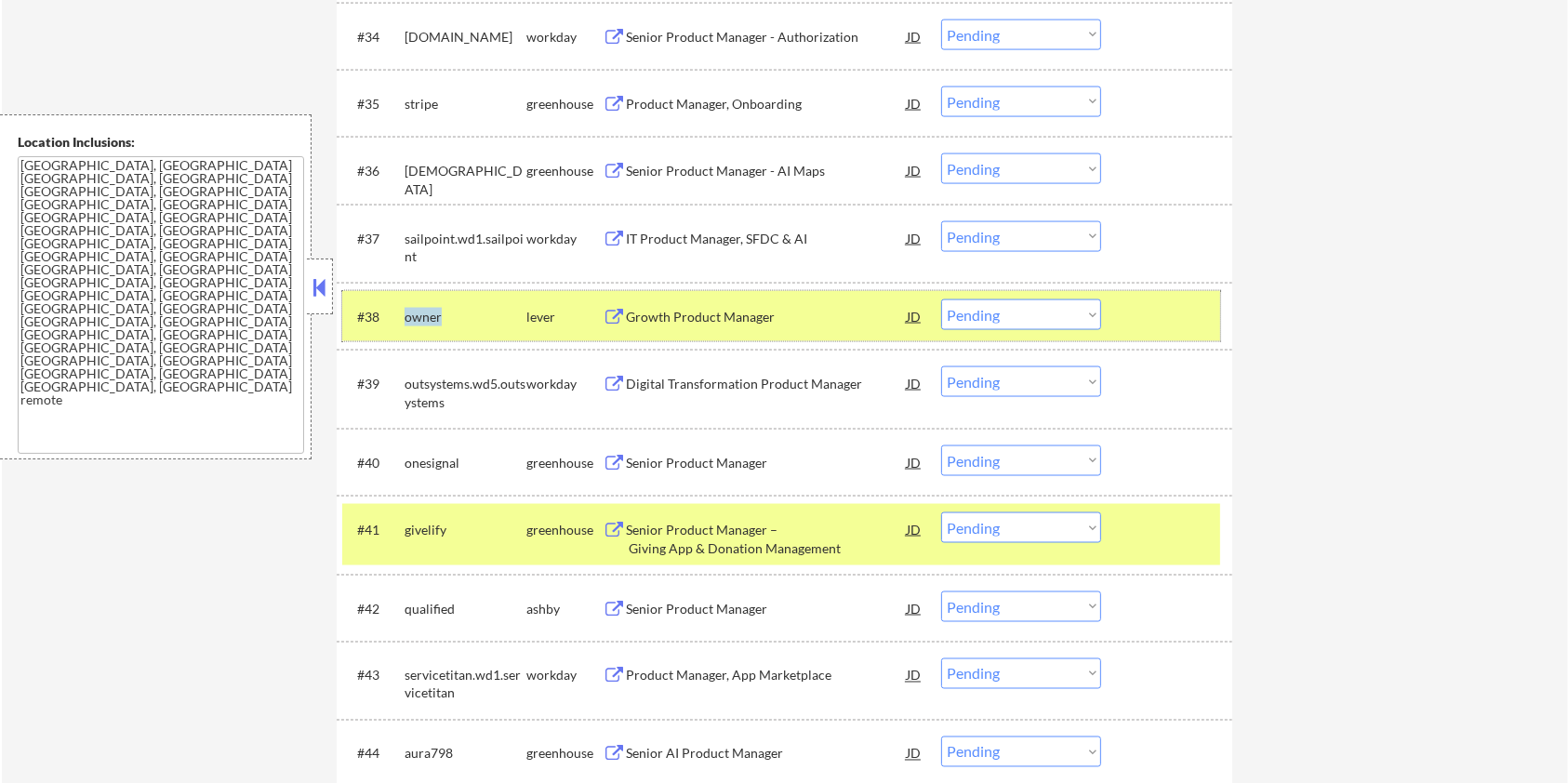
click at [1006, 310] on select "Choose an option... Pending Applied Excluded (Questions) Excluded (Expired) Exc…" at bounding box center [1021, 314] width 160 height 30
click at [941, 299] on select "Choose an option... Pending Applied Excluded (Questions) Excluded (Expired) Exc…" at bounding box center [1021, 314] width 160 height 30
select select ""pending""
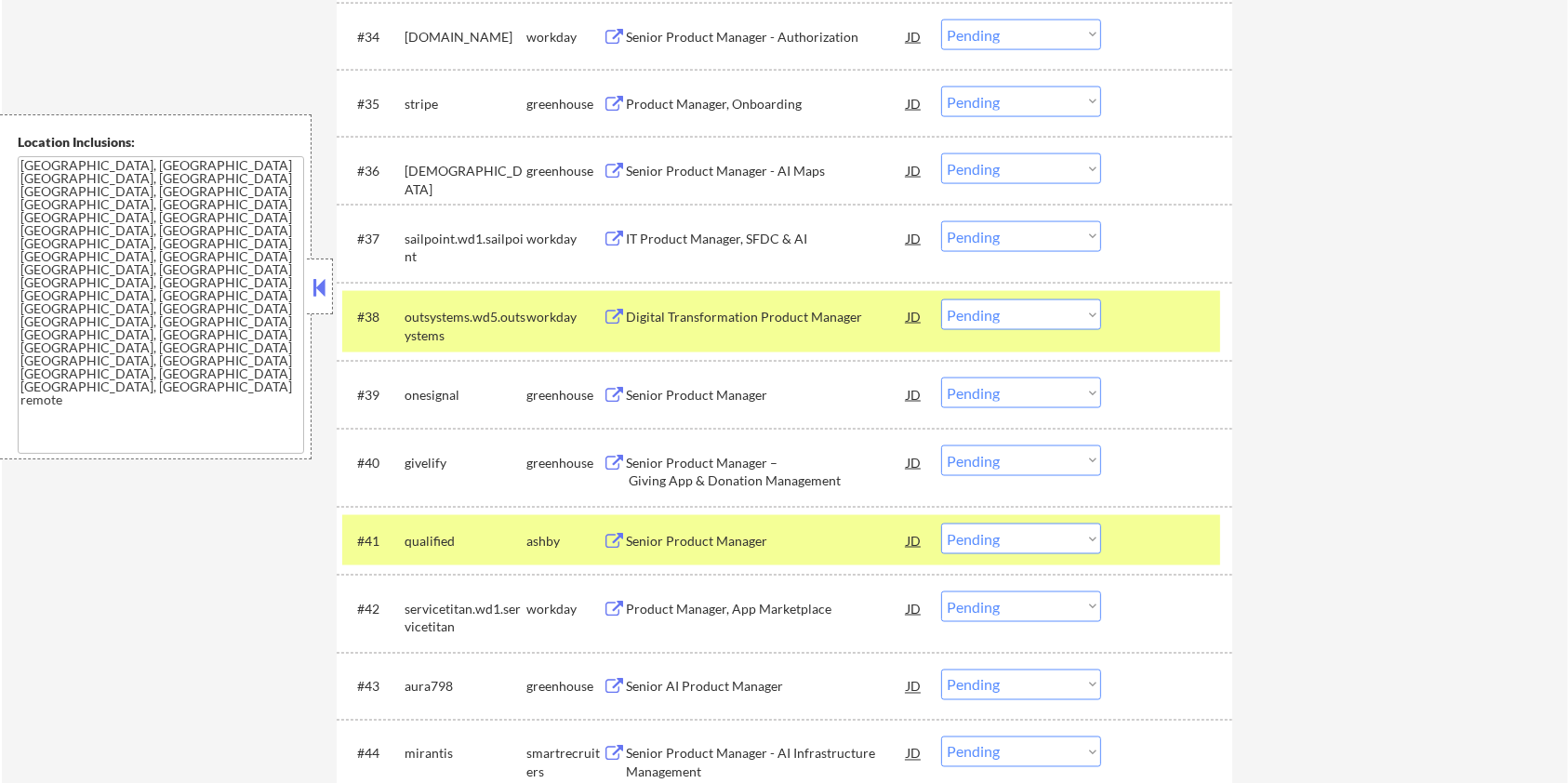
click at [1140, 316] on div at bounding box center [1169, 316] width 82 height 33
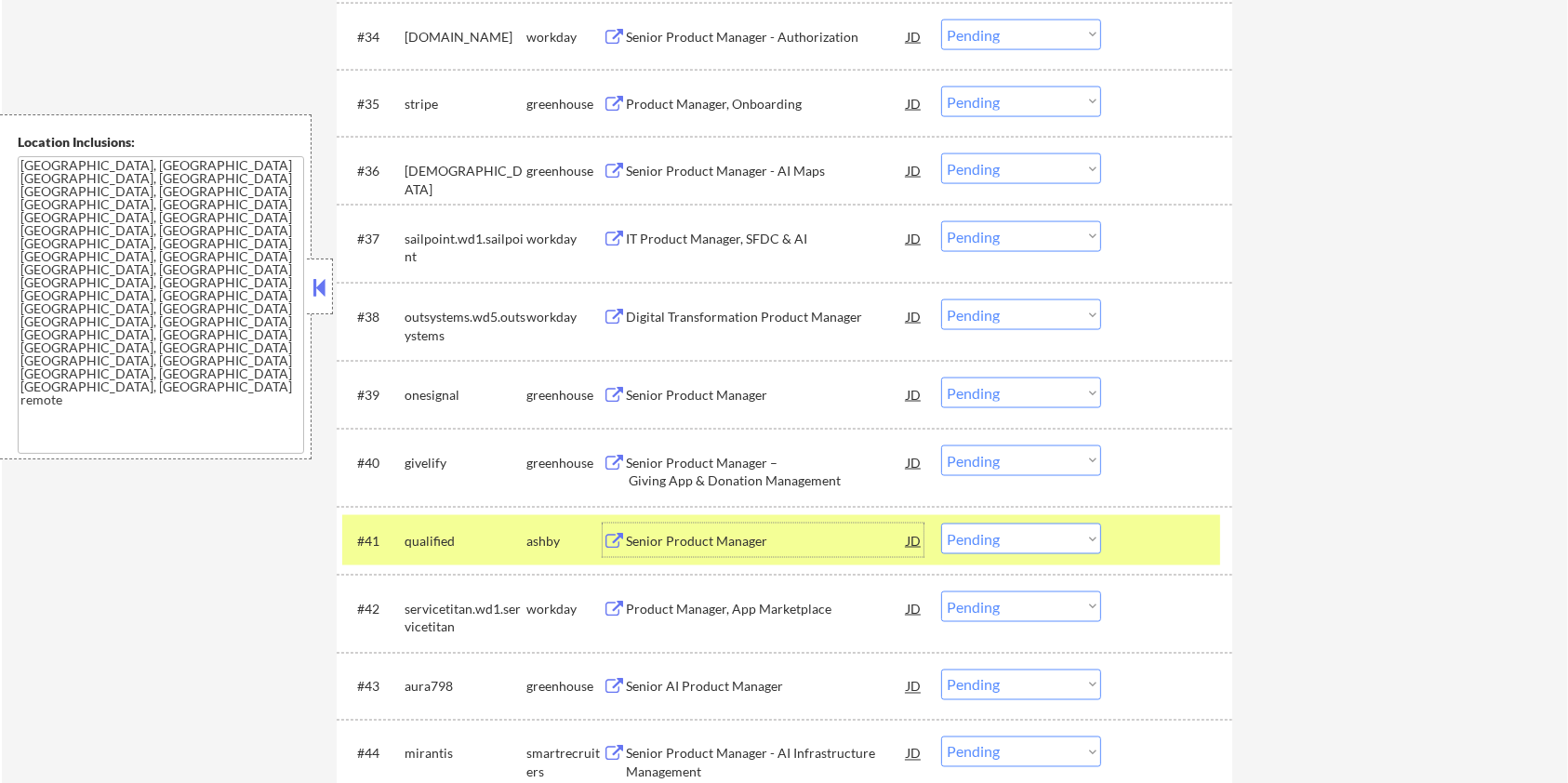
click at [707, 537] on div "Senior Product Manager" at bounding box center [765, 541] width 280 height 19
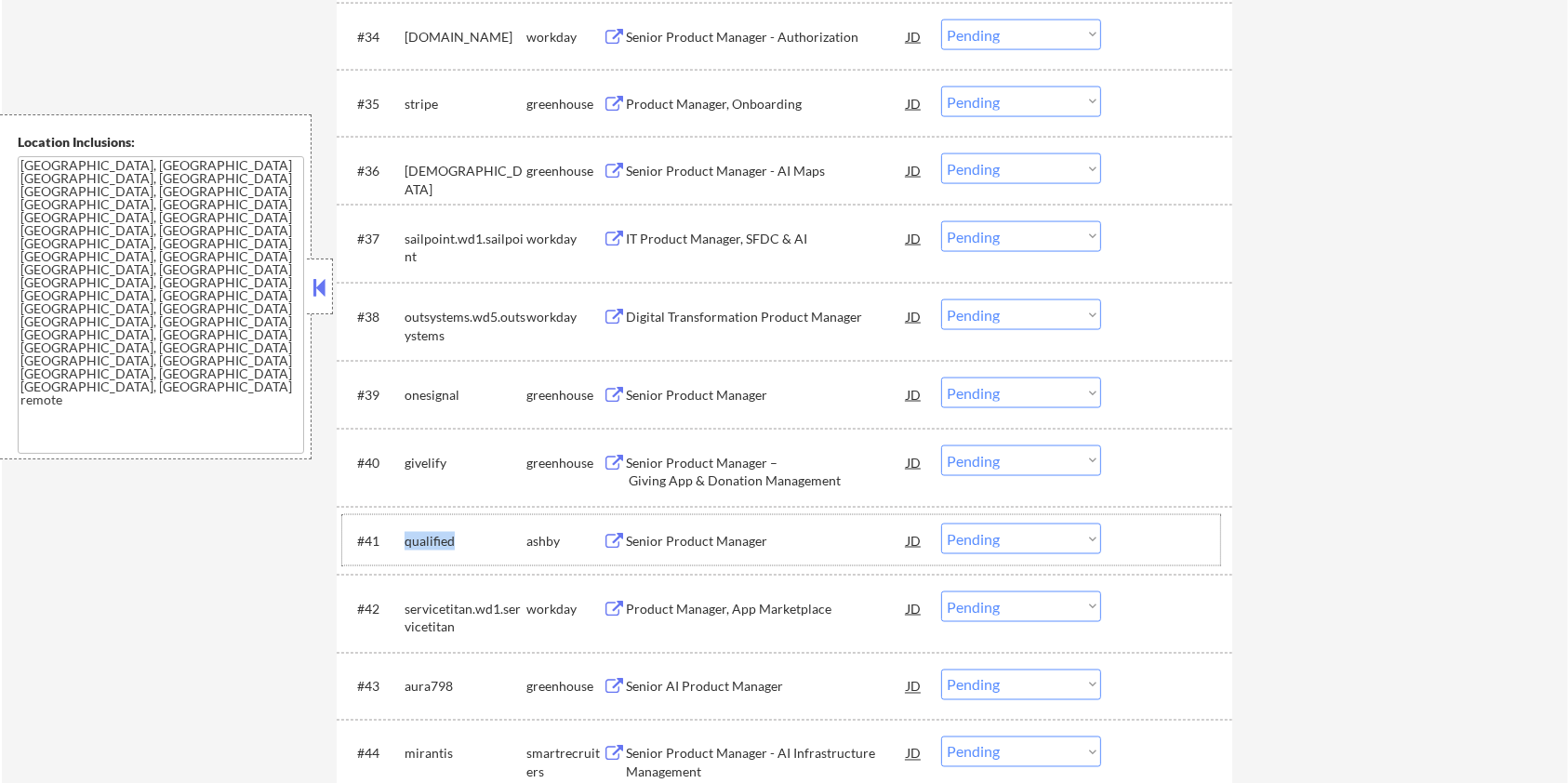
drag, startPoint x: 461, startPoint y: 538, endPoint x: 406, endPoint y: 542, distance: 55.1
click at [406, 542] on div "qualified" at bounding box center [465, 541] width 122 height 19
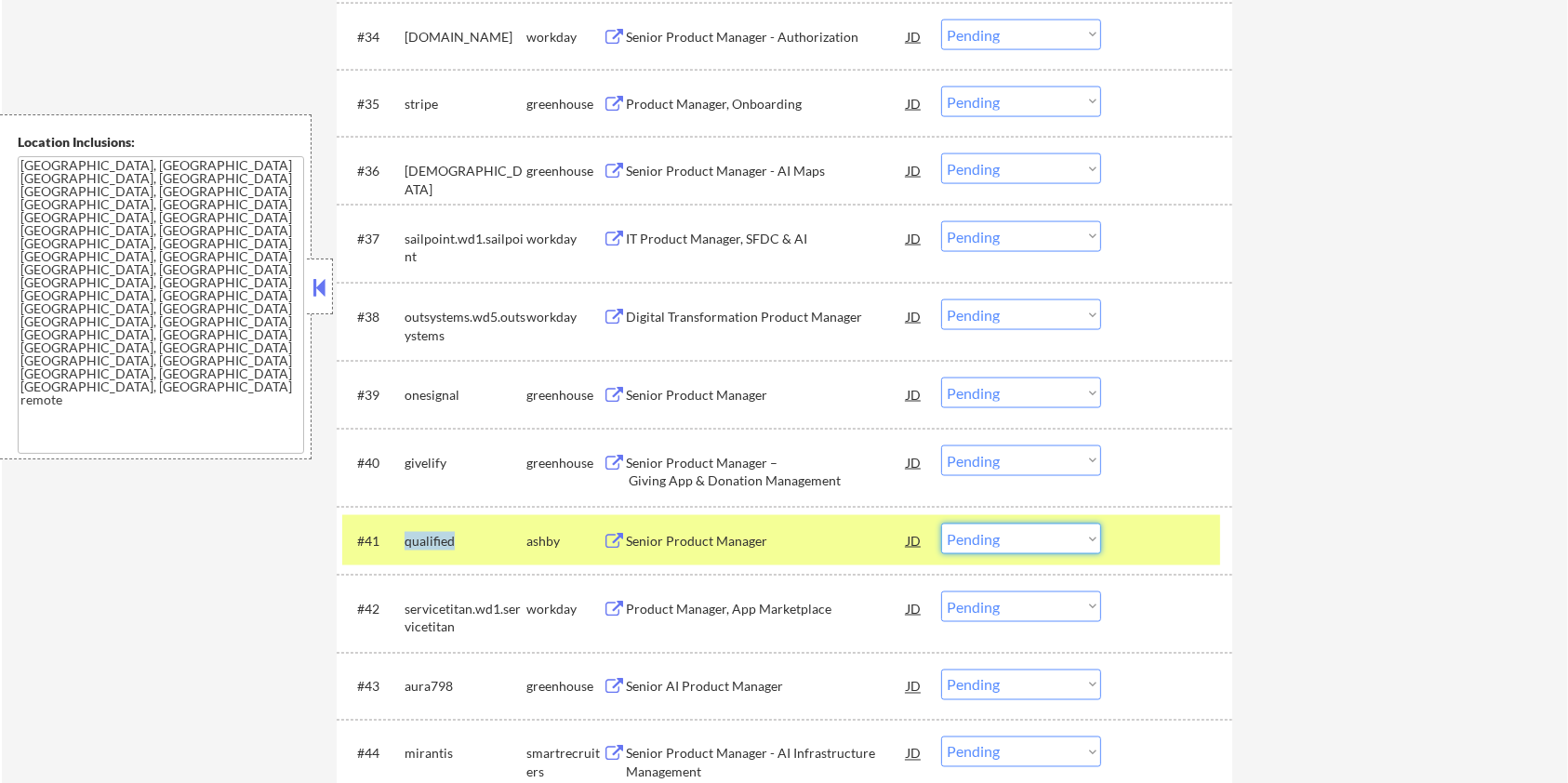
click at [1003, 539] on select "Choose an option... Pending Applied Excluded (Questions) Excluded (Expired) Exc…" at bounding box center [1021, 538] width 160 height 30
click at [941, 523] on select "Choose an option... Pending Applied Excluded (Questions) Excluded (Expired) Exc…" at bounding box center [1021, 538] width 160 height 30
select select ""pending""
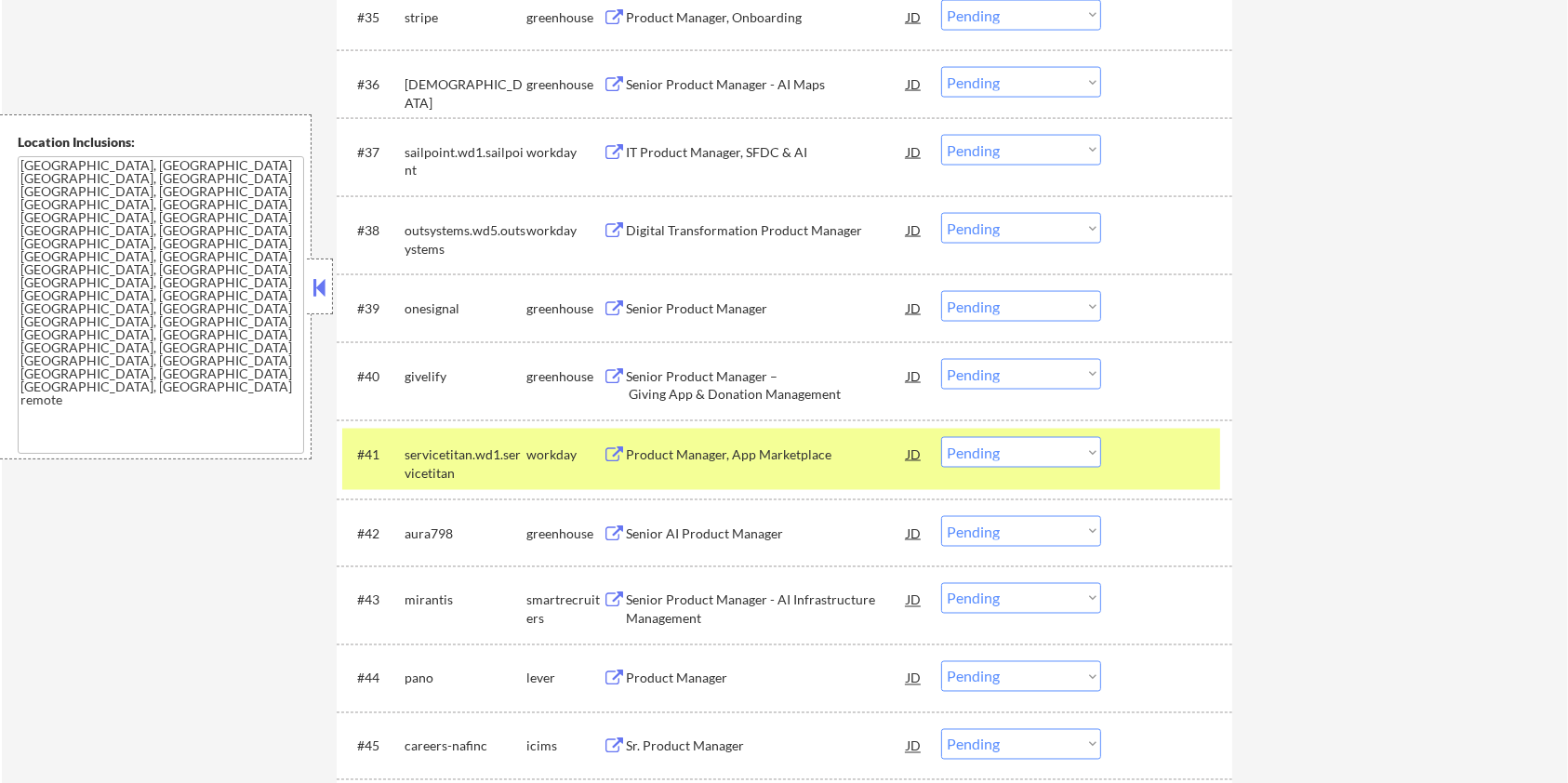
scroll to position [3145, 0]
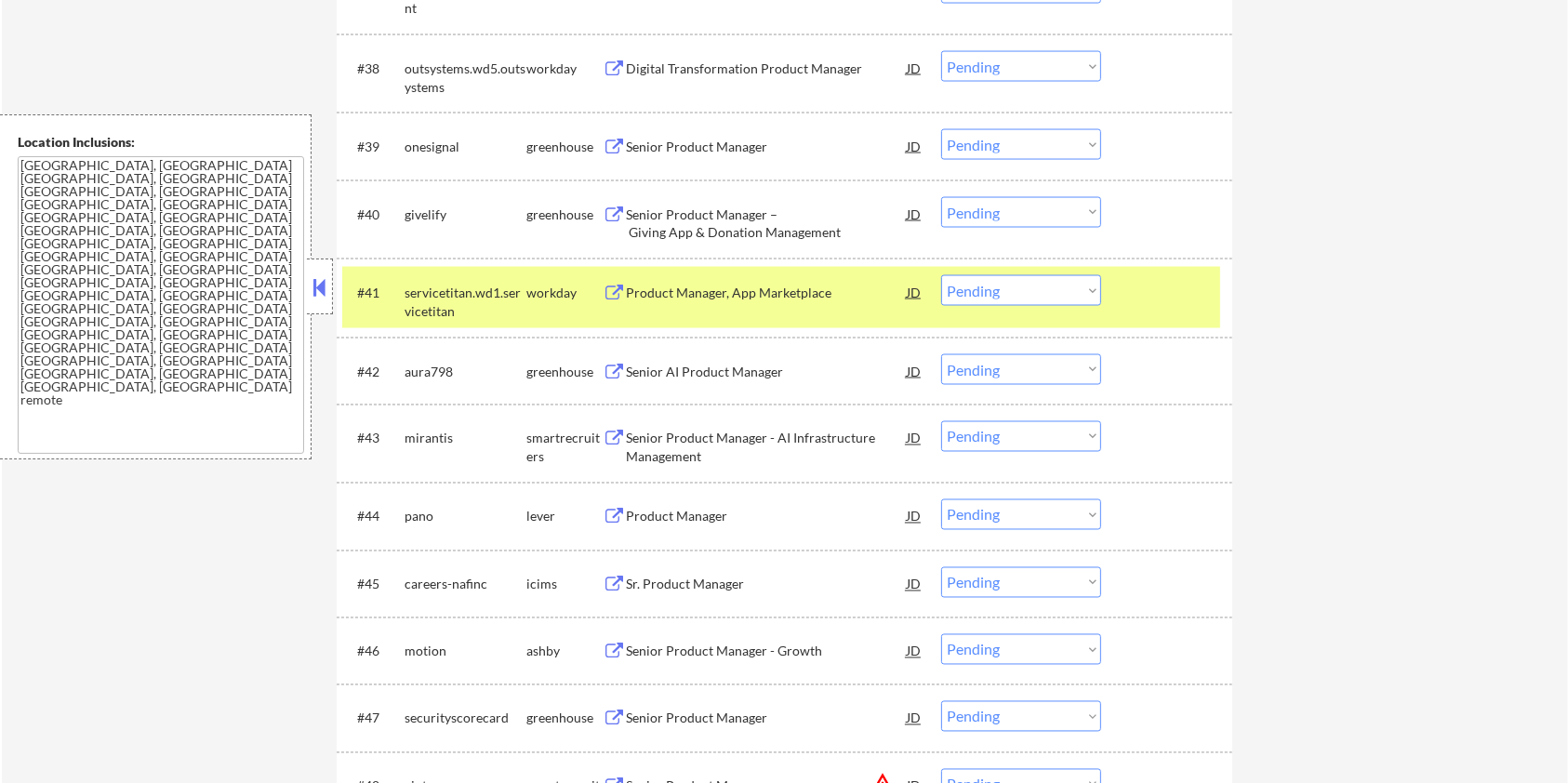
click at [655, 515] on div "Product Manager" at bounding box center [765, 516] width 280 height 19
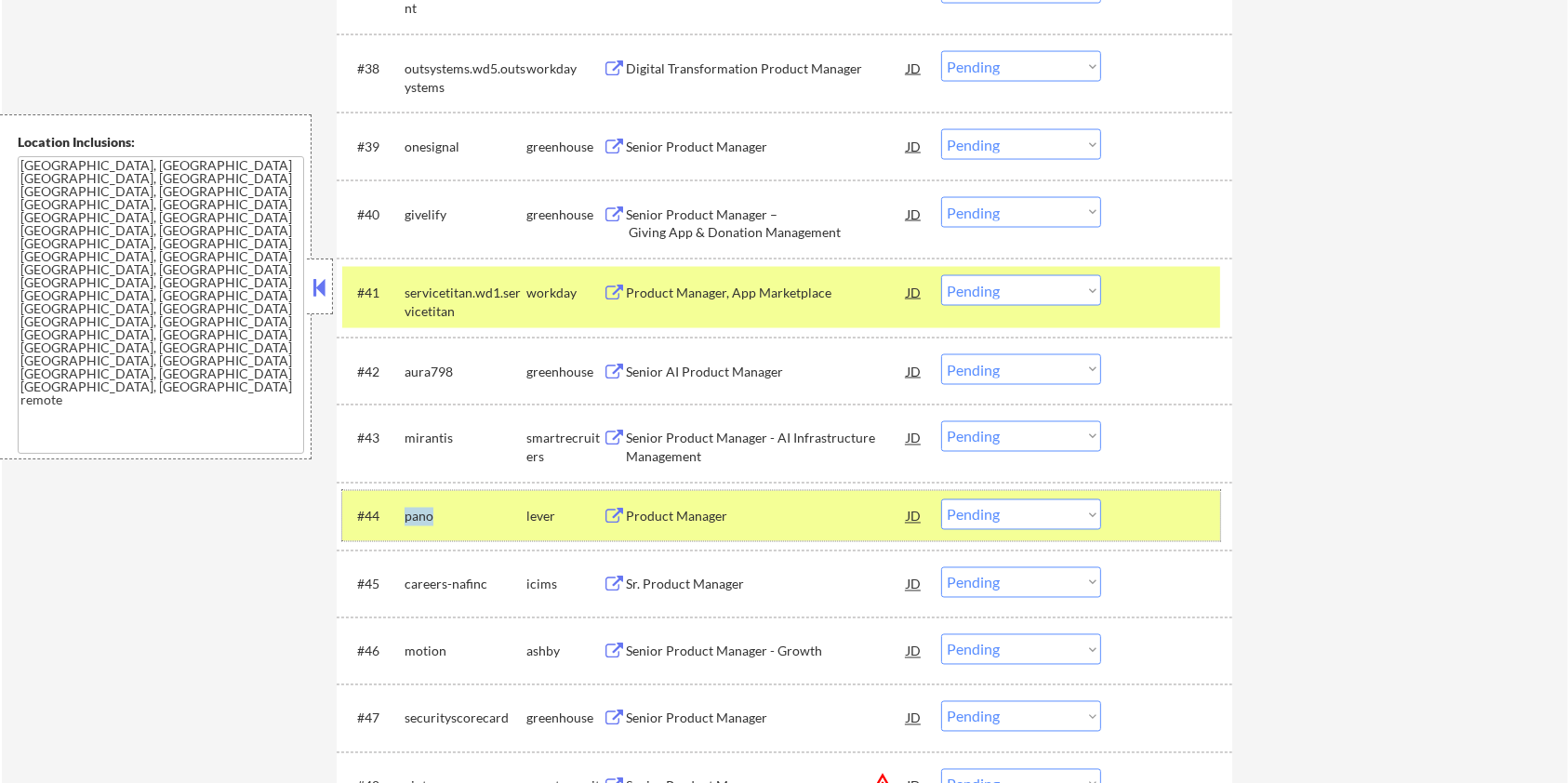
drag, startPoint x: 447, startPoint y: 521, endPoint x: 401, endPoint y: 519, distance: 46.0
click at [401, 519] on div "#44 pano lever Product Manager JD warning_amber Choose an option... Pending App…" at bounding box center [781, 515] width 877 height 50
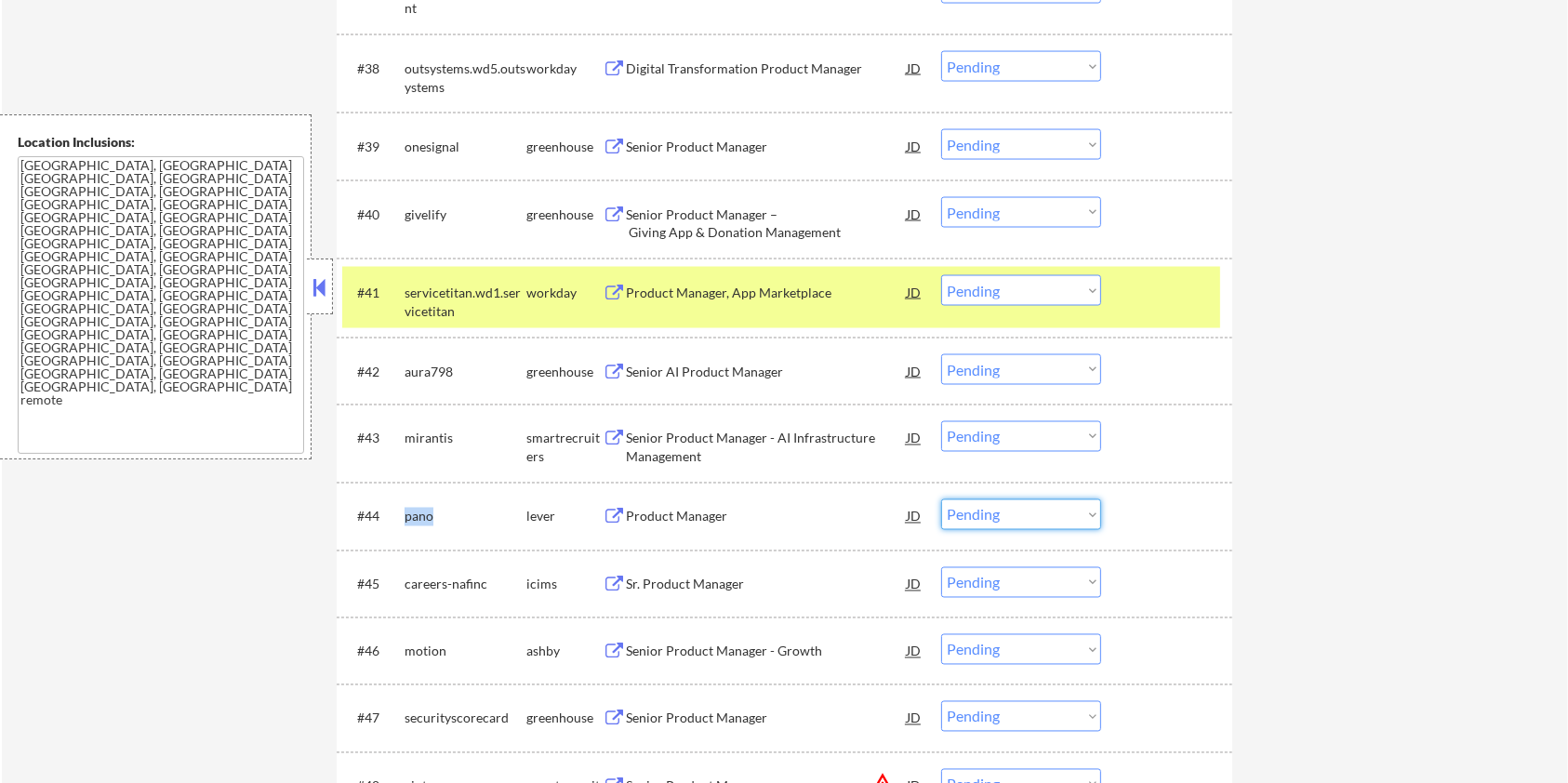
click at [1029, 517] on select "Choose an option... Pending Applied Excluded (Questions) Excluded (Expired) Exc…" at bounding box center [1021, 514] width 160 height 30
click at [941, 500] on select "Choose an option... Pending Applied Excluded (Questions) Excluded (Expired) Exc…" at bounding box center [1021, 514] width 160 height 30
select select ""pending""
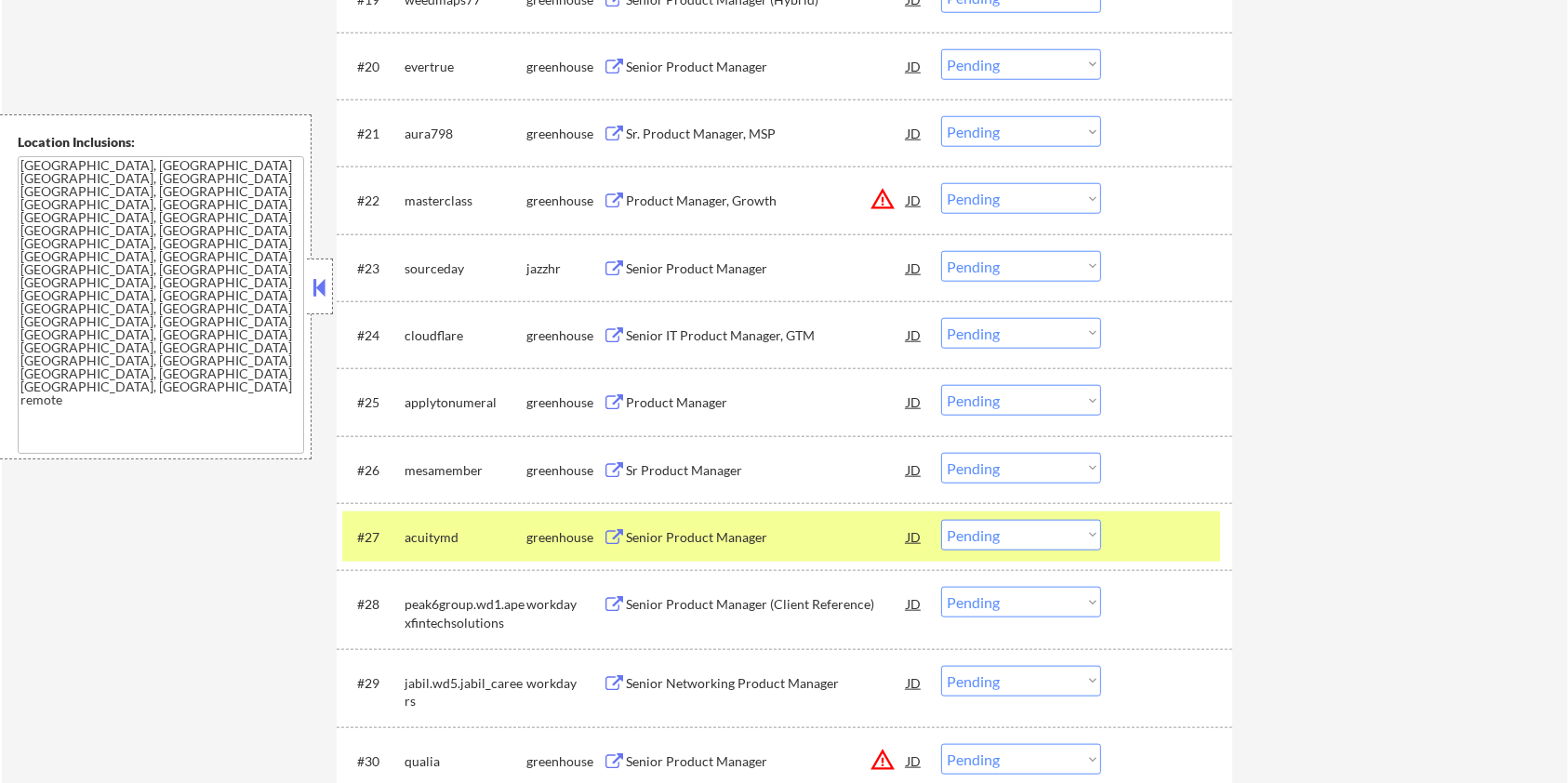
scroll to position [2064, 0]
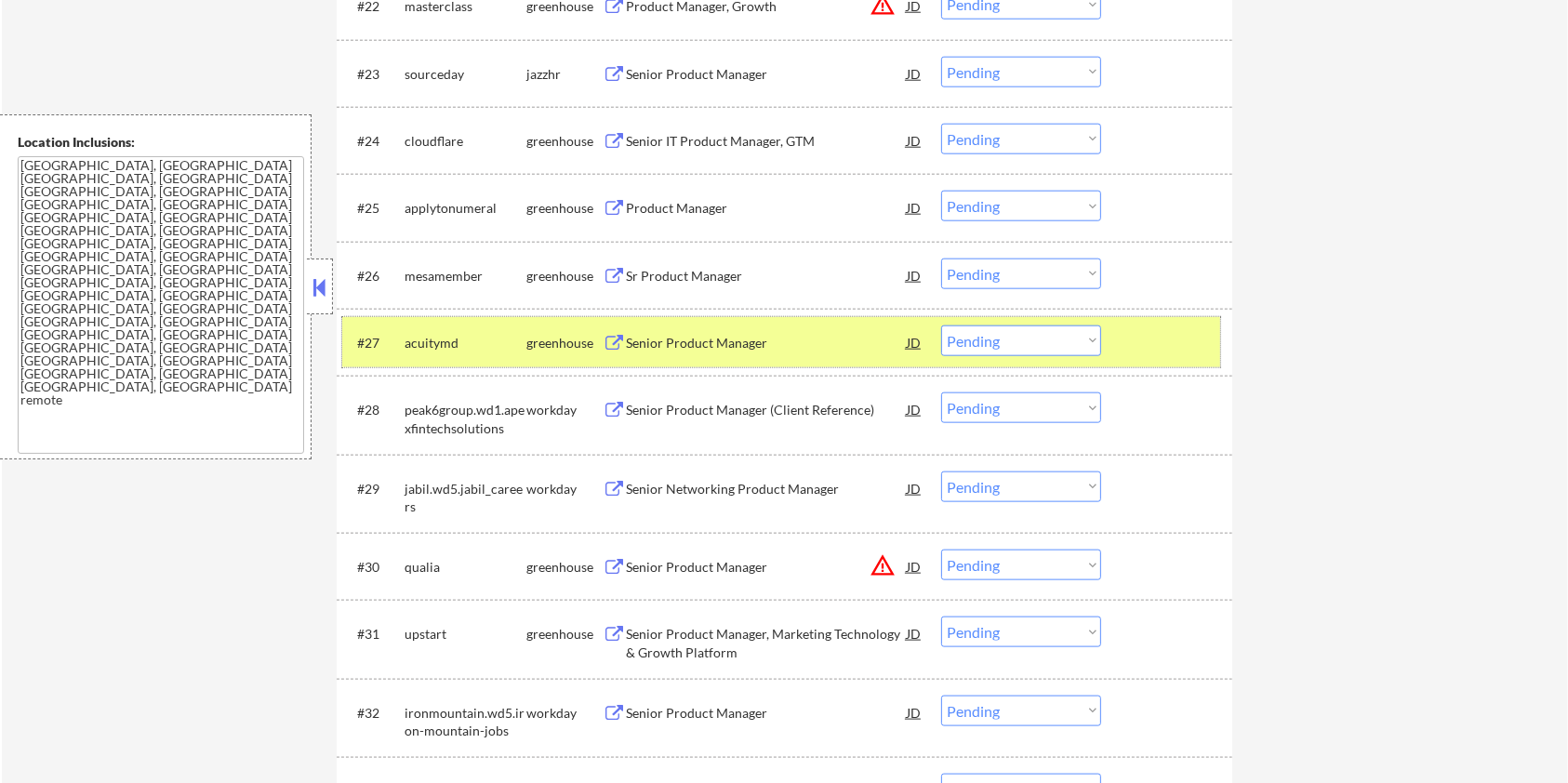
click at [1178, 341] on div at bounding box center [1169, 342] width 82 height 33
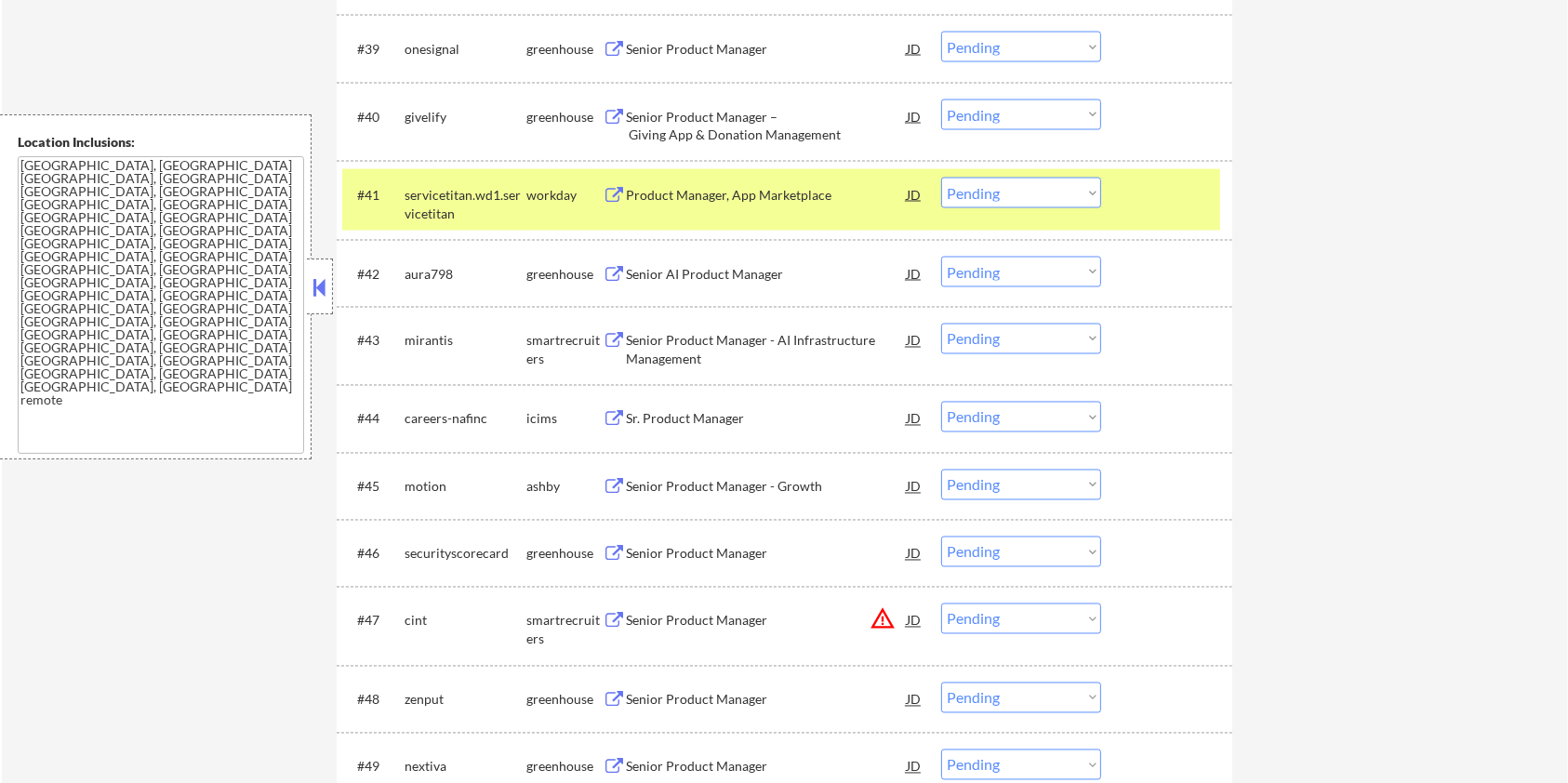
scroll to position [3303, 0]
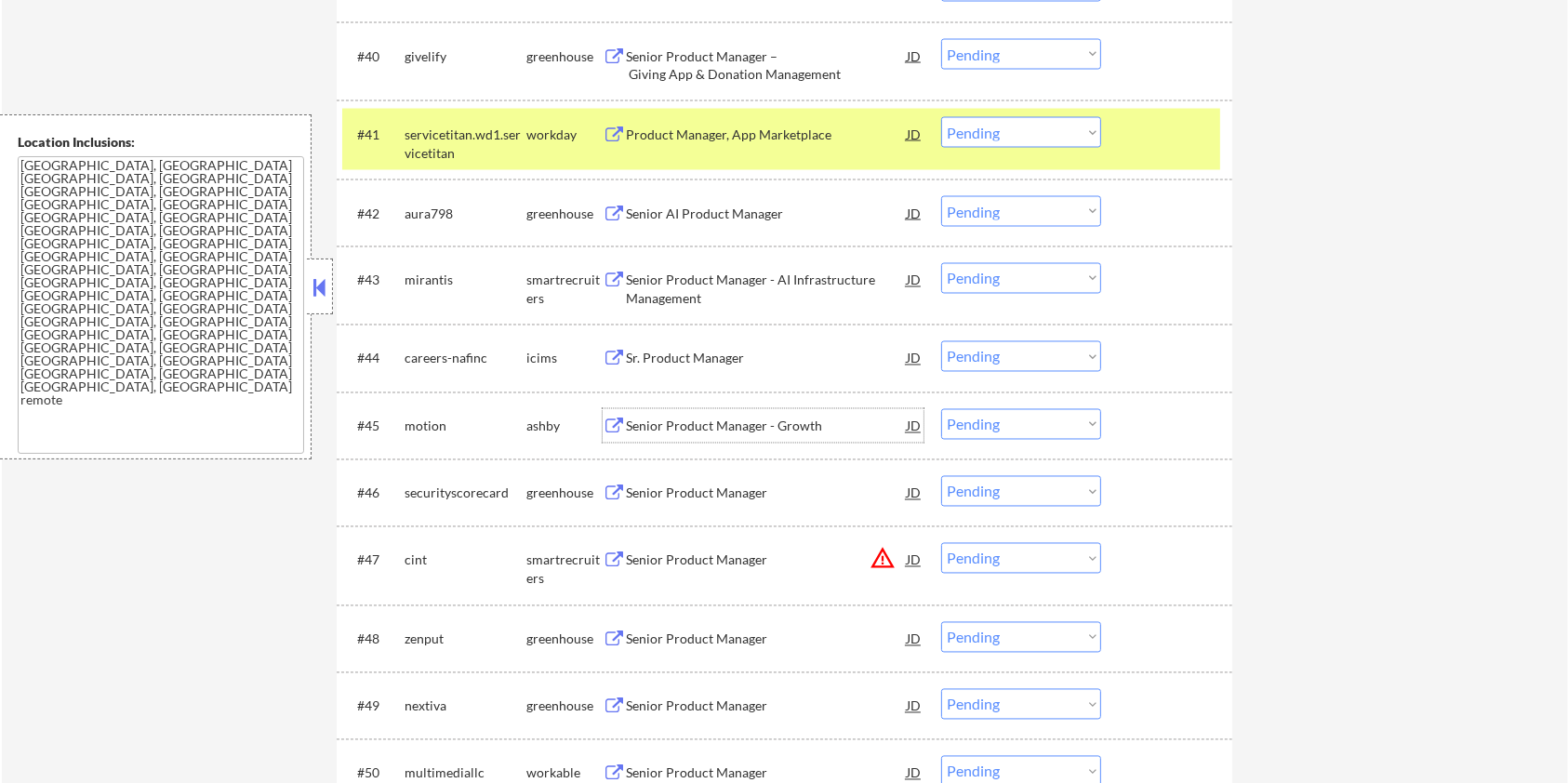
click at [725, 420] on div "Senior Product Manager - Growth" at bounding box center [765, 426] width 280 height 19
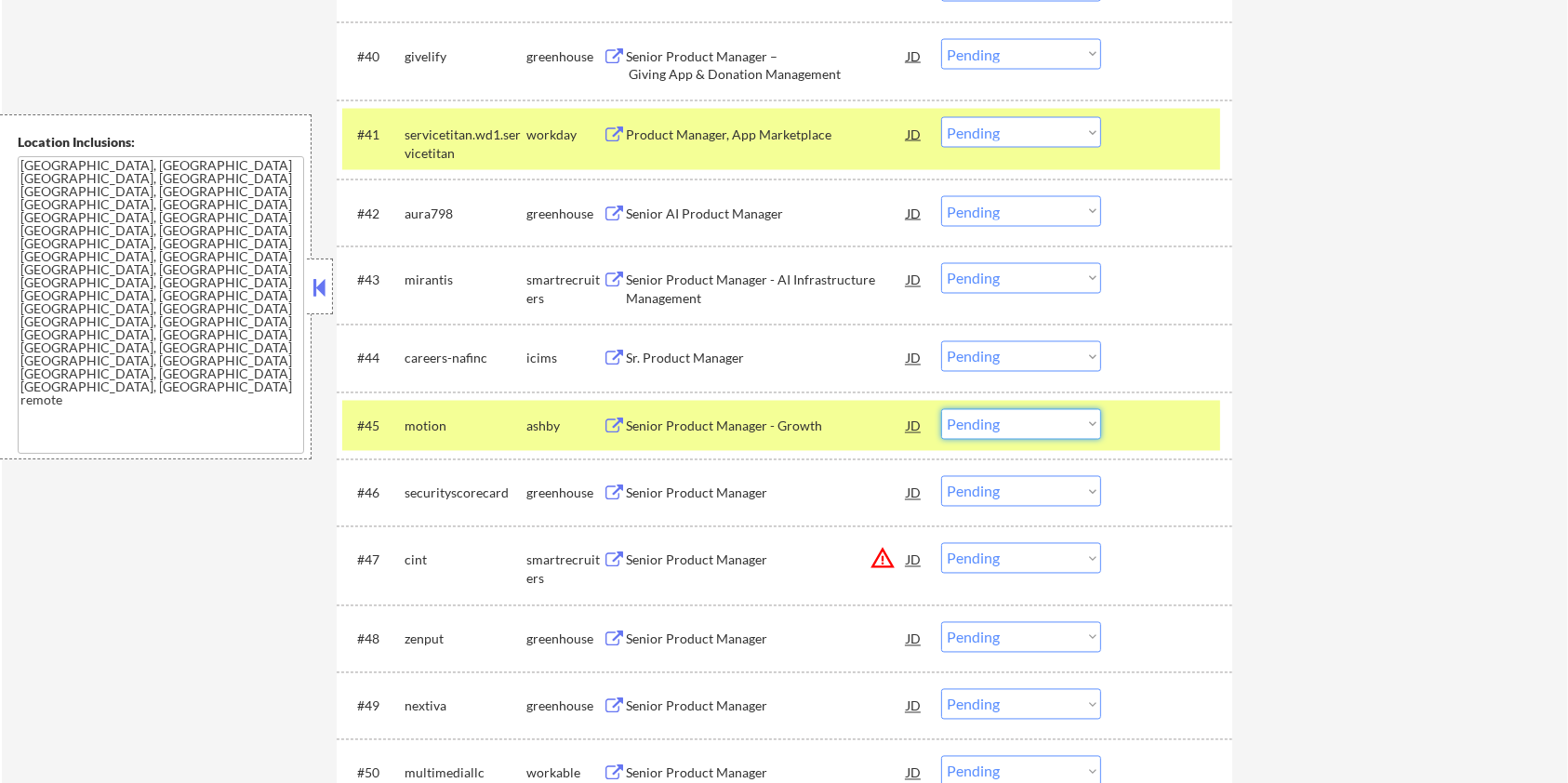
click at [1047, 420] on select "Choose an option... Pending Applied Excluded (Questions) Excluded (Expired) Exc…" at bounding box center [1021, 424] width 160 height 30
click at [941, 409] on select "Choose an option... Pending Applied Excluded (Questions) Excluded (Expired) Exc…" at bounding box center [1021, 424] width 160 height 30
select select ""pending""
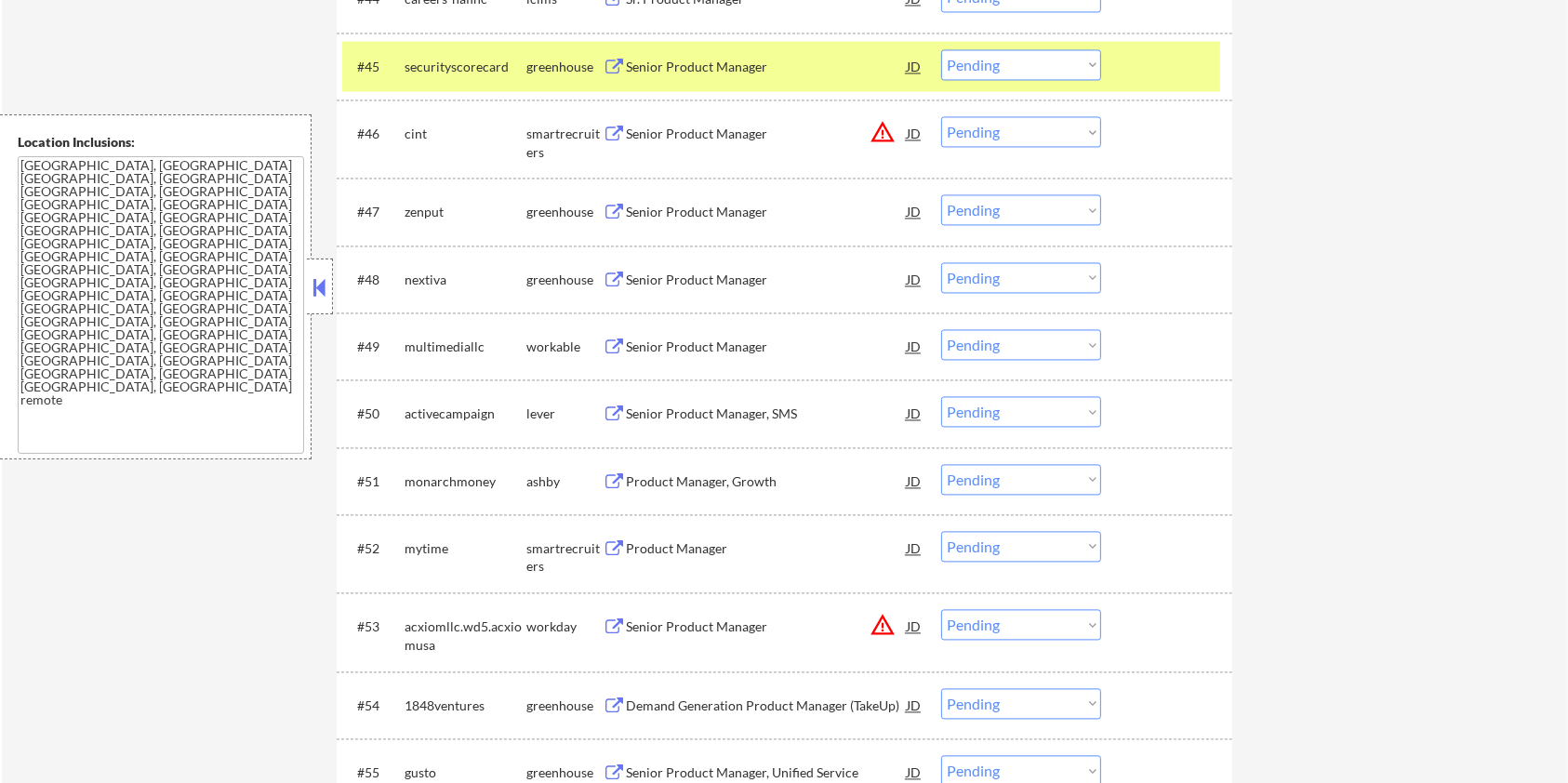
scroll to position [3675, 0]
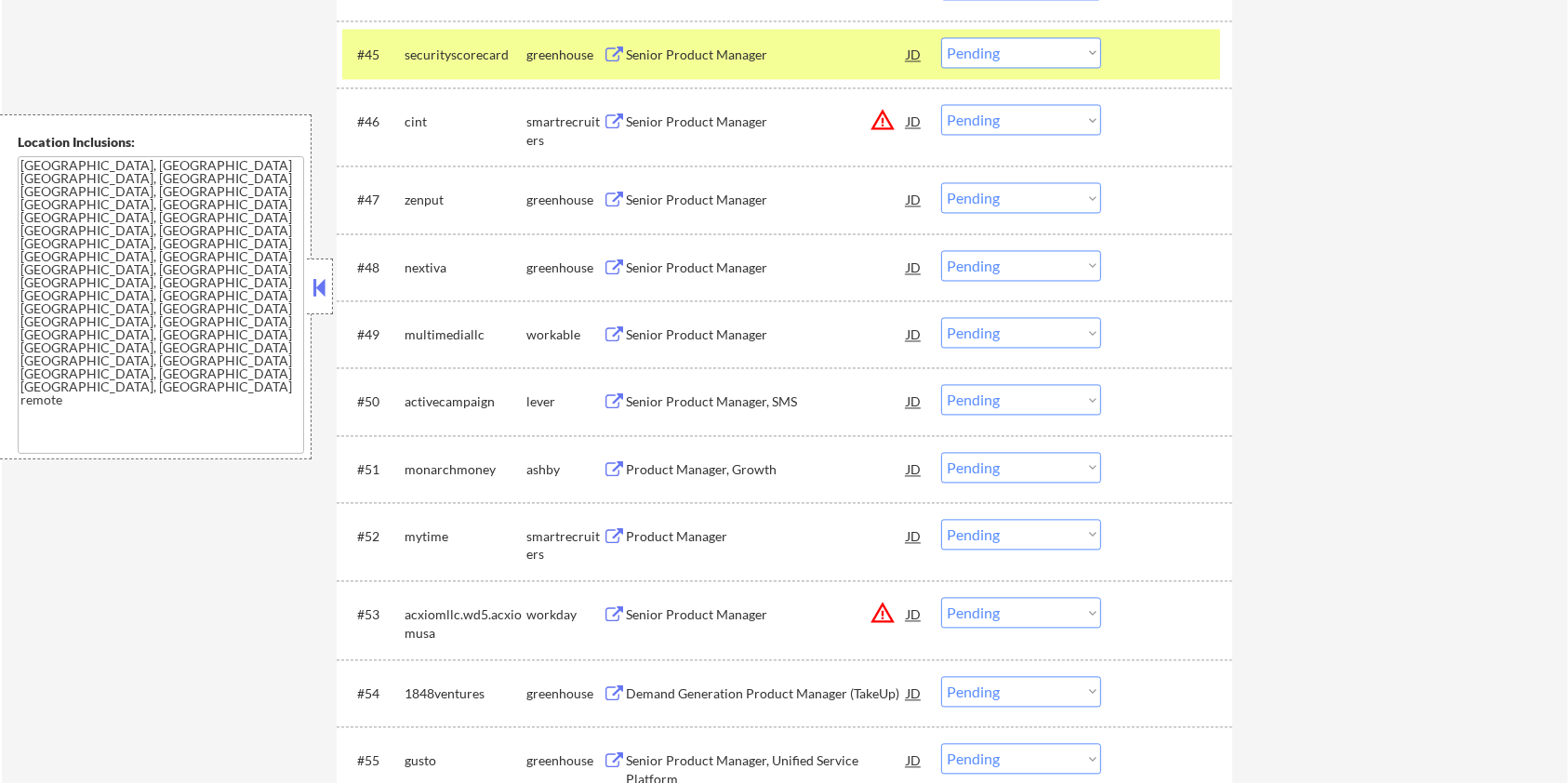
click at [683, 398] on div "Senior Product Manager, SMS" at bounding box center [765, 401] width 280 height 19
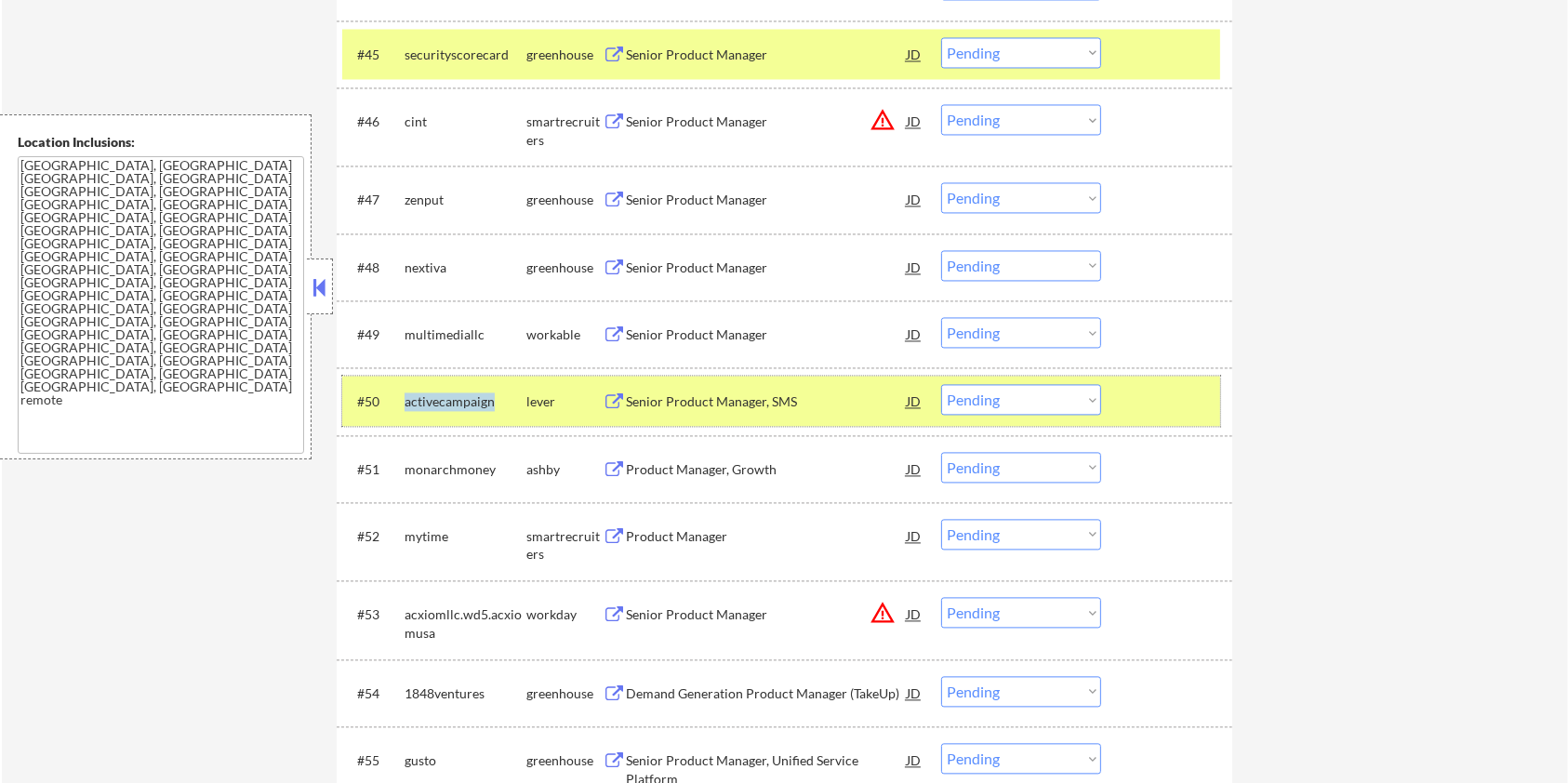
drag, startPoint x: 499, startPoint y: 392, endPoint x: 401, endPoint y: 398, distance: 98.2
click at [401, 398] on div "#50 activecampaign lever Senior Product Manager, SMS JD warning_amber Choose an…" at bounding box center [781, 400] width 877 height 50
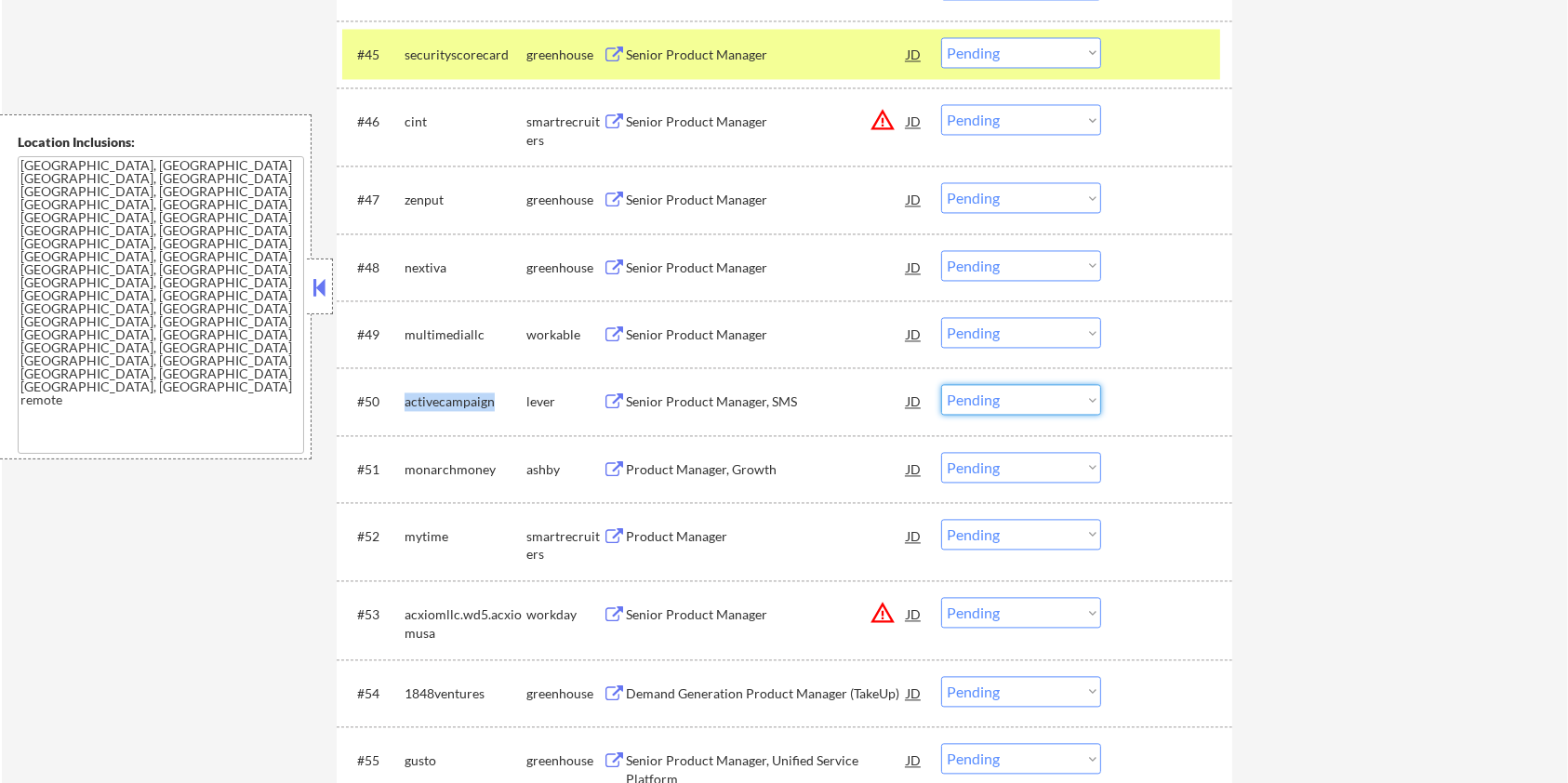
click at [1011, 400] on select "Choose an option... Pending Applied Excluded (Questions) Excluded (Expired) Exc…" at bounding box center [1021, 398] width 160 height 30
click at [941, 384] on select "Choose an option... Pending Applied Excluded (Questions) Excluded (Expired) Exc…" at bounding box center [1021, 398] width 160 height 30
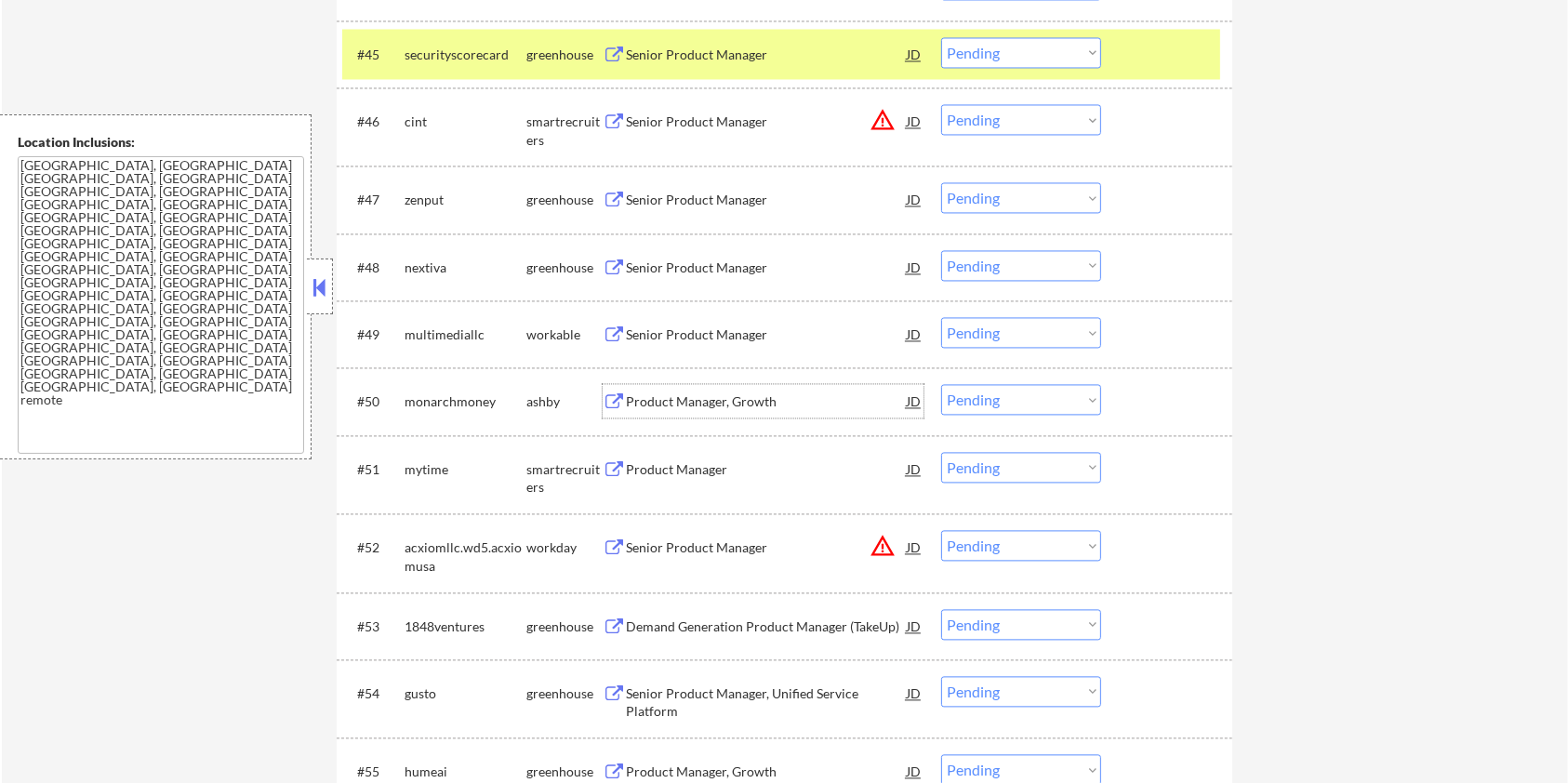
click at [758, 397] on div "Product Manager, Growth" at bounding box center [765, 401] width 280 height 19
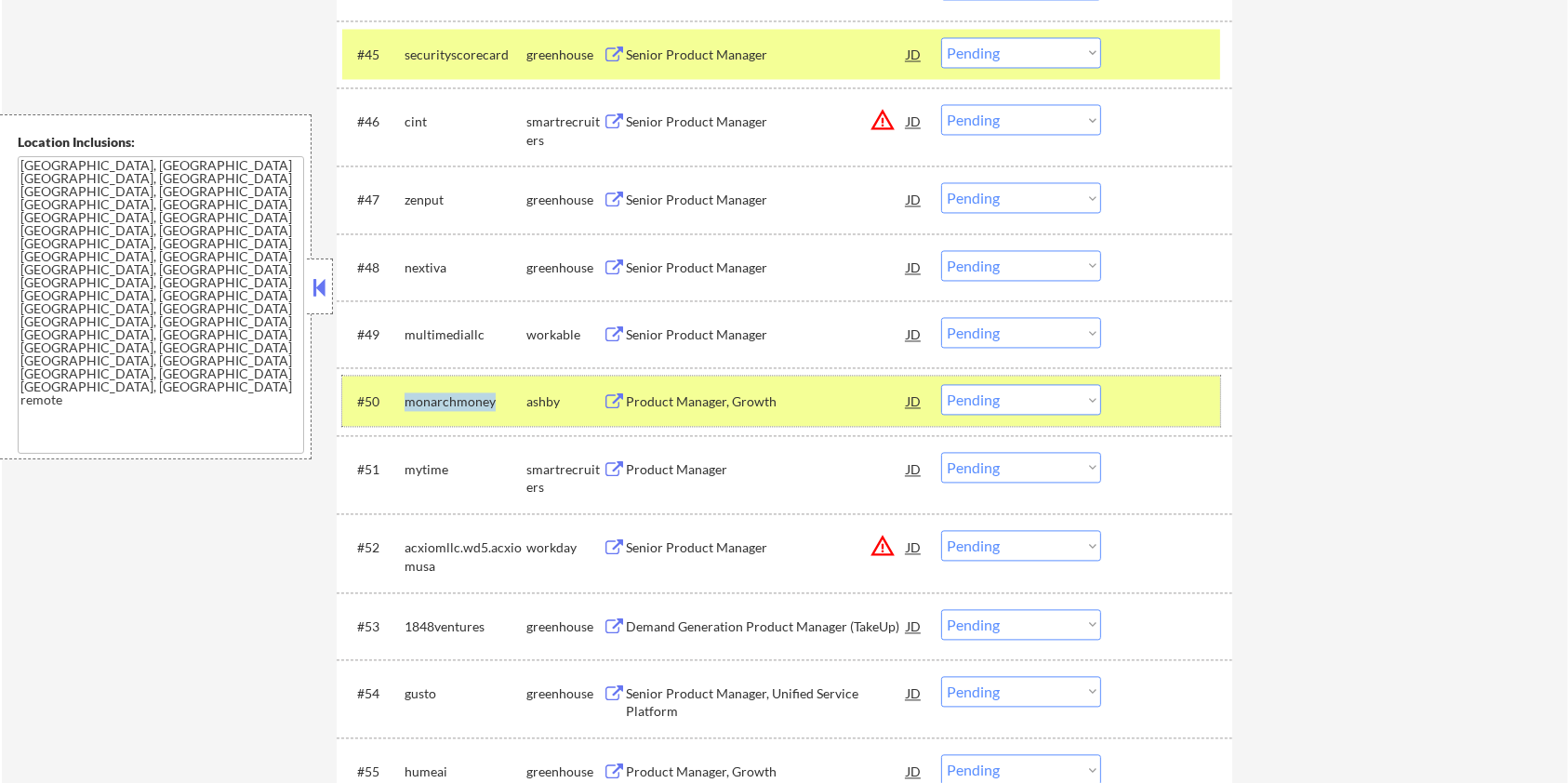
drag, startPoint x: 499, startPoint y: 392, endPoint x: 400, endPoint y: 398, distance: 99.2
click at [400, 398] on div "#50 monarchmoney [PERSON_NAME] Product Manager, Growth JD warning_amber Choose …" at bounding box center [781, 400] width 877 height 50
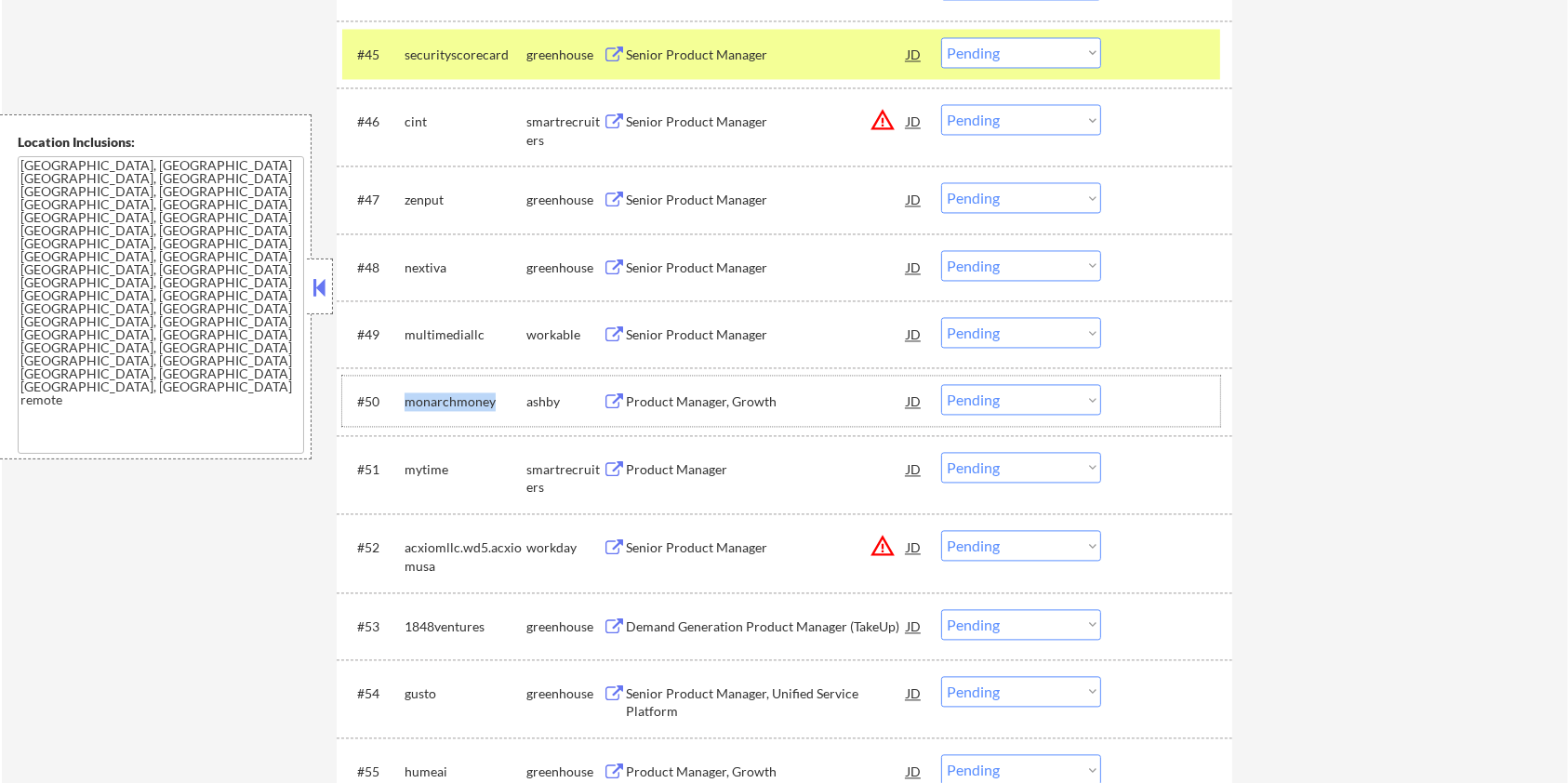
click at [980, 402] on select "Choose an option... Pending Applied Excluded (Questions) Excluded (Expired) Exc…" at bounding box center [1021, 398] width 160 height 30
click at [941, 384] on select "Choose an option... Pending Applied Excluded (Questions) Excluded (Expired) Exc…" at bounding box center [1021, 398] width 160 height 30
select select ""pending""
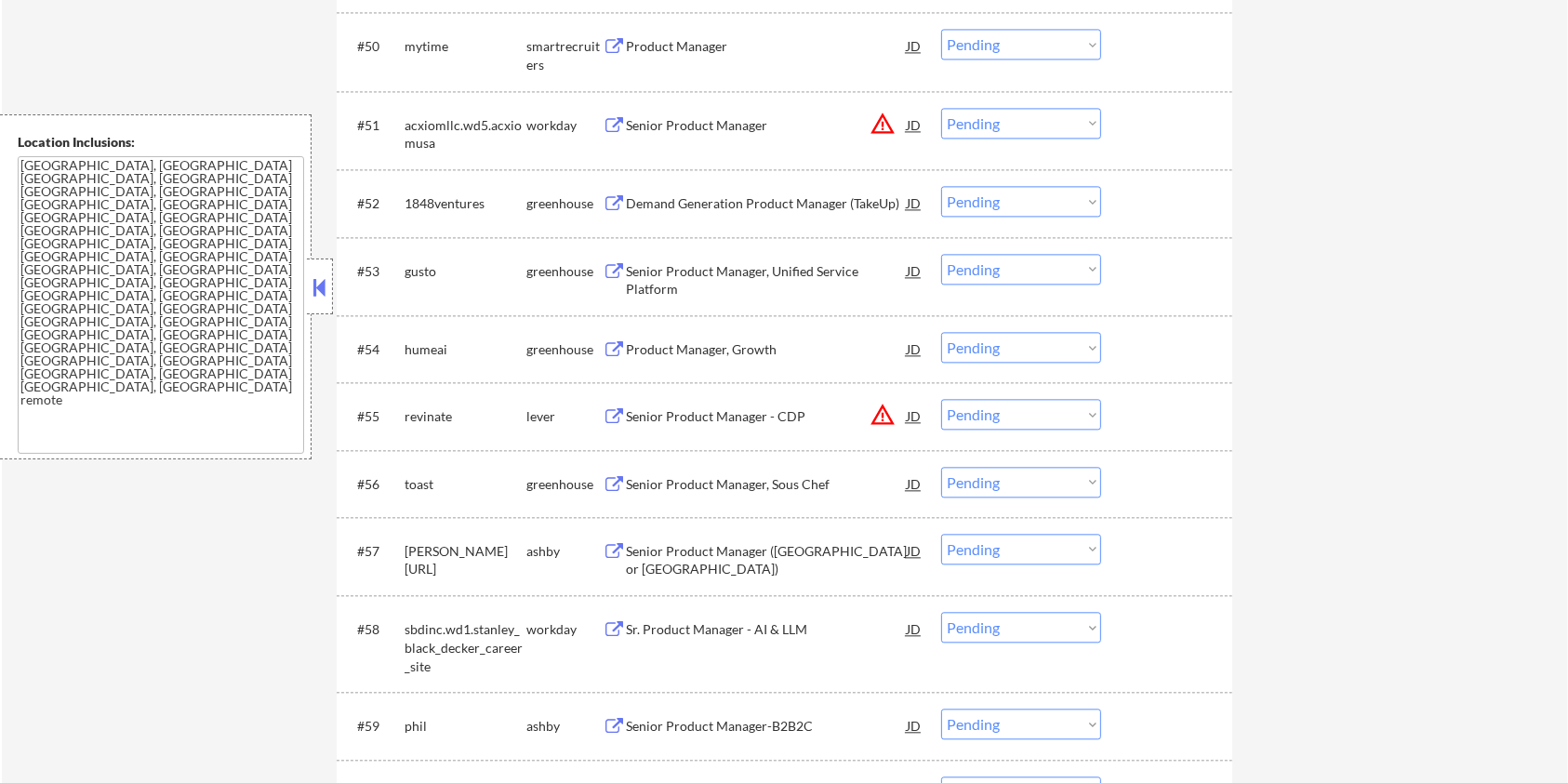
scroll to position [4108, 0]
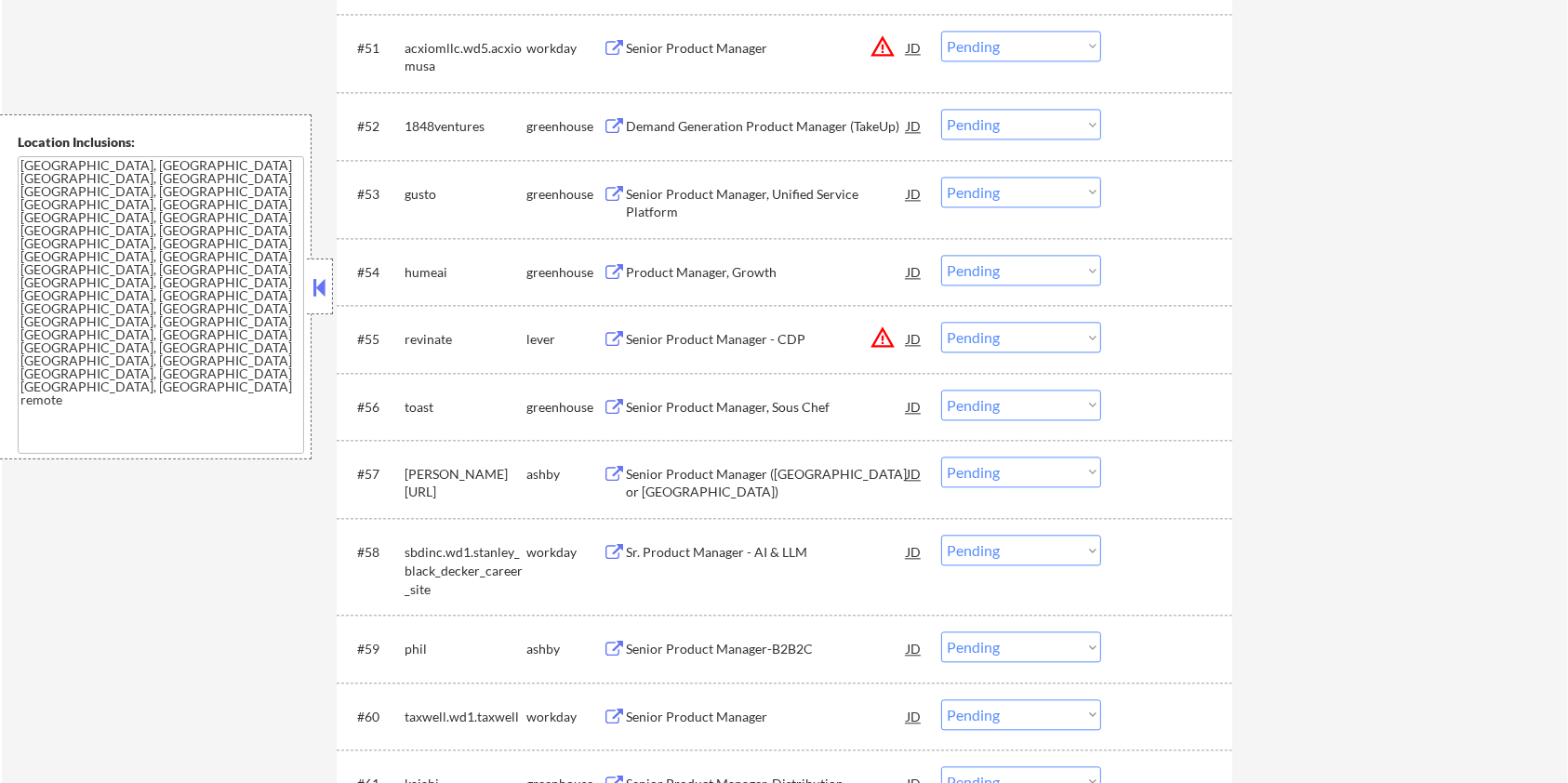
click at [699, 342] on div "Senior Product Manager - CDP" at bounding box center [765, 339] width 280 height 19
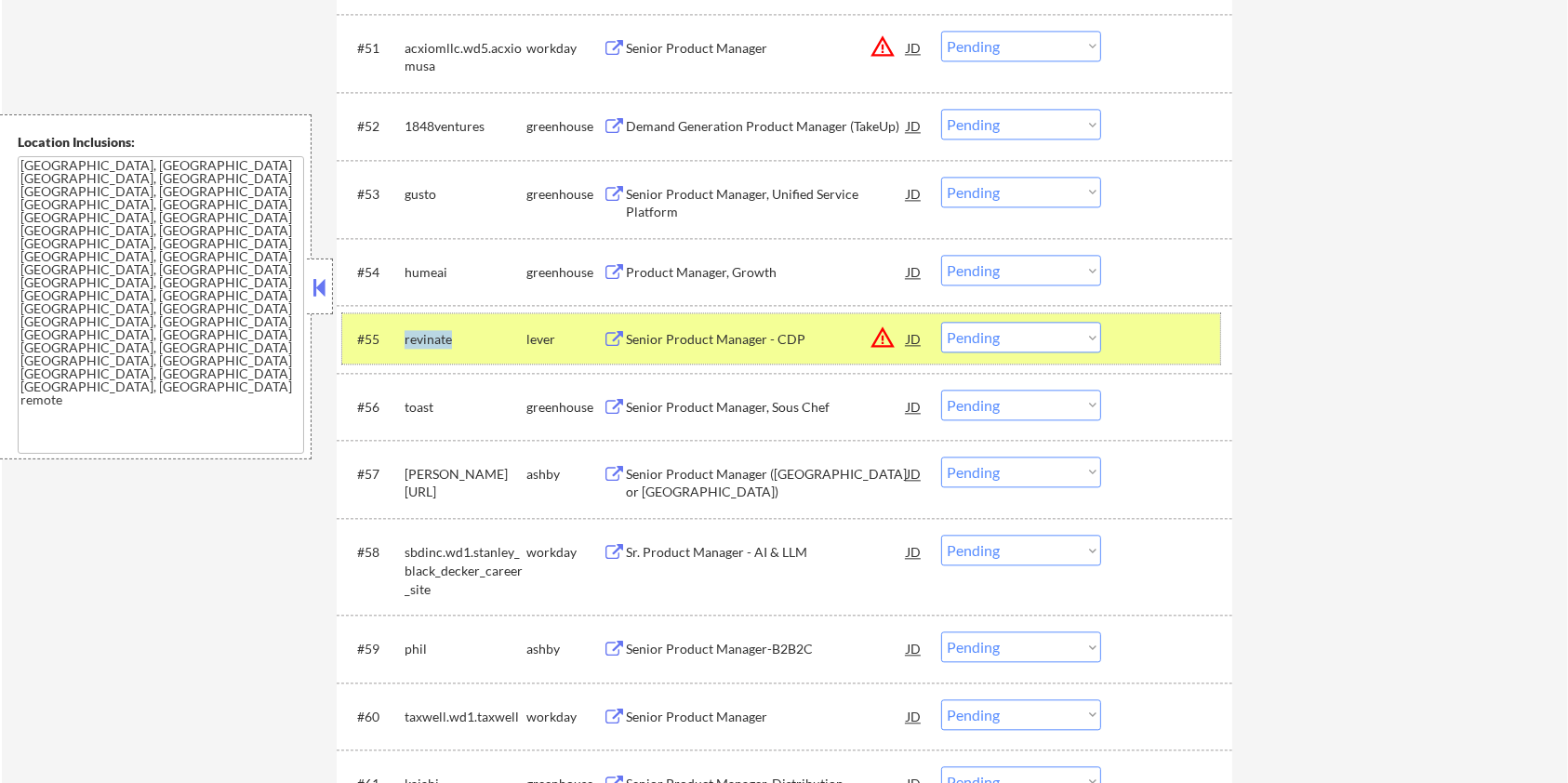
drag, startPoint x: 470, startPoint y: 335, endPoint x: 399, endPoint y: 328, distance: 71.3
click at [399, 328] on div "#55 revinate lever Senior Product Manager - CDP JD warning_amber Choose an opti…" at bounding box center [781, 338] width 877 height 50
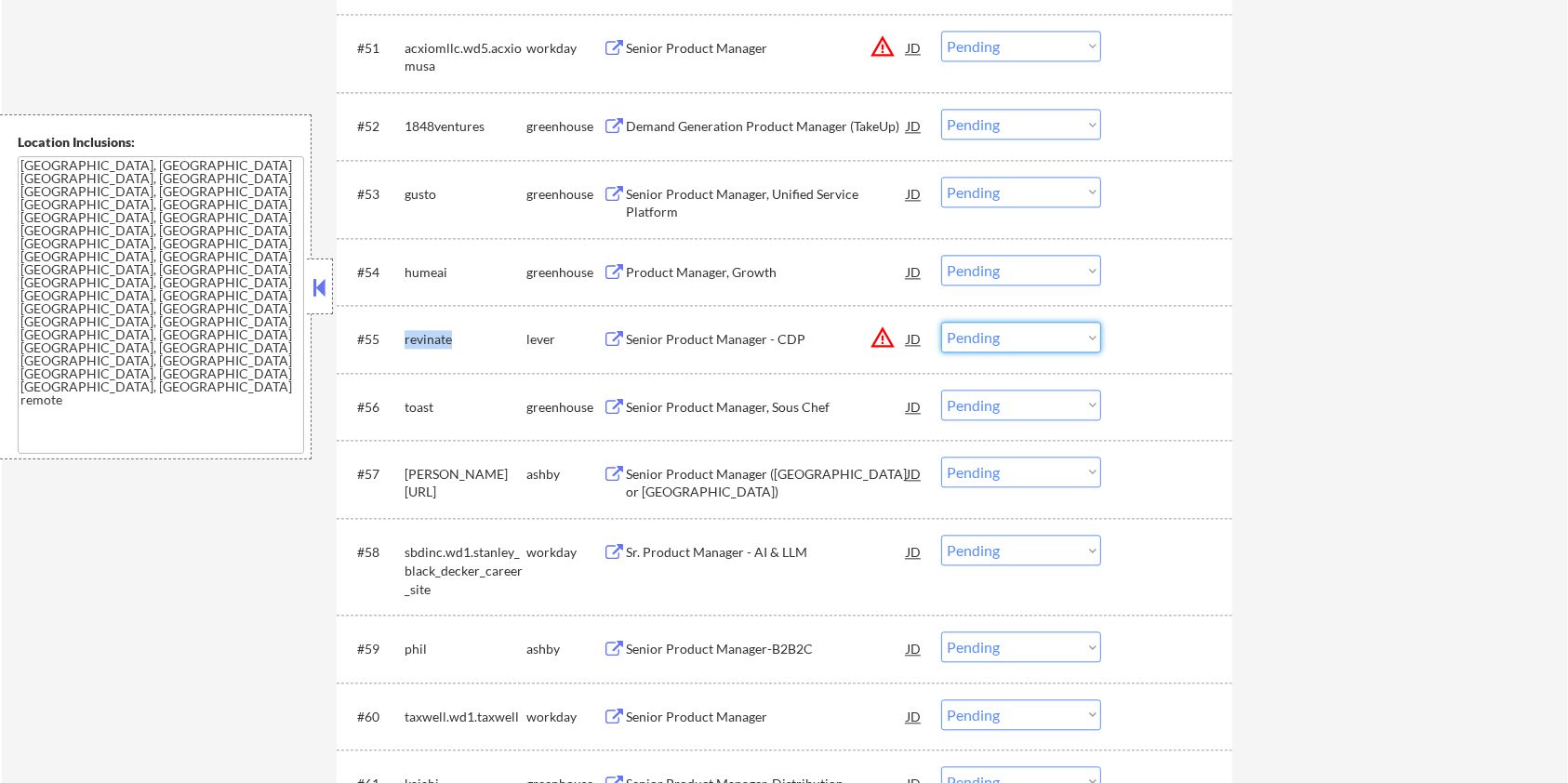
click at [995, 335] on select "Choose an option... Pending Applied Excluded (Questions) Excluded (Expired) Exc…" at bounding box center [1021, 336] width 160 height 30
click at [941, 322] on select "Choose an option... Pending Applied Excluded (Questions) Excluded (Expired) Exc…" at bounding box center [1021, 336] width 160 height 30
select select ""pending""
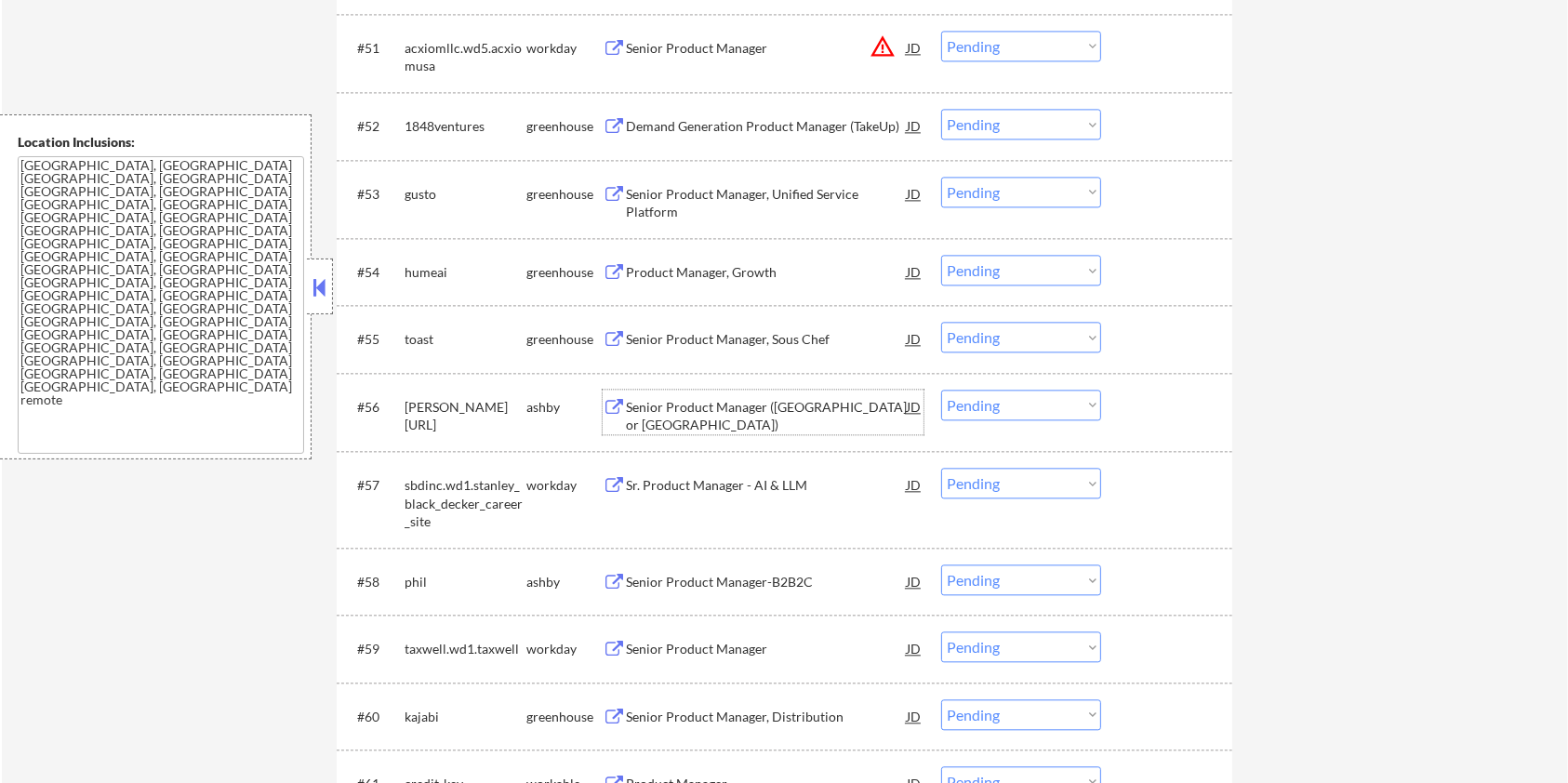
click at [681, 405] on div "Senior Product Manager ([GEOGRAPHIC_DATA] or [GEOGRAPHIC_DATA])" at bounding box center [765, 416] width 280 height 36
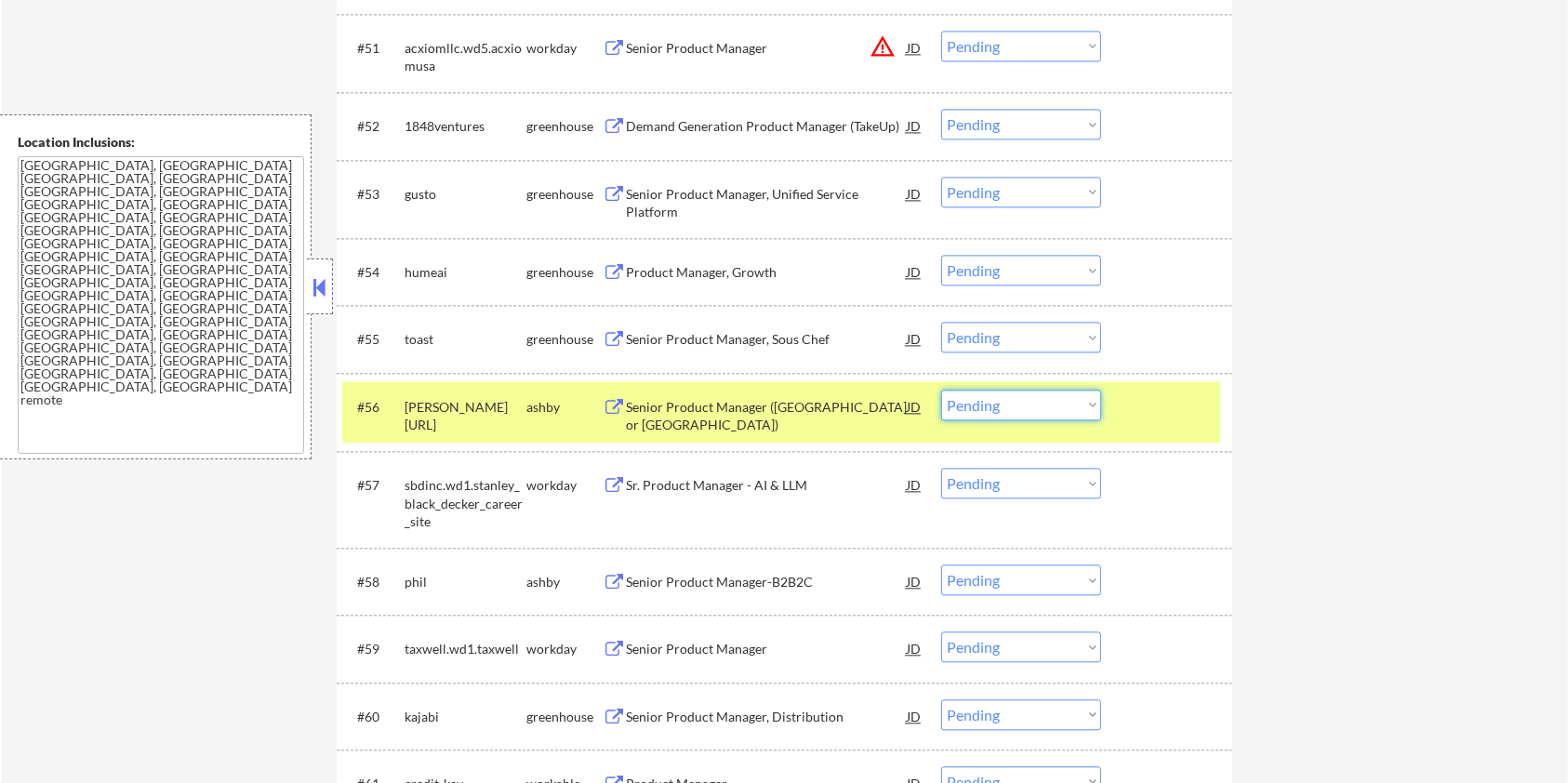
click at [981, 409] on select "Choose an option... Pending Applied Excluded (Questions) Excluded (Expired) Exc…" at bounding box center [1021, 404] width 160 height 30
click at [941, 390] on select "Choose an option... Pending Applied Excluded (Questions) Excluded (Expired) Exc…" at bounding box center [1021, 404] width 160 height 30
select select ""pending""
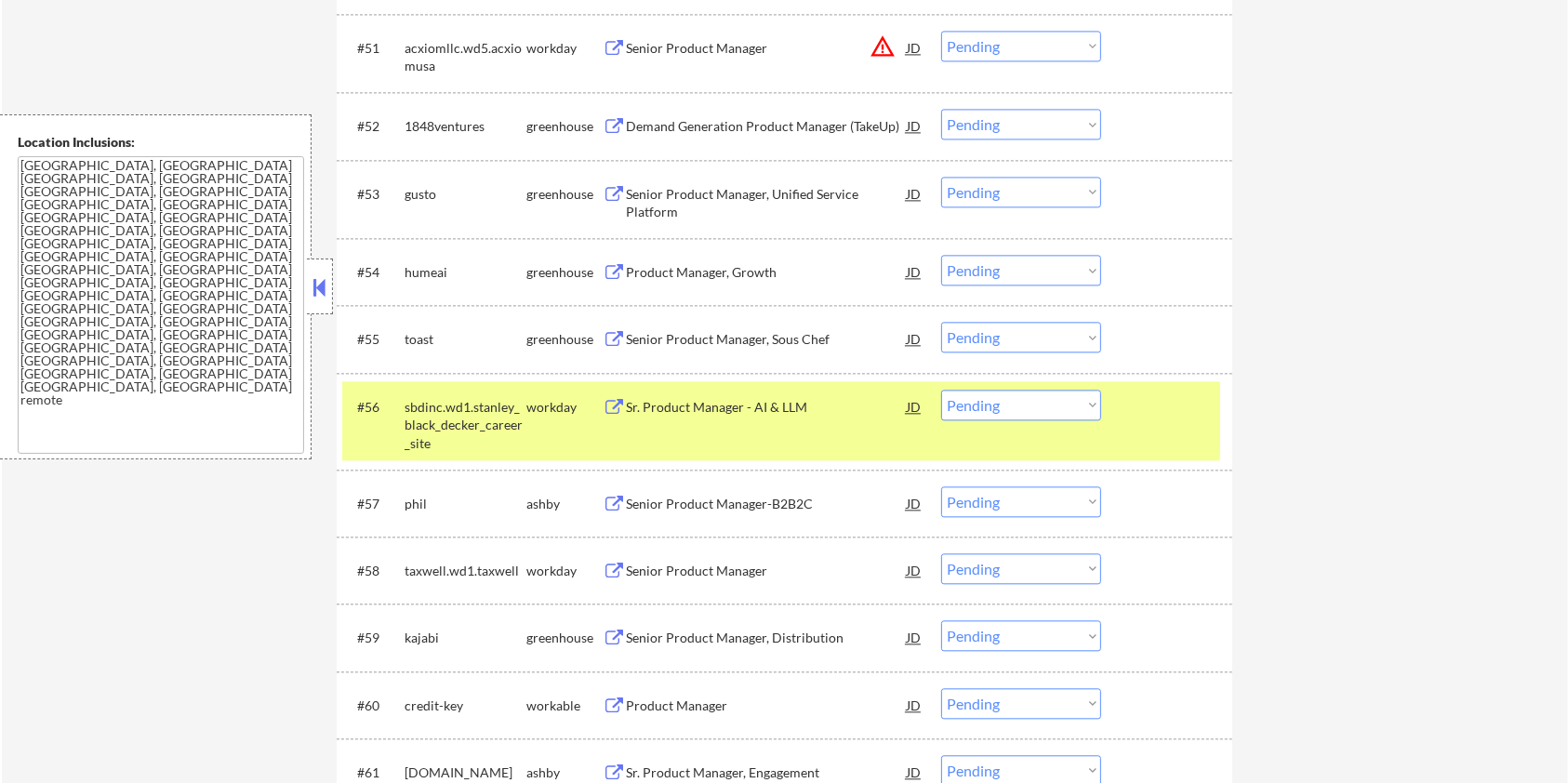
click at [1108, 428] on div "#56 sbdinc.wd1.stanley_black_decker_career_site workday Sr. Product Manager - A…" at bounding box center [781, 421] width 877 height 80
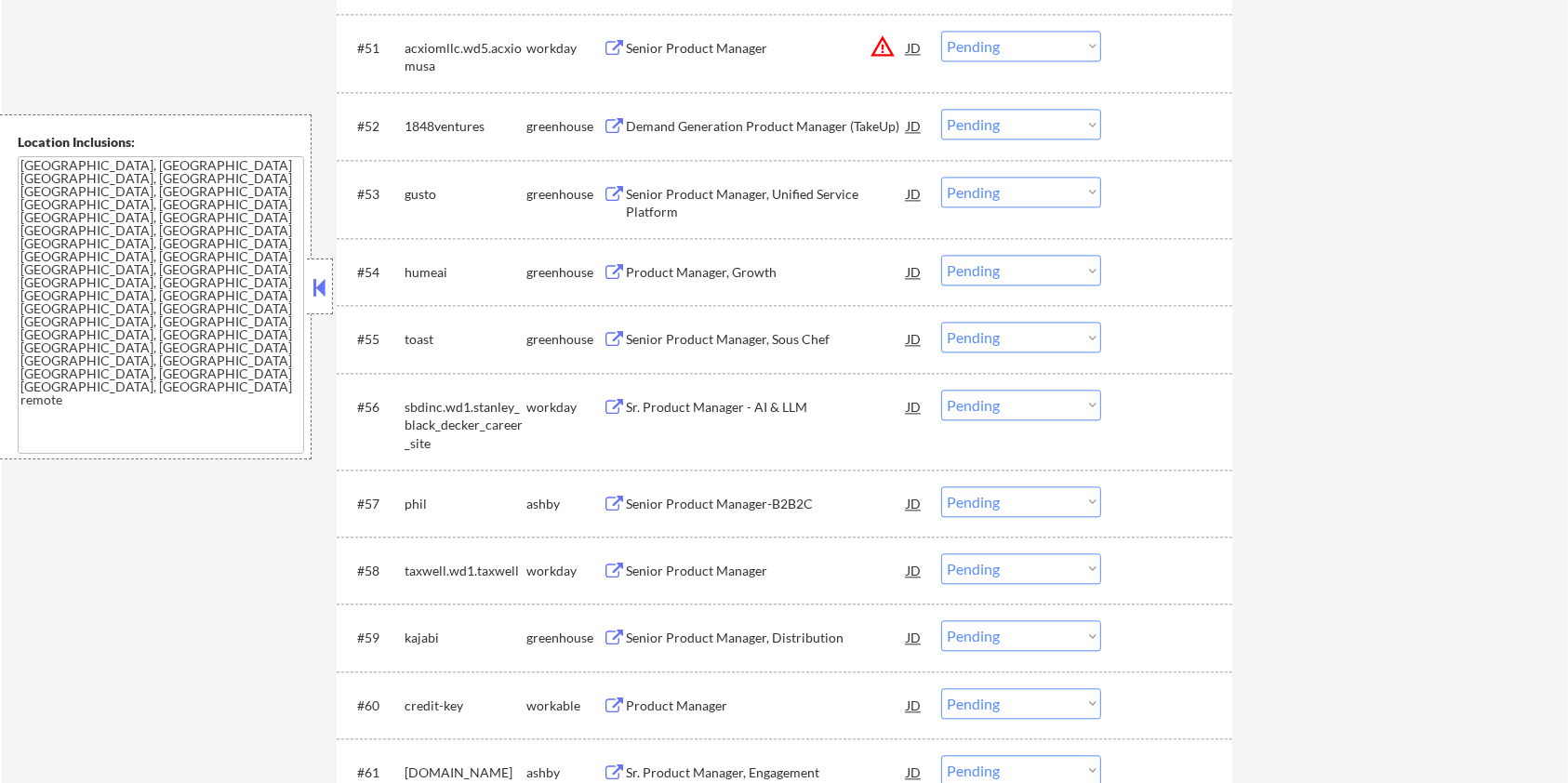
click at [657, 503] on div "Senior Product Manager-B2B2C" at bounding box center [765, 504] width 280 height 19
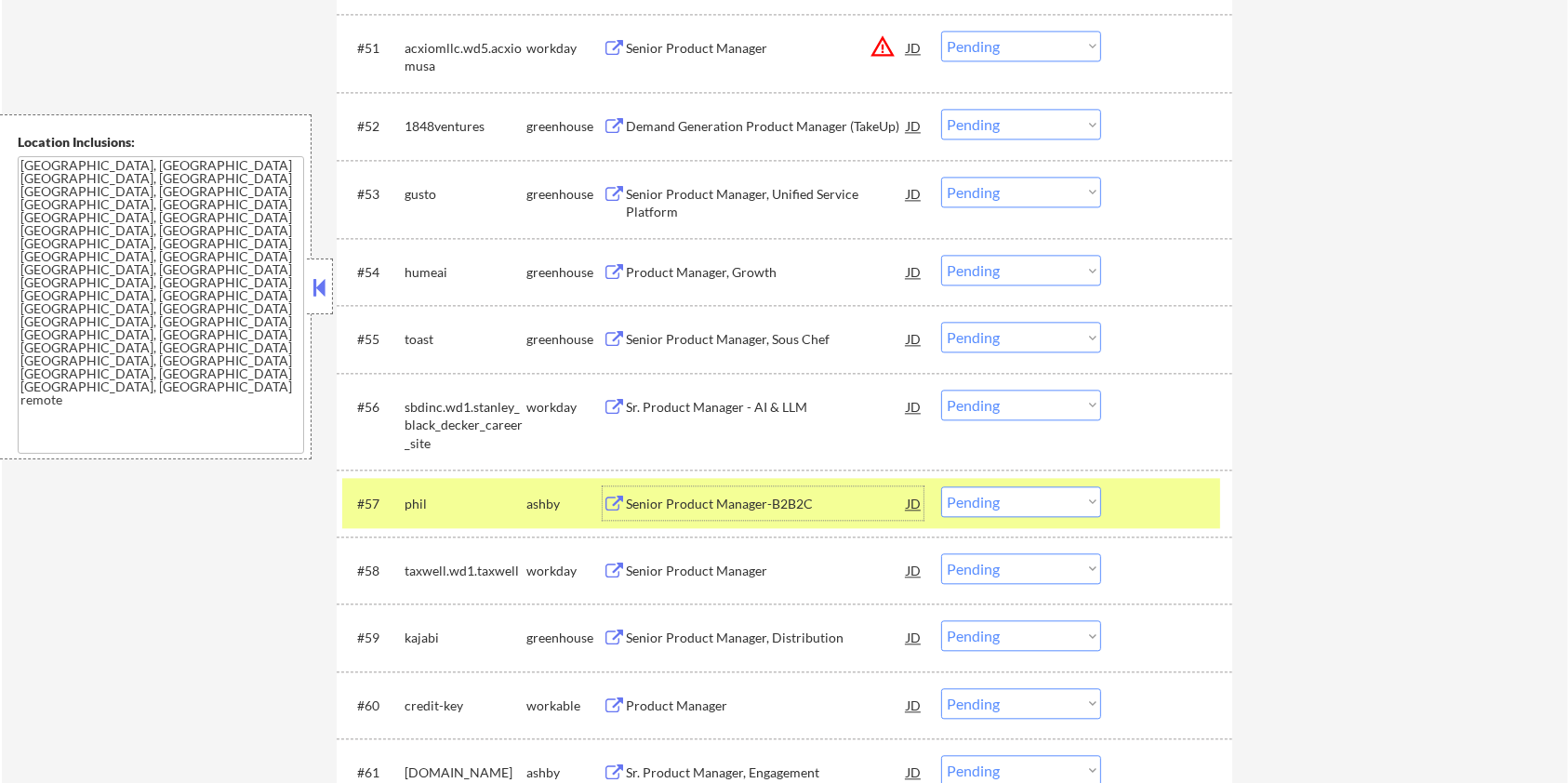
click at [1033, 504] on select "Choose an option... Pending Applied Excluded (Questions) Excluded (Expired) Exc…" at bounding box center [1021, 501] width 160 height 30
drag, startPoint x: 450, startPoint y: 504, endPoint x: 403, endPoint y: 505, distance: 47.0
click at [404, 505] on div "phil" at bounding box center [465, 504] width 122 height 19
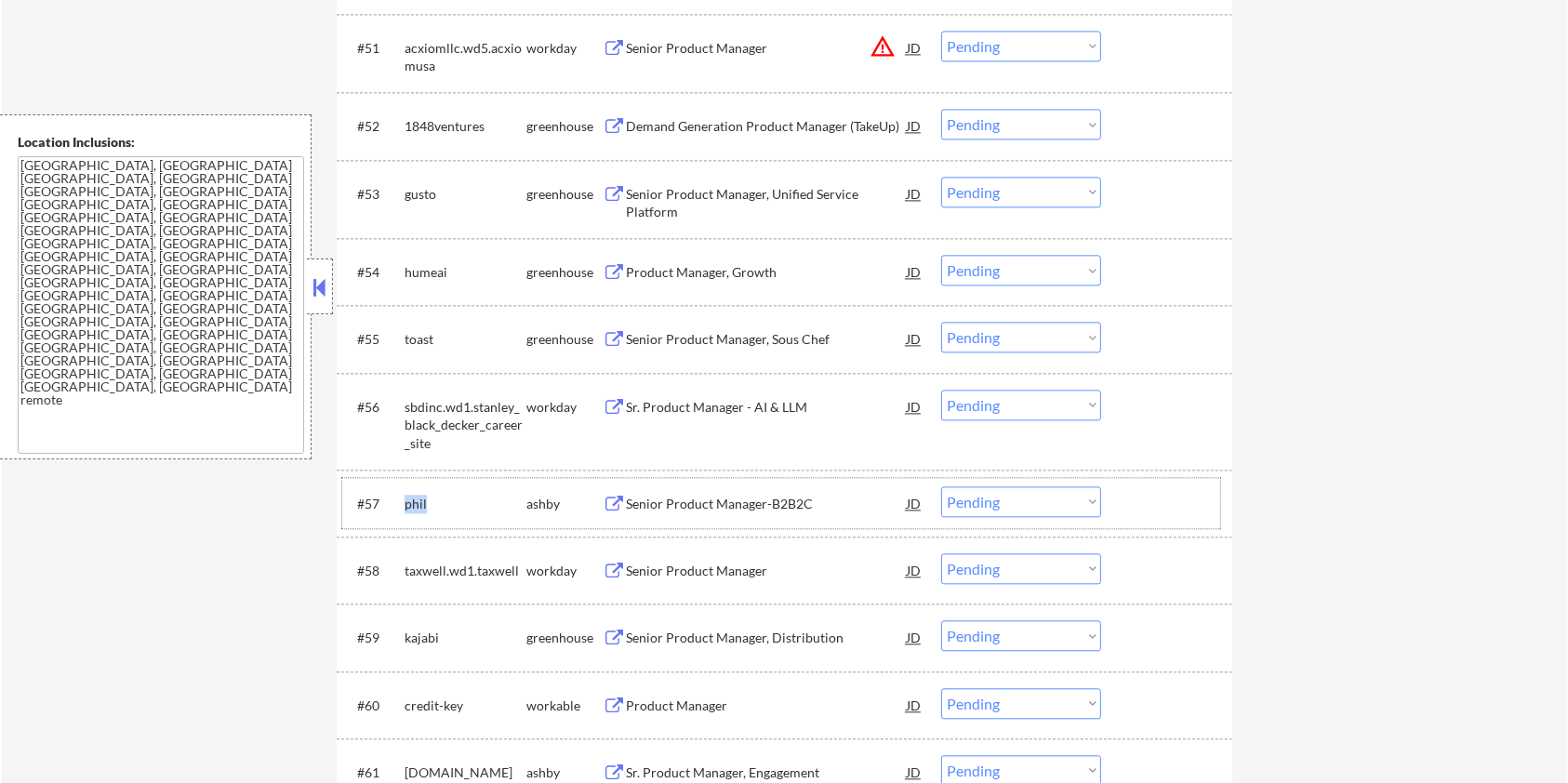
click at [992, 498] on select "Choose an option... Pending Applied Excluded (Questions) Excluded (Expired) Exc…" at bounding box center [1021, 501] width 160 height 30
click at [941, 486] on select "Choose an option... Pending Applied Excluded (Questions) Excluded (Expired) Exc…" at bounding box center [1021, 501] width 160 height 30
select select ""pending""
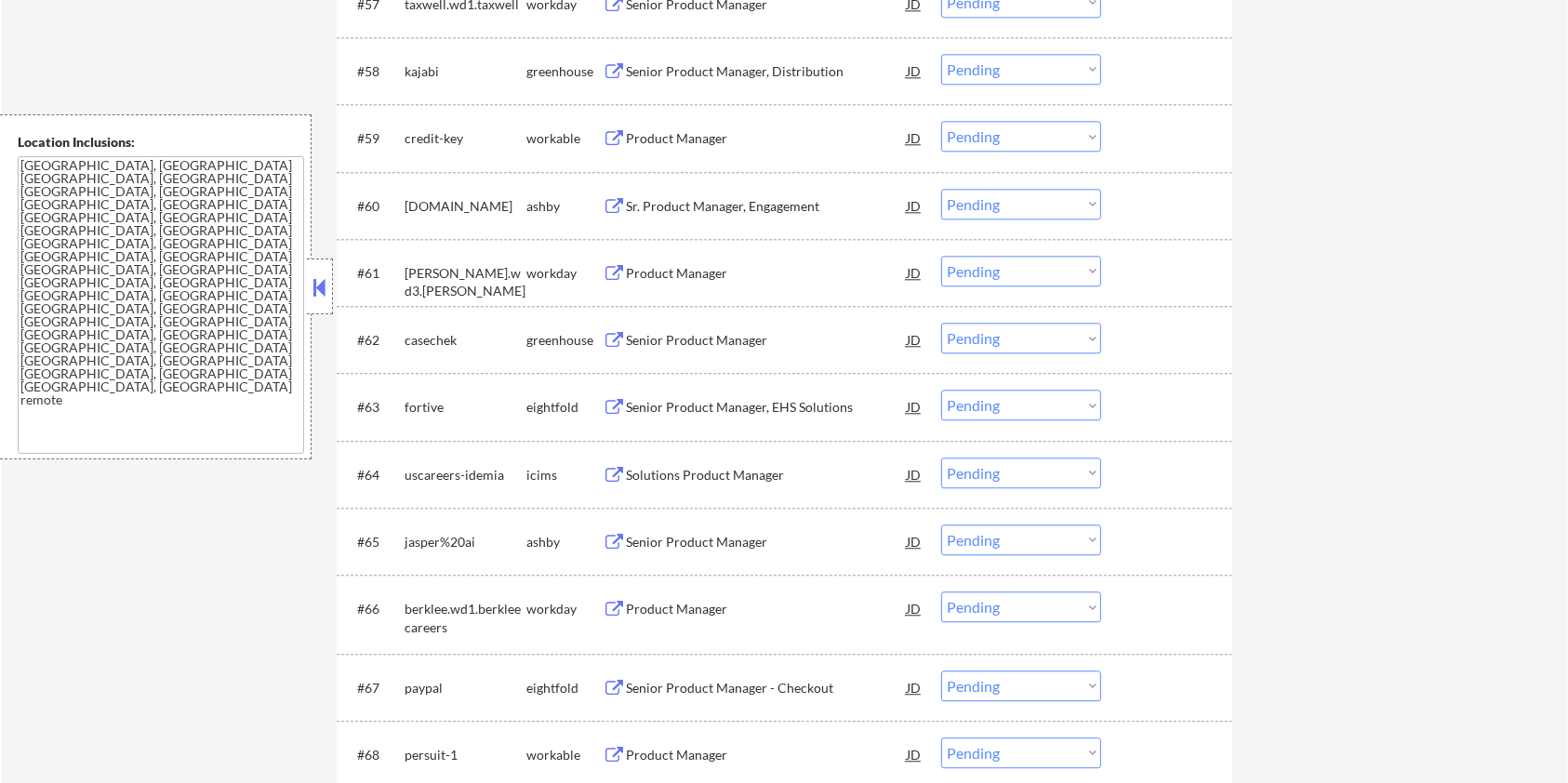
scroll to position [4635, 0]
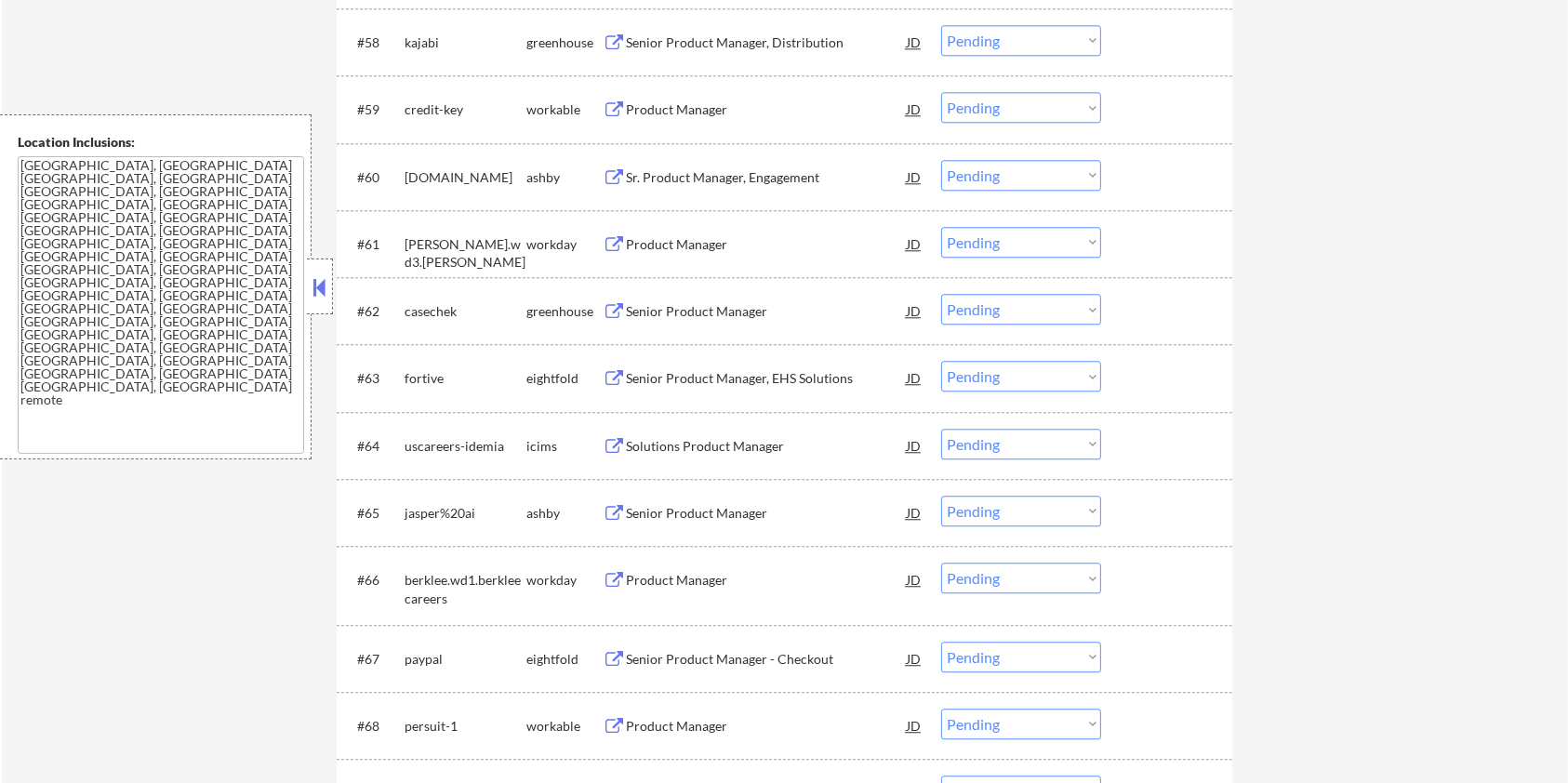
click at [653, 504] on div "Senior Product Manager" at bounding box center [765, 512] width 280 height 19
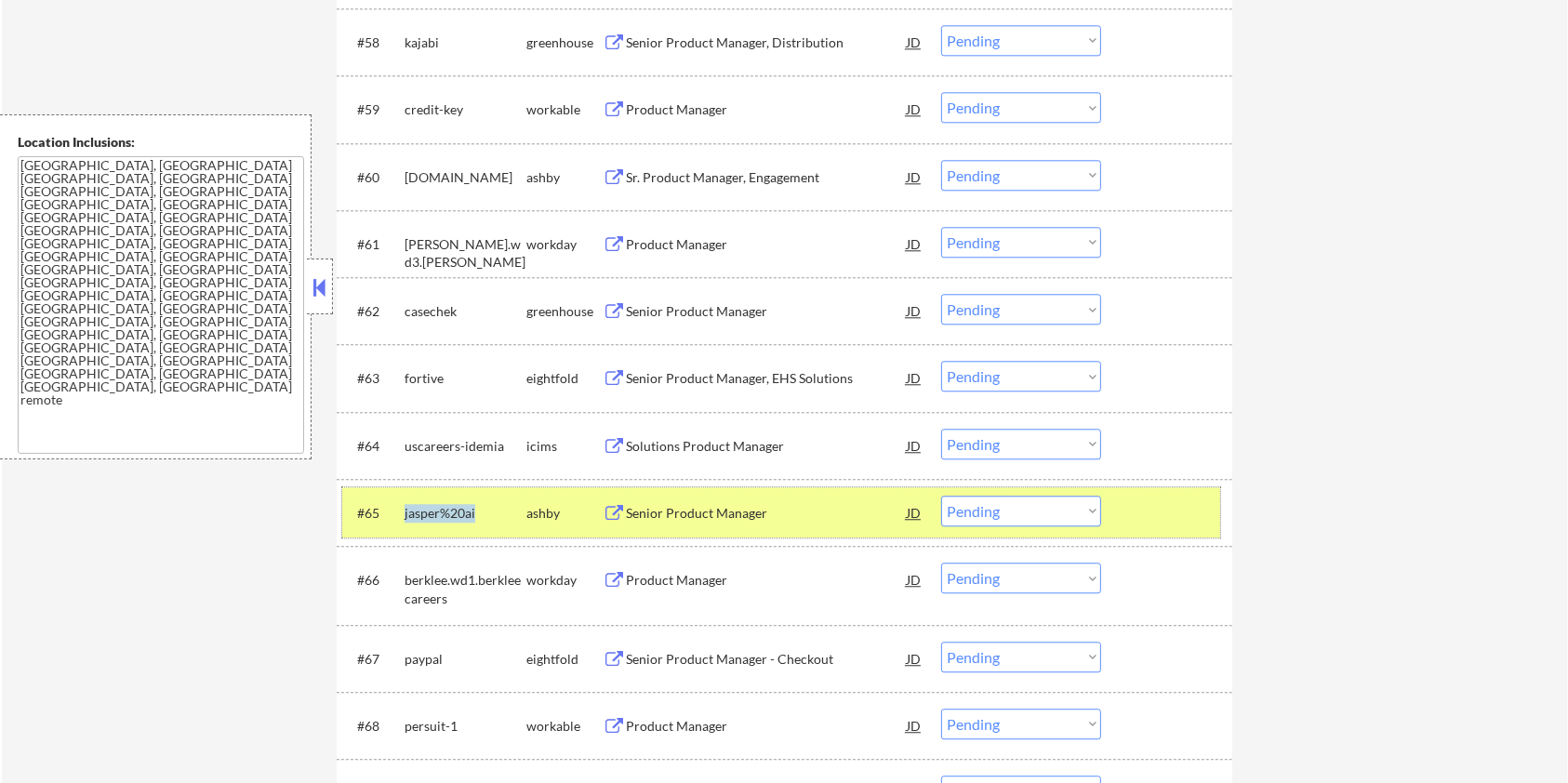
drag, startPoint x: 478, startPoint y: 510, endPoint x: 401, endPoint y: 500, distance: 77.6
click at [401, 500] on div "#65 jasper%20ai [PERSON_NAME] Senior Product Manager JD warning_amber Choose an…" at bounding box center [781, 512] width 877 height 50
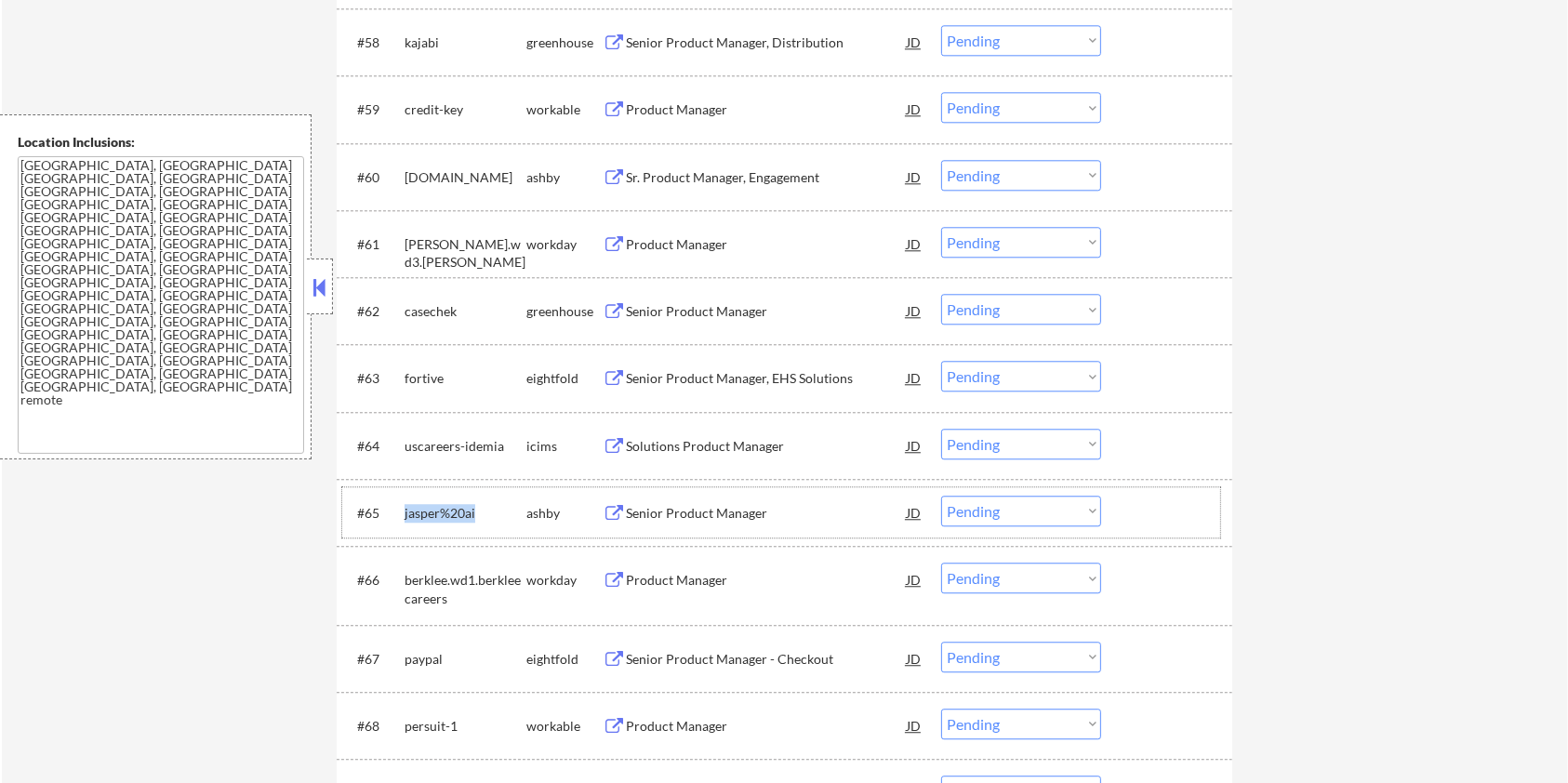
click at [996, 510] on select "Choose an option... Pending Applied Excluded (Questions) Excluded (Expired) Exc…" at bounding box center [1021, 511] width 160 height 30
click at [941, 496] on select "Choose an option... Pending Applied Excluded (Questions) Excluded (Expired) Exc…" at bounding box center [1021, 511] width 160 height 30
select select ""pending""
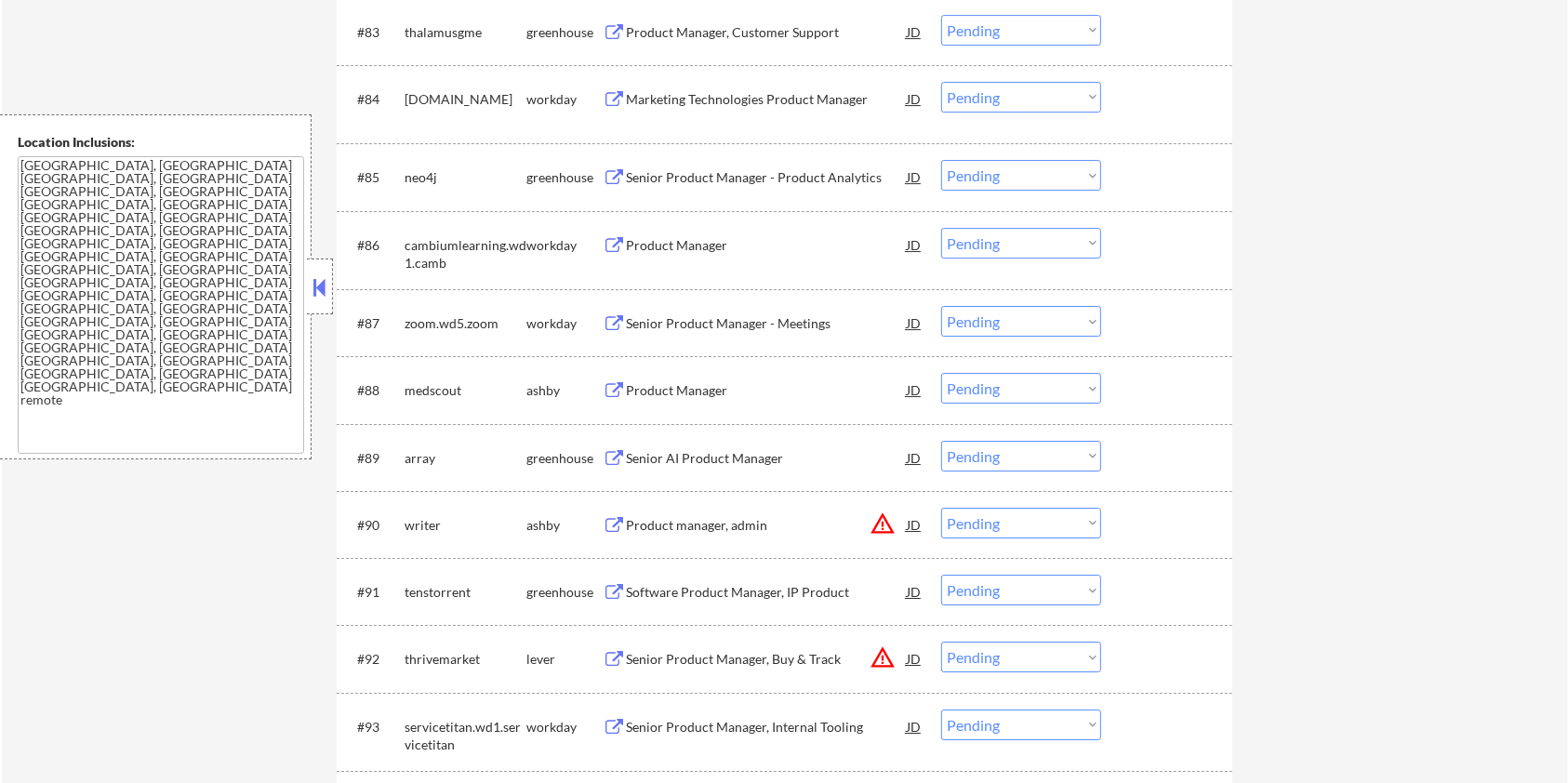
scroll to position [6321, 0]
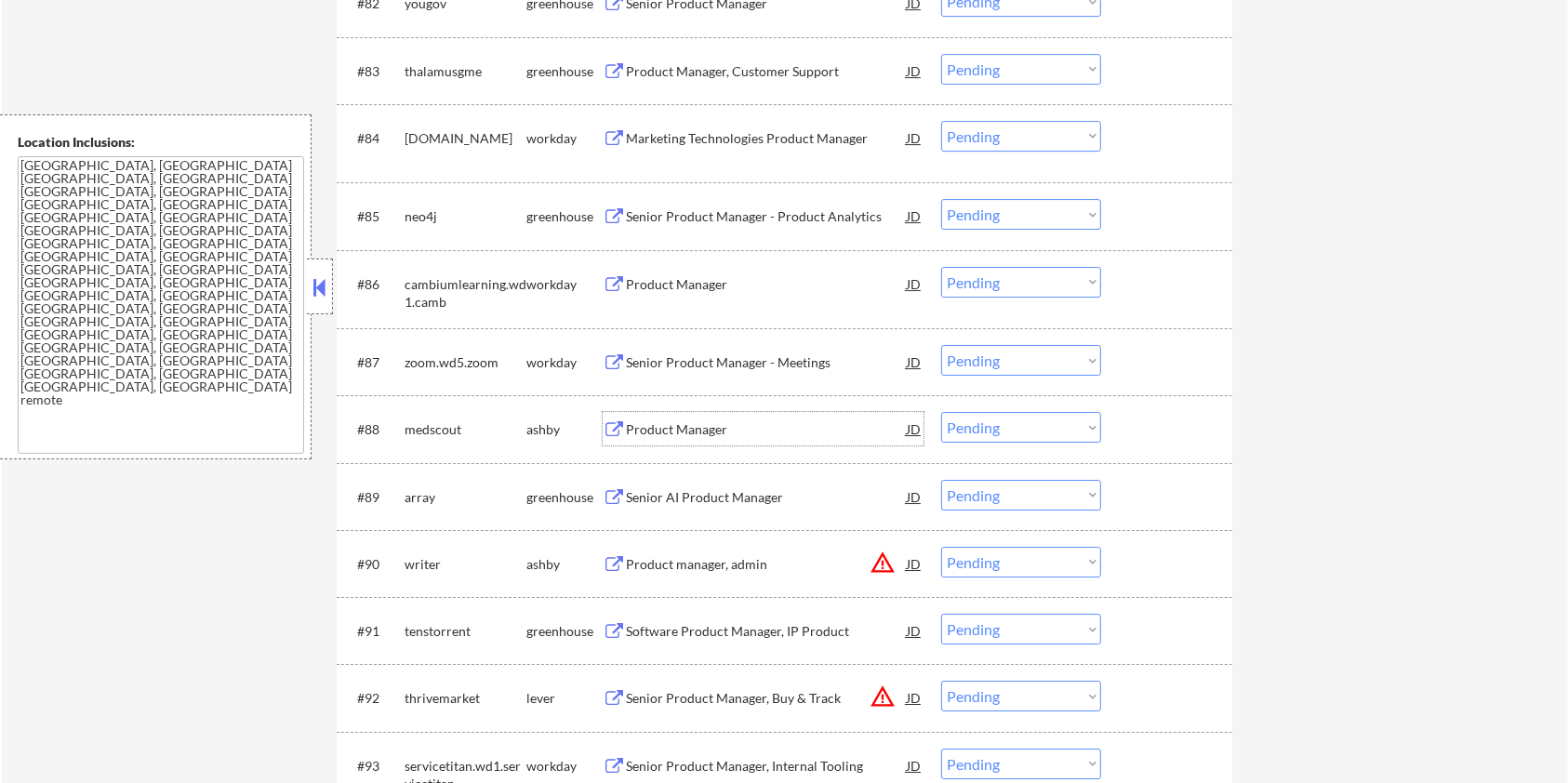
click at [662, 421] on div "Product Manager" at bounding box center [765, 429] width 280 height 19
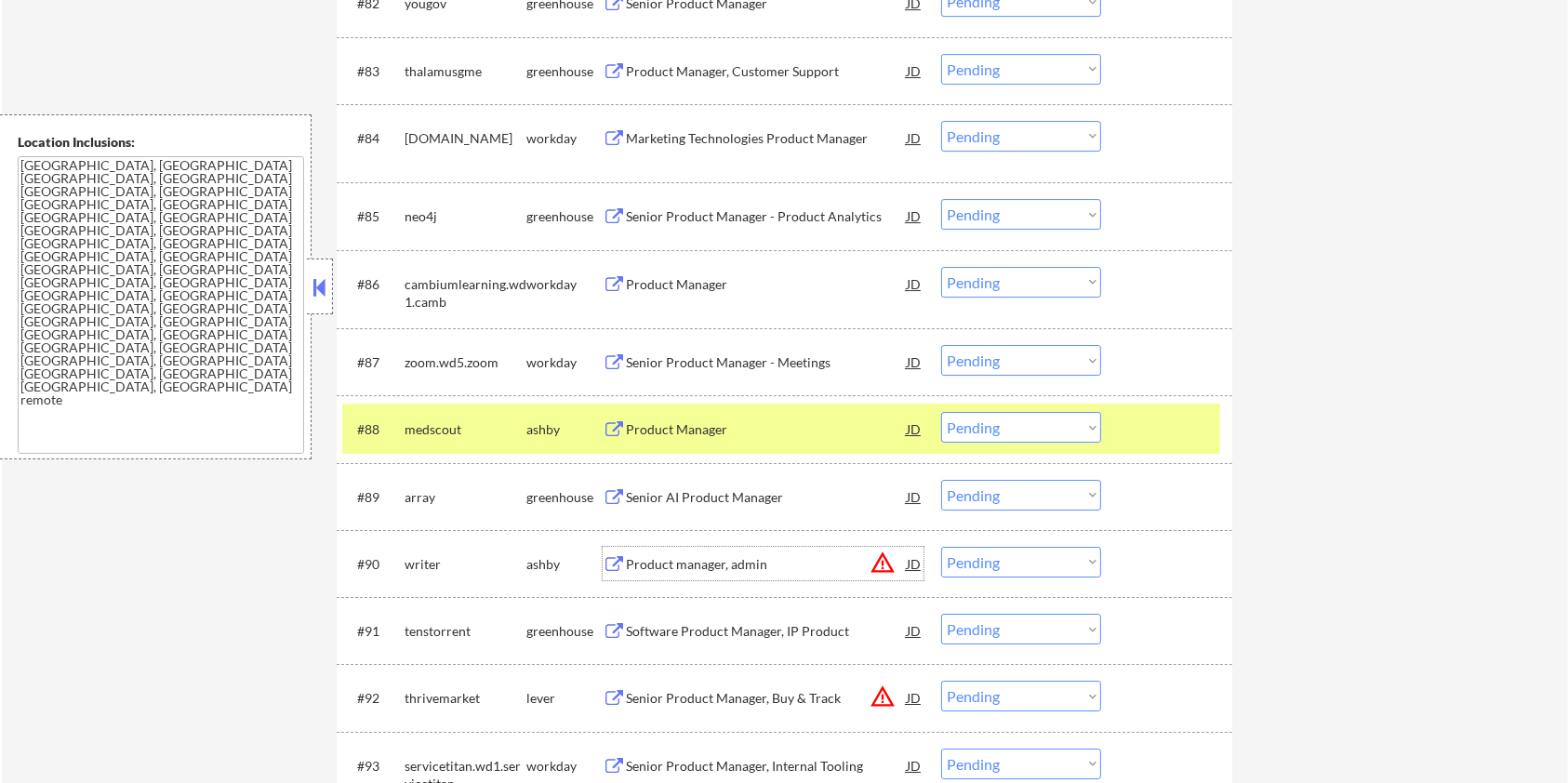
click at [716, 555] on div "Product manager, admin" at bounding box center [765, 564] width 280 height 19
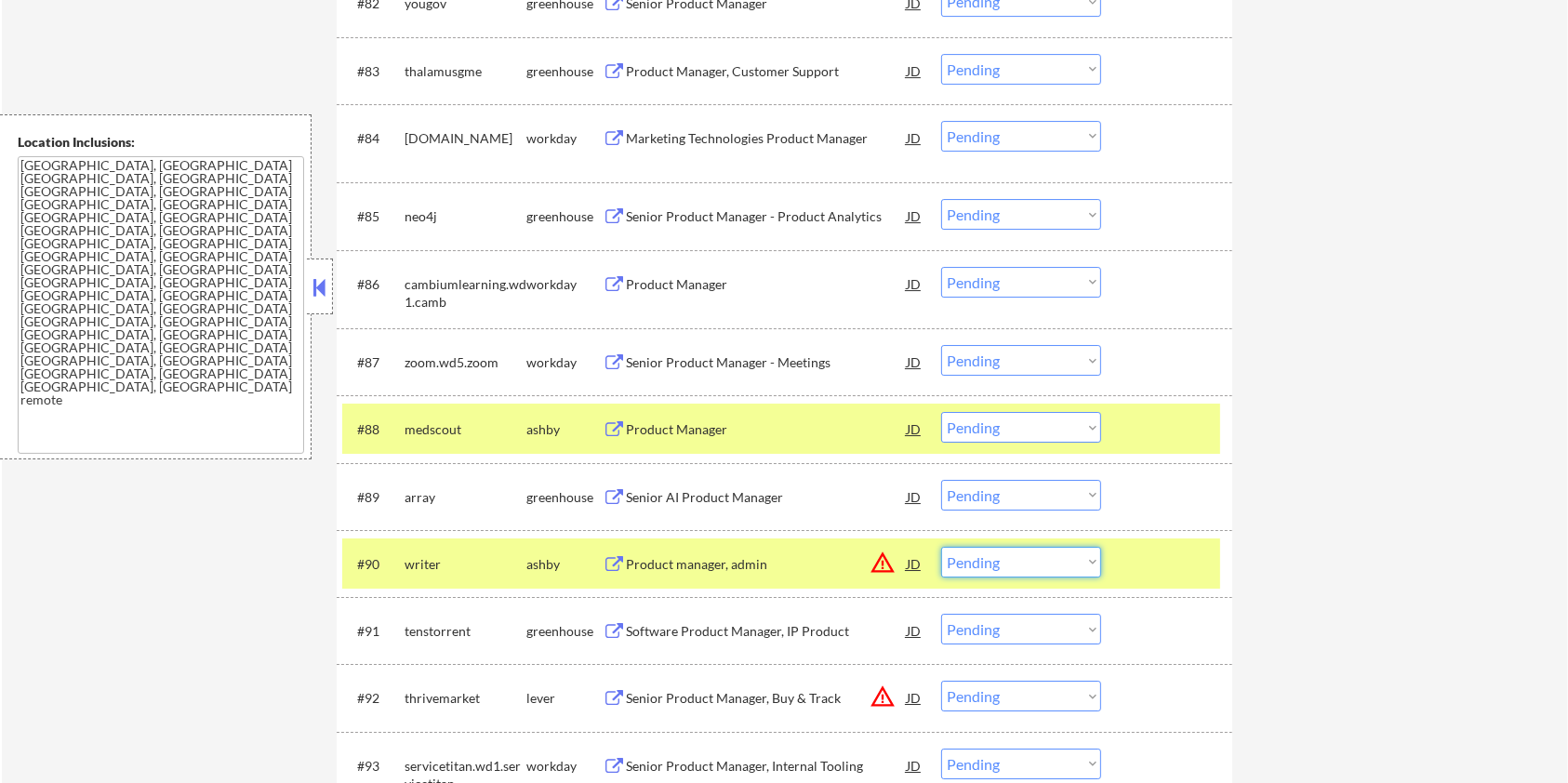
click at [1048, 559] on select "Choose an option... Pending Applied Excluded (Questions) Excluded (Expired) Exc…" at bounding box center [1021, 562] width 160 height 30
click at [941, 547] on select "Choose an option... Pending Applied Excluded (Questions) Excluded (Expired) Exc…" at bounding box center [1021, 562] width 160 height 30
select select ""pending""
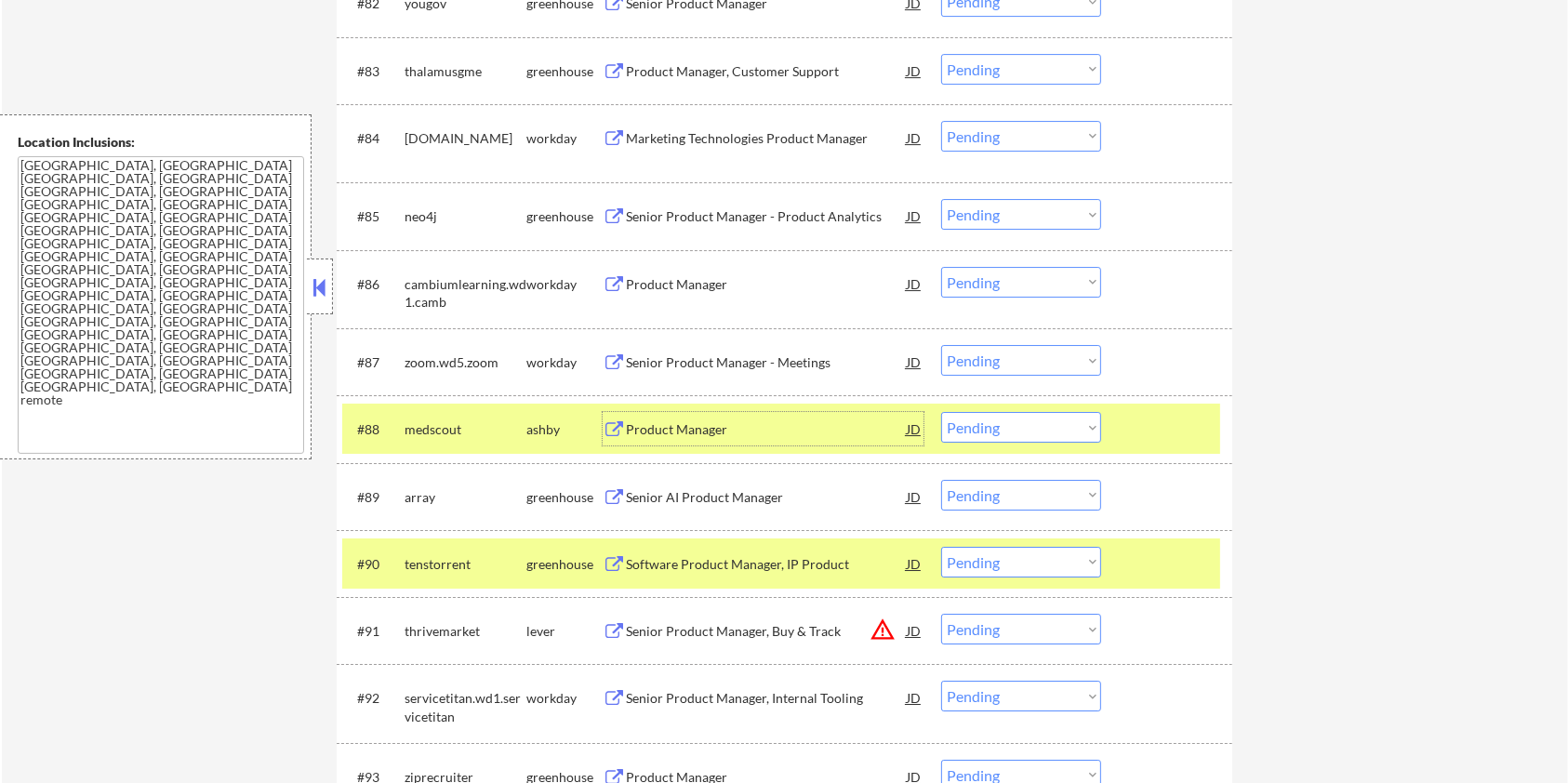
click at [693, 427] on div "Product Manager" at bounding box center [765, 429] width 280 height 19
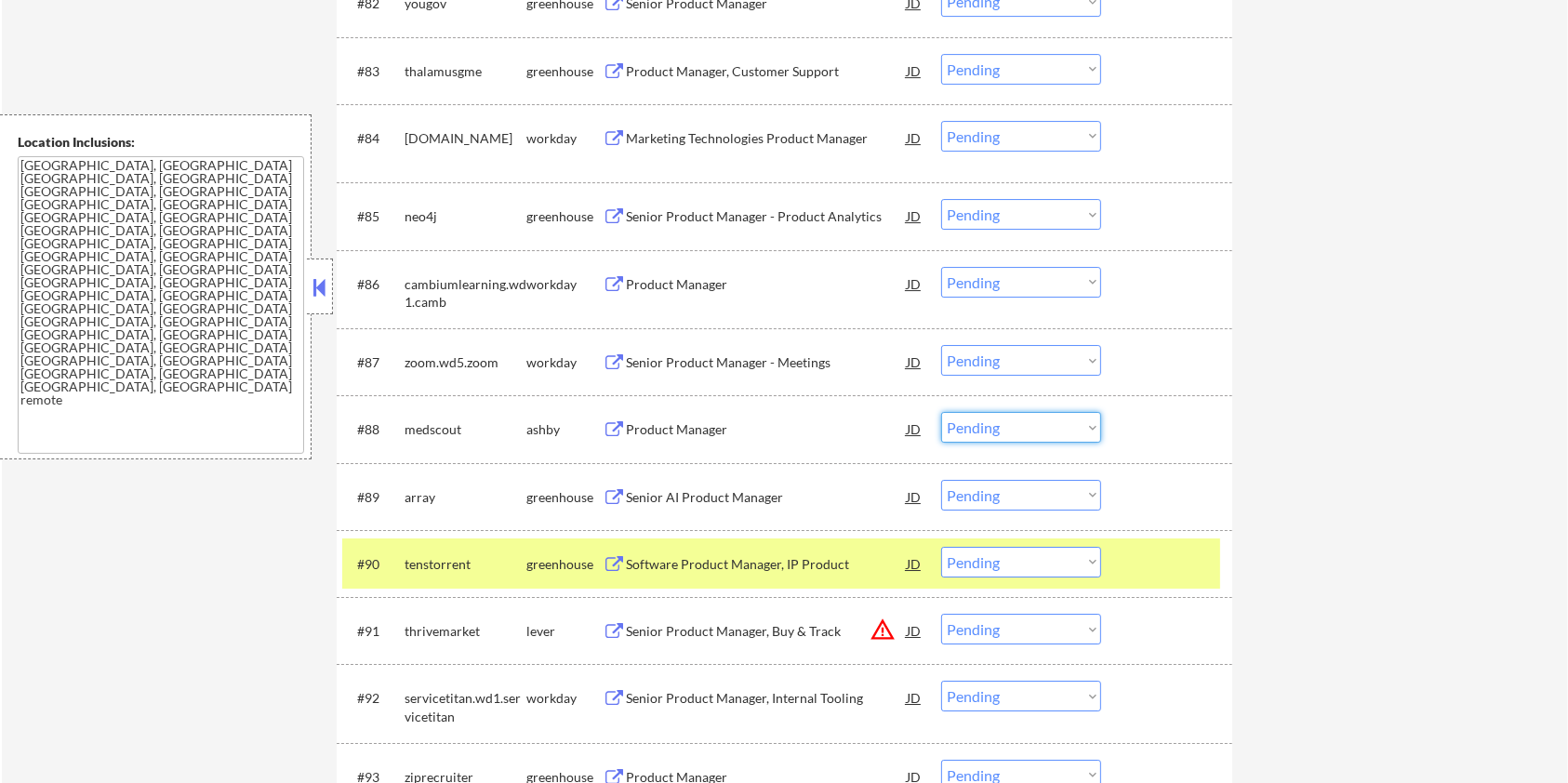
click at [1028, 419] on select "Choose an option... Pending Applied Excluded (Questions) Excluded (Expired) Exc…" at bounding box center [1021, 427] width 160 height 30
click at [941, 412] on select "Choose an option... Pending Applied Excluded (Questions) Excluded (Expired) Exc…" at bounding box center [1021, 427] width 160 height 30
select select ""pending""
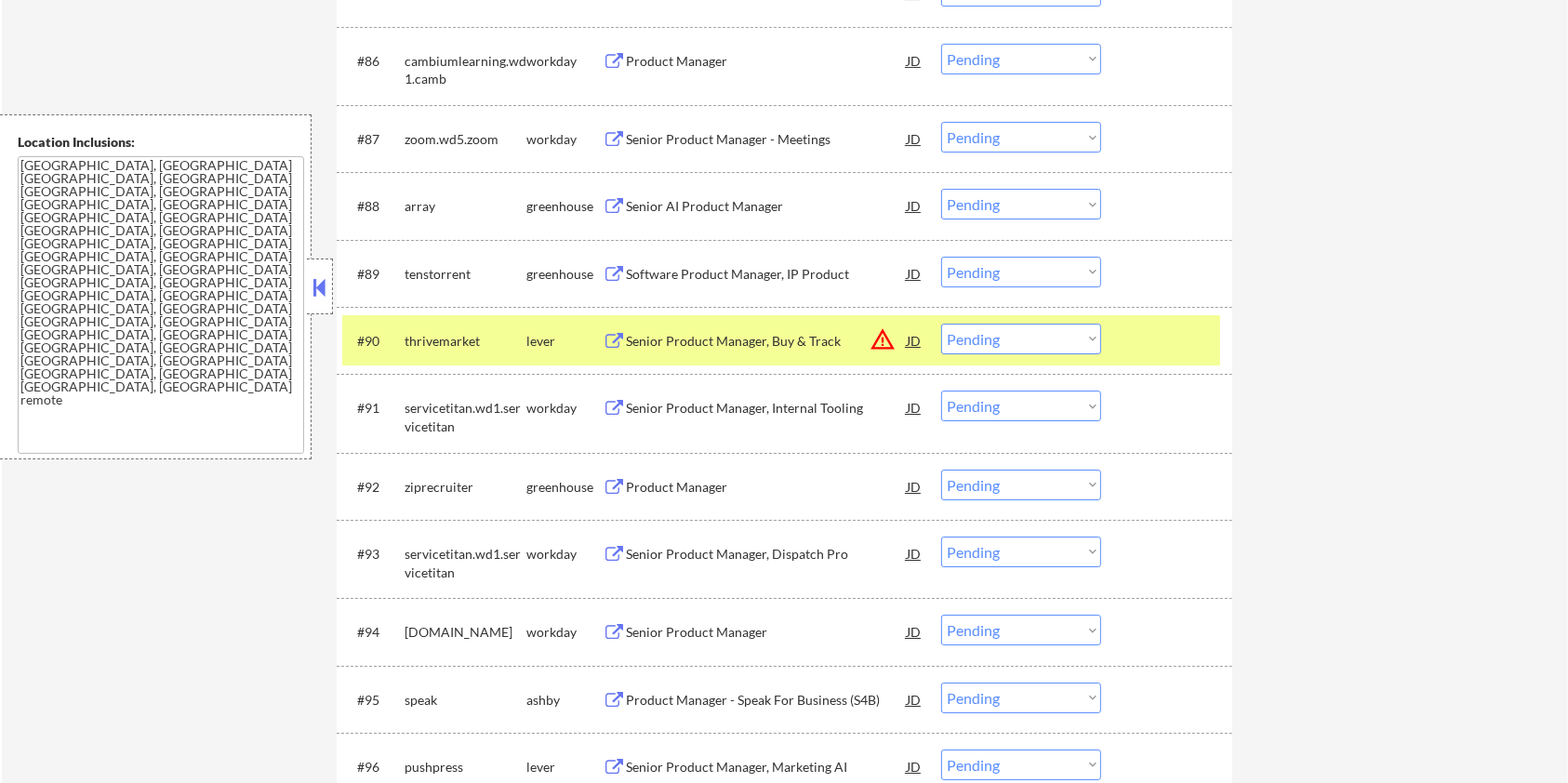
scroll to position [6569, 0]
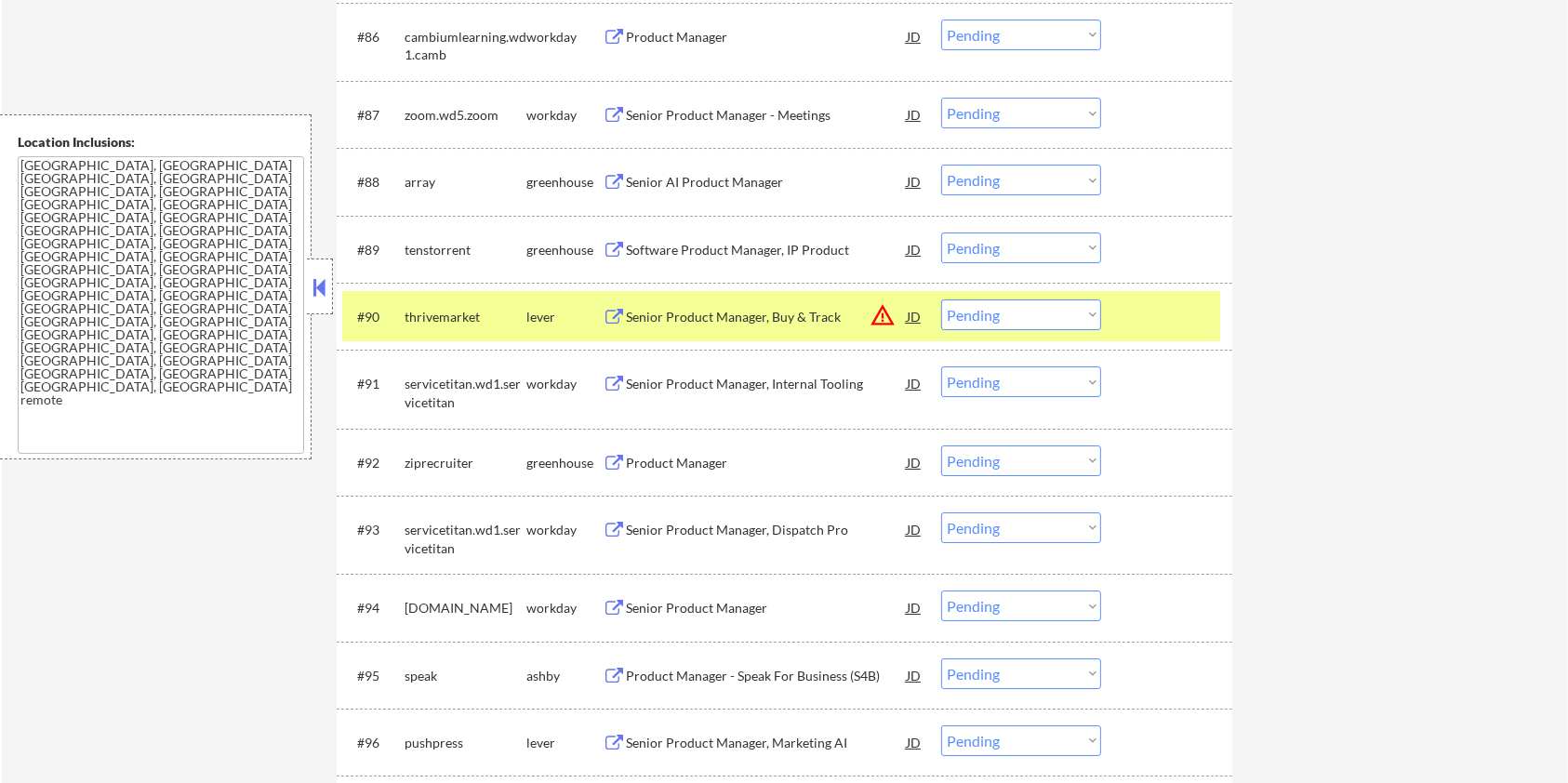
click at [714, 672] on div "Product Manager - Speak For Business (S4B)" at bounding box center [765, 676] width 280 height 19
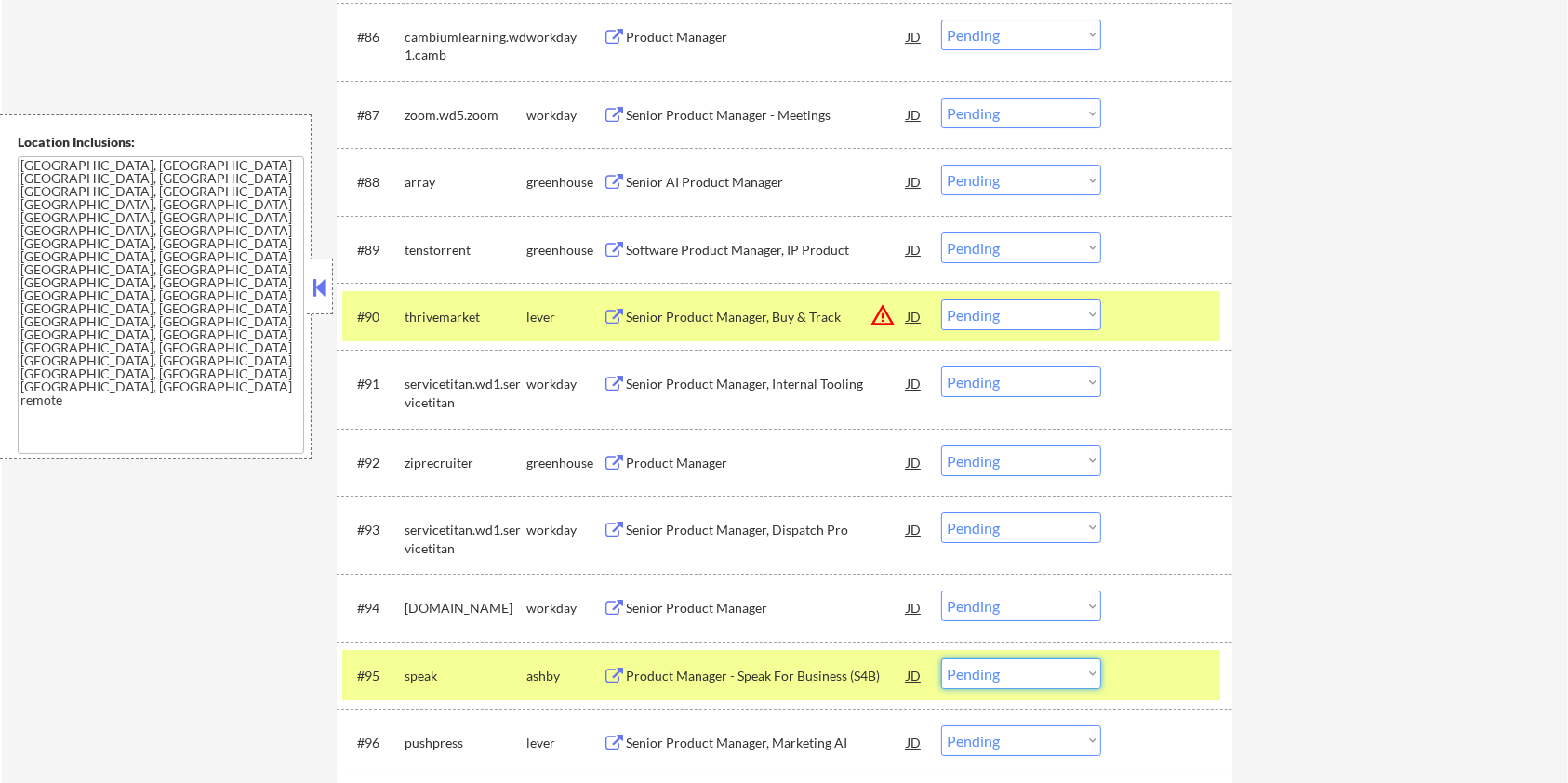
click at [1025, 681] on select "Choose an option... Pending Applied Excluded (Questions) Excluded (Expired) Exc…" at bounding box center [1021, 673] width 160 height 30
click at [941, 658] on select "Choose an option... Pending Applied Excluded (Questions) Excluded (Expired) Exc…" at bounding box center [1021, 673] width 160 height 30
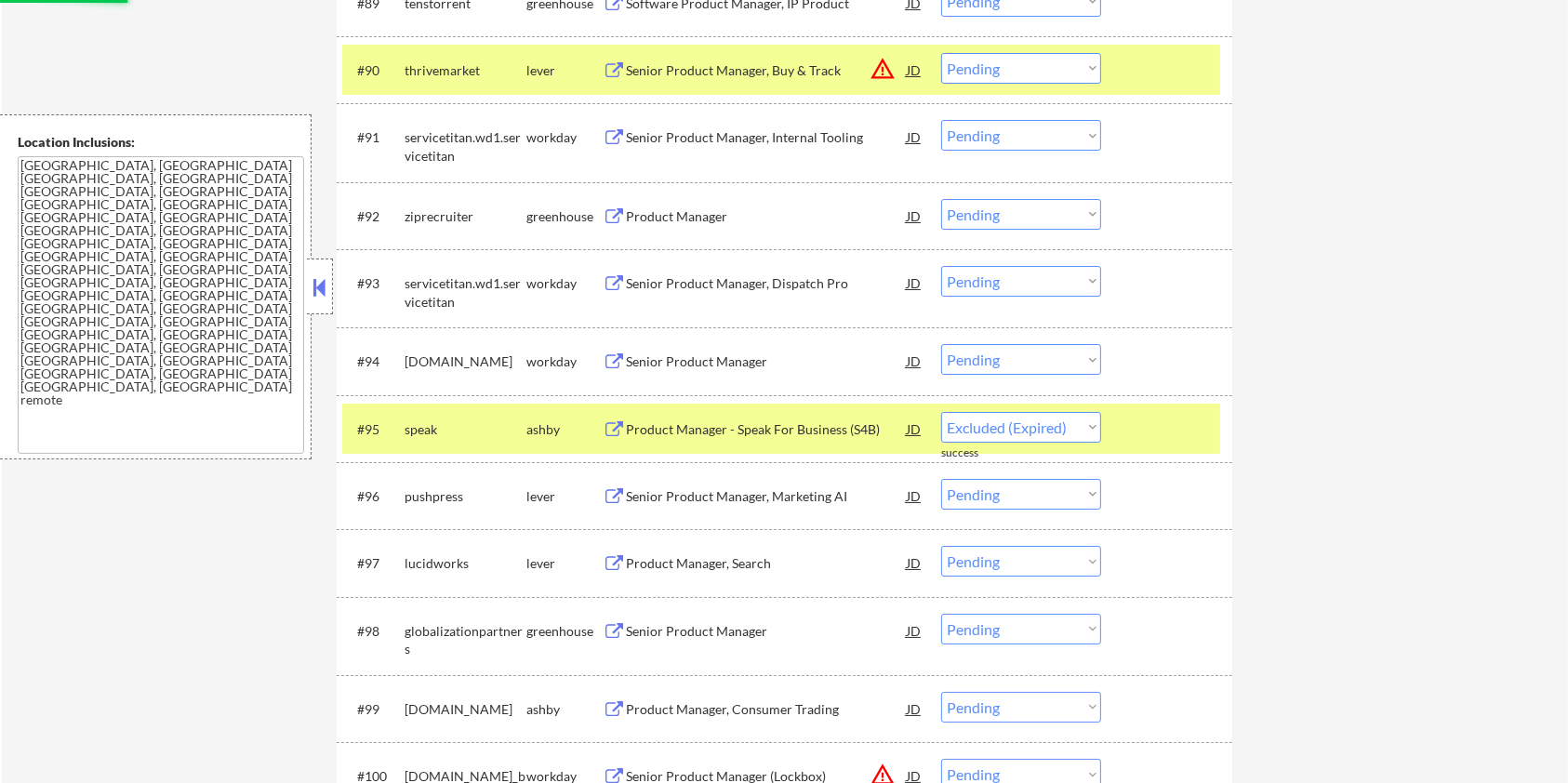
scroll to position [6817, 0]
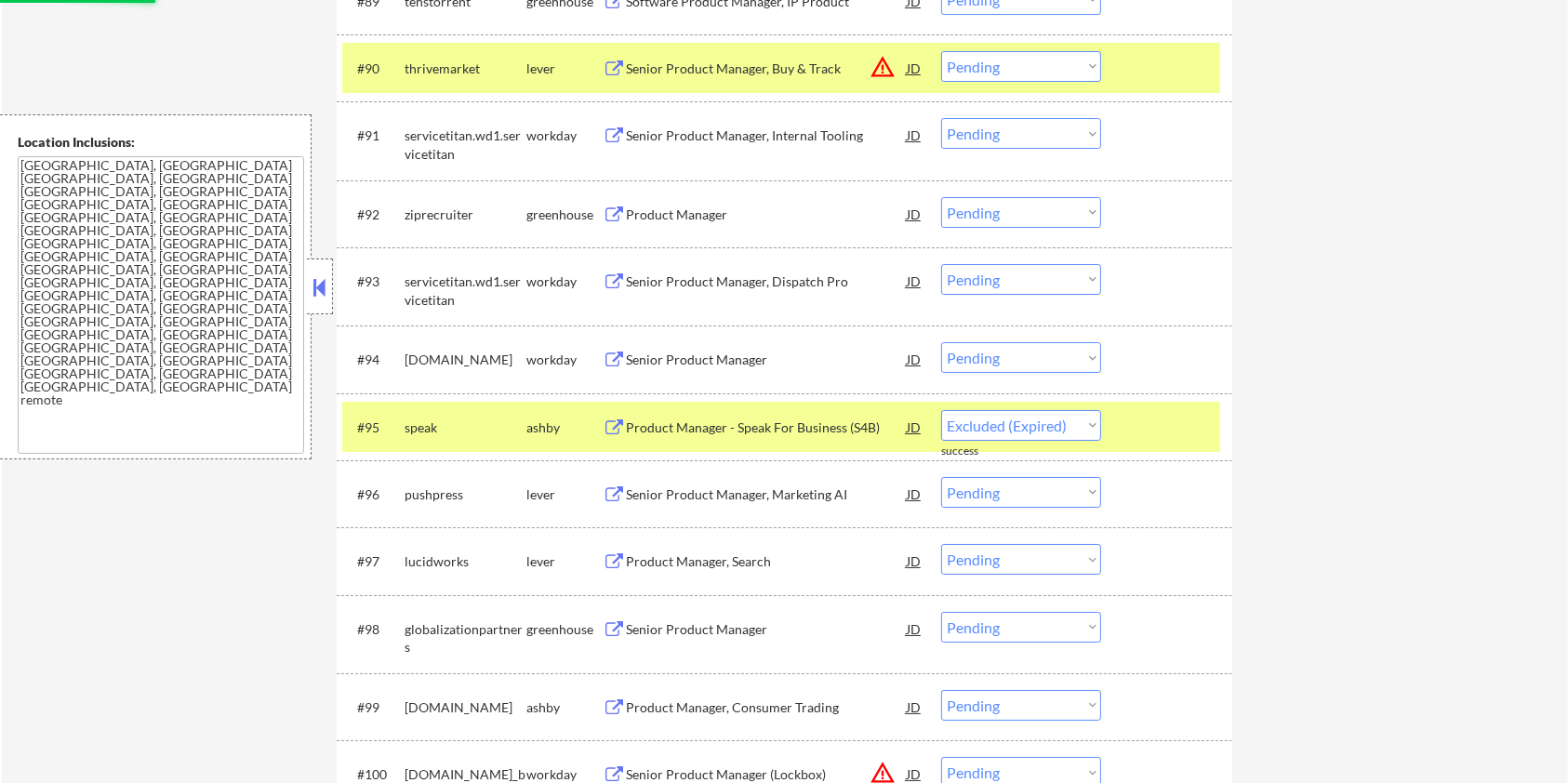
select select ""pending""
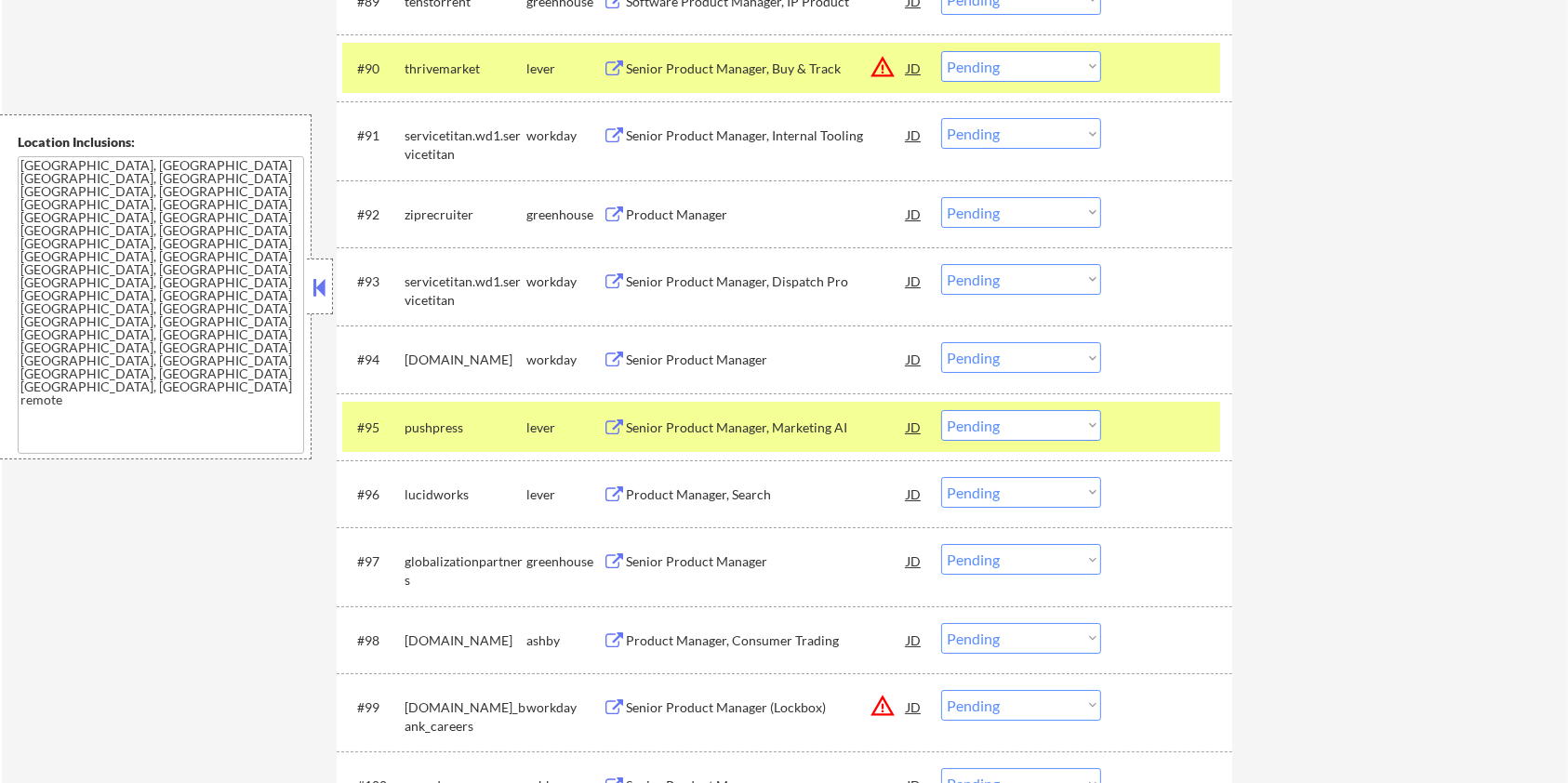
click at [714, 421] on div "Senior Product Manager, Marketing AI" at bounding box center [765, 427] width 280 height 19
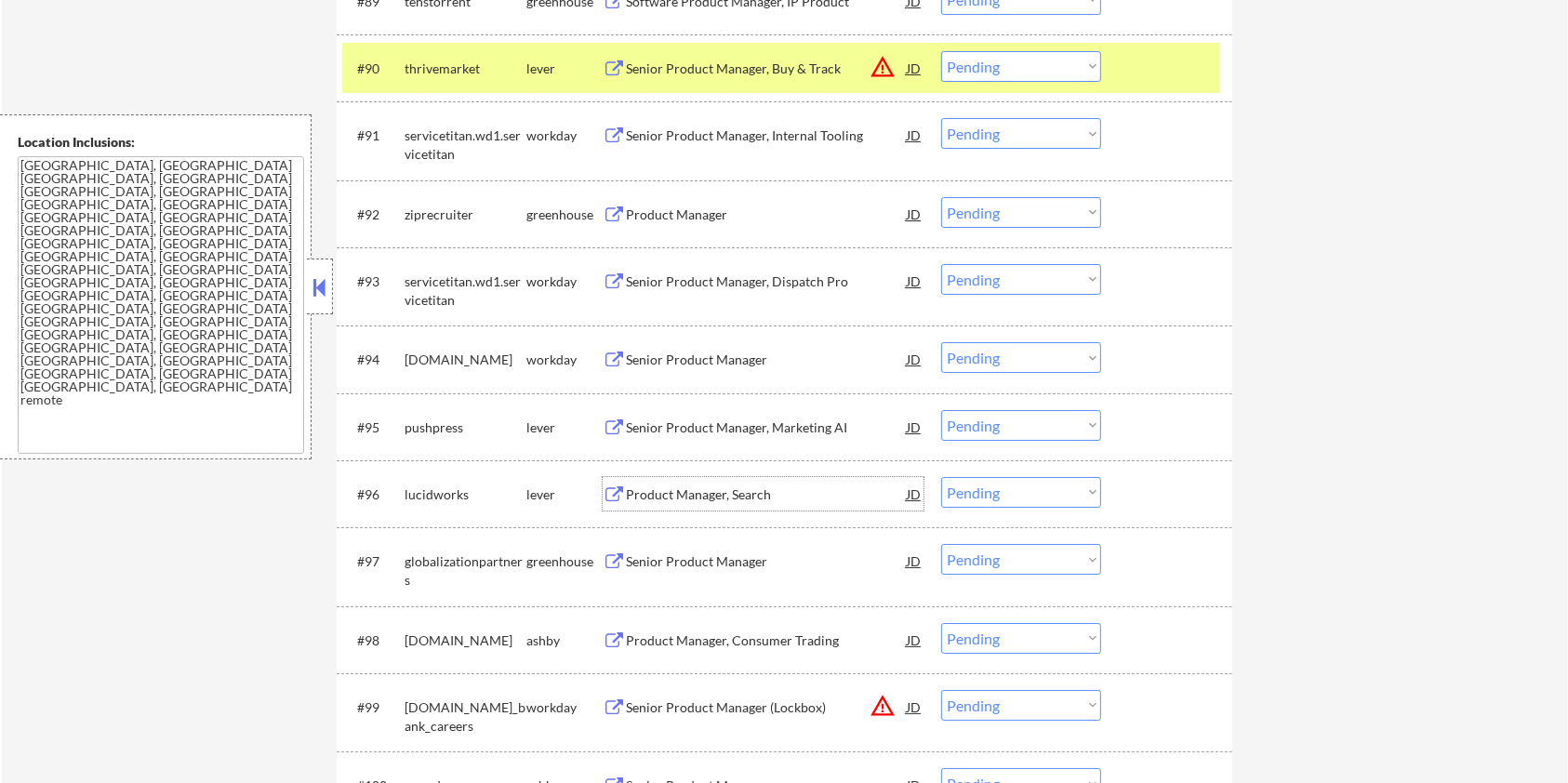
click at [706, 491] on div "Product Manager, Search" at bounding box center [765, 494] width 280 height 19
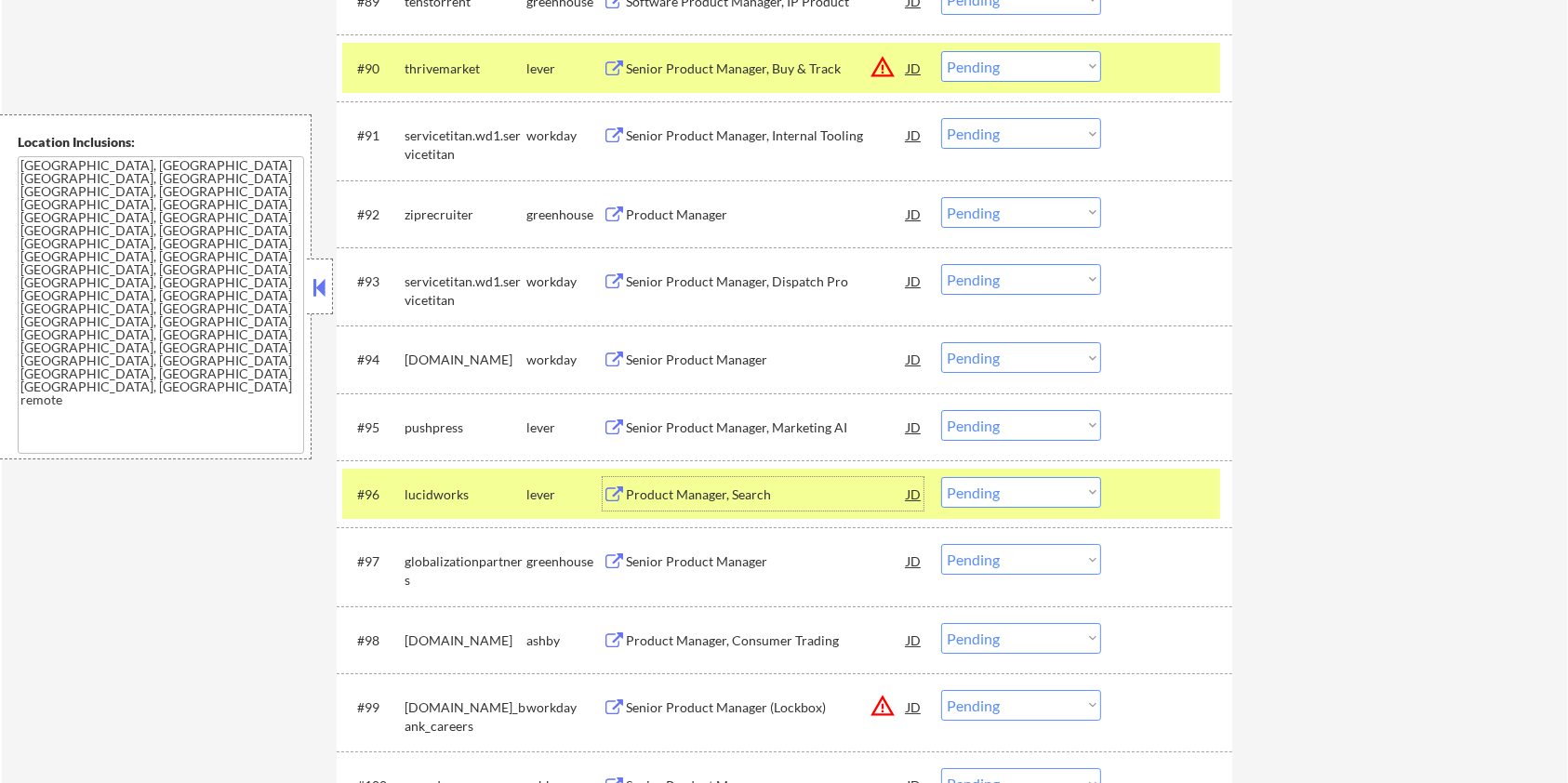
click at [659, 638] on div "Product Manager, Consumer Trading" at bounding box center [765, 640] width 280 height 19
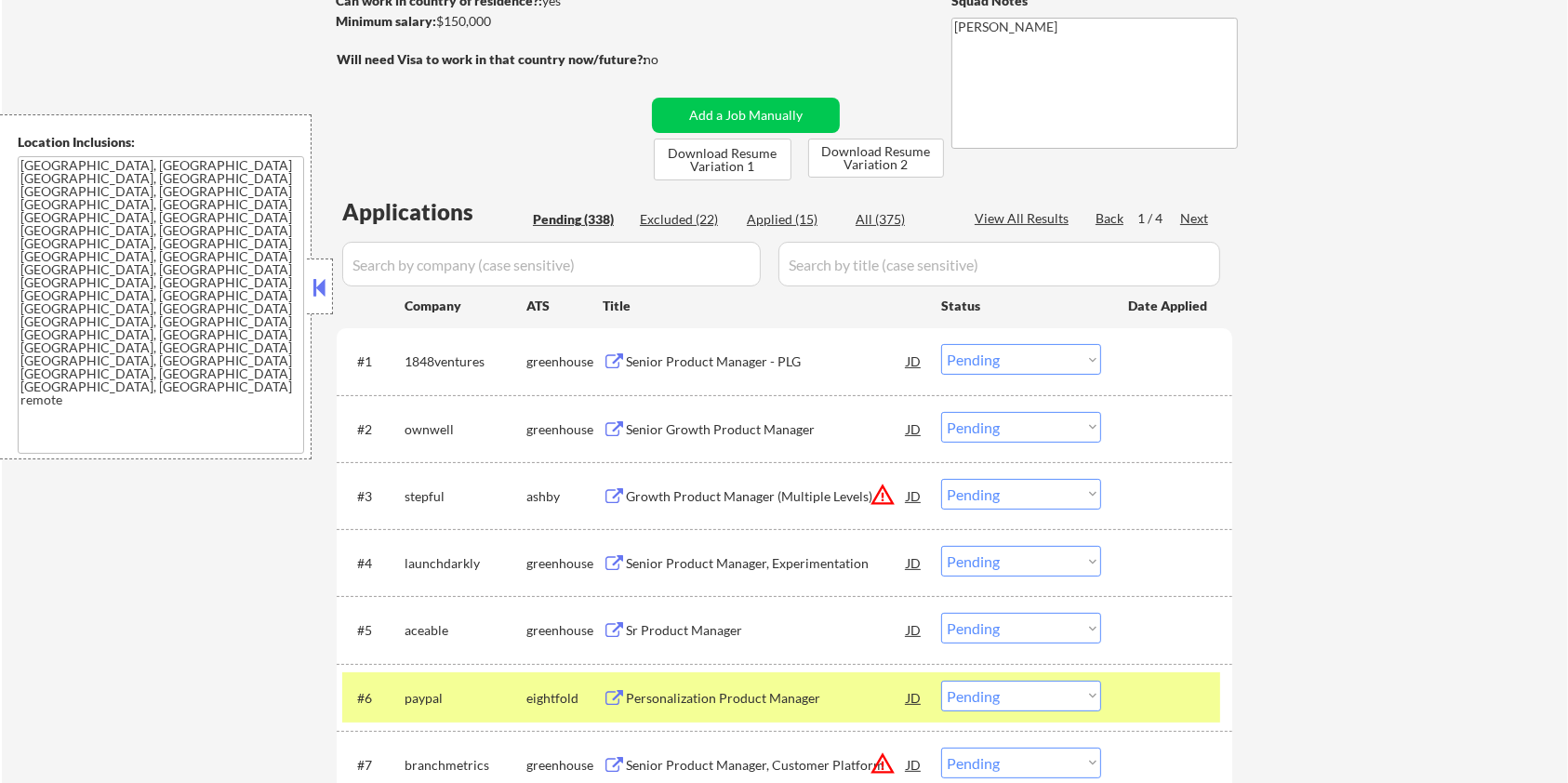
scroll to position [198, 0]
